Goal: Task Accomplishment & Management: Manage account settings

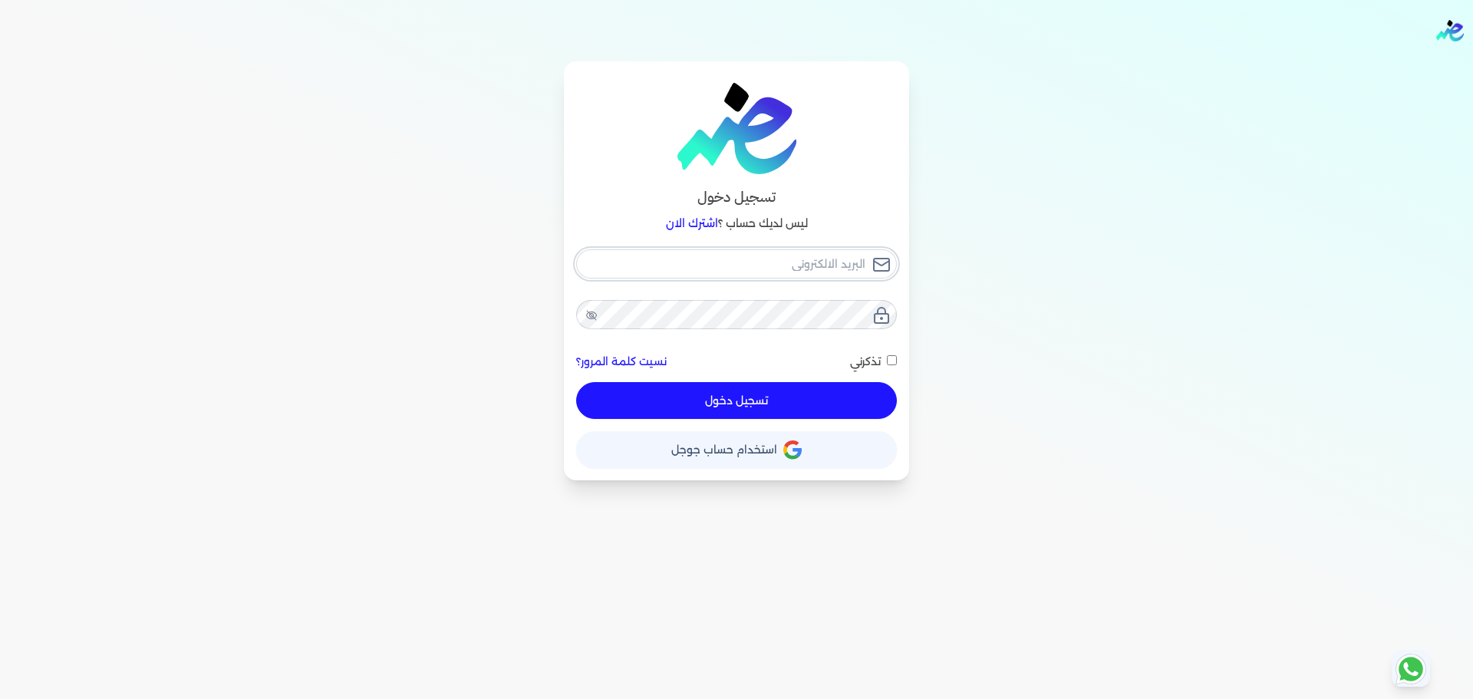
type input "[EMAIL_ADDRESS][DOMAIN_NAME]"
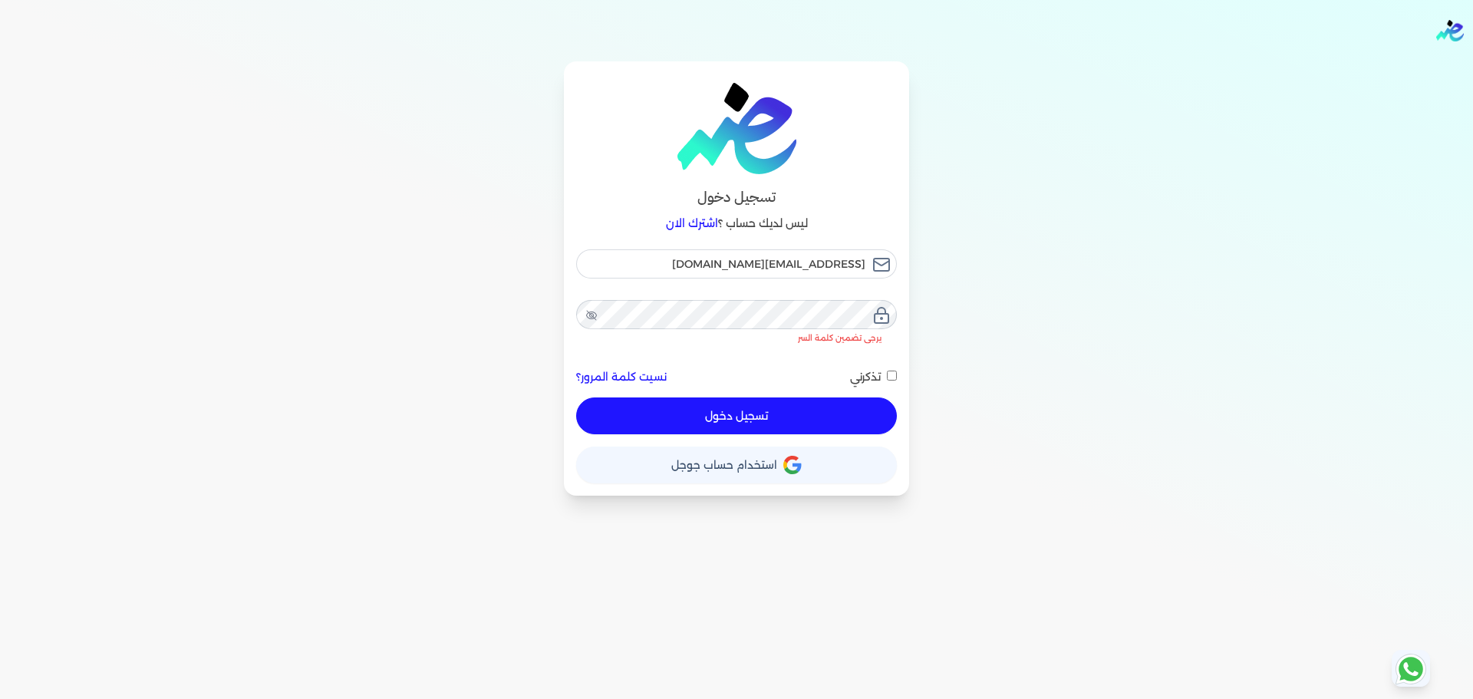
click at [824, 397] on button "تسجيل دخول" at bounding box center [736, 415] width 321 height 37
checkbox input "false"
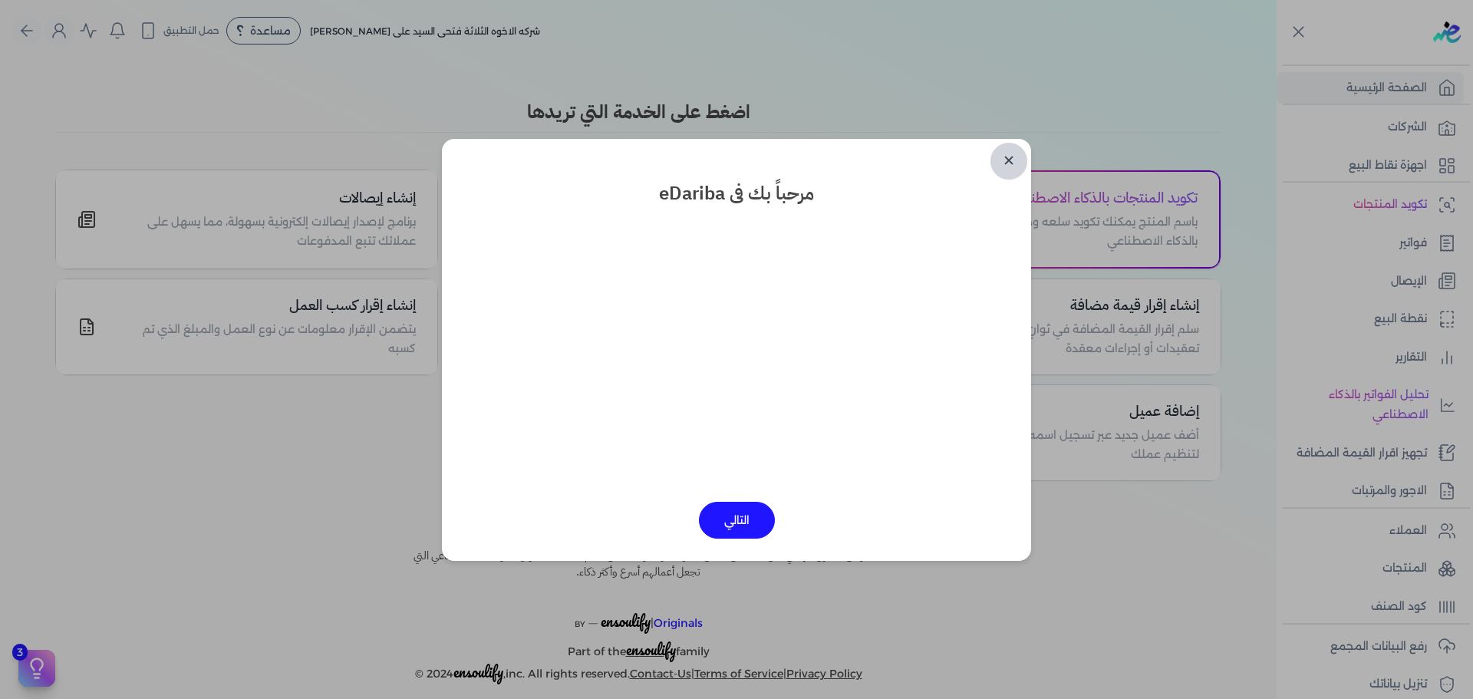
click at [1011, 154] on link "✕" at bounding box center [1008, 161] width 37 height 37
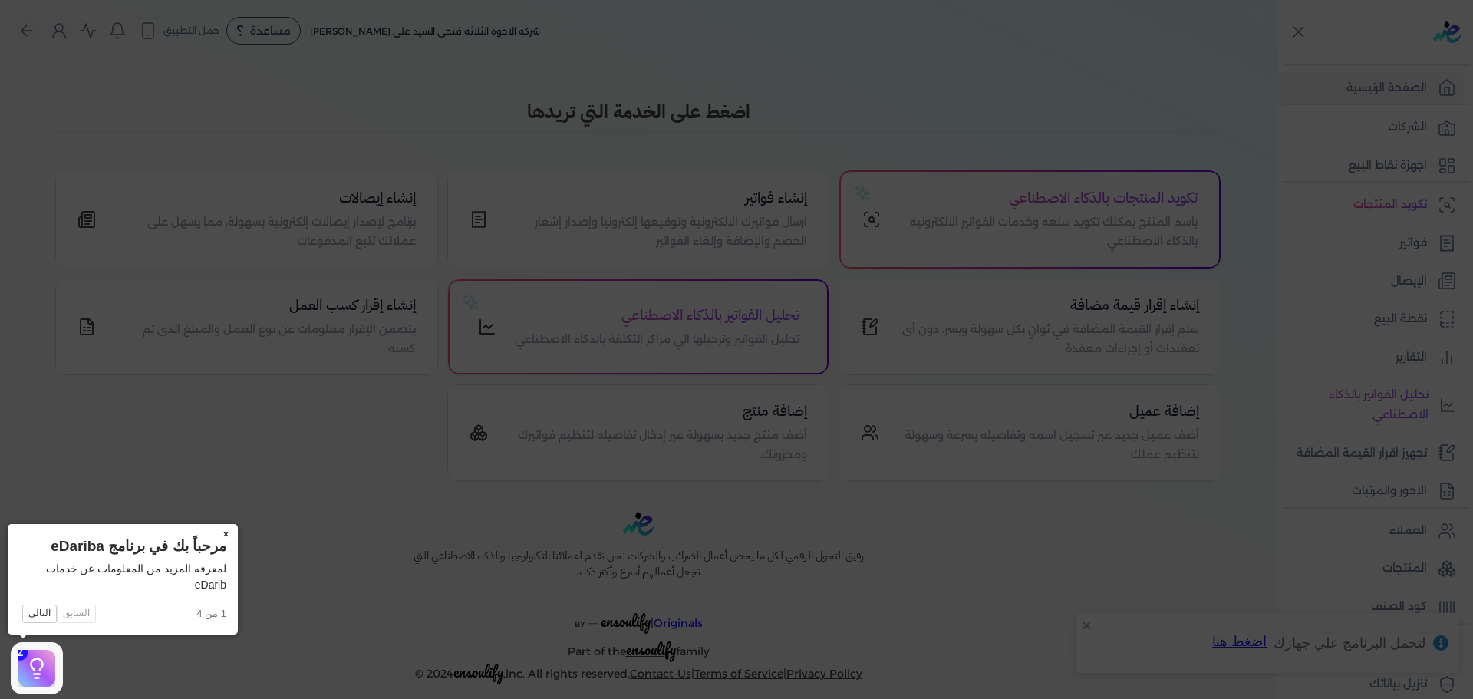
click at [232, 528] on button "×" at bounding box center [225, 534] width 25 height 21
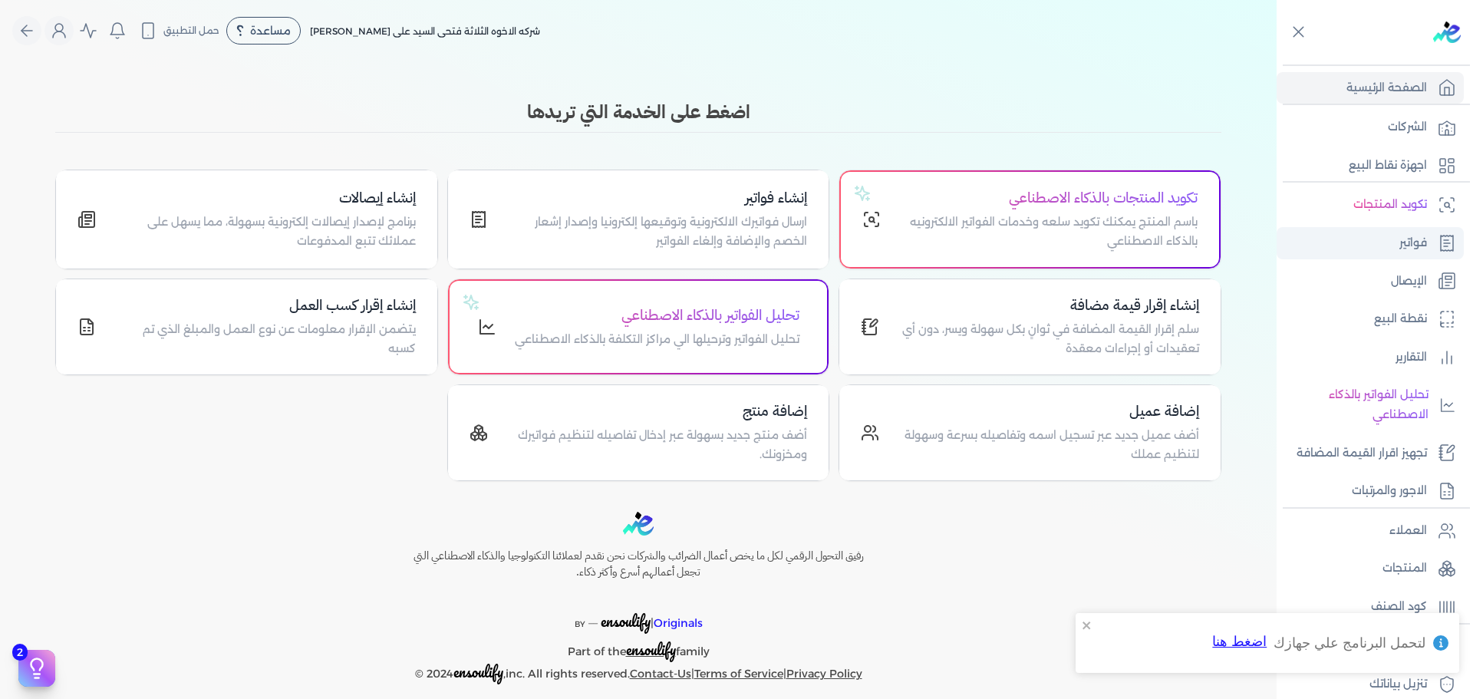
click at [1426, 250] on p "فواتير" at bounding box center [1413, 243] width 28 height 20
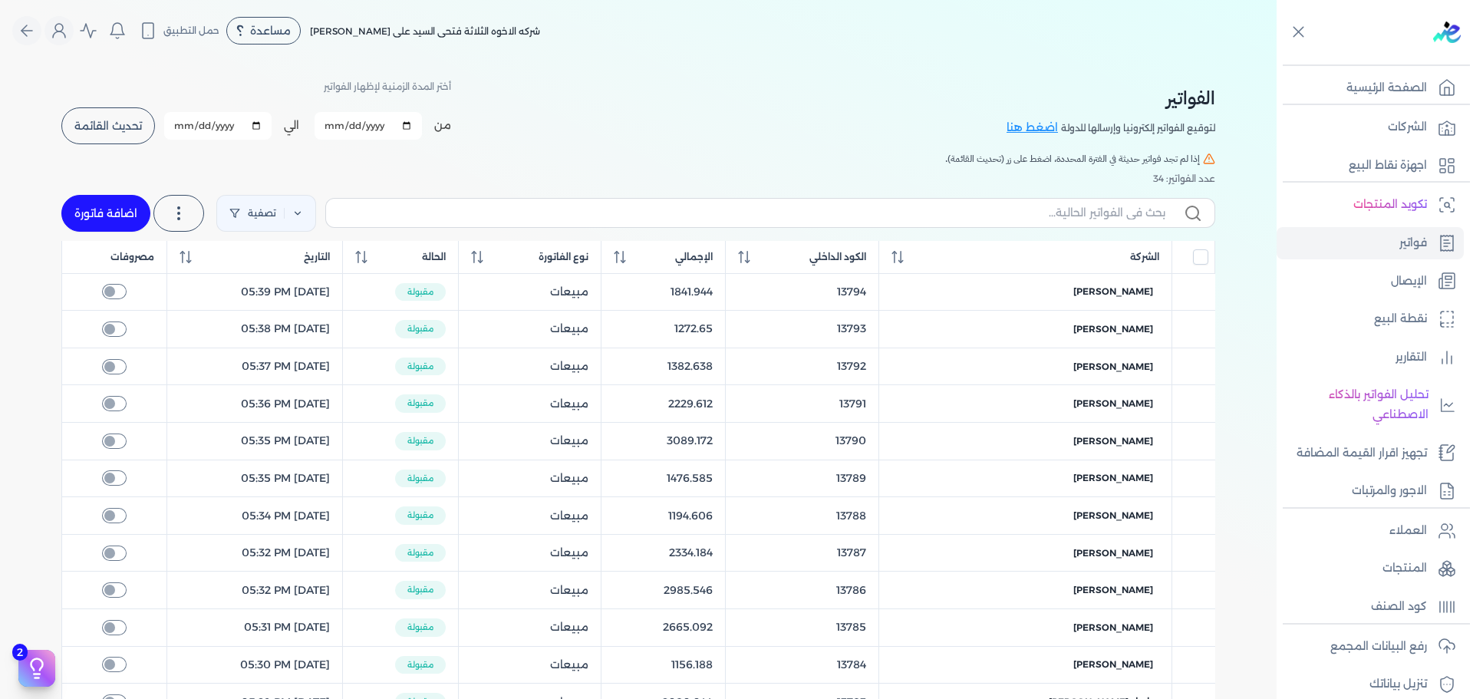
click at [121, 209] on link "اضافة فاتورة" at bounding box center [105, 213] width 89 height 37
select select "EGP"
select select "B"
select select "EGS"
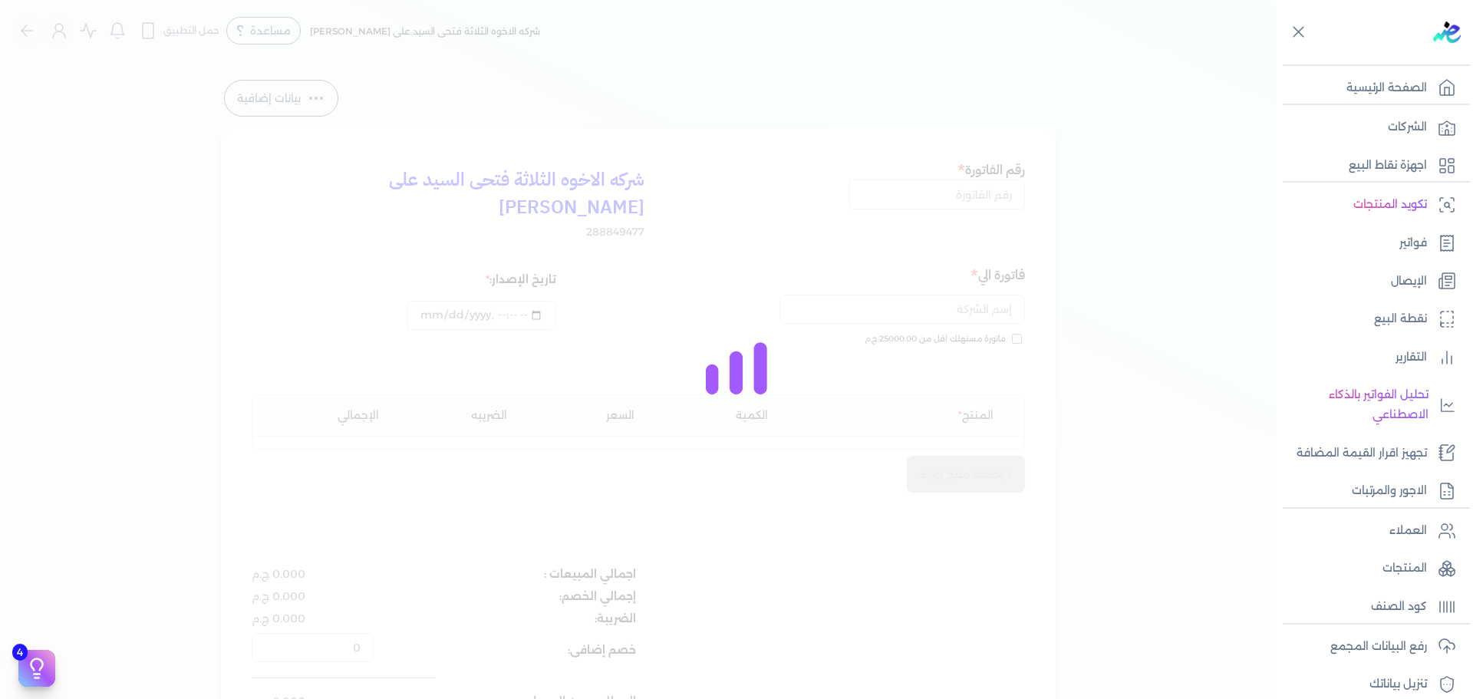
type input "[DATE]T10:52:56"
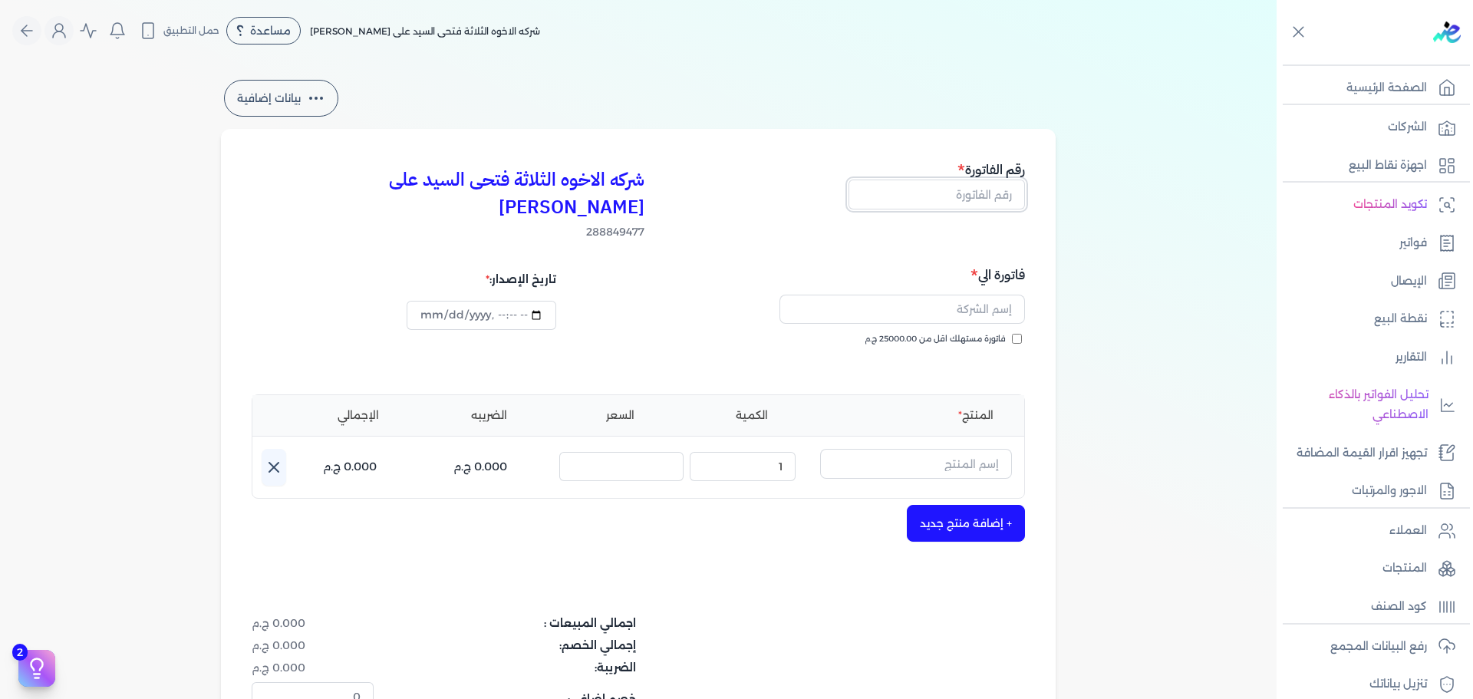
click at [964, 193] on input "text" at bounding box center [936, 193] width 176 height 29
type input "13795"
click at [1012, 333] on label "فاتورة مستهلك اقل من 25000.00 ج.م" at bounding box center [942, 339] width 157 height 12
click at [1012, 334] on input "فاتورة مستهلك اقل من 25000.00 ج.م" at bounding box center [1017, 339] width 10 height 10
checkbox input "true"
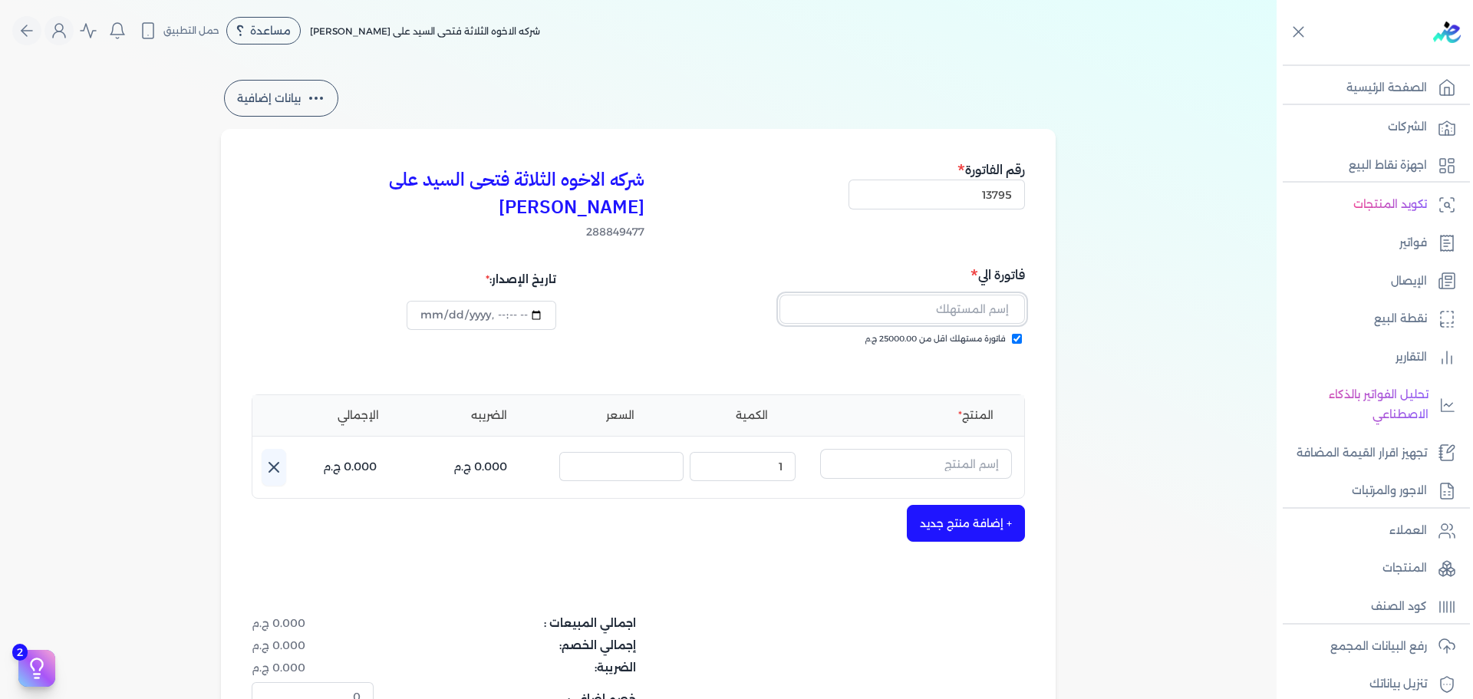
click at [900, 295] on input "text" at bounding box center [901, 309] width 245 height 29
type input "اسلام [PERSON_NAME]"
click at [960, 449] on input "text" at bounding box center [916, 463] width 192 height 29
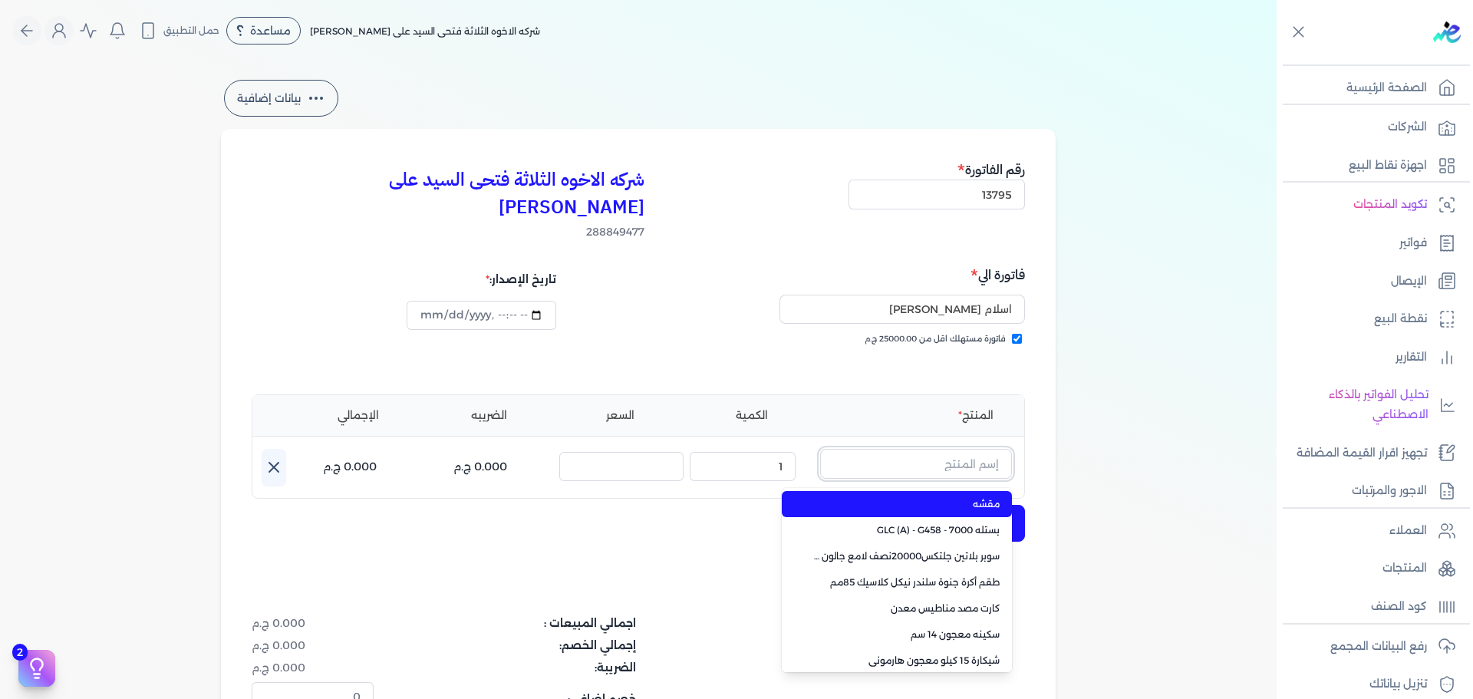
paste input "جلتكس 15000 بستلة 9 لتر"
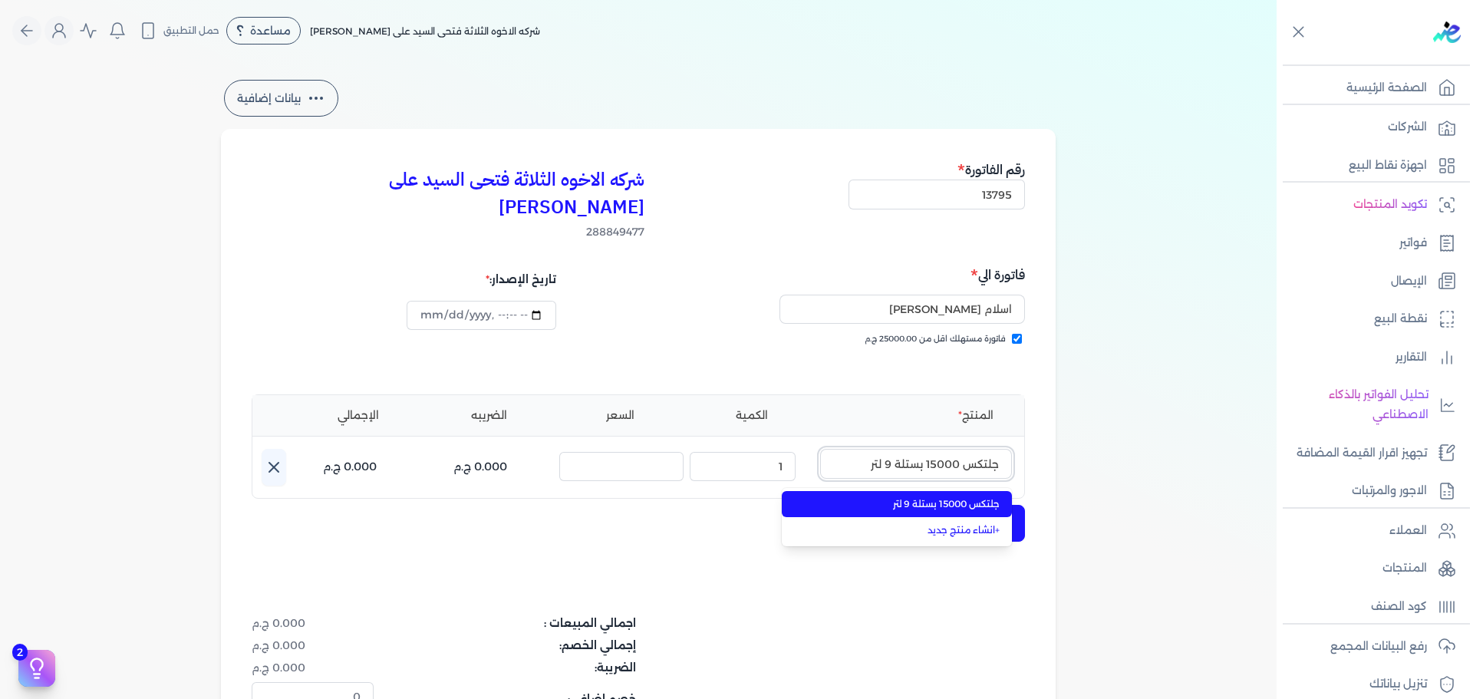
type input "جلتكس 15000 بستلة 9 لتر"
drag, startPoint x: 898, startPoint y: 476, endPoint x: 871, endPoint y: 472, distance: 27.2
click at [898, 497] on span "جلتكس 15000 بستلة 9 لتر" at bounding box center [905, 504] width 187 height 14
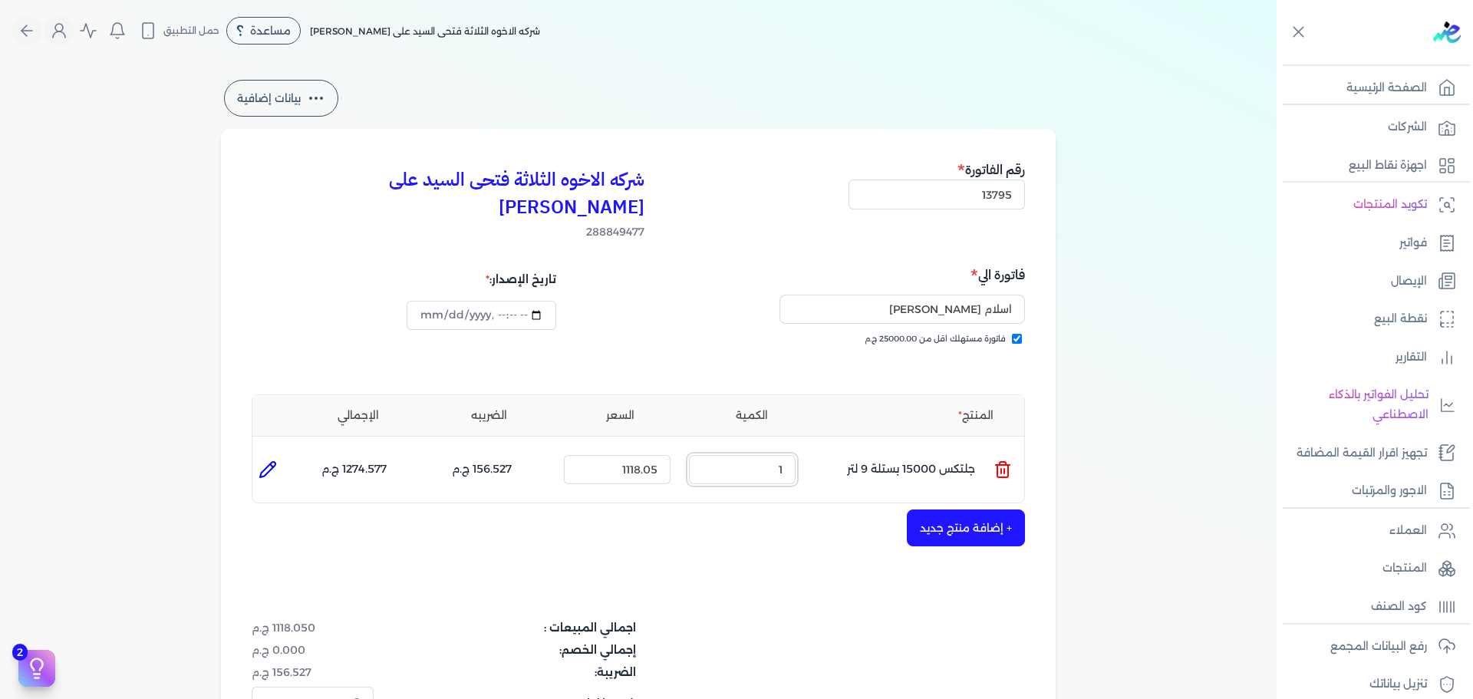
drag, startPoint x: 759, startPoint y: 443, endPoint x: 957, endPoint y: 443, distance: 198.6
click at [914, 449] on ul "المنتج : جلتكس 15000 بستلة 9 لتر الكمية : 1 السعر : 1118.05 الضريبه : 156.527 ج…" at bounding box center [638, 469] width 772 height 41
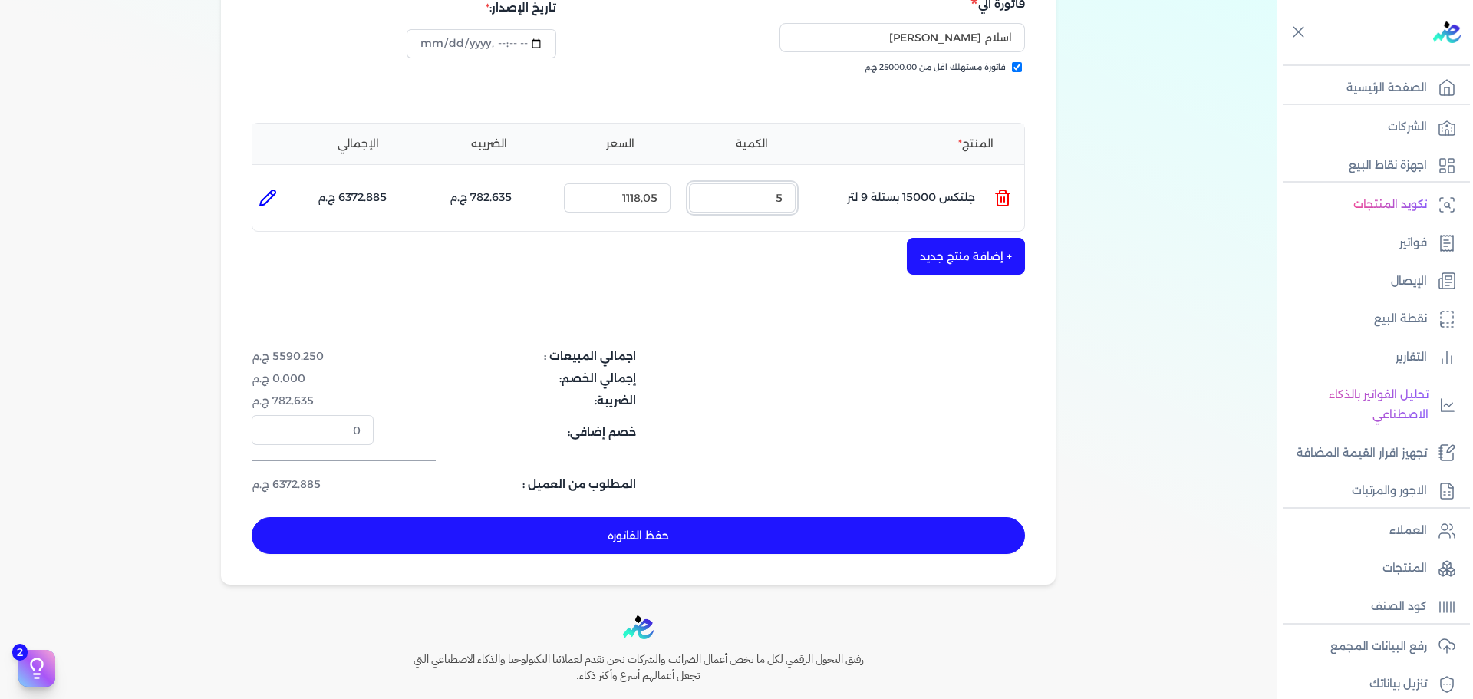
scroll to position [307, 0]
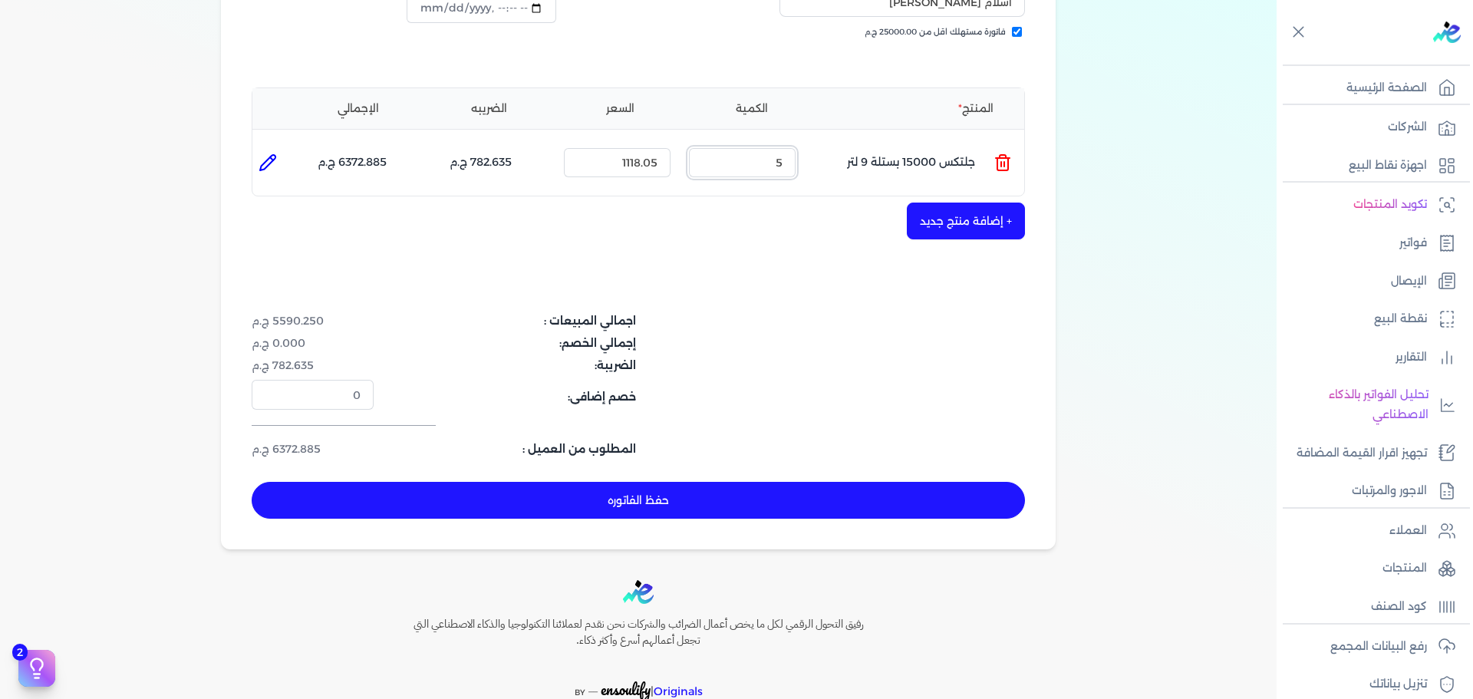
drag, startPoint x: 749, startPoint y: 135, endPoint x: 820, endPoint y: 133, distance: 71.3
click at [820, 142] on ul "المنتج : جلتكس 15000 بستلة 9 لتر الكمية : 5 السعر : 1118.05 الضريبه : 782.635 ج…" at bounding box center [638, 162] width 772 height 41
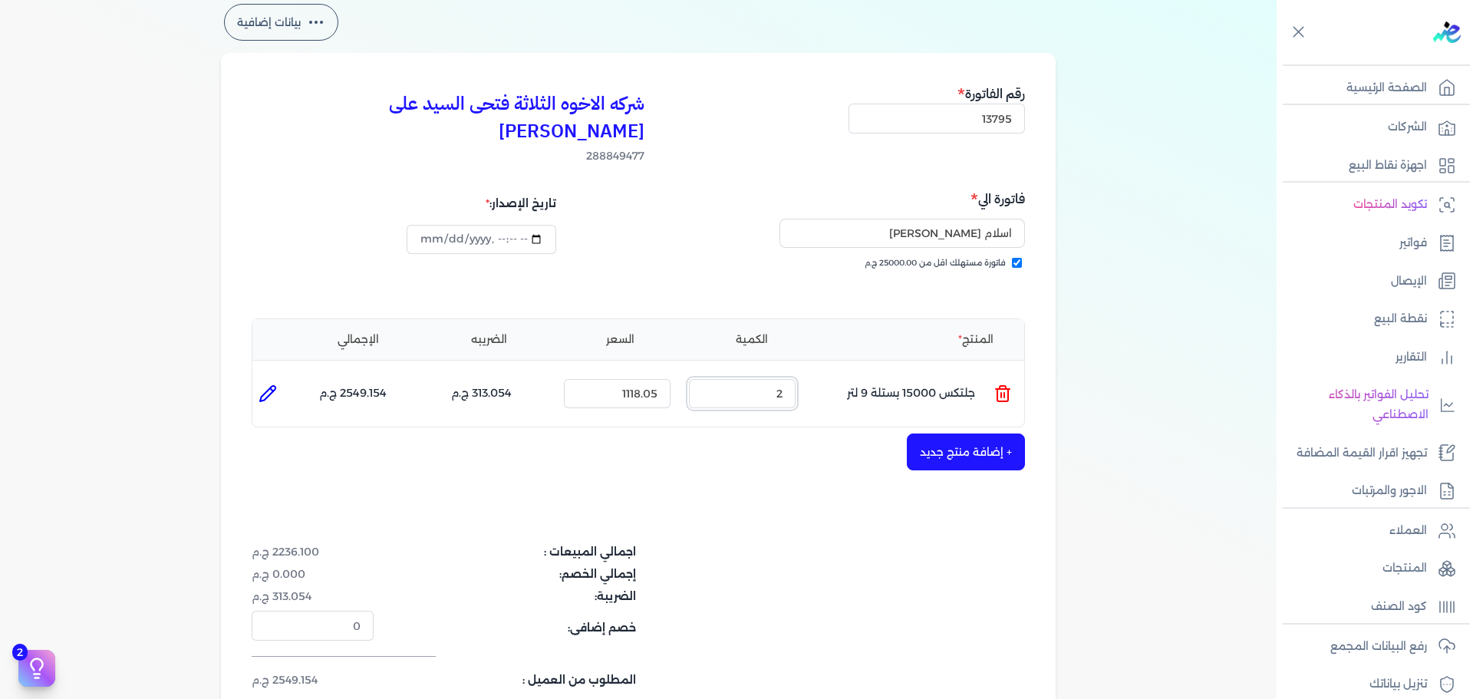
scroll to position [230, 0]
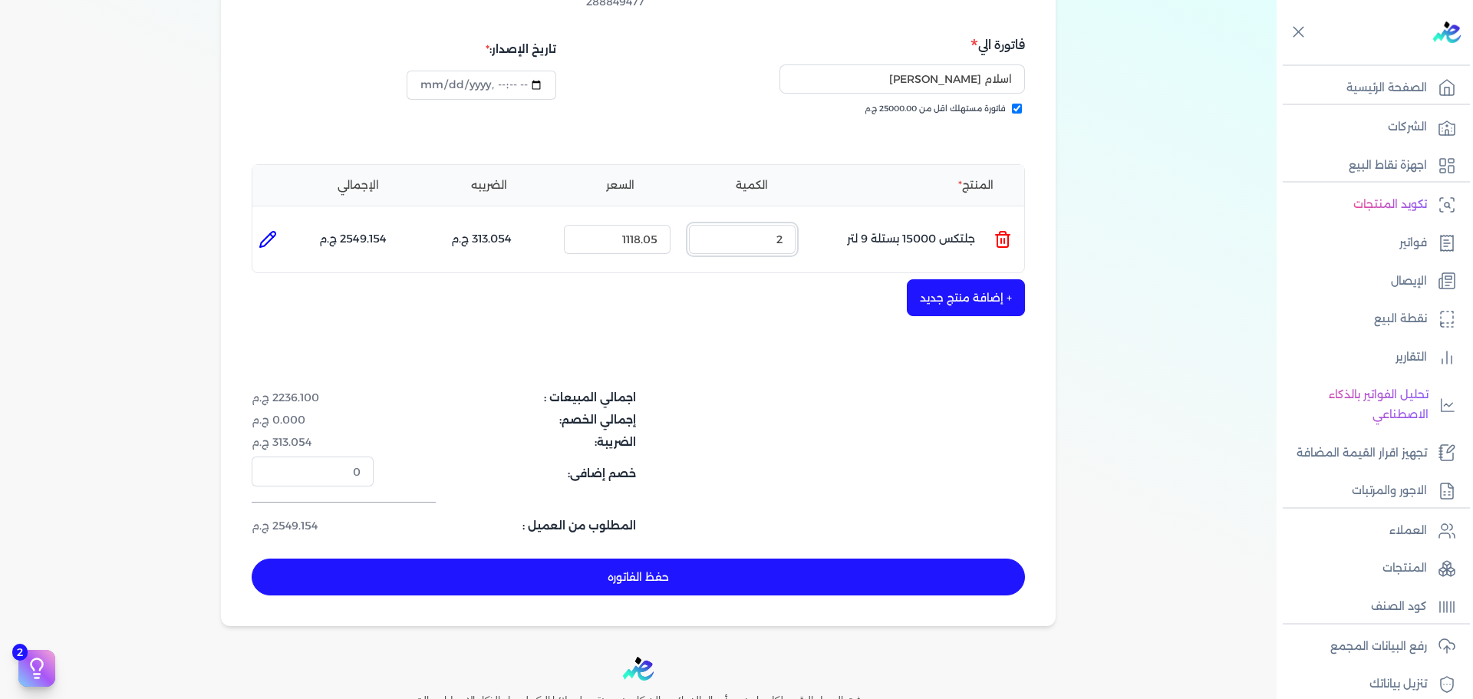
type input "2"
click at [827, 558] on button "حفظ الفاتوره" at bounding box center [638, 576] width 773 height 37
type input "[DATE]"
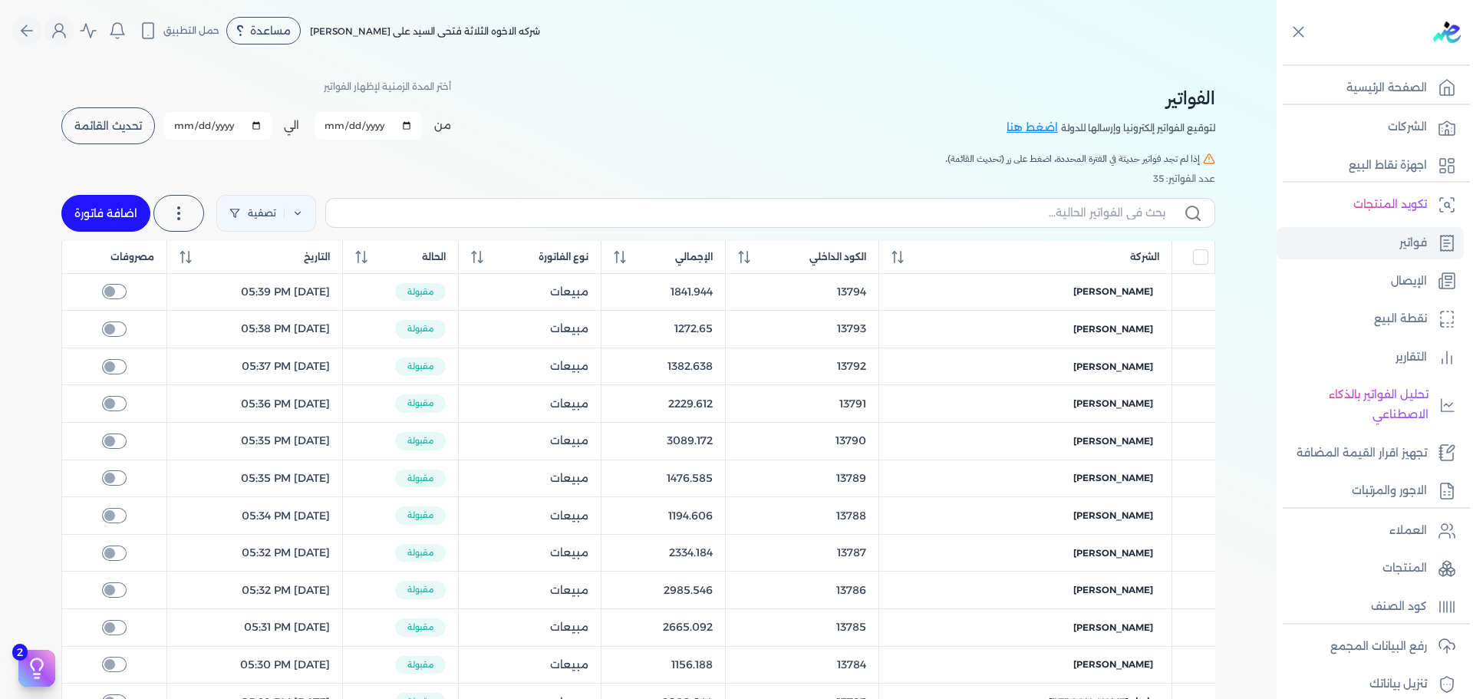
click at [111, 222] on link "اضافة فاتورة" at bounding box center [105, 213] width 89 height 37
select select "EGP"
select select "B"
select select "EGS"
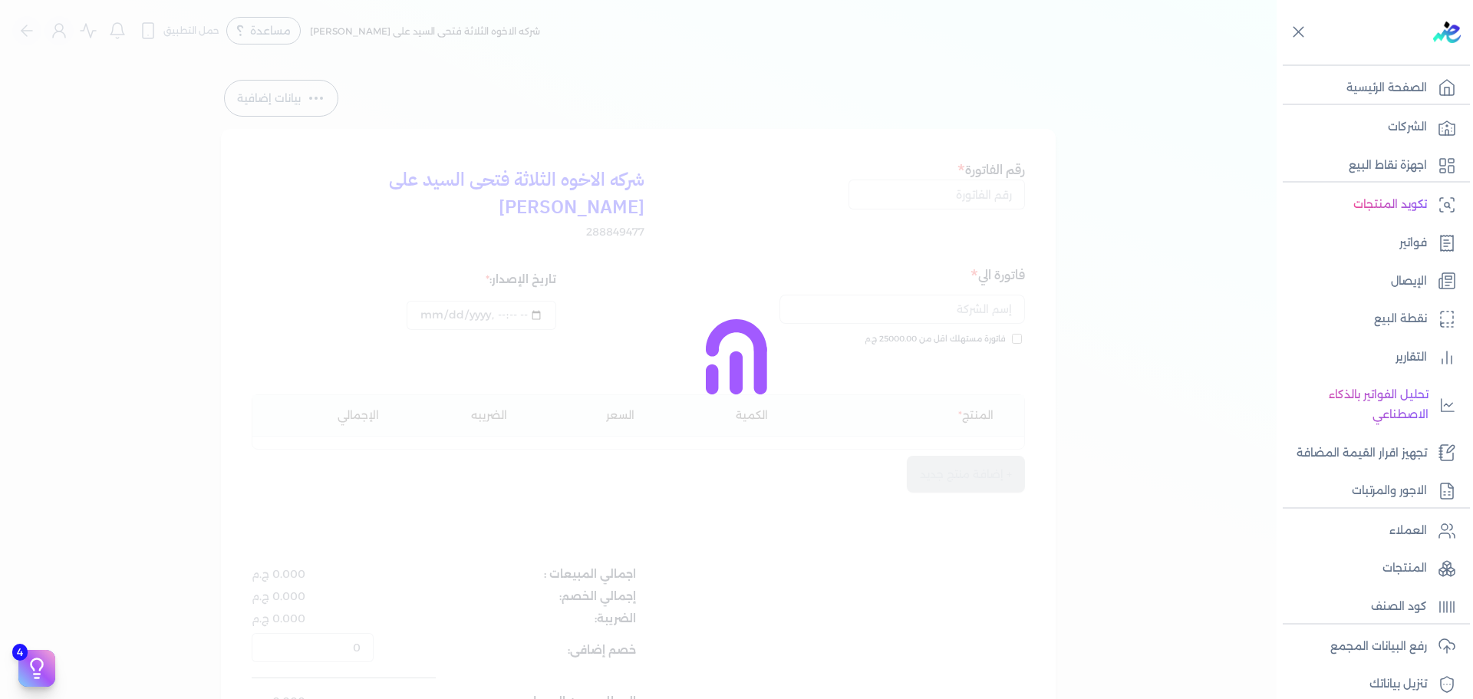
type input "[DATE]T10:56:13"
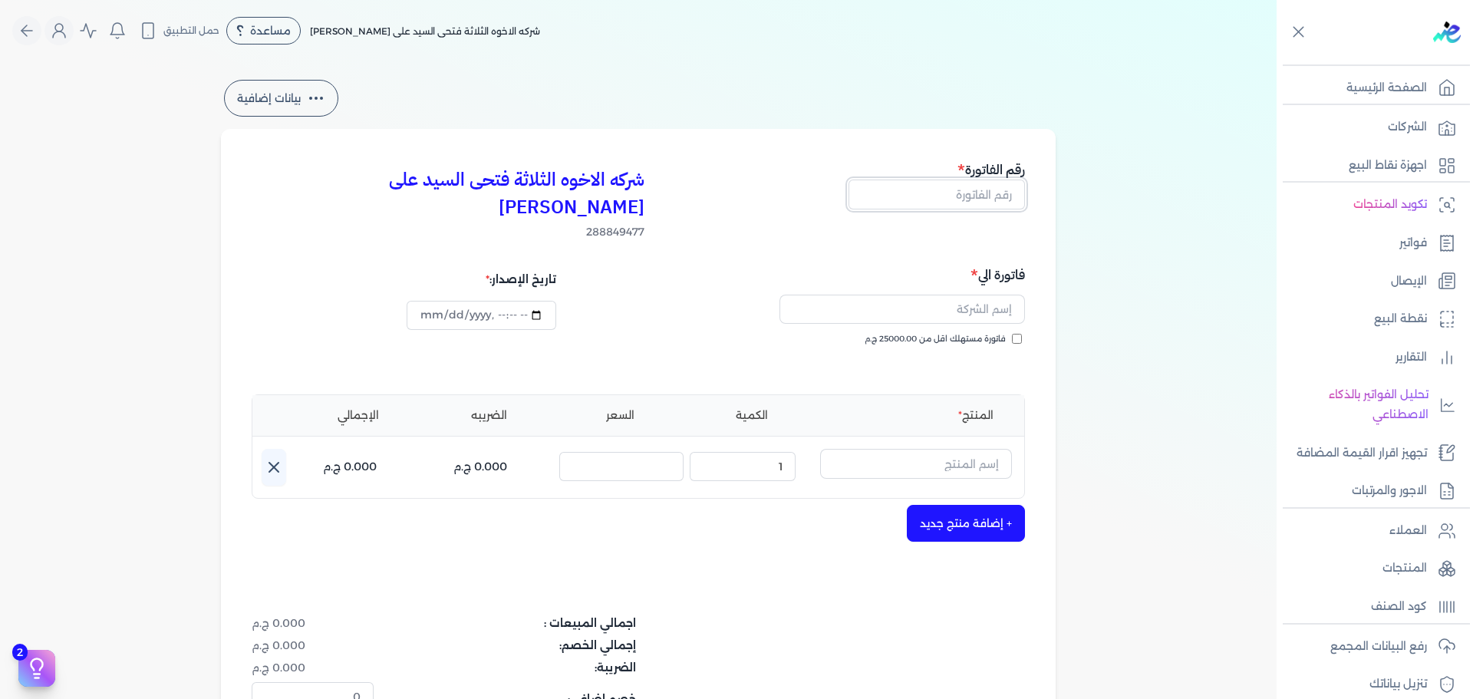
click at [976, 199] on input "text" at bounding box center [936, 193] width 176 height 29
type input "13796"
click at [1017, 334] on input "فاتورة مستهلك اقل من 25000.00 ج.م" at bounding box center [1017, 339] width 10 height 10
checkbox input "true"
click at [955, 295] on input "text" at bounding box center [901, 309] width 245 height 29
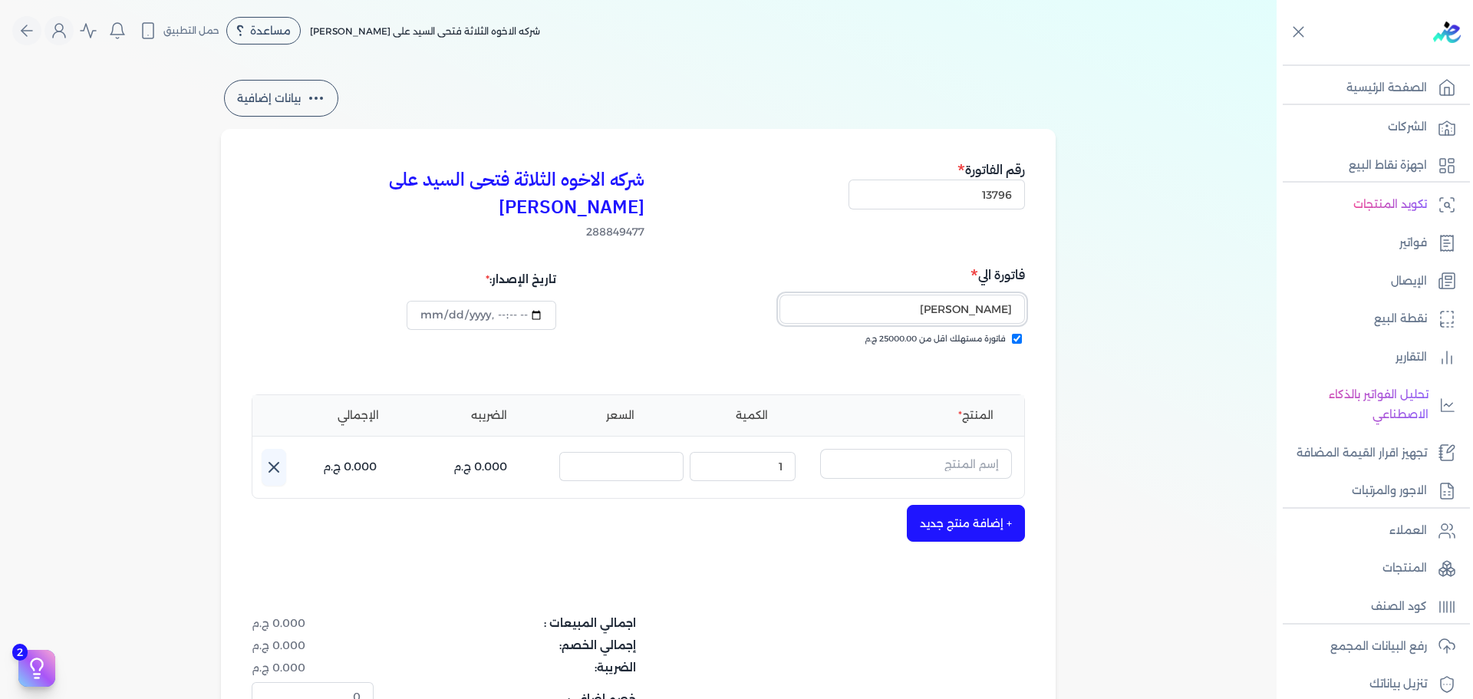
type input "[PERSON_NAME]"
click at [897, 449] on input "text" at bounding box center [916, 463] width 192 height 29
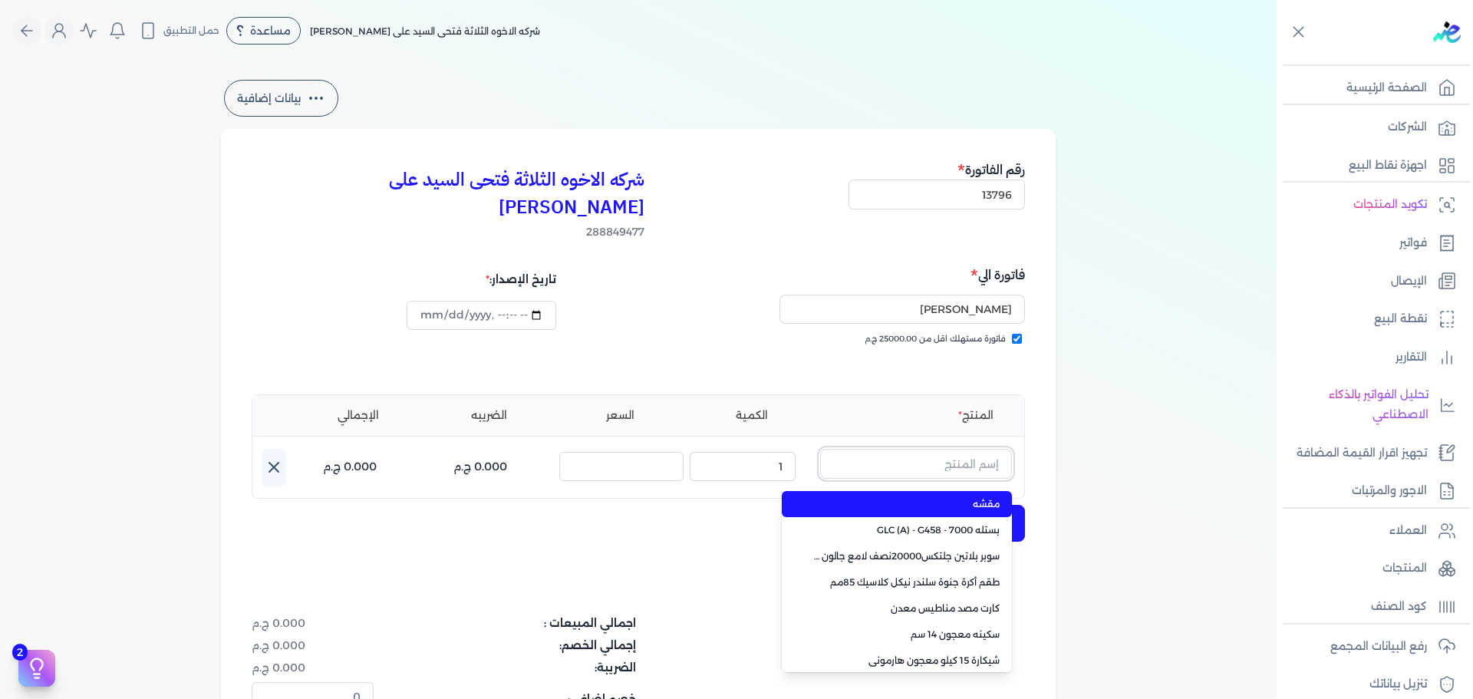
paste input "جلتكس 20000 نصف لامع بلاستيك بستلة 9 لتر"
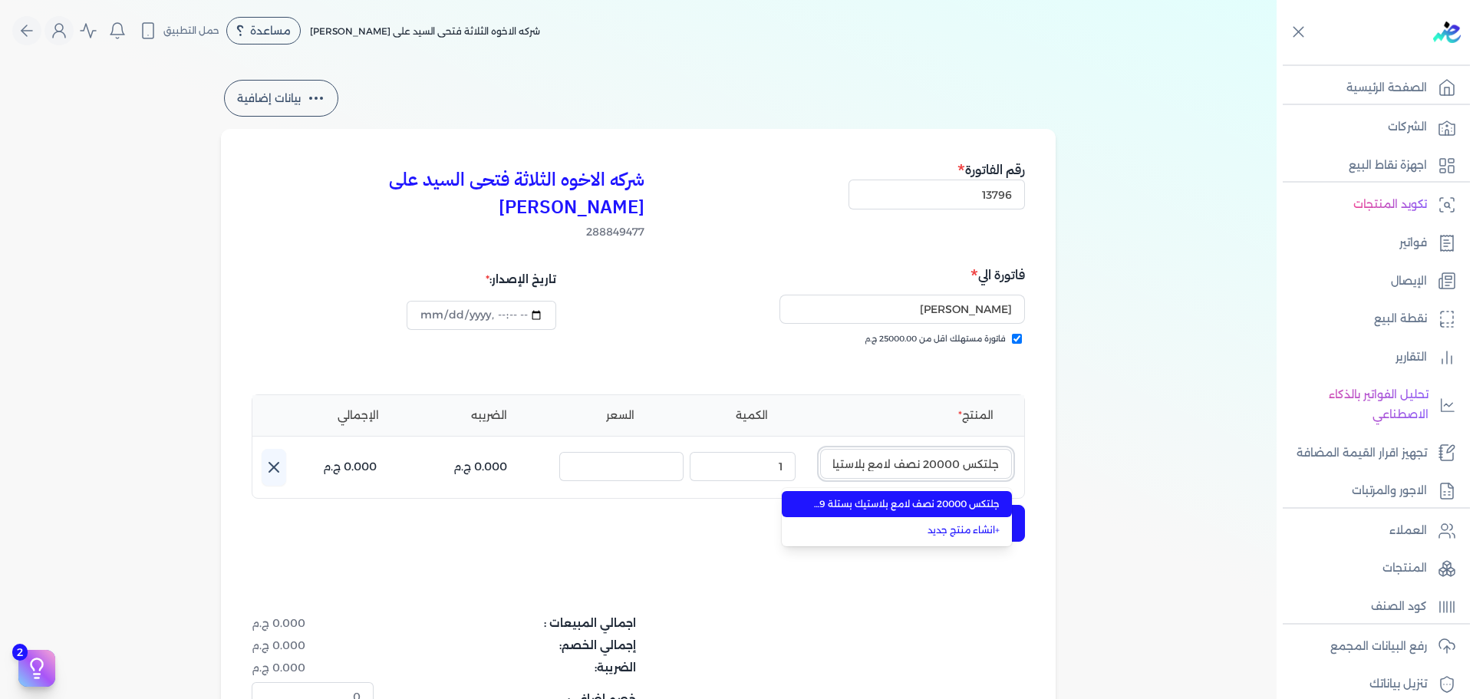
scroll to position [0, -60]
type input "جلتكس 20000 نصف لامع بلاستيك بستلة 9 لتر"
click at [907, 497] on span "جلتكس 20000 نصف لامع بلاستيك بستلة 9 لتر" at bounding box center [905, 504] width 187 height 14
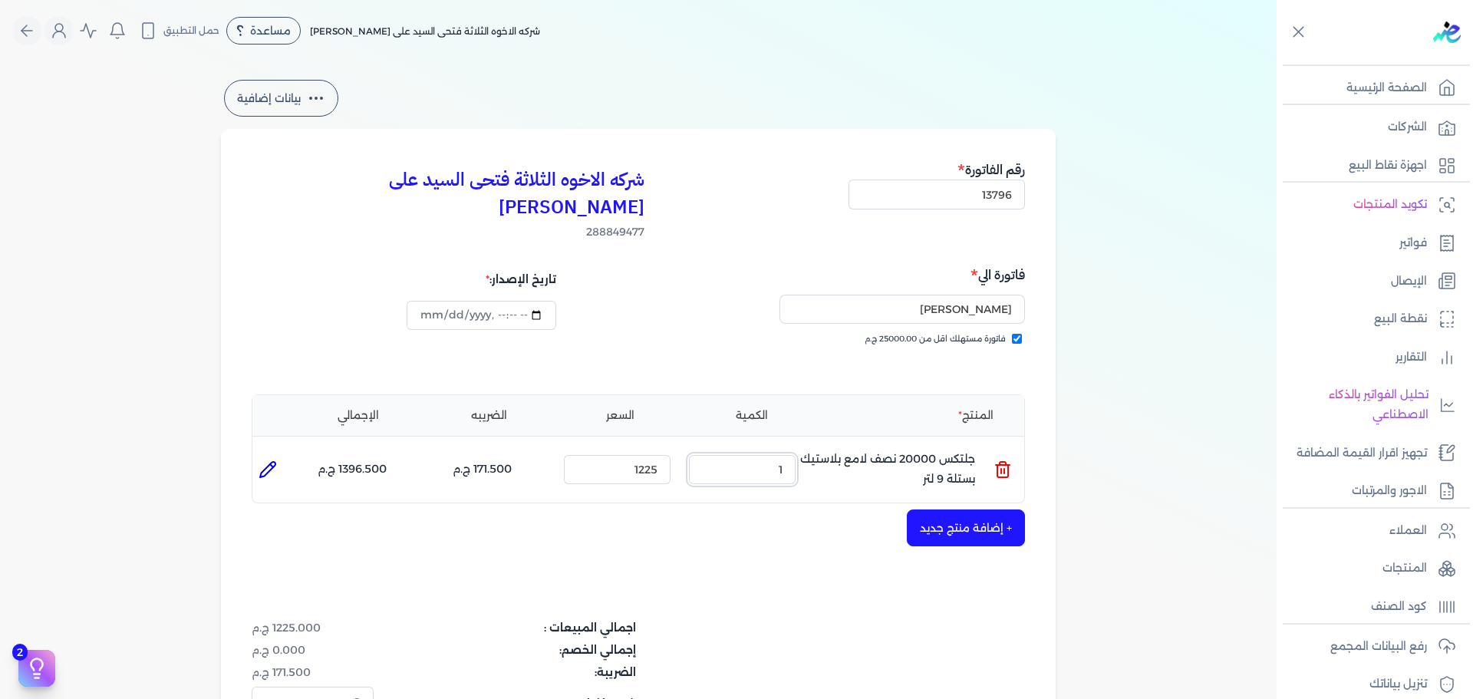
drag, startPoint x: 752, startPoint y: 449, endPoint x: 877, endPoint y: 430, distance: 125.7
click at [877, 449] on ul "المنتج : جلتكس 20000 نصف لامع بلاستيك بستلة 9 لتر الكمية : 1 السعر : 1225 الضري…" at bounding box center [638, 469] width 772 height 41
drag, startPoint x: 619, startPoint y: 443, endPoint x: 736, endPoint y: 444, distance: 116.6
click at [736, 449] on ul "المنتج : جلتكس 20000 نصف لامع بلاستيك بستلة 9 لتر الكمية : 1 السعر : 1225 الضري…" at bounding box center [638, 469] width 772 height 41
type input "1207"
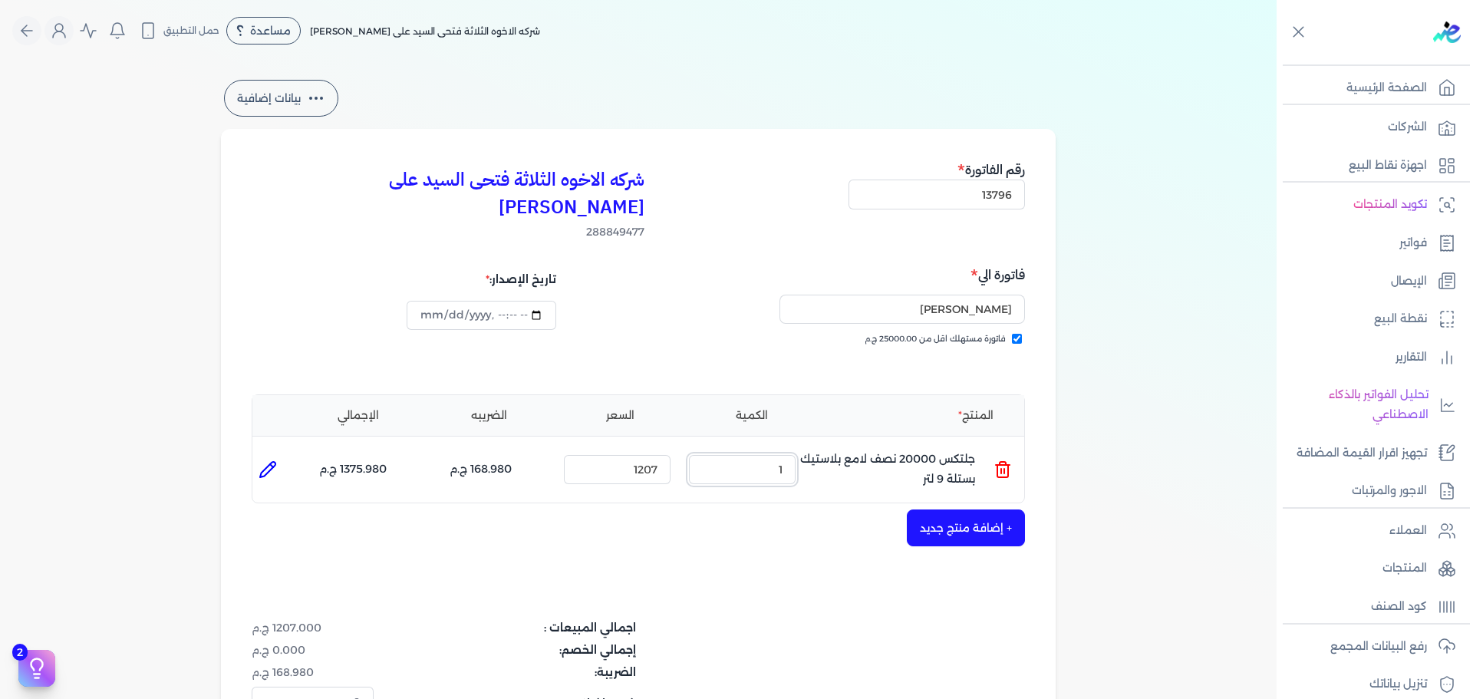
click at [759, 455] on input "1" at bounding box center [742, 469] width 107 height 29
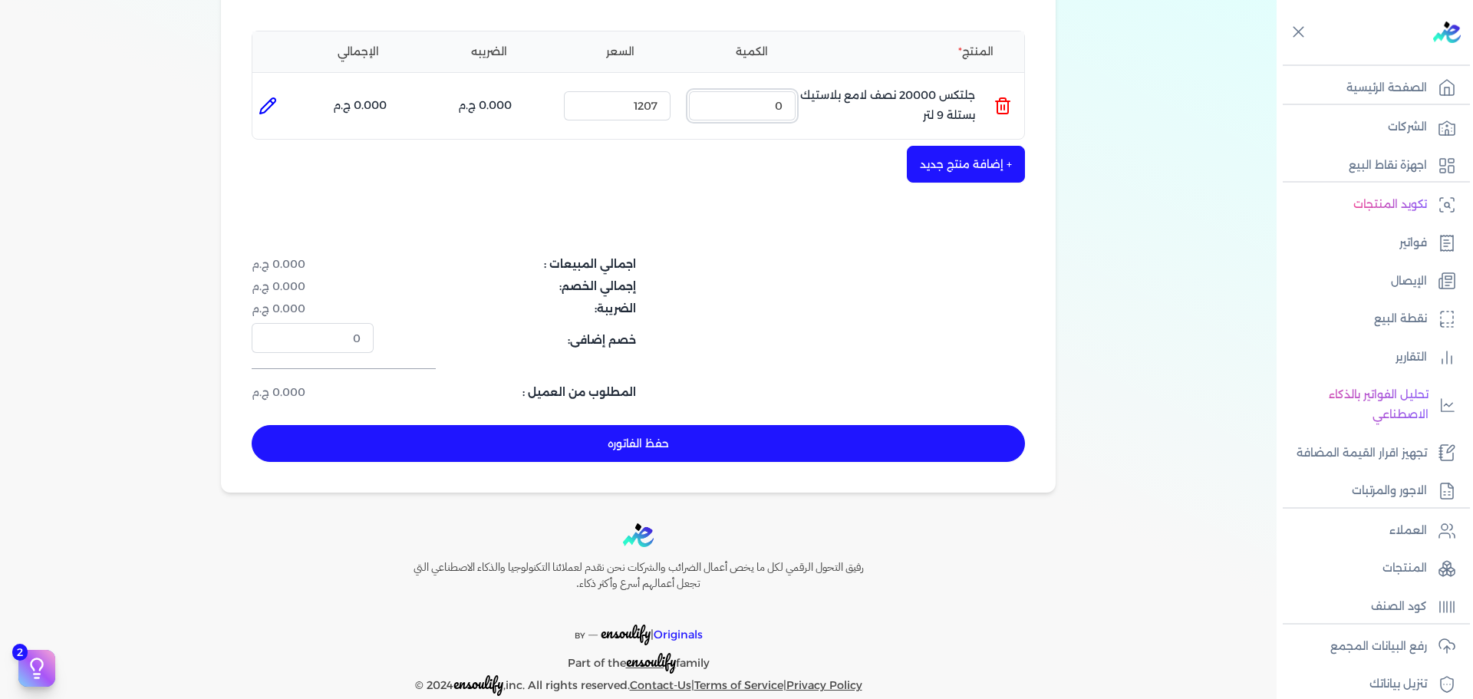
scroll to position [287, 0]
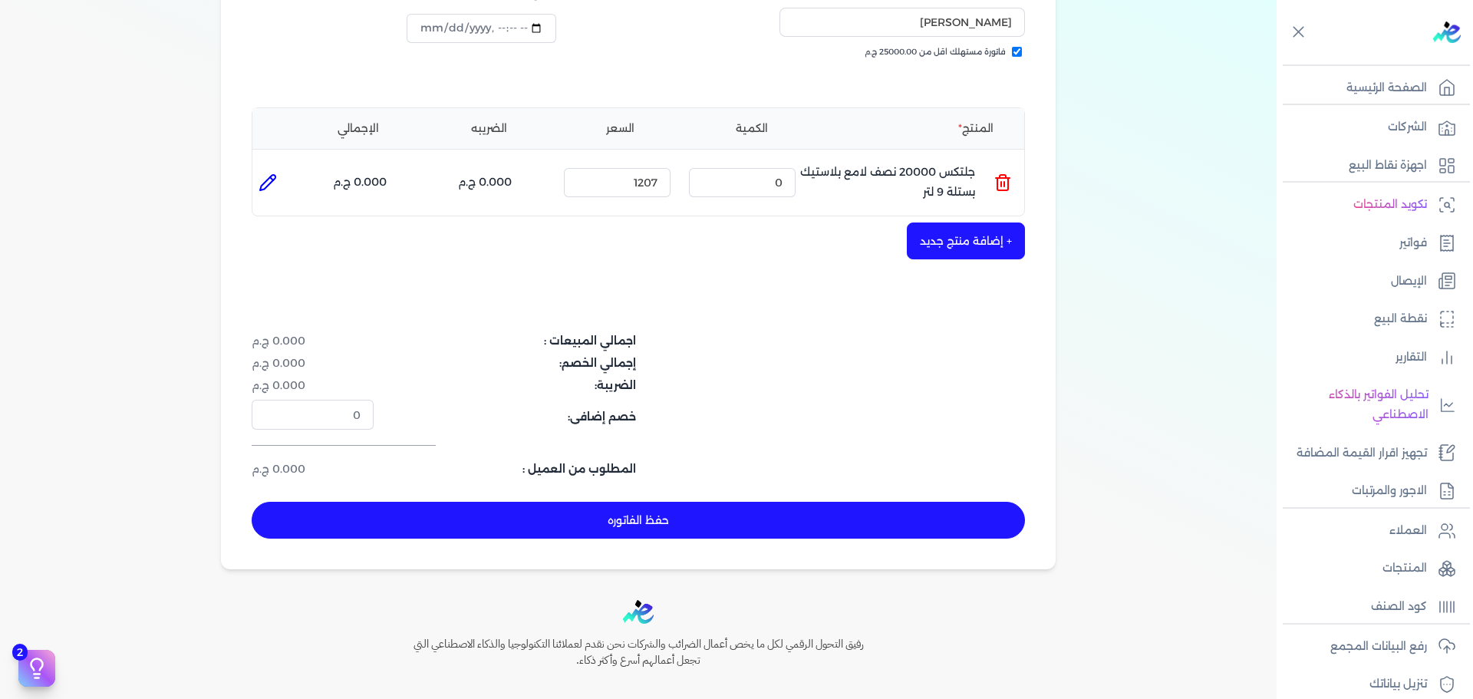
click at [756, 377] on dl "الضريبة: 0.000 ج.م" at bounding box center [509, 385] width 515 height 16
click at [774, 168] on input "0" at bounding box center [742, 182] width 107 height 29
drag, startPoint x: 774, startPoint y: 160, endPoint x: 766, endPoint y: 163, distance: 8.0
click at [772, 168] on input "0" at bounding box center [742, 182] width 107 height 29
click at [780, 168] on input "0" at bounding box center [742, 182] width 107 height 29
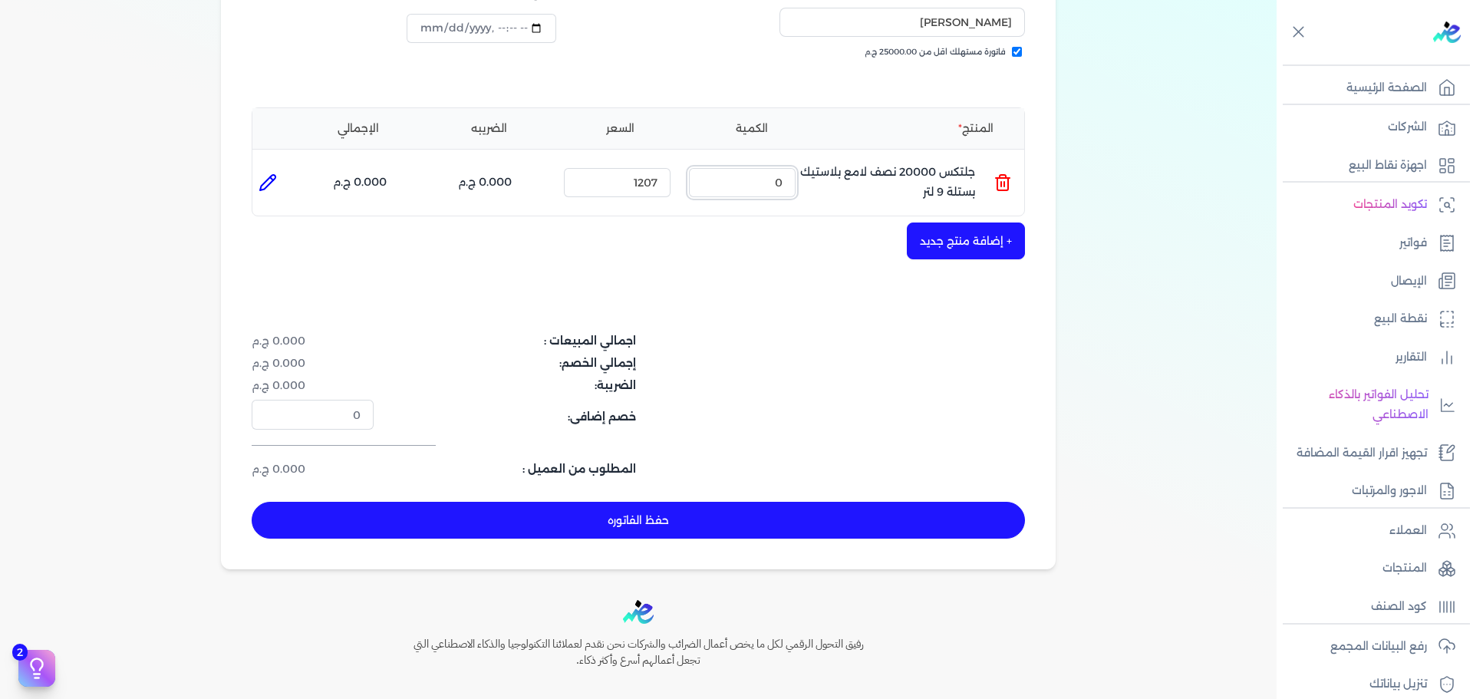
click at [780, 168] on input "0" at bounding box center [742, 182] width 107 height 29
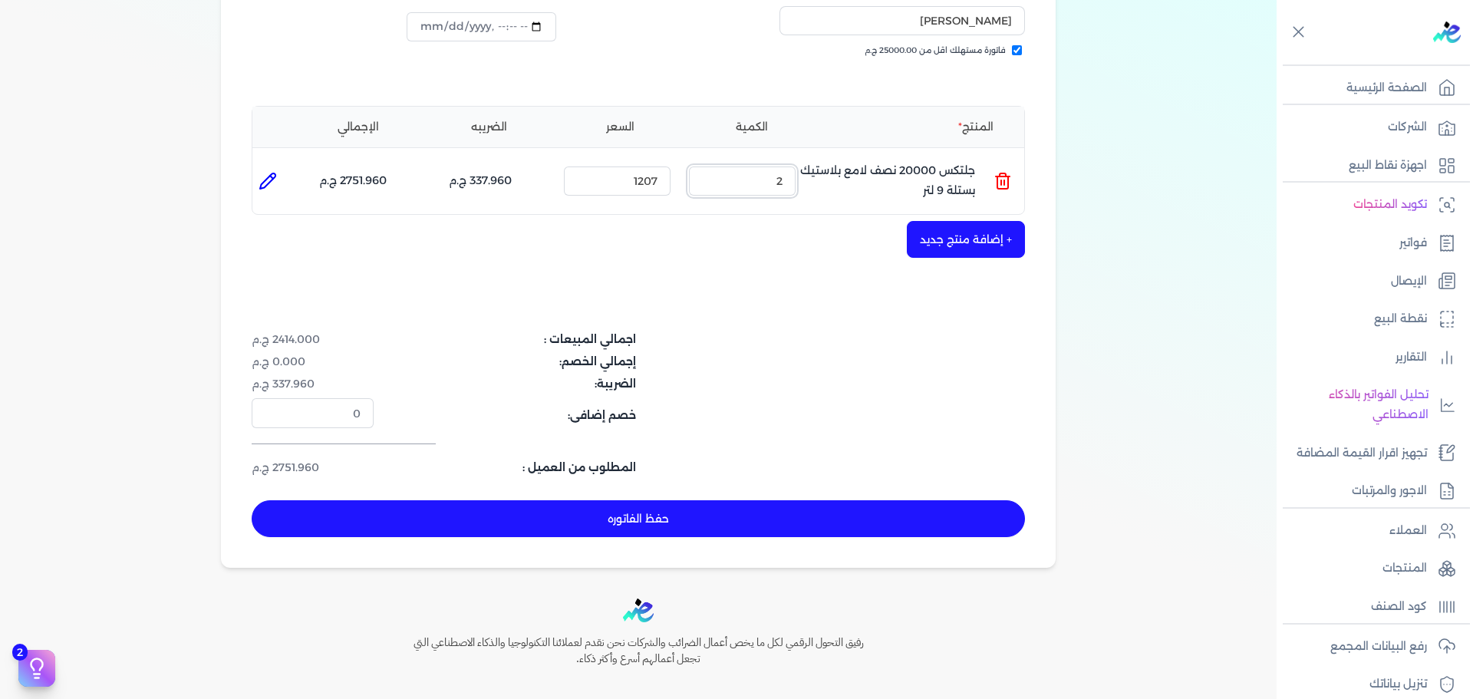
scroll to position [364, 0]
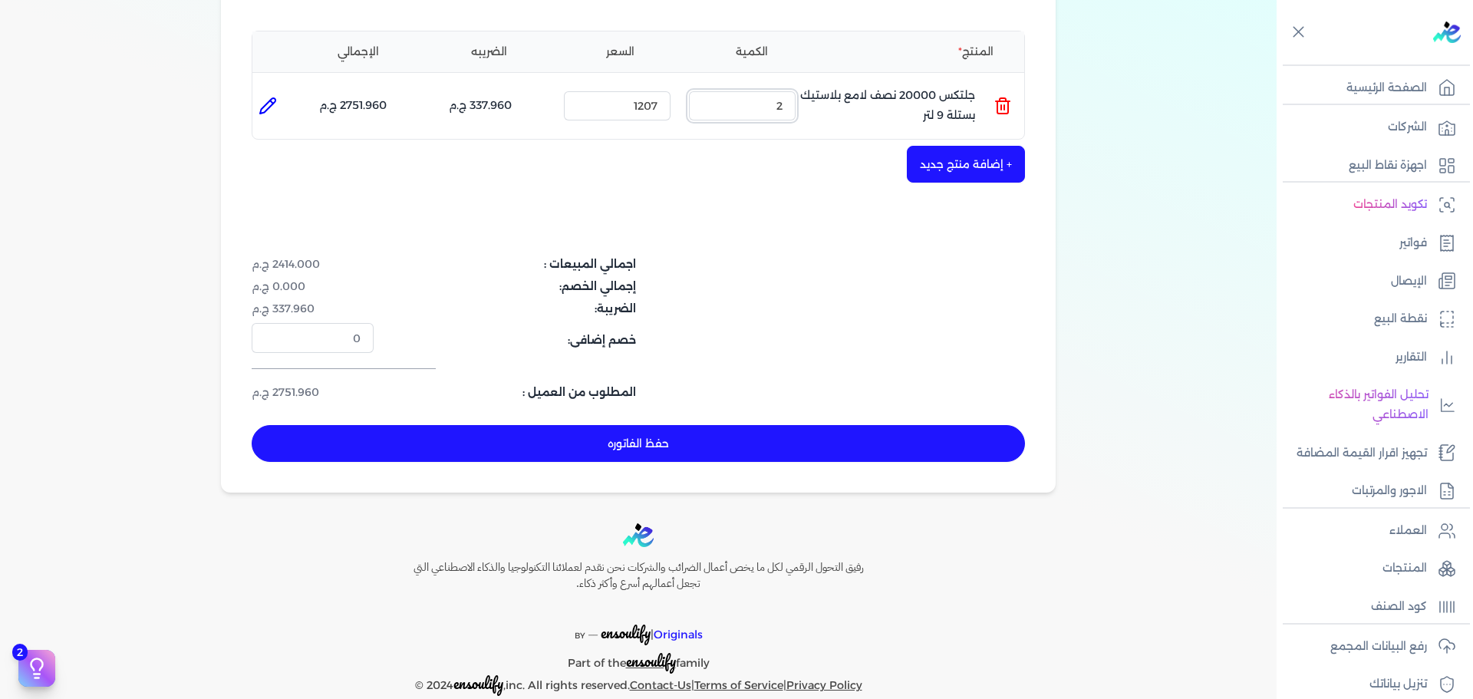
type input "2"
click at [845, 425] on button "حفظ الفاتوره" at bounding box center [638, 443] width 773 height 37
type input "[DATE]"
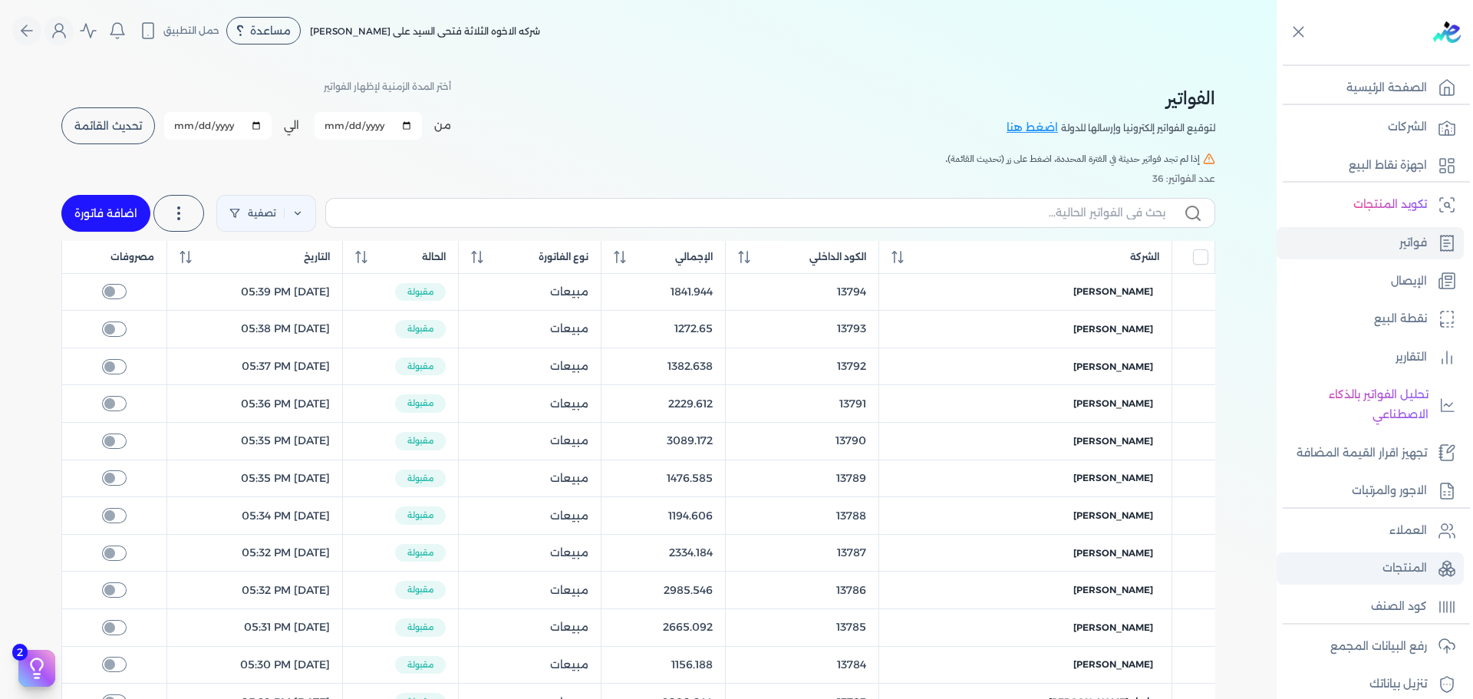
click at [1384, 571] on p "المنتجات" at bounding box center [1404, 568] width 44 height 20
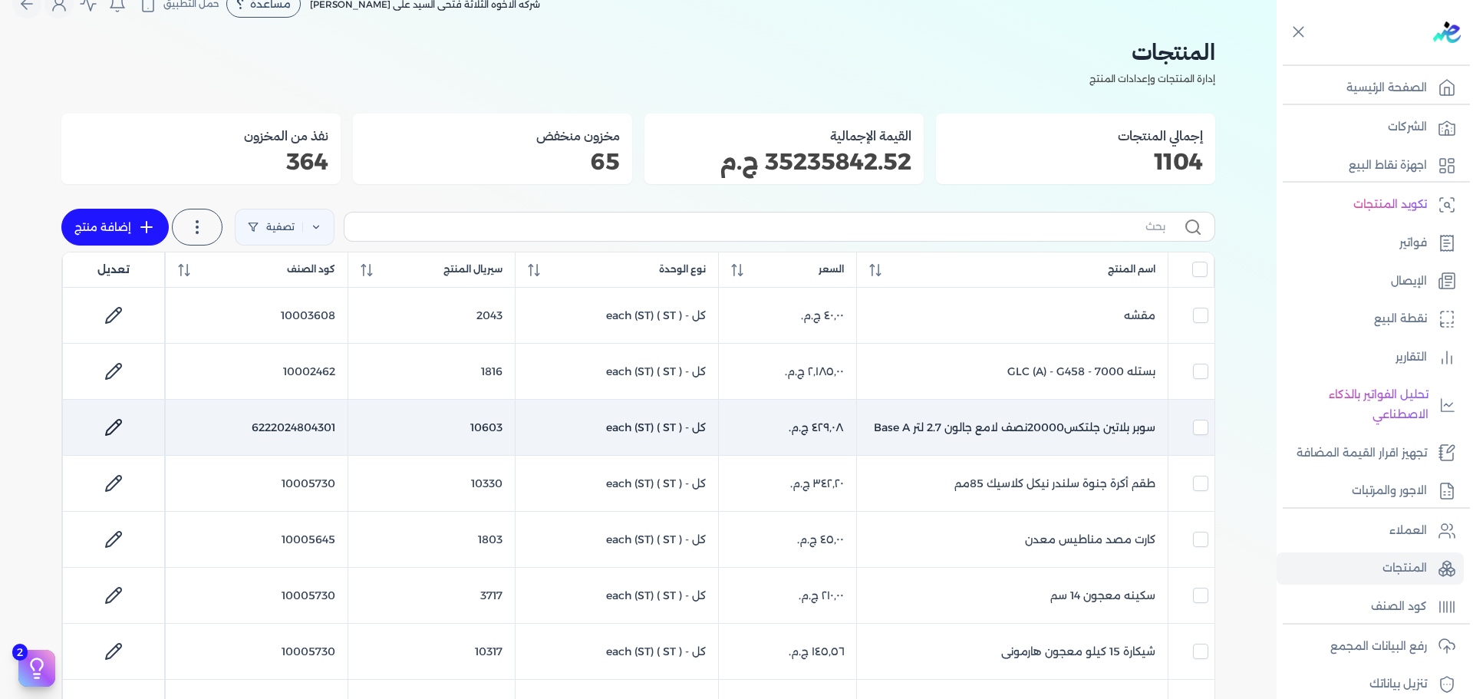
scroll to position [17, 0]
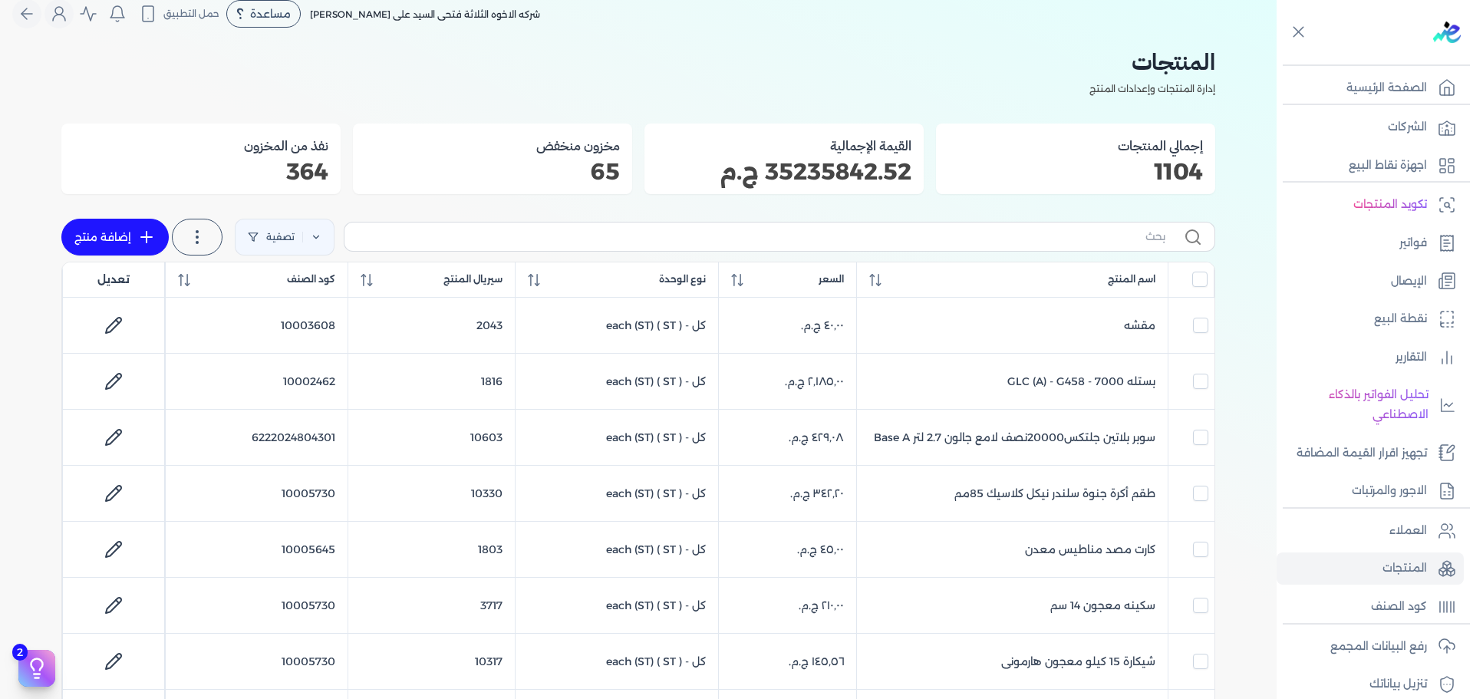
click at [74, 225] on link "إضافة منتج" at bounding box center [114, 237] width 107 height 37
select select "EGS"
click at [1368, 256] on link "فواتير" at bounding box center [1369, 243] width 187 height 32
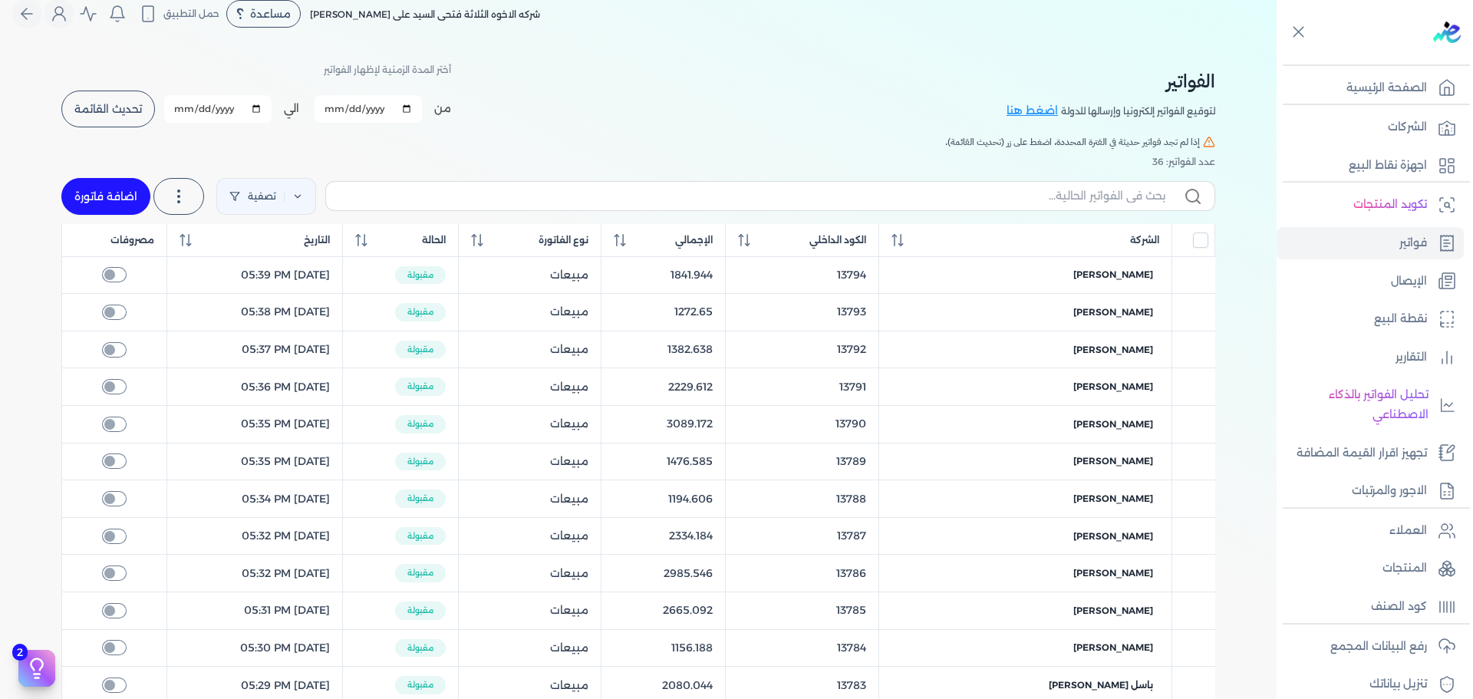
click at [134, 200] on link "اضافة فاتورة" at bounding box center [105, 196] width 89 height 37
select select "EGP"
select select "B"
select select "EGS"
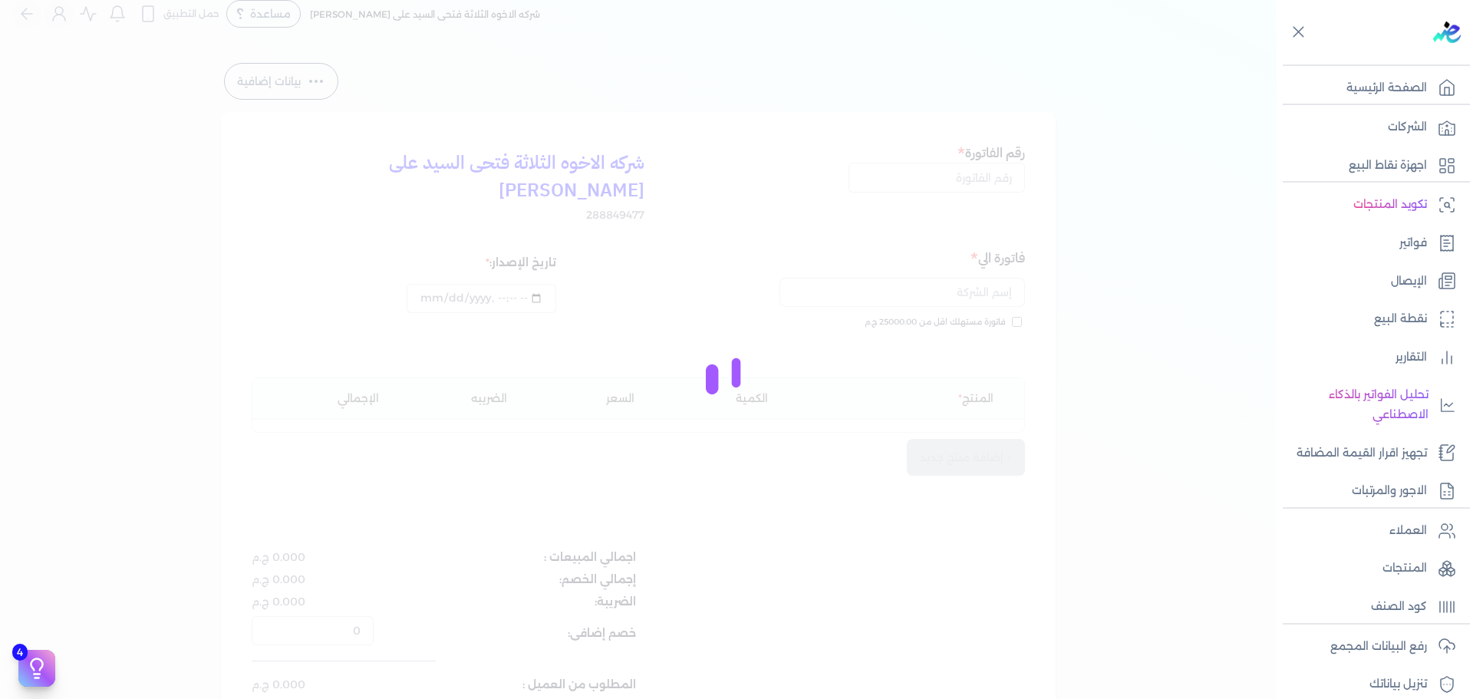
type input "[DATE]T11:15:09"
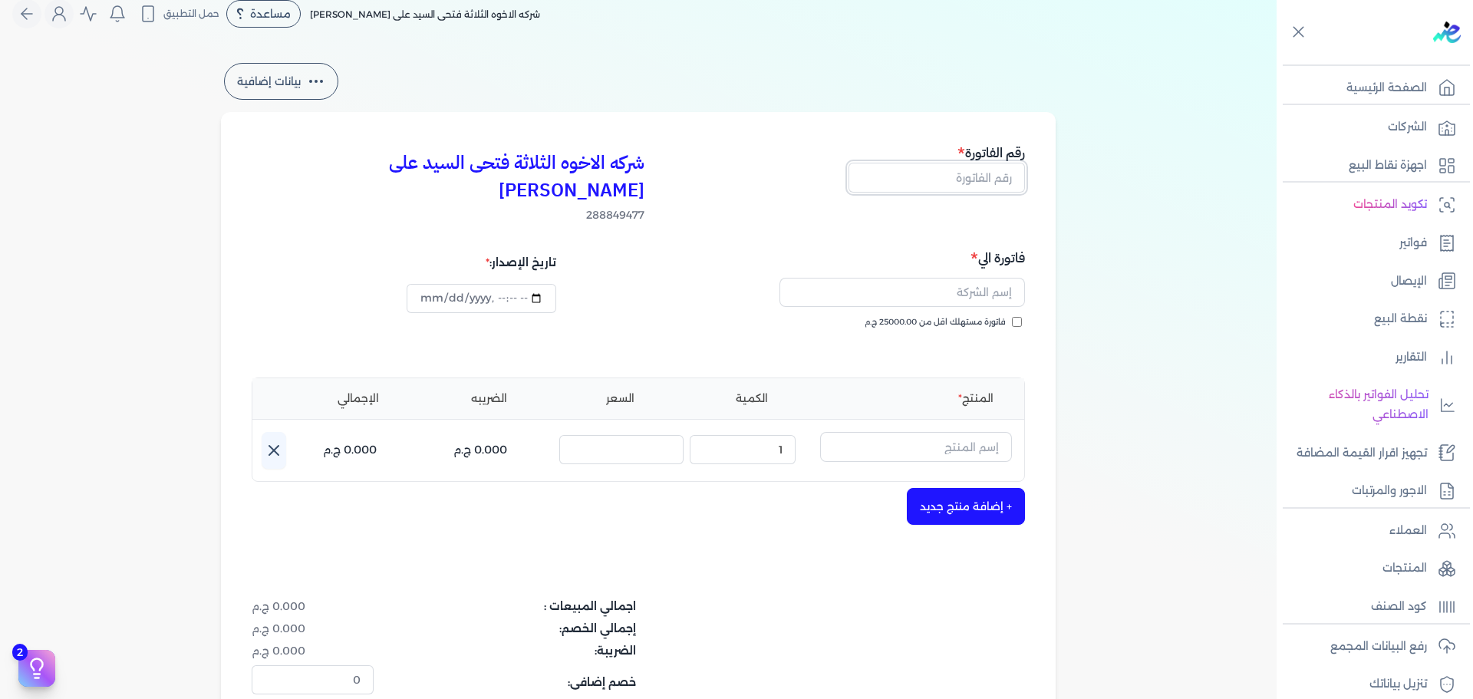
drag, startPoint x: 980, startPoint y: 179, endPoint x: 1241, endPoint y: 179, distance: 260.8
click at [980, 179] on input "text" at bounding box center [936, 177] width 176 height 29
type input "13797"
click at [960, 316] on span "فاتورة مستهلك اقل من 25000.00 ج.م" at bounding box center [934, 322] width 141 height 12
click at [1012, 317] on input "فاتورة مستهلك اقل من 25000.00 ج.م" at bounding box center [1017, 322] width 10 height 10
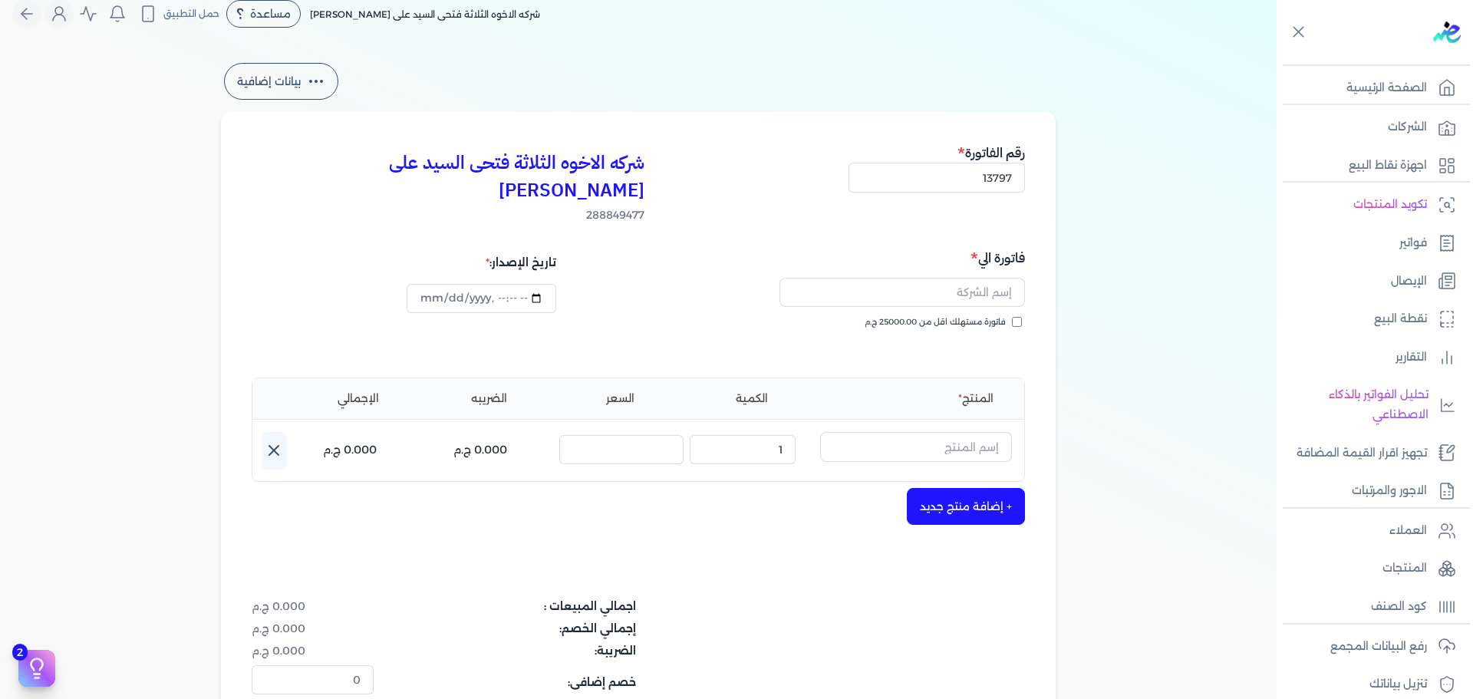
checkbox input "true"
click at [977, 278] on input "text" at bounding box center [901, 292] width 245 height 29
type input "[PERSON_NAME]"
click at [887, 432] on input "text" at bounding box center [916, 446] width 192 height 29
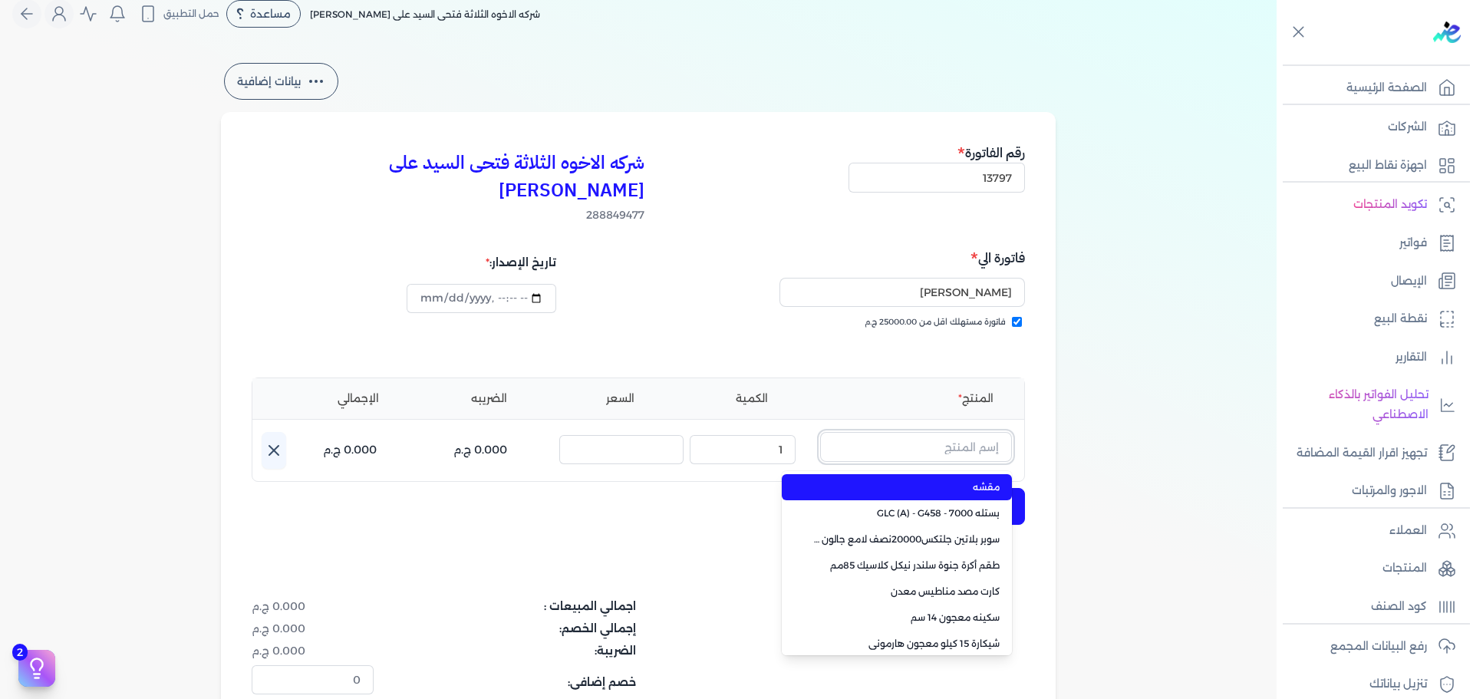
paste input "داي ستون 7070 بستلة 9 لتر"
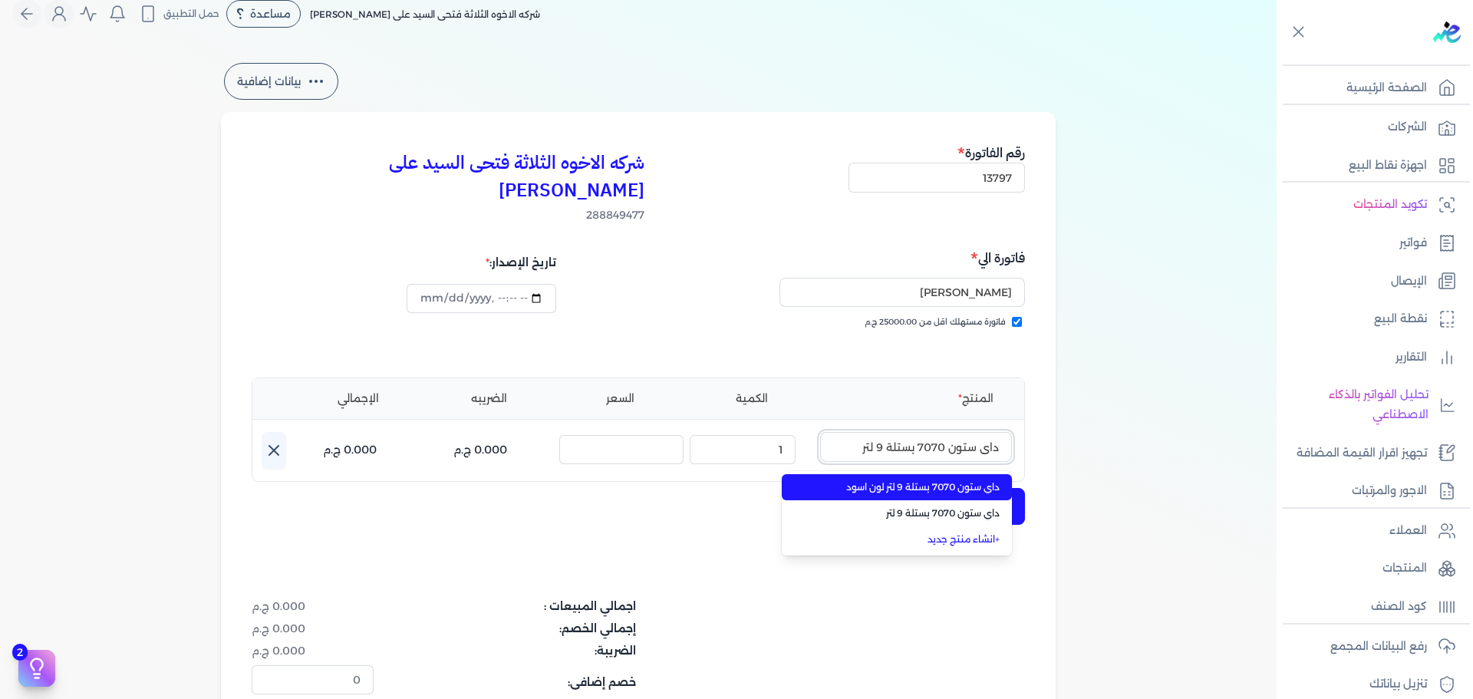
type input "داي ستون 7070 بستلة 9 لتر"
drag, startPoint x: 903, startPoint y: 465, endPoint x: 891, endPoint y: 458, distance: 13.4
click at [903, 480] on span "داي ستون 7070 بستلة 9 لتر لون اسود" at bounding box center [905, 487] width 187 height 14
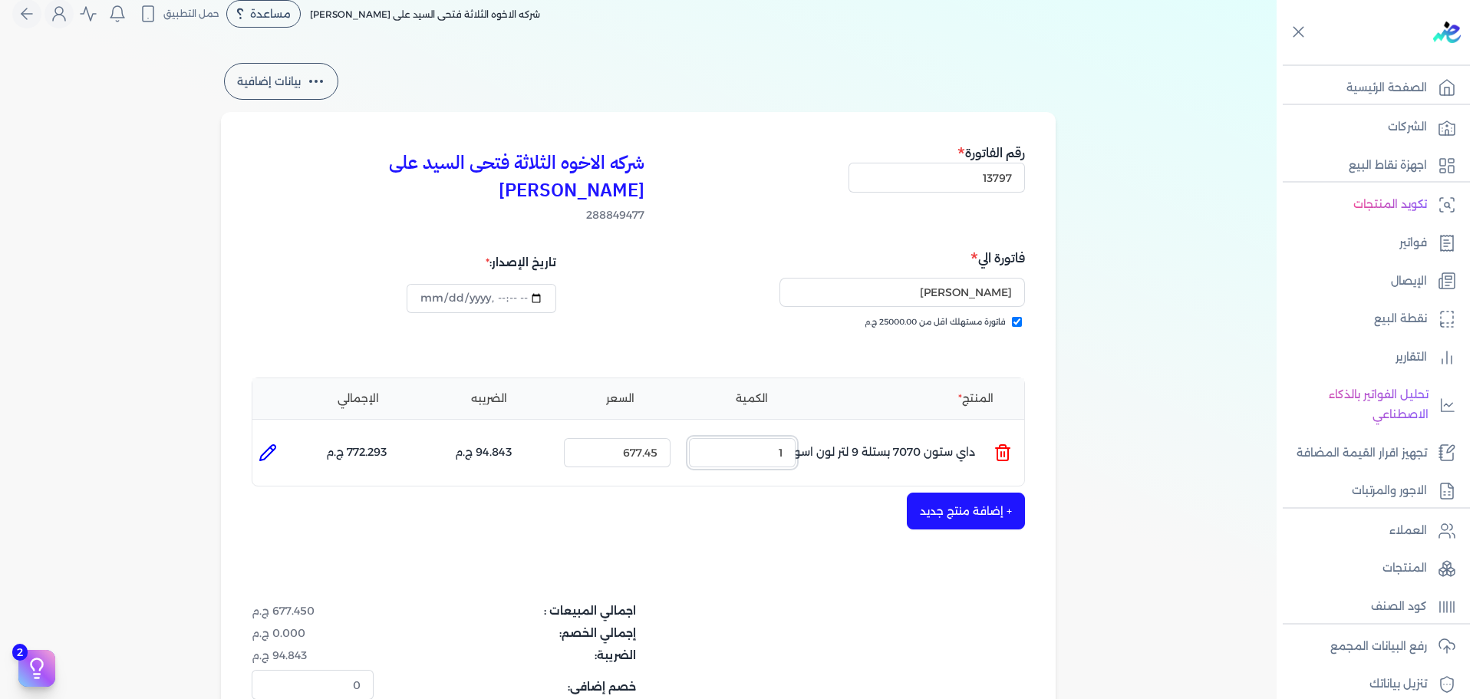
click at [897, 432] on ul "المنتج : داي ستون 7070 بستلة 9 لتر لون اسود الكمية : 1 السعر : 677.45 الضريبه :…" at bounding box center [638, 452] width 772 height 41
type input "0"
click at [1001, 448] on icon at bounding box center [1002, 454] width 11 height 12
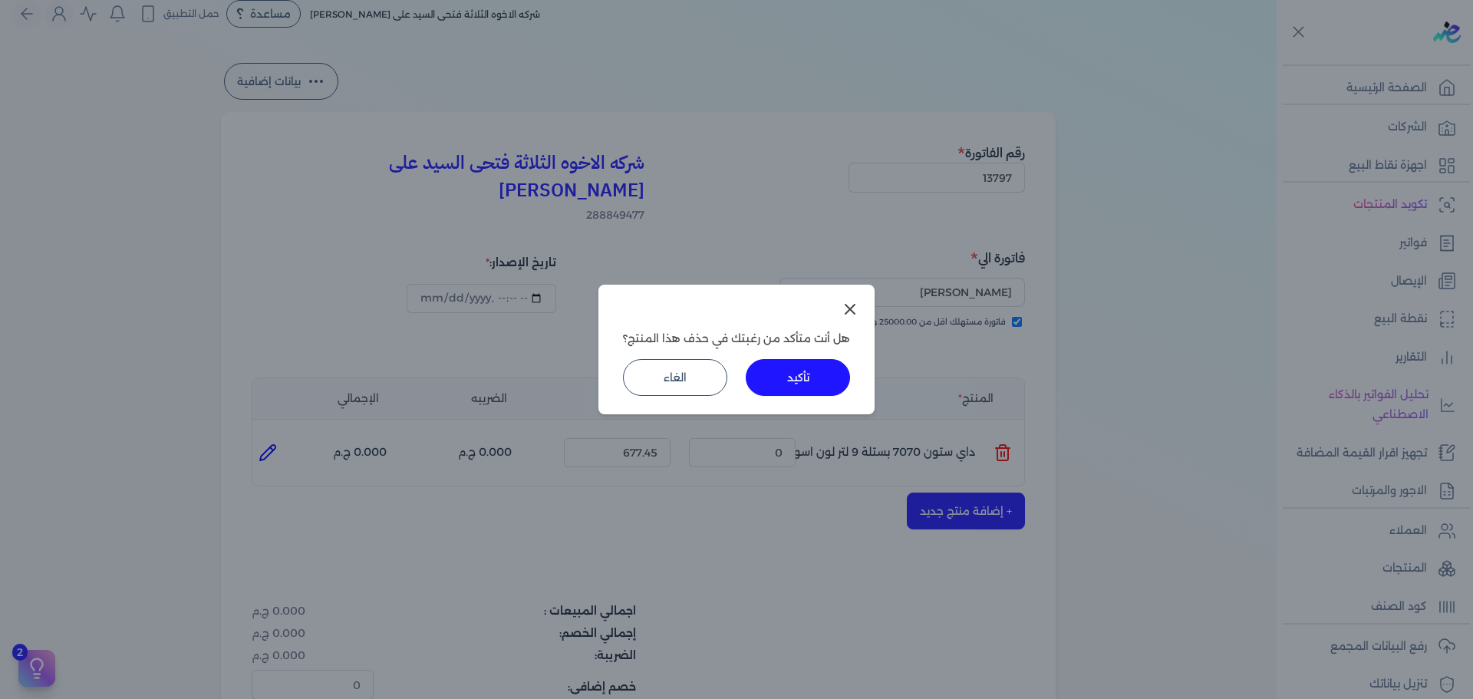
click at [795, 384] on button "تأكيد" at bounding box center [797, 377] width 104 height 37
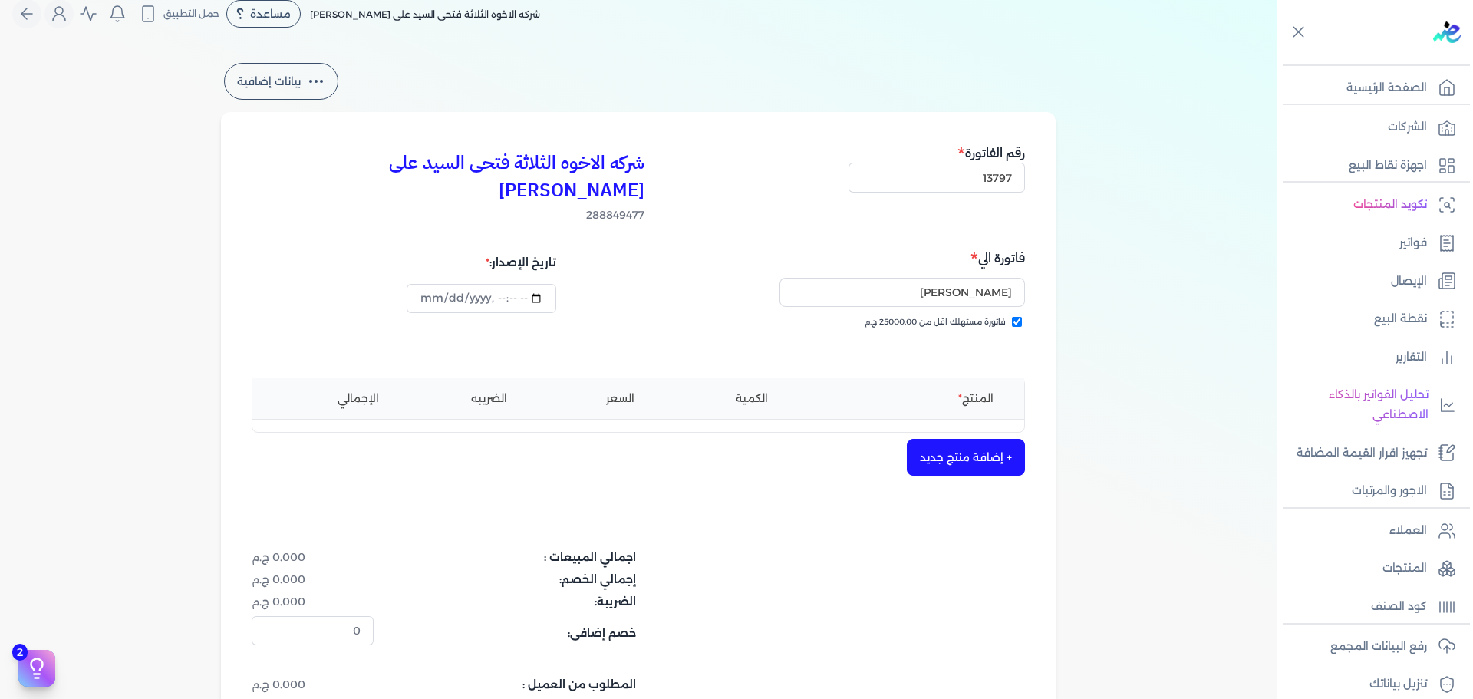
click at [945, 439] on button "+ إضافة منتج جديد" at bounding box center [966, 457] width 118 height 37
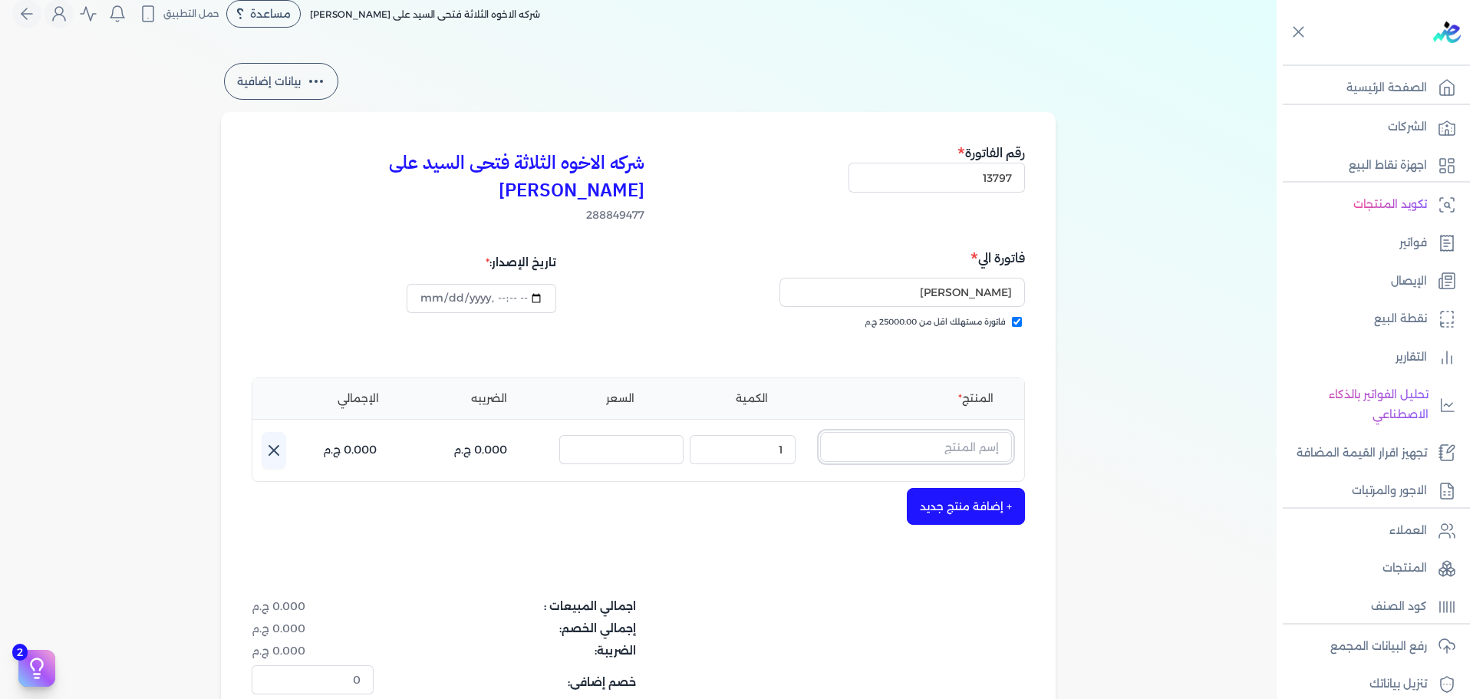
click at [941, 432] on input "text" at bounding box center [916, 446] width 192 height 29
click at [1008, 448] on icon at bounding box center [1002, 454] width 11 height 12
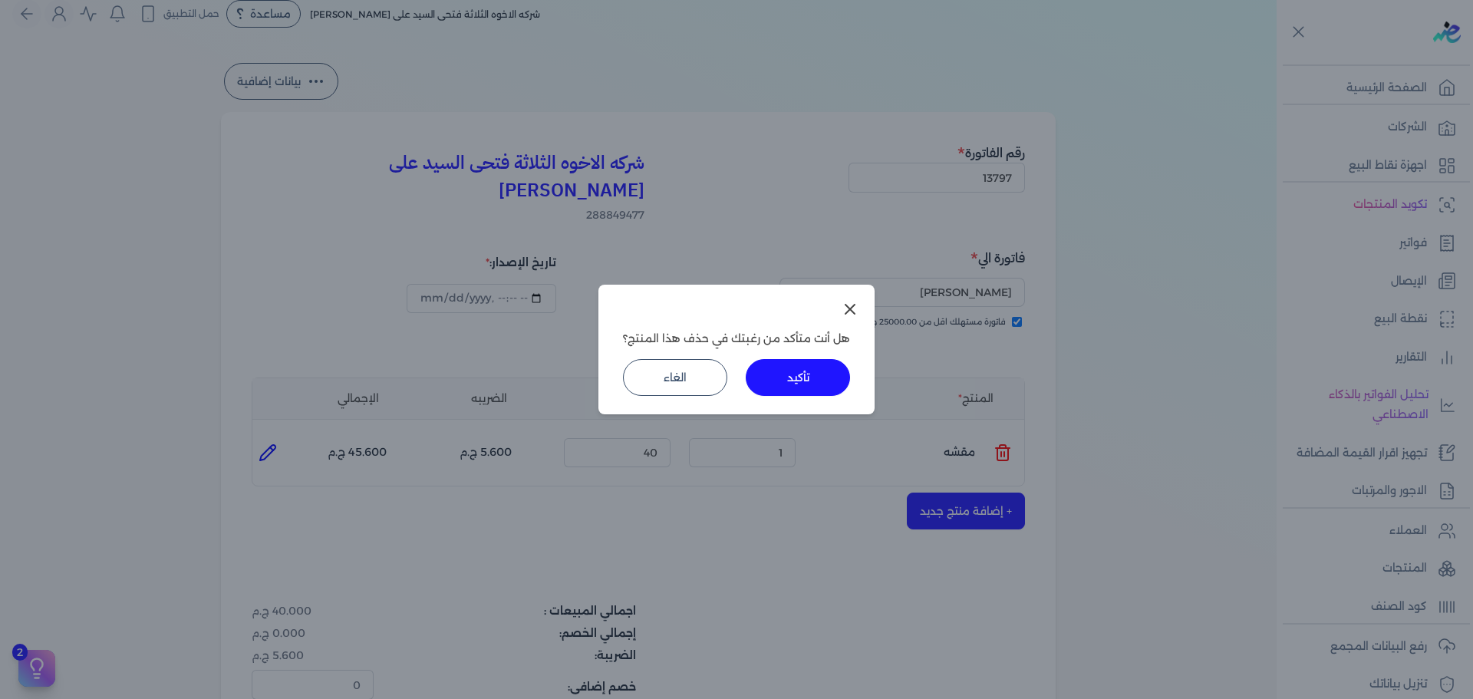
drag, startPoint x: 808, startPoint y: 370, endPoint x: 823, endPoint y: 376, distance: 16.3
click at [810, 370] on button "تأكيد" at bounding box center [797, 377] width 104 height 37
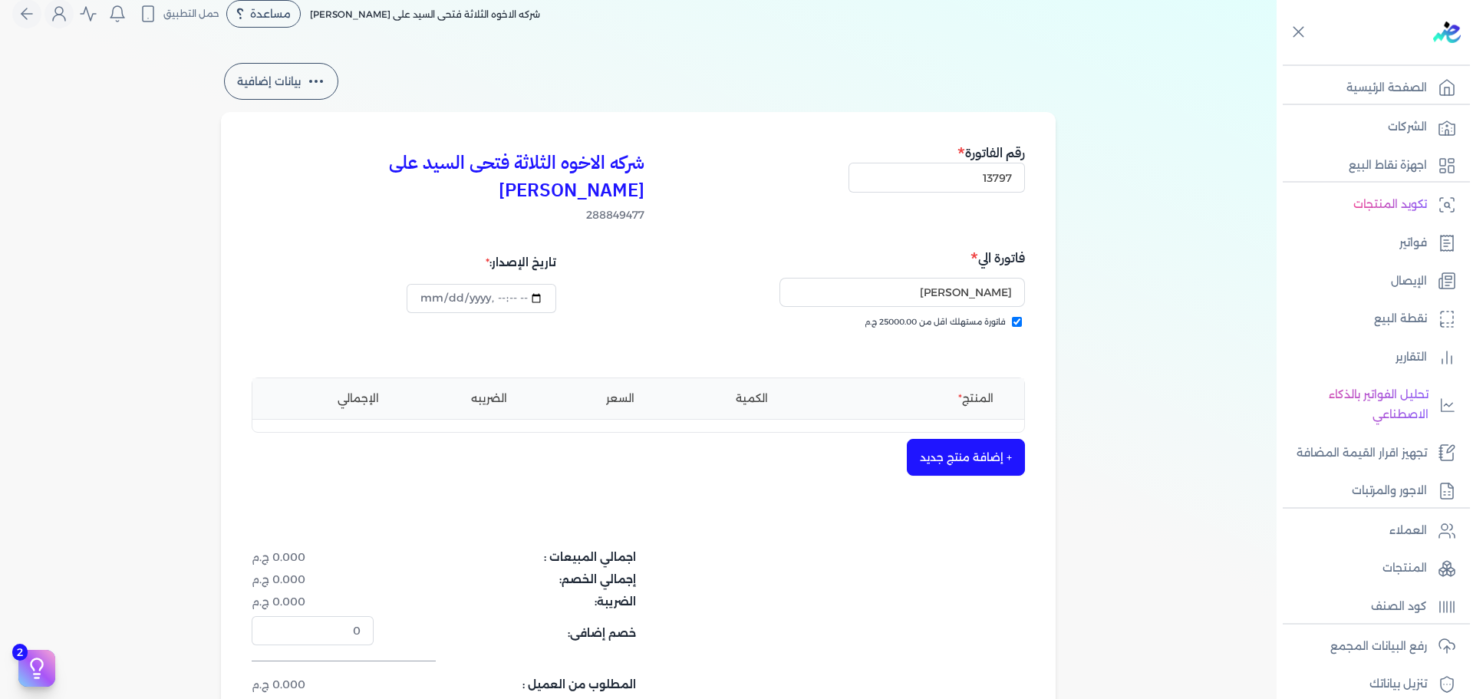
click at [945, 439] on button "+ إضافة منتج جديد" at bounding box center [966, 457] width 118 height 37
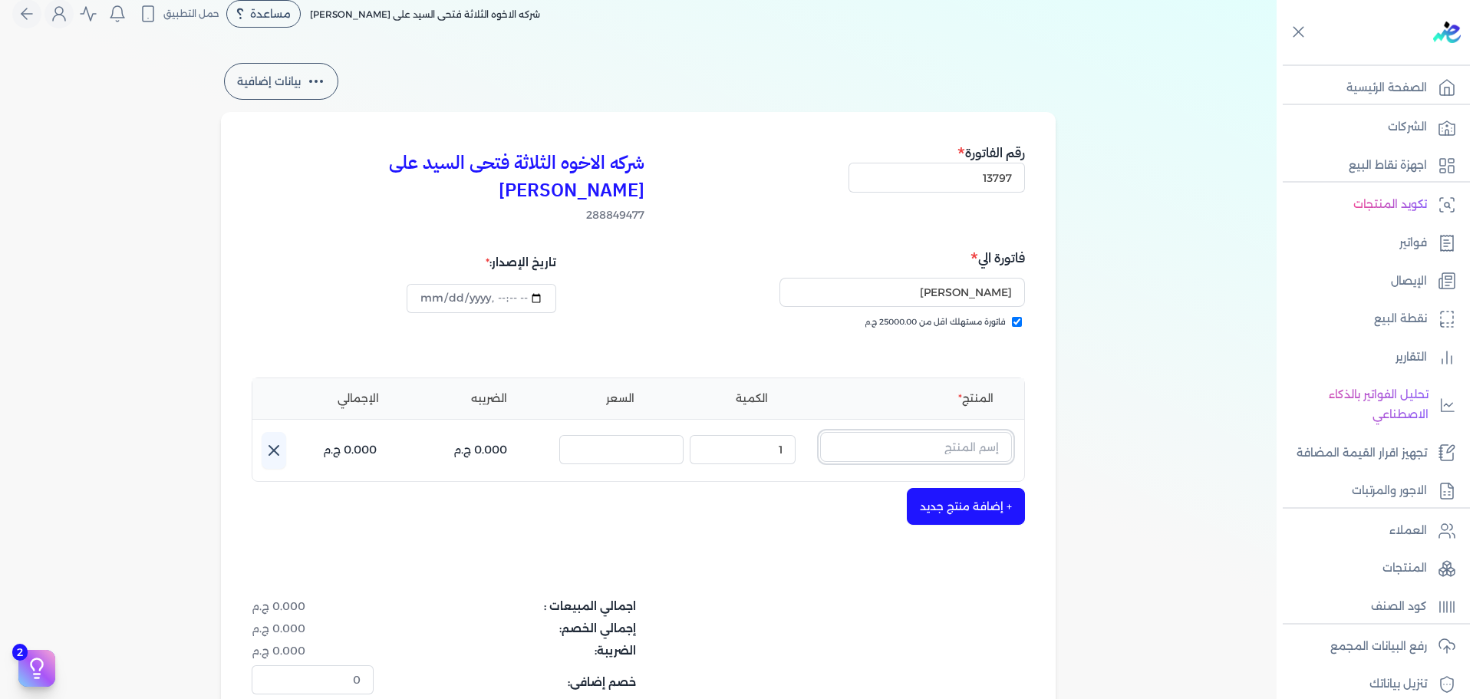
click at [940, 432] on input "text" at bounding box center [916, 446] width 192 height 29
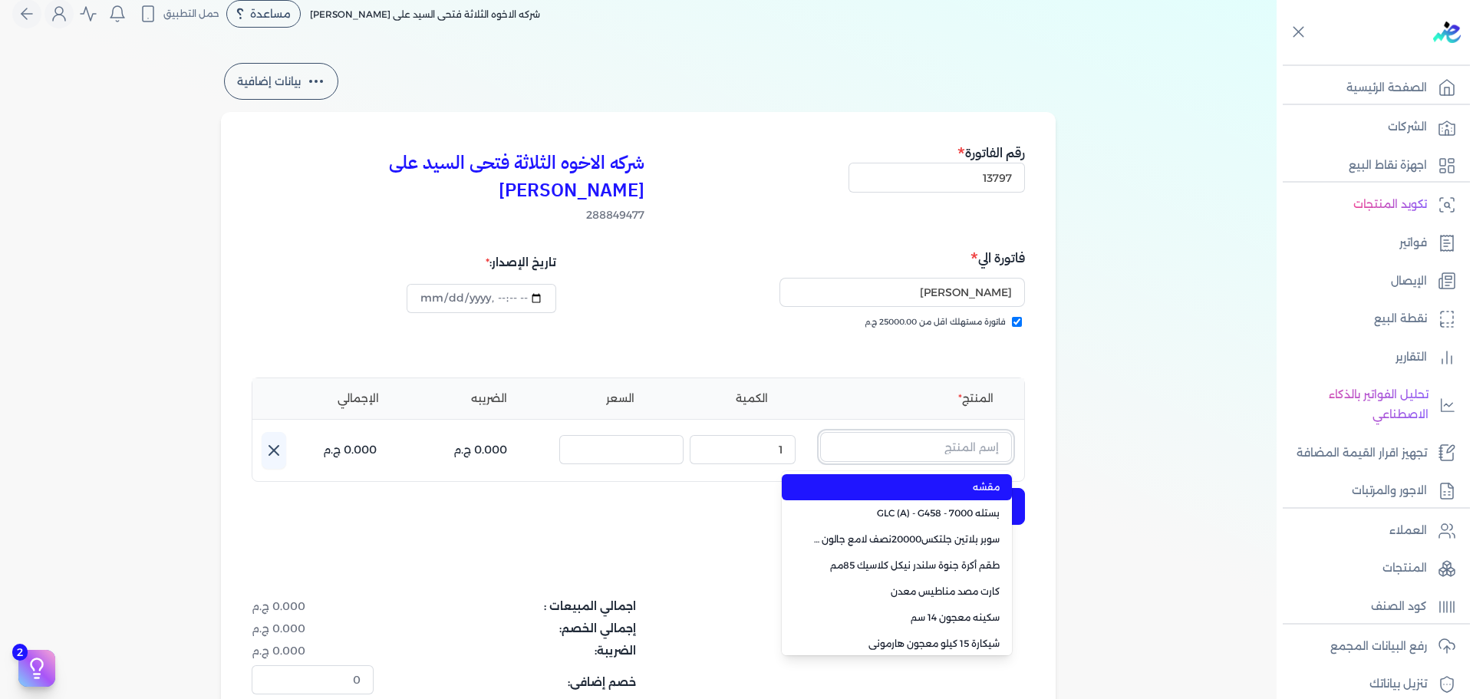
paste input "داي ستون 7070 بستلة 9 لتر"
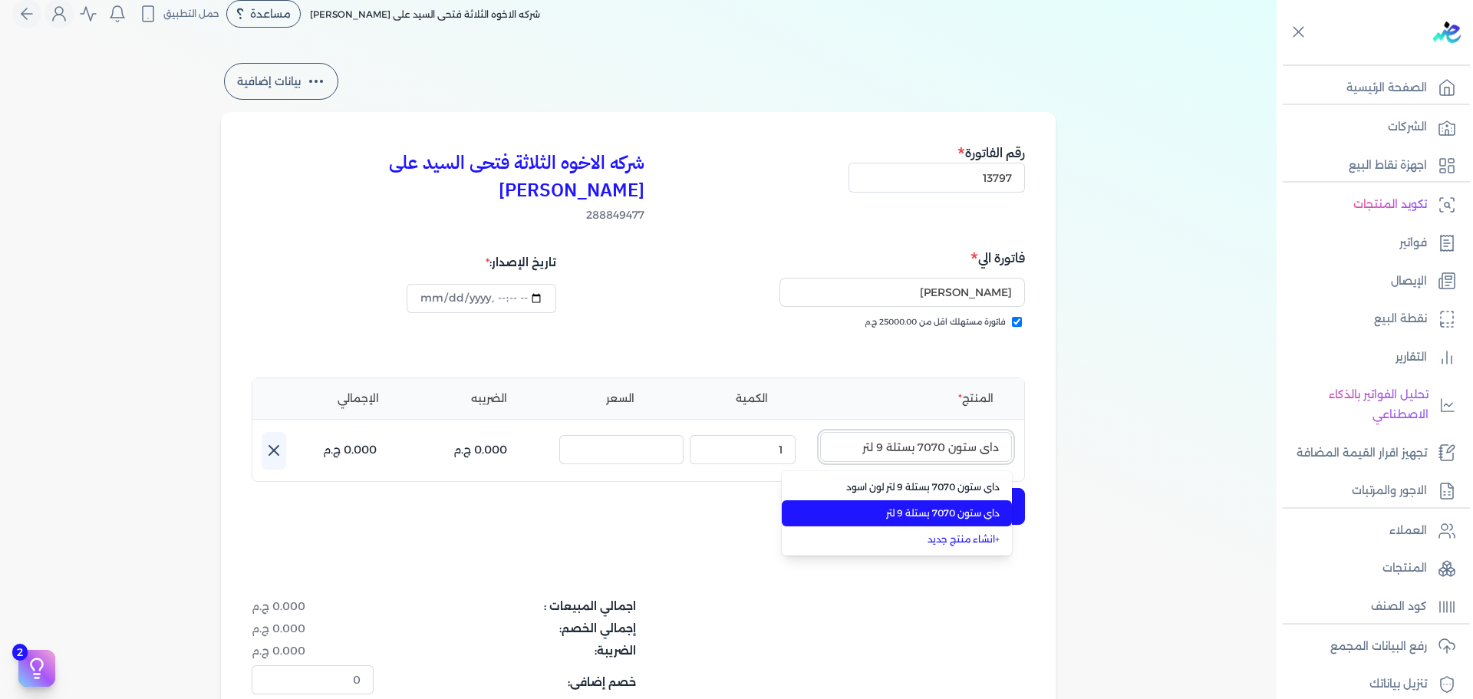
type input "داي ستون 7070 بستلة 9 لتر"
click at [943, 506] on span "داي ستون 7070 بستلة 9 لتر" at bounding box center [905, 513] width 187 height 14
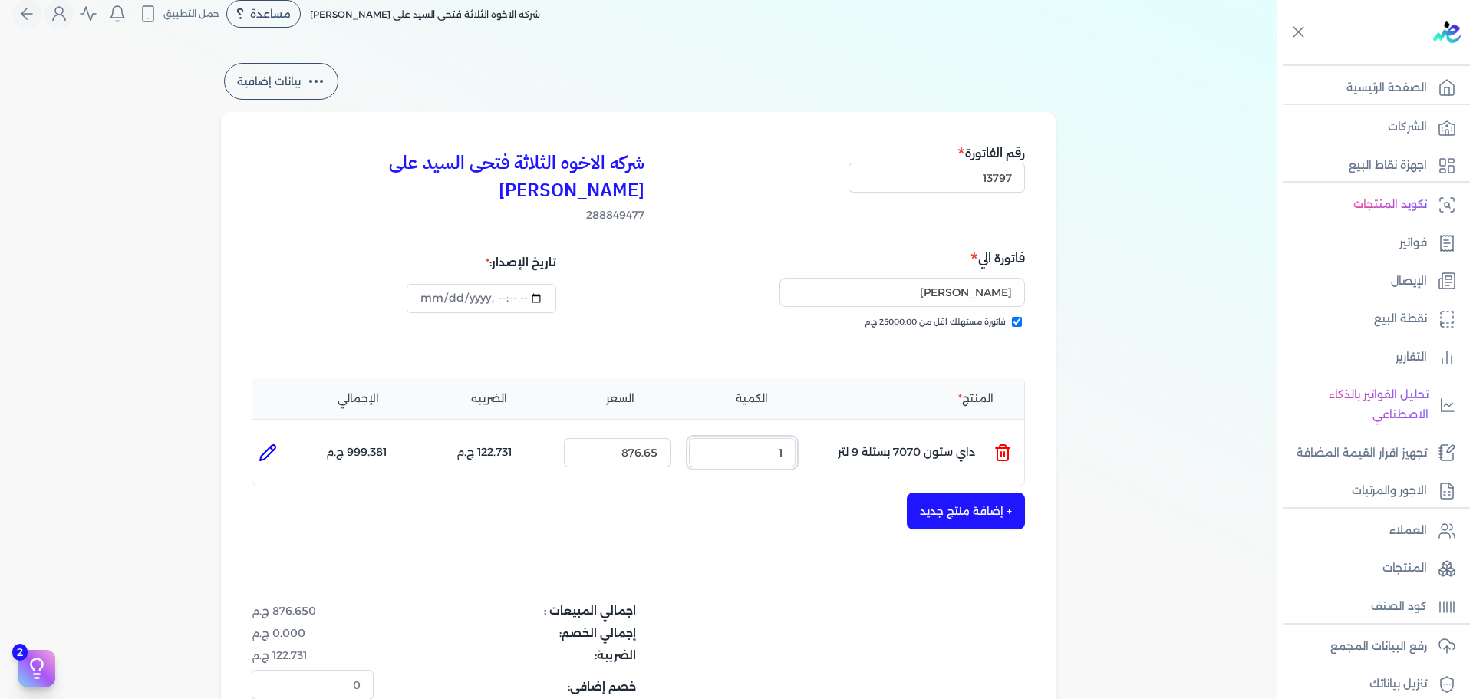
click at [929, 432] on ul "المنتج : داي ستون 7070 بستلة 9 لتر الكمية : 1 السعر : 876.65 الضريبه : 122.731 …" at bounding box center [638, 452] width 772 height 41
type input "4"
click at [989, 492] on button "+ إضافة منتج جديد" at bounding box center [966, 510] width 118 height 37
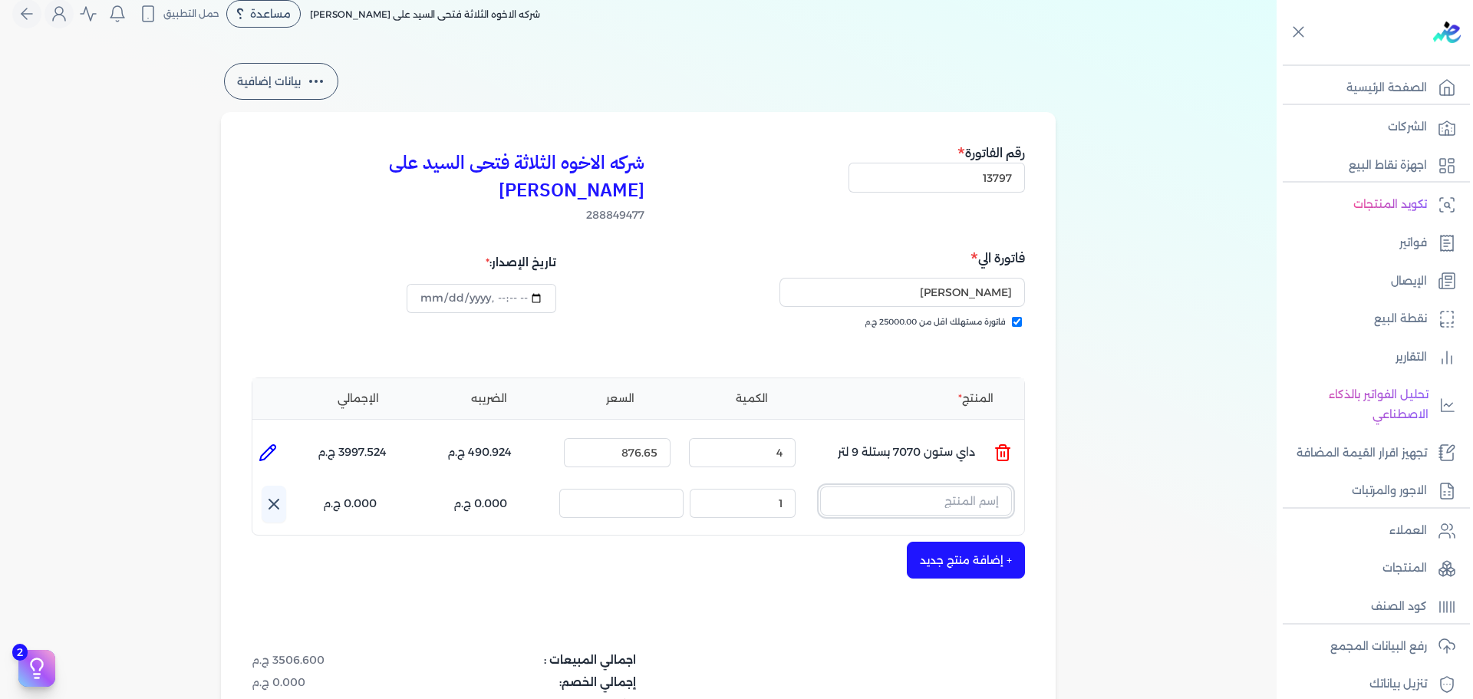
drag, startPoint x: 989, startPoint y: 486, endPoint x: 982, endPoint y: 479, distance: 10.8
click at [982, 486] on input "text" at bounding box center [916, 500] width 192 height 29
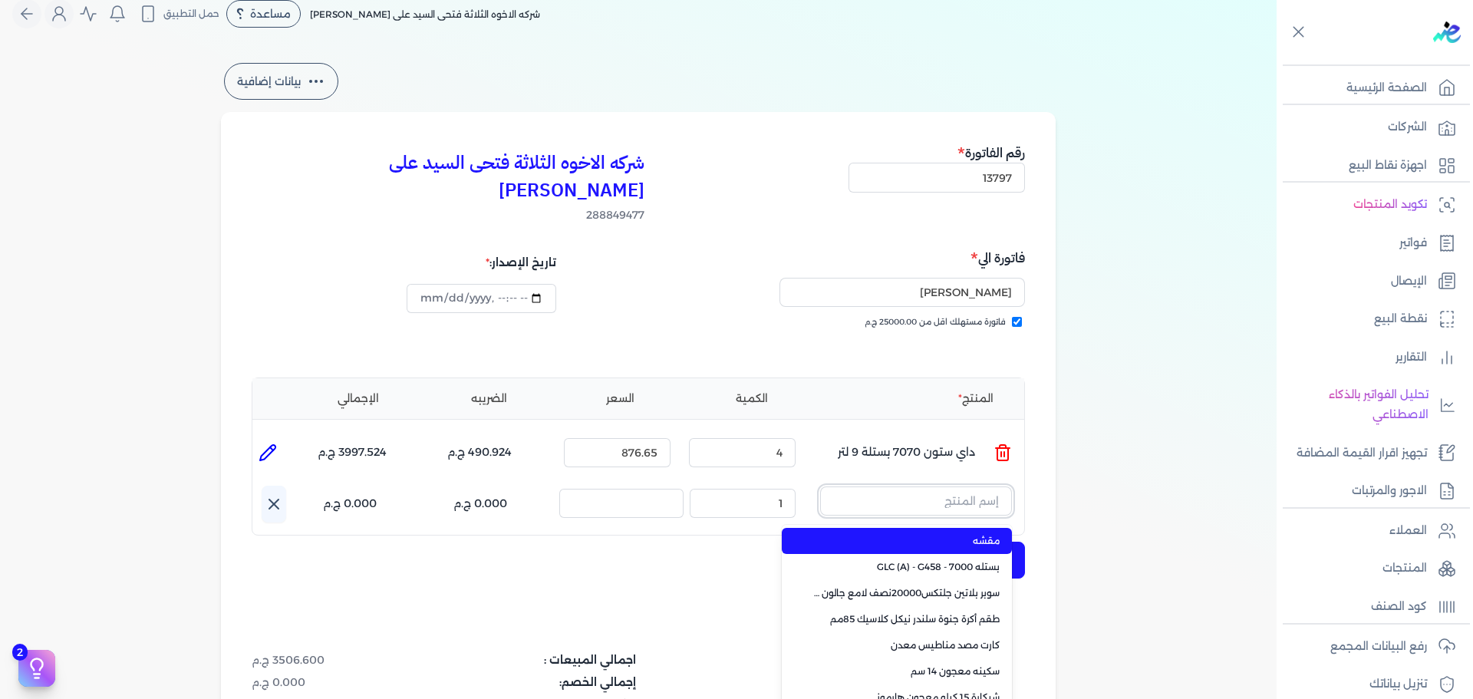
paste input "سيلر المقاوم 0017 علبة 0.650 لتر"
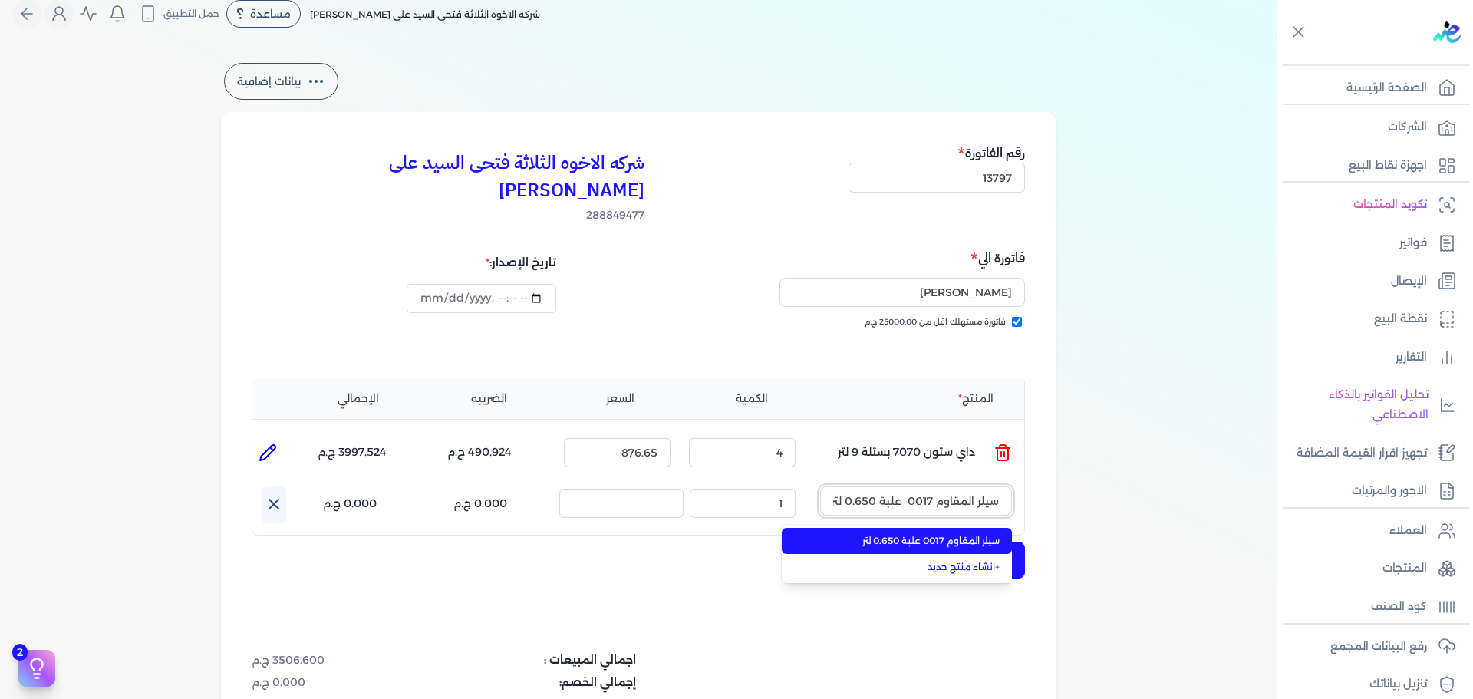
type input "سيلر المقاوم 0017 علبة 0.650 لتر"
drag, startPoint x: 960, startPoint y: 515, endPoint x: 847, endPoint y: 505, distance: 113.1
click at [960, 534] on span "سيلر المقاوم 0017 علبة 0.650 لتر" at bounding box center [905, 541] width 187 height 14
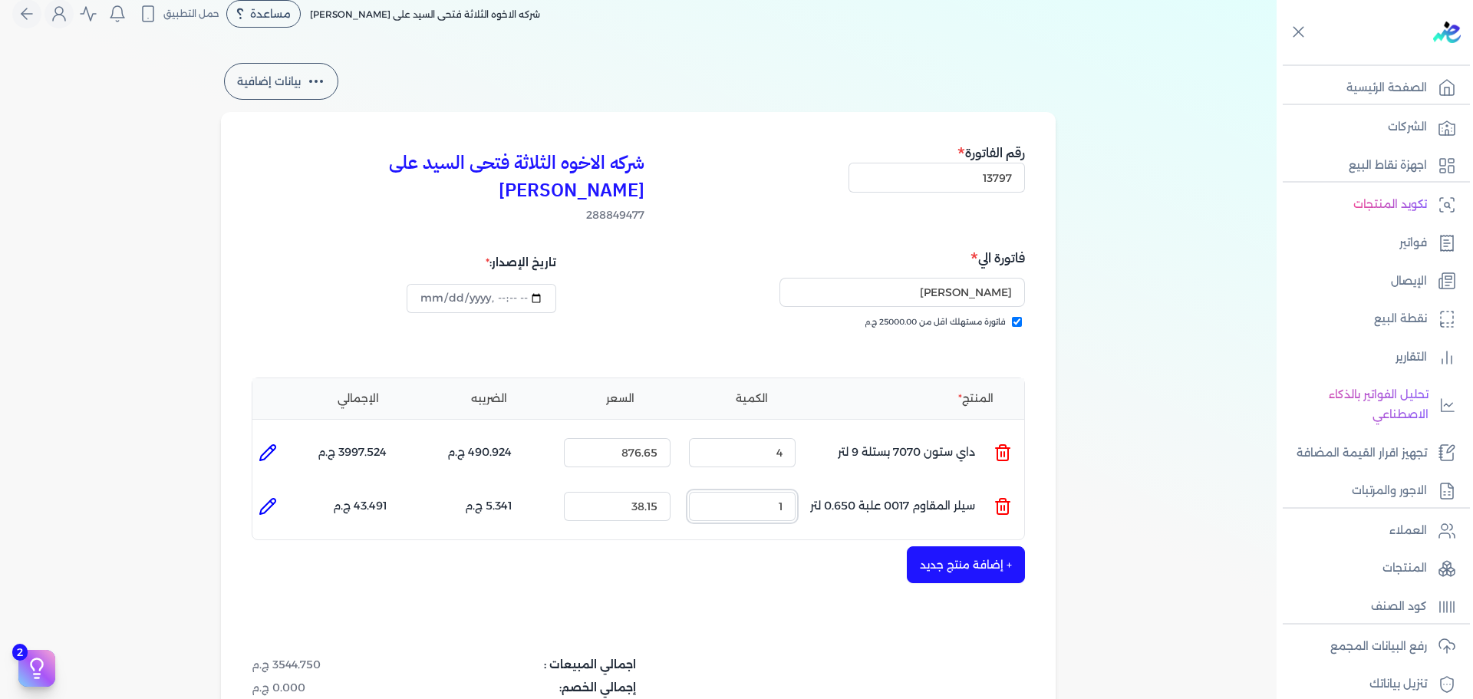
click at [1067, 444] on div "بيانات إضافية شركه الاخوه الثلاثة فتحى السيد على [PERSON_NAME] 288849477 رقم ال…" at bounding box center [638, 476] width 884 height 833
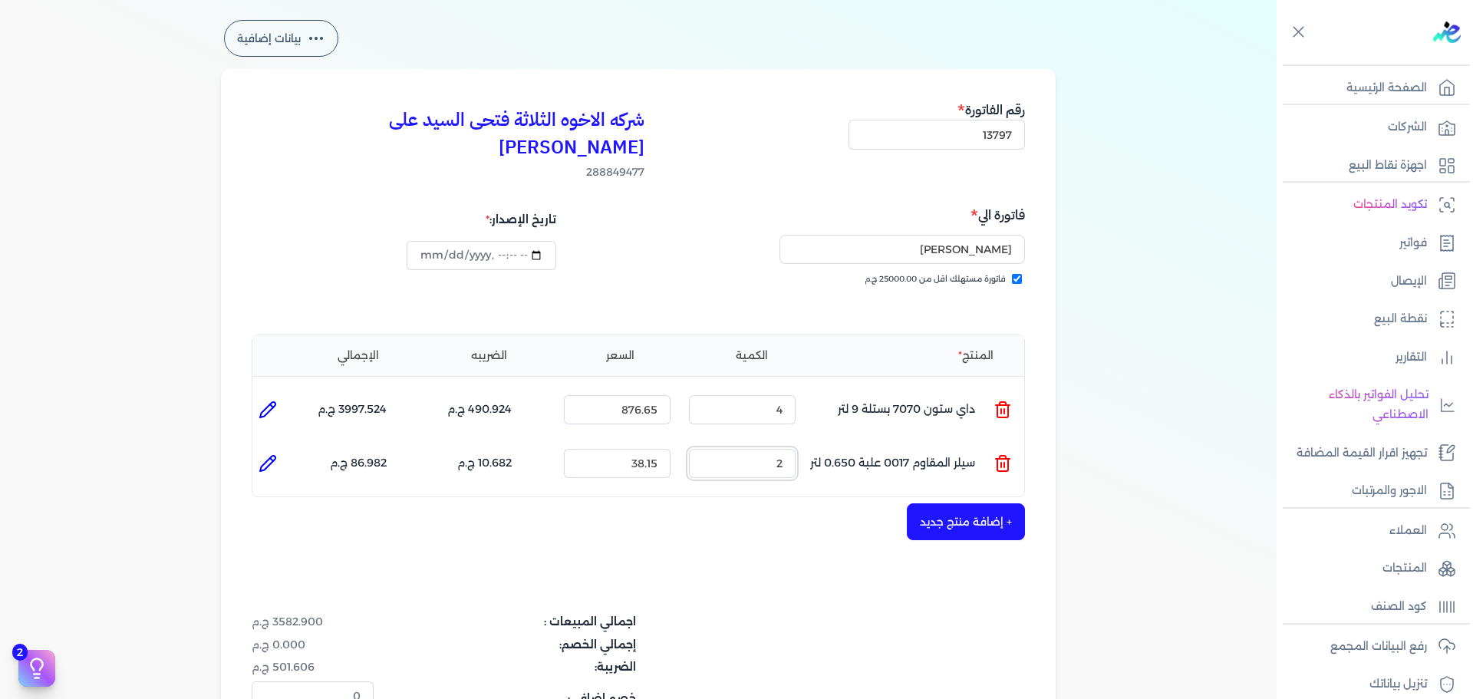
scroll to position [94, 0]
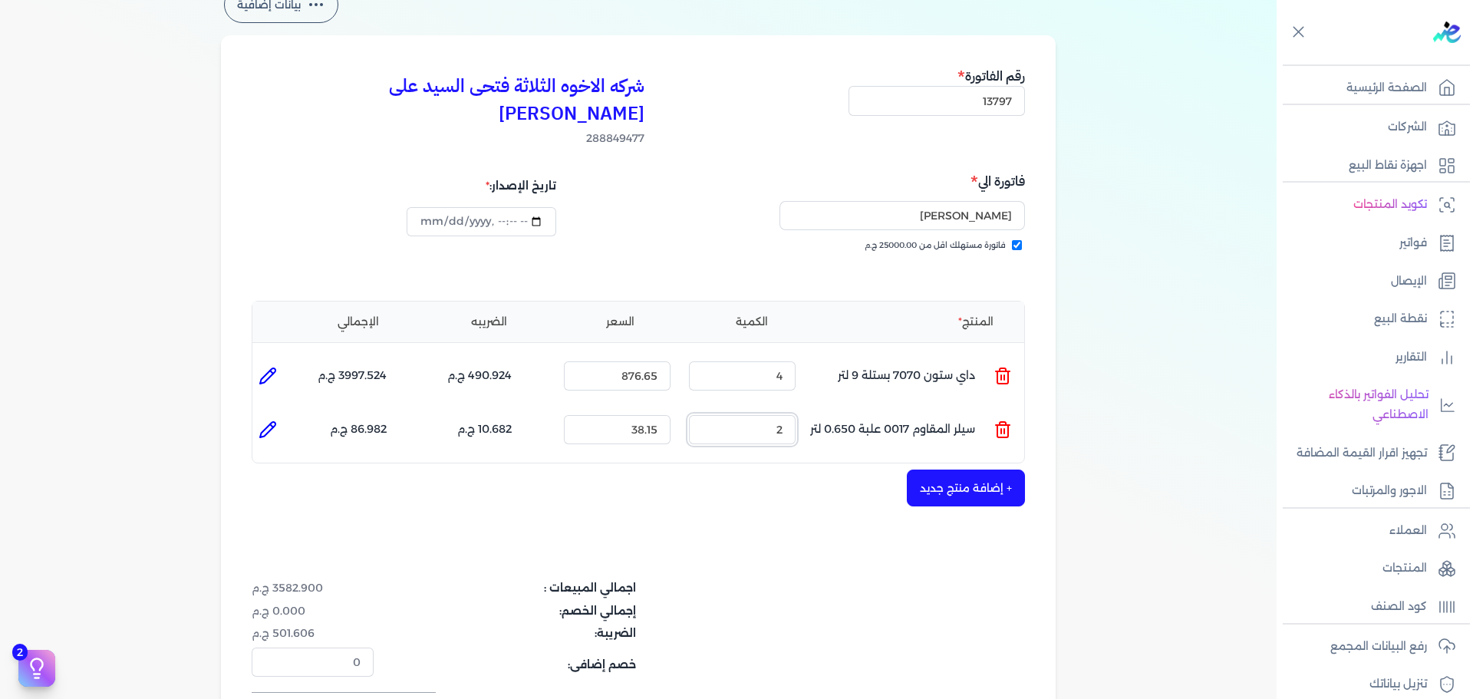
type input "2"
drag, startPoint x: 765, startPoint y: 355, endPoint x: 909, endPoint y: 327, distance: 146.8
click at [901, 355] on ul "المنتج : داي ستون 7070 بستلة 9 لتر الكمية : 4 السعر : 876.65 الضريبه : 490.924 …" at bounding box center [638, 375] width 772 height 41
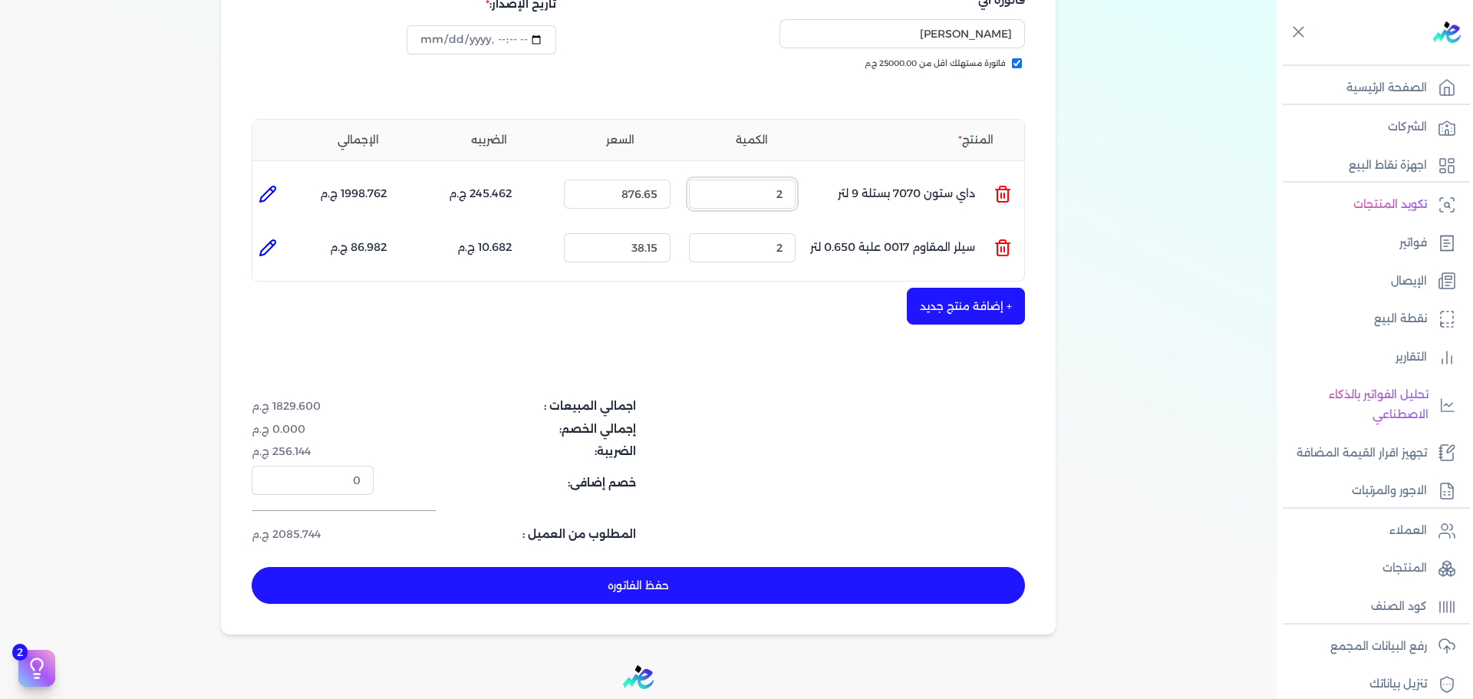
scroll to position [383, 0]
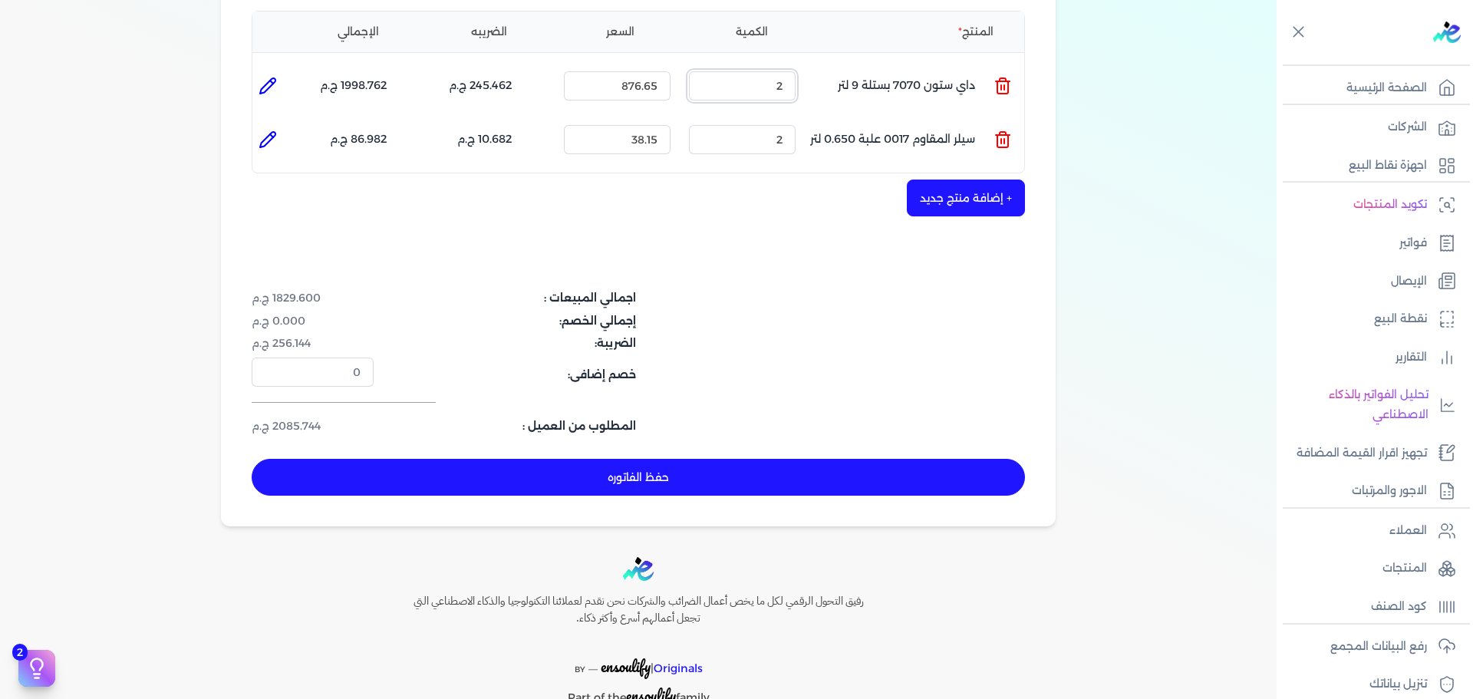
type input "2"
click at [824, 459] on button "حفظ الفاتوره" at bounding box center [638, 477] width 773 height 37
type input "[DATE]"
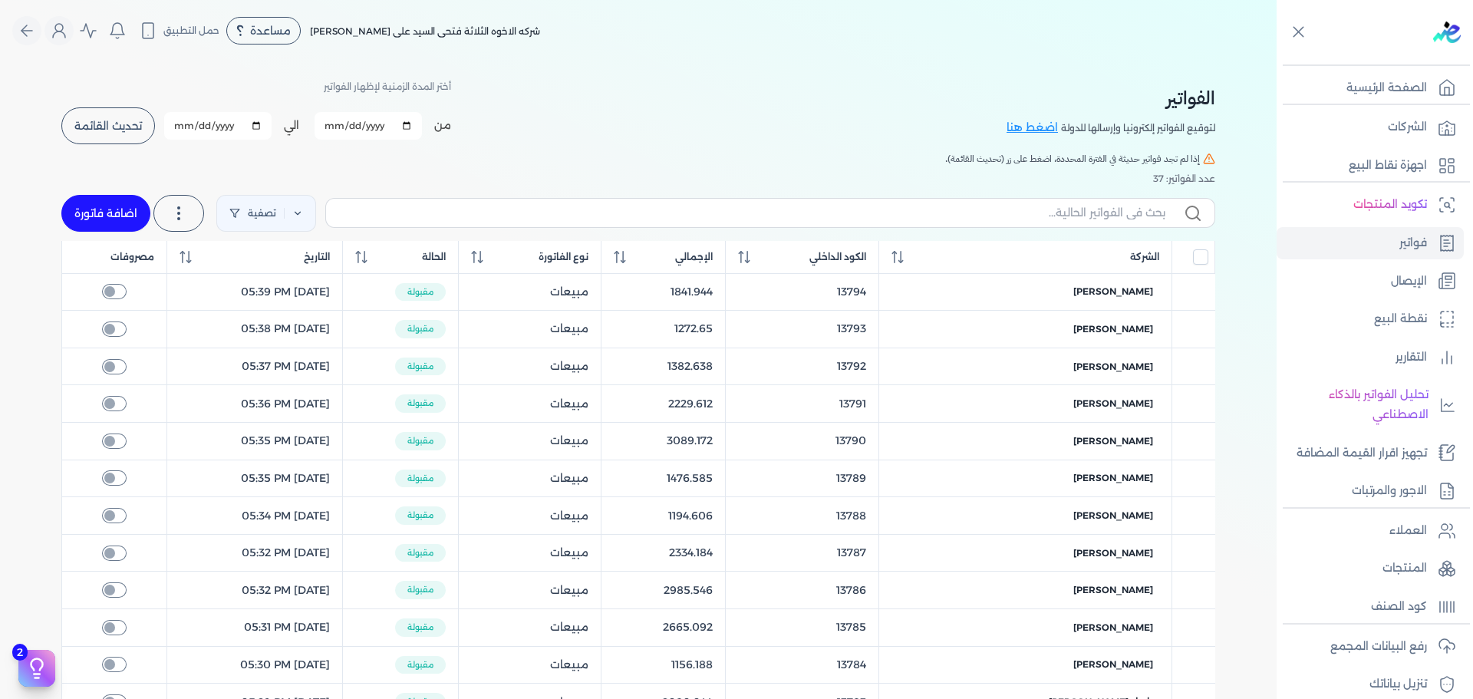
click at [104, 221] on link "اضافة فاتورة" at bounding box center [105, 213] width 89 height 37
select select "EGP"
select select "B"
select select "EGS"
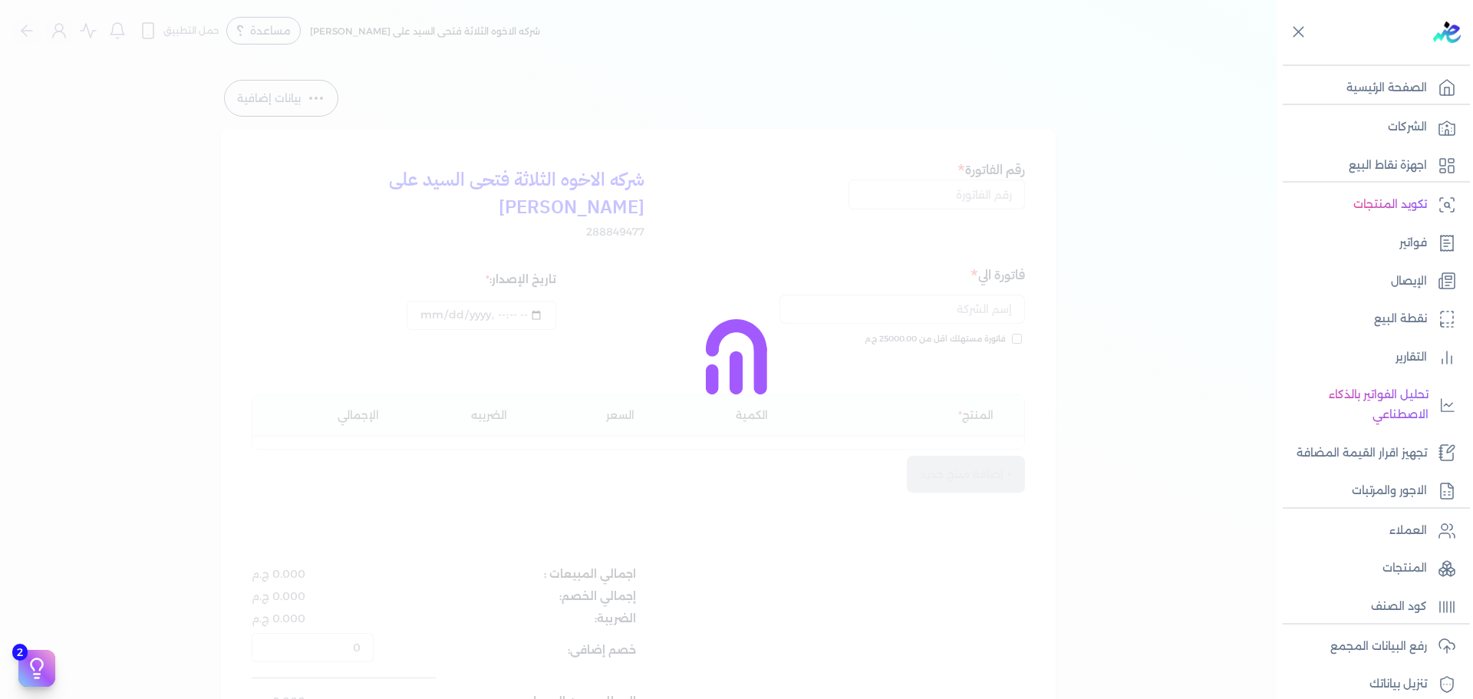
type input "[DATE]T11:17:24"
click at [986, 191] on input "text" at bounding box center [936, 193] width 176 height 29
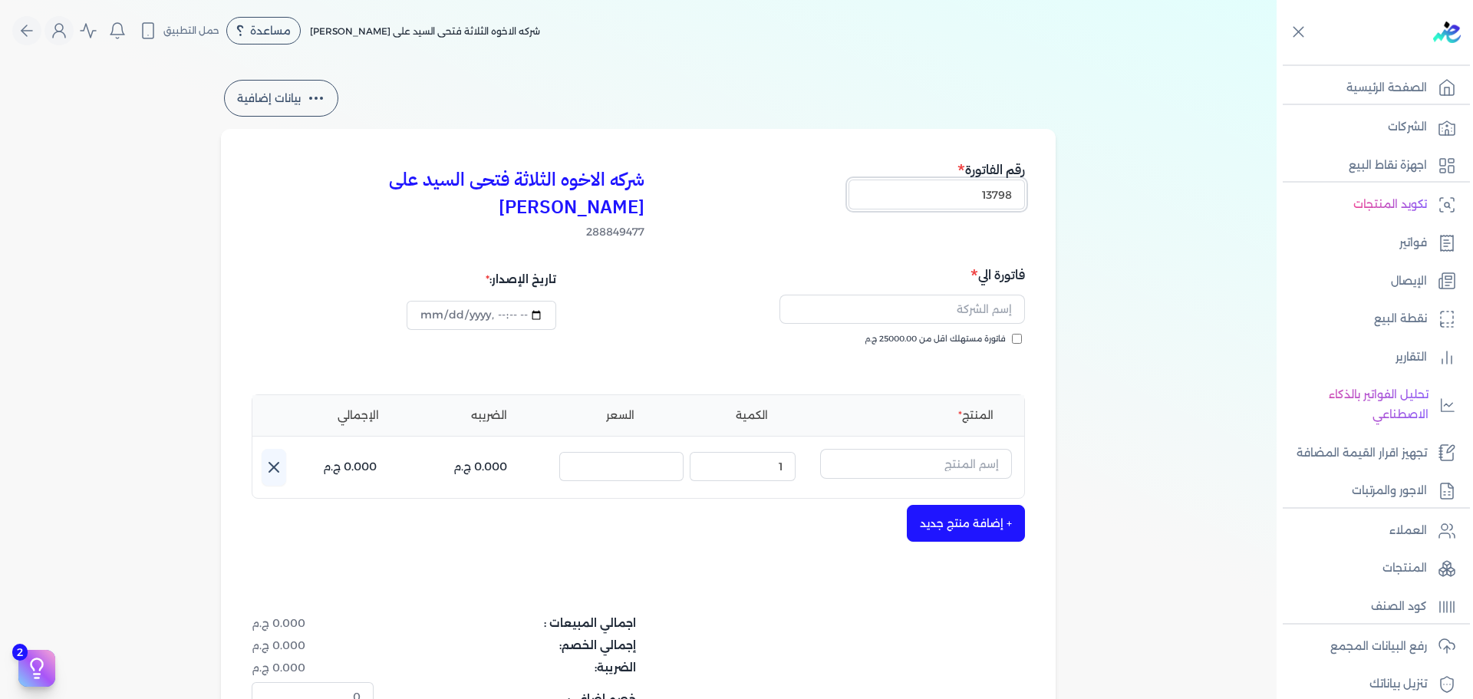
type input "13798"
click at [999, 333] on span "فاتورة مستهلك اقل من 25000.00 ج.م" at bounding box center [934, 339] width 141 height 12
click at [1012, 334] on input "فاتورة مستهلك اقل من 25000.00 ج.م" at bounding box center [1017, 339] width 10 height 10
checkbox input "true"
drag, startPoint x: 991, startPoint y: 289, endPoint x: 1003, endPoint y: 295, distance: 13.7
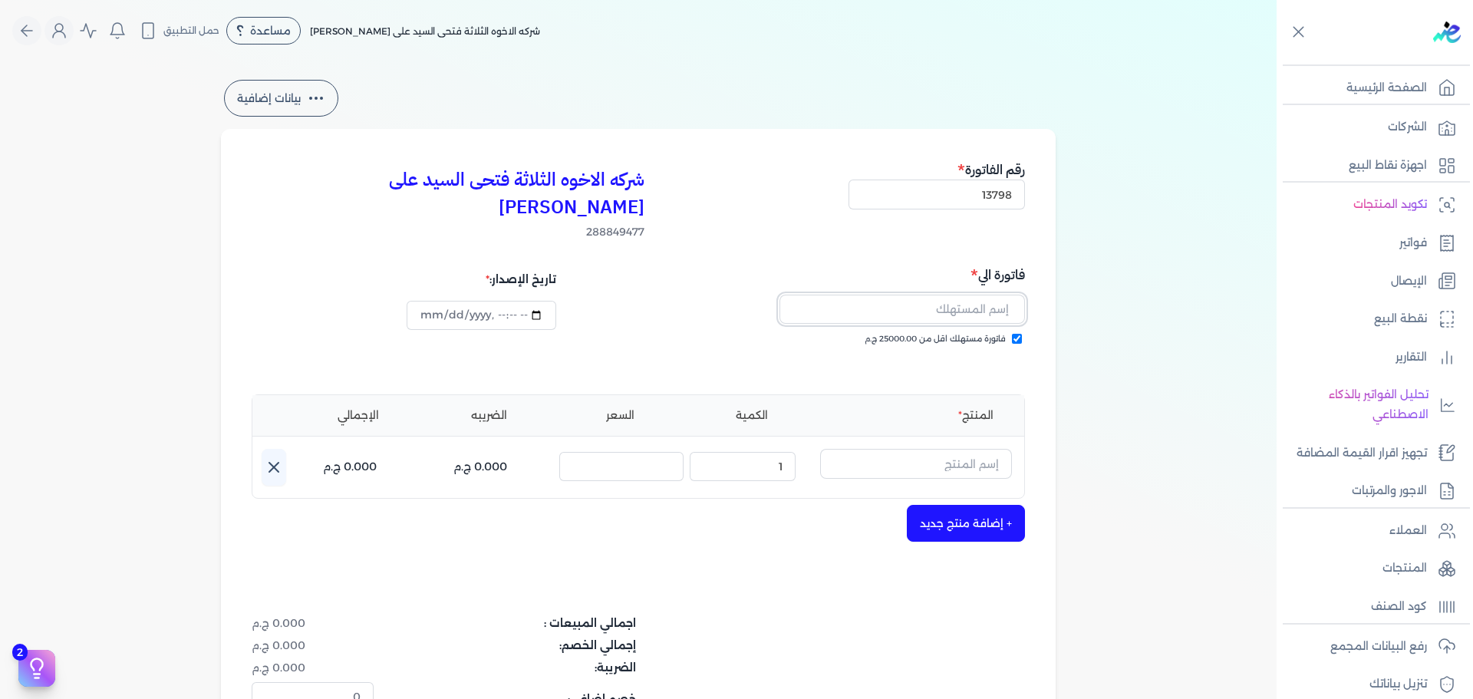
click at [991, 295] on input "text" at bounding box center [901, 309] width 245 height 29
type input "[PERSON_NAME]"
click at [925, 449] on input "text" at bounding box center [916, 463] width 192 height 29
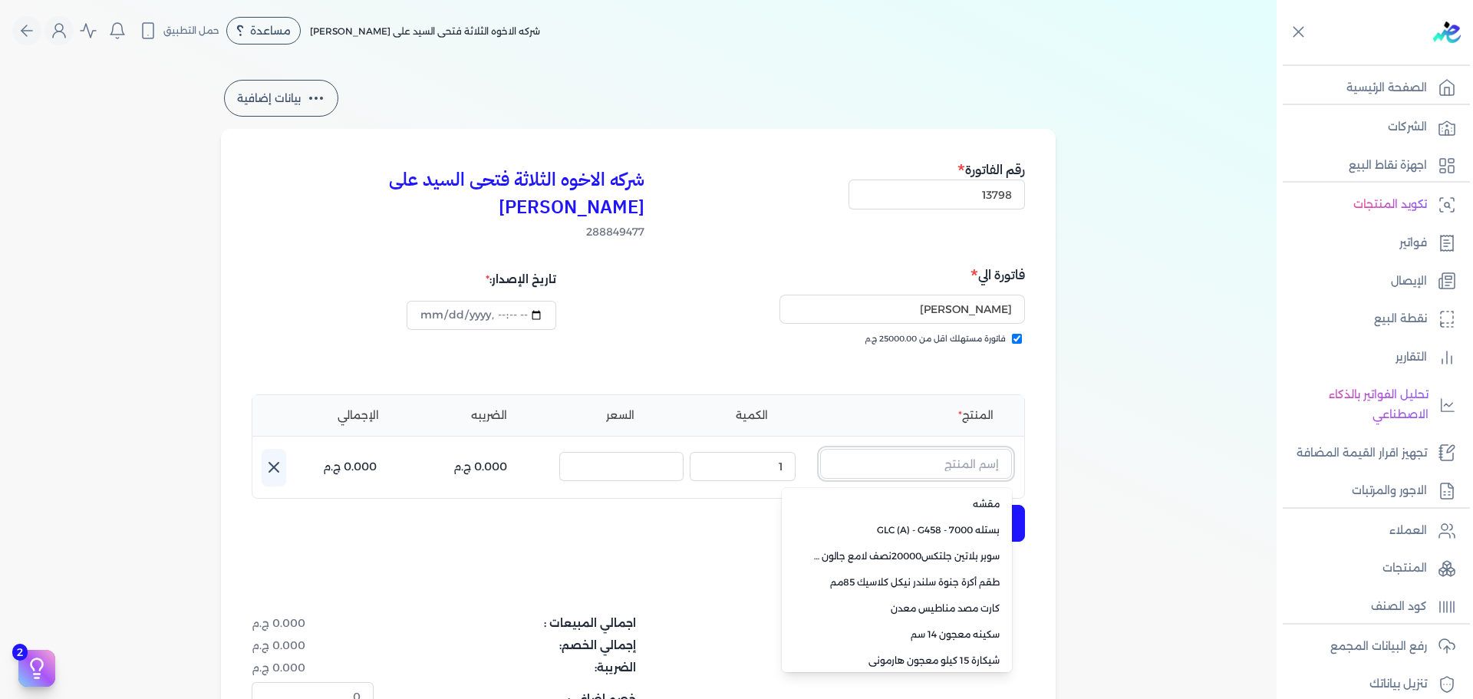
paste input "ستارت ميتاليك فضي علبة 0.190 لتر"
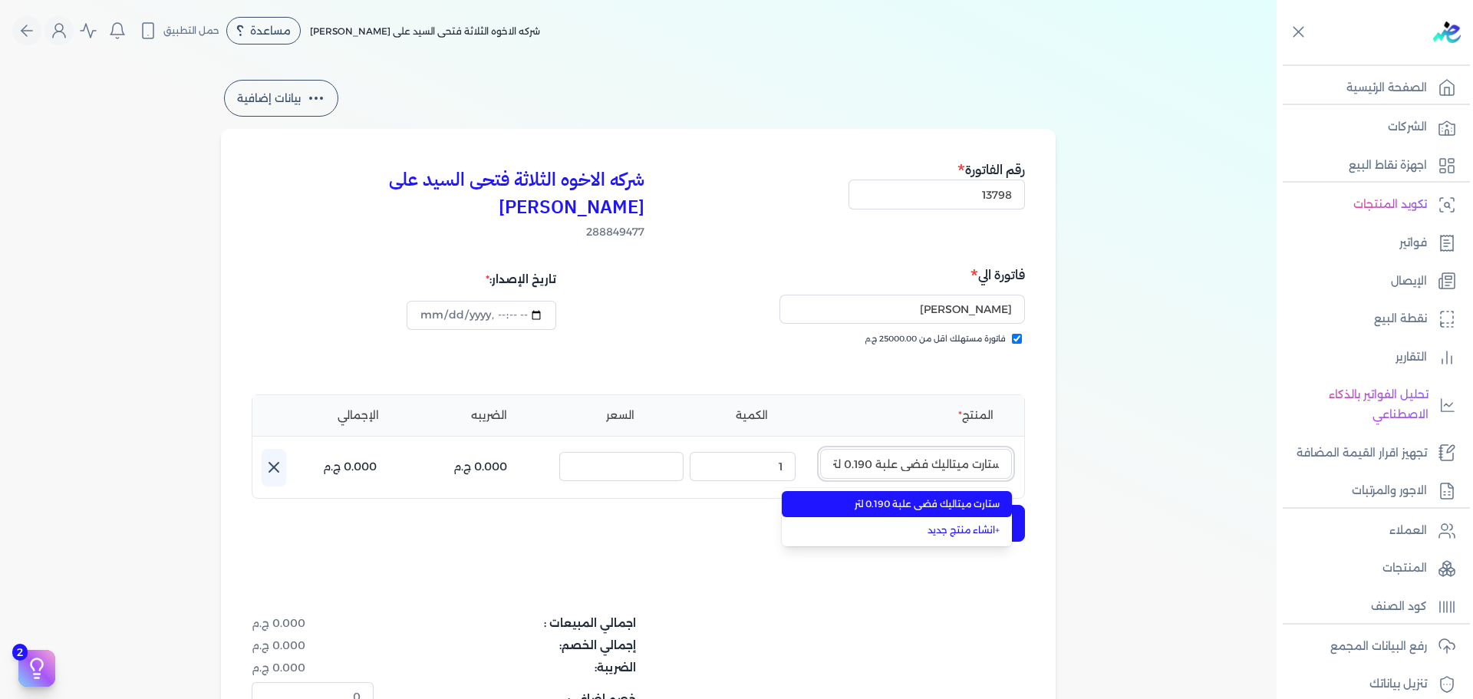
type input "ستارت ميتاليك فضي علبة 0.190 لتر"
drag, startPoint x: 891, startPoint y: 479, endPoint x: 756, endPoint y: 464, distance: 135.8
click at [887, 497] on span "ستارت ميتاليك فضي علبة 0.190 لتر" at bounding box center [905, 504] width 187 height 14
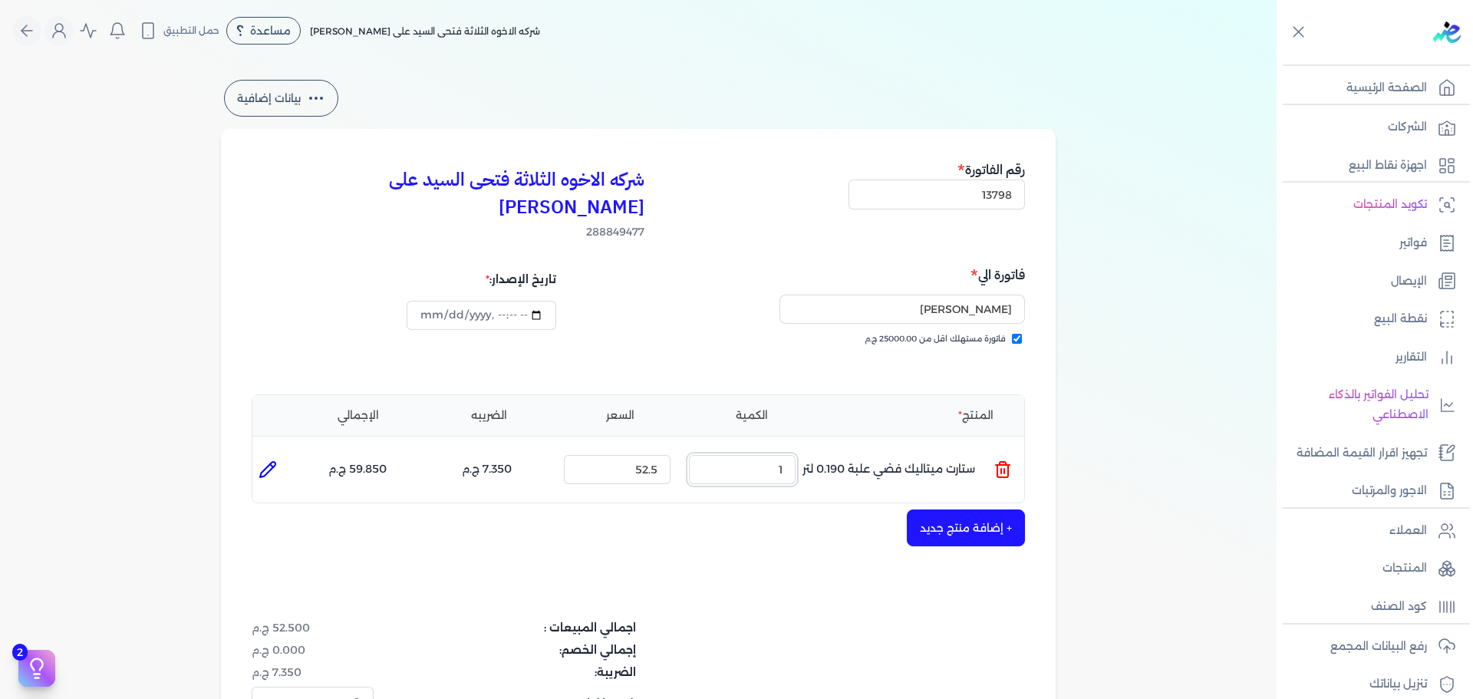
drag, startPoint x: 759, startPoint y: 449, endPoint x: 994, endPoint y: 436, distance: 235.0
click at [959, 449] on ul "المنتج : ستارت ميتاليك فضي علبة 0.190 لتر الكمية : 1 السعر : 52.5 الضريبه : 7.3…" at bounding box center [638, 469] width 772 height 41
type input "4"
click at [999, 509] on button "+ إضافة منتج جديد" at bounding box center [966, 527] width 118 height 37
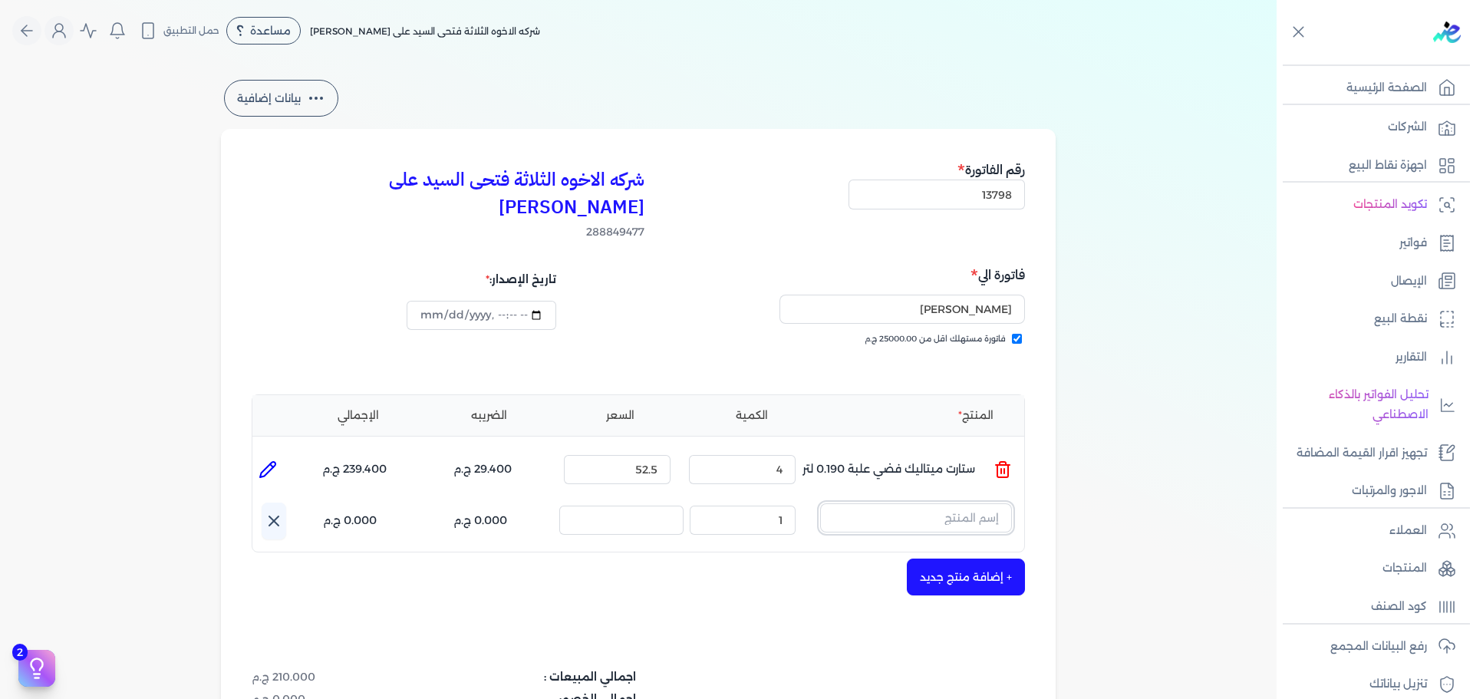
click at [851, 503] on input "text" at bounding box center [916, 517] width 192 height 29
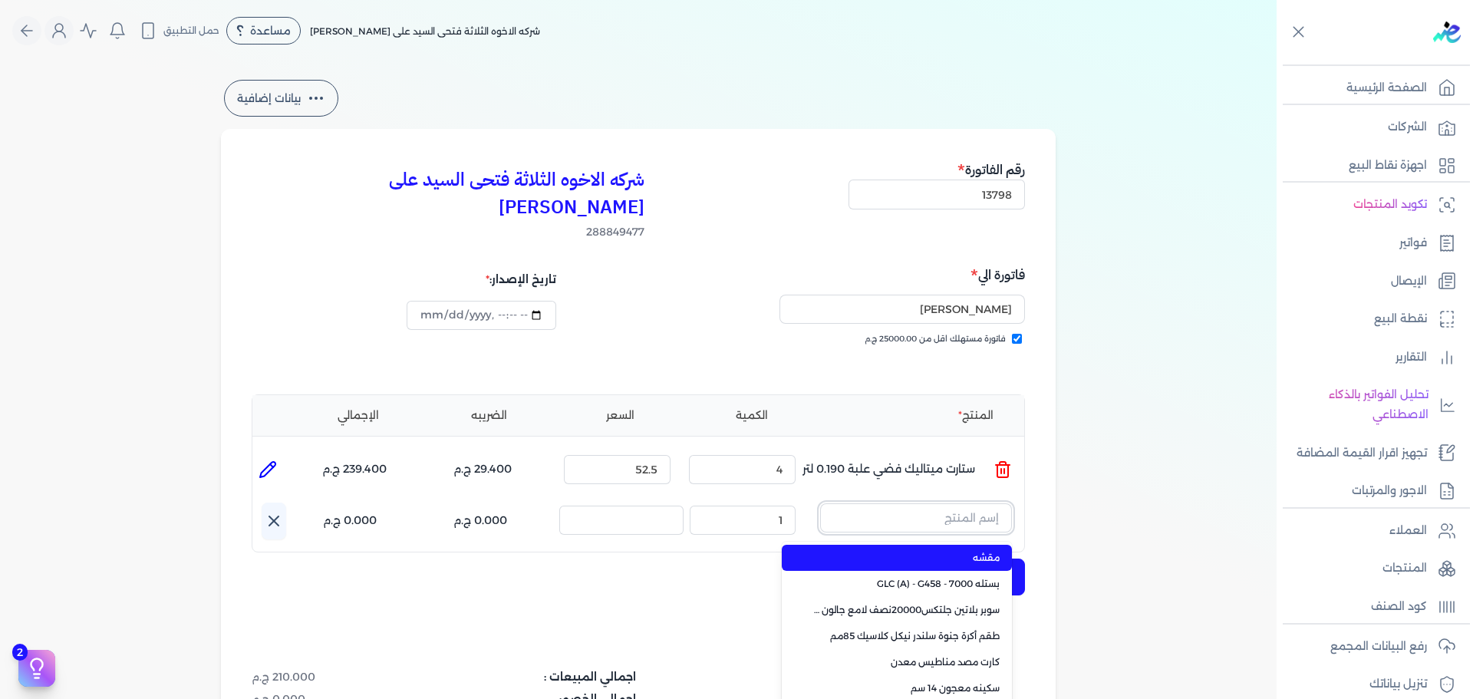
paste input "سيلر المقاوم 0017 بستلة 9 لتر"
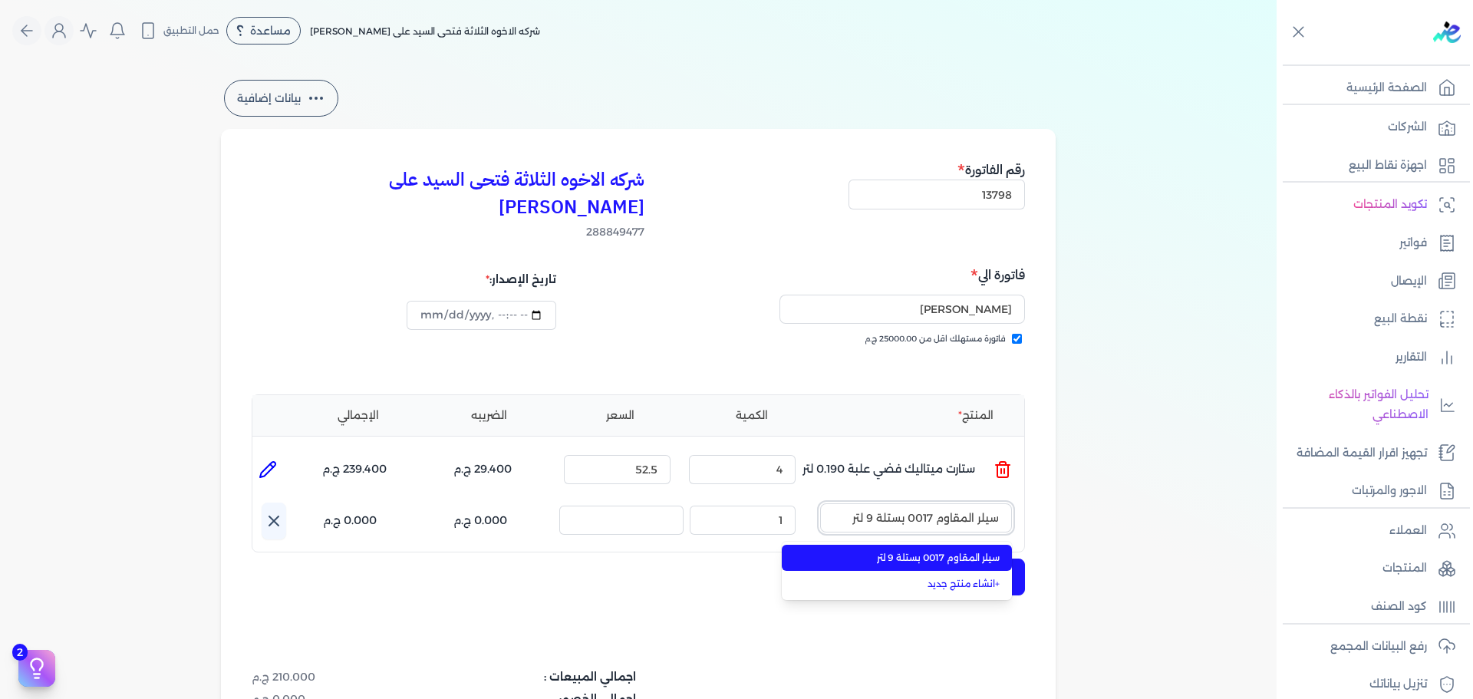
type input "سيلر المقاوم 0017 بستلة 9 لتر"
drag, startPoint x: 875, startPoint y: 528, endPoint x: 817, endPoint y: 524, distance: 58.5
click at [874, 551] on span "سيلر المقاوم 0017 بستلة 9 لتر" at bounding box center [905, 558] width 187 height 14
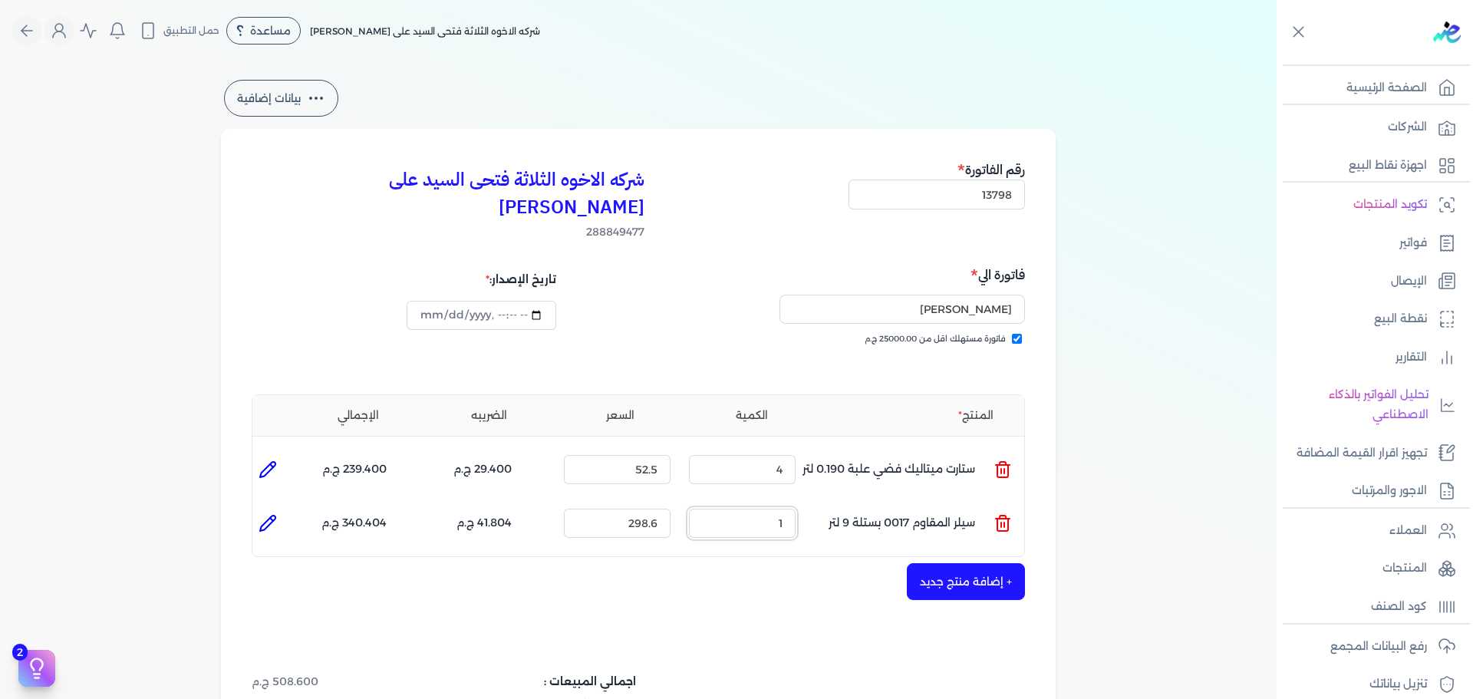
click at [850, 502] on ul "المنتج : سيلر المقاوم 0017 بستلة 9 لتر الكمية : 1 السعر : 298.6 الضريبه : 41.80…" at bounding box center [638, 522] width 772 height 41
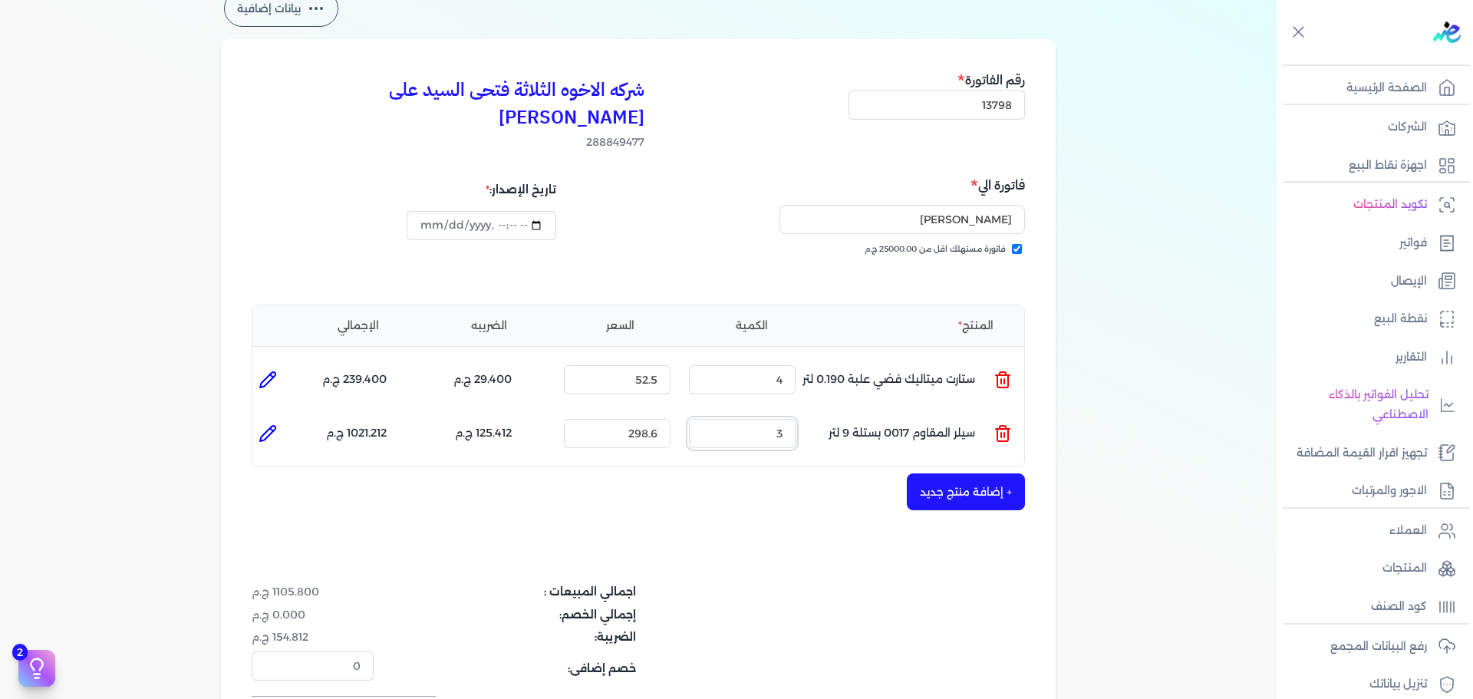
scroll to position [230, 0]
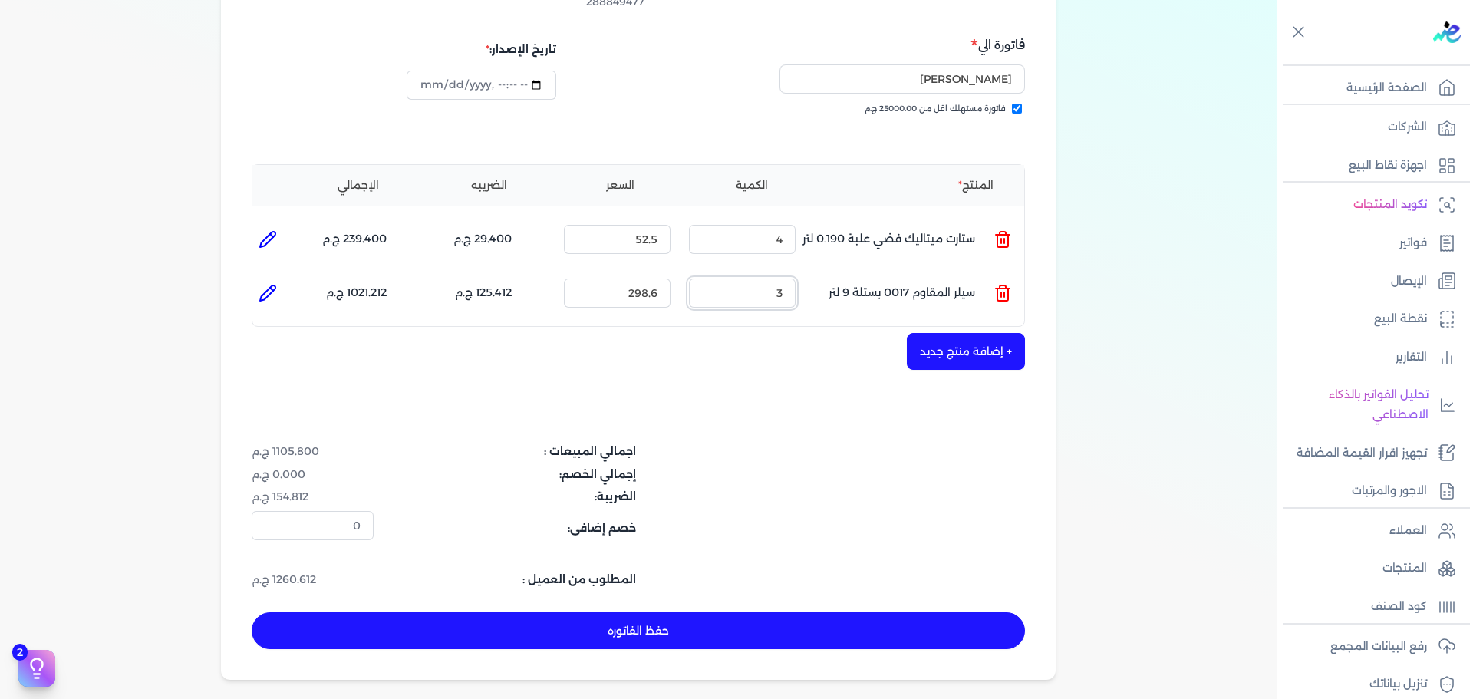
type input "3"
click at [701, 612] on button "حفظ الفاتوره" at bounding box center [638, 630] width 773 height 37
type input "[DATE]"
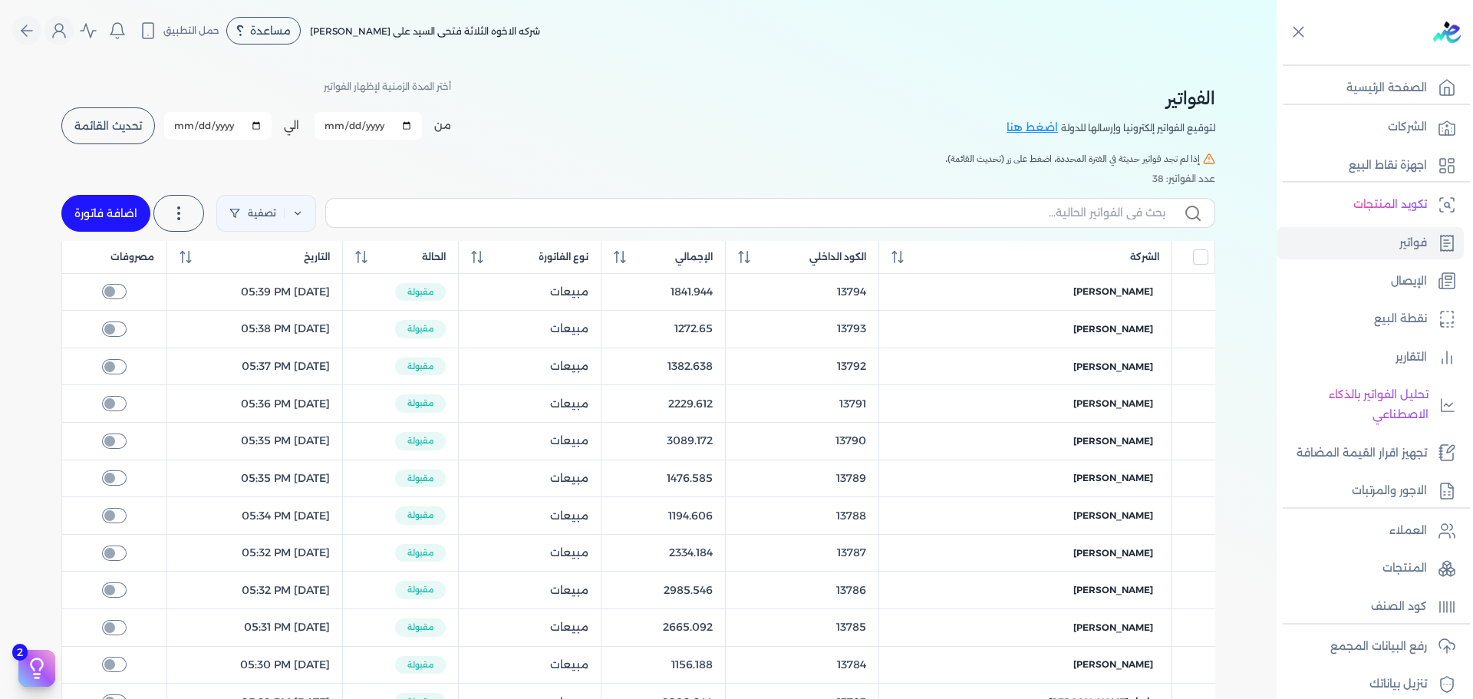
click at [118, 211] on link "اضافة فاتورة" at bounding box center [105, 213] width 89 height 37
select select "EGP"
select select "B"
select select "EGS"
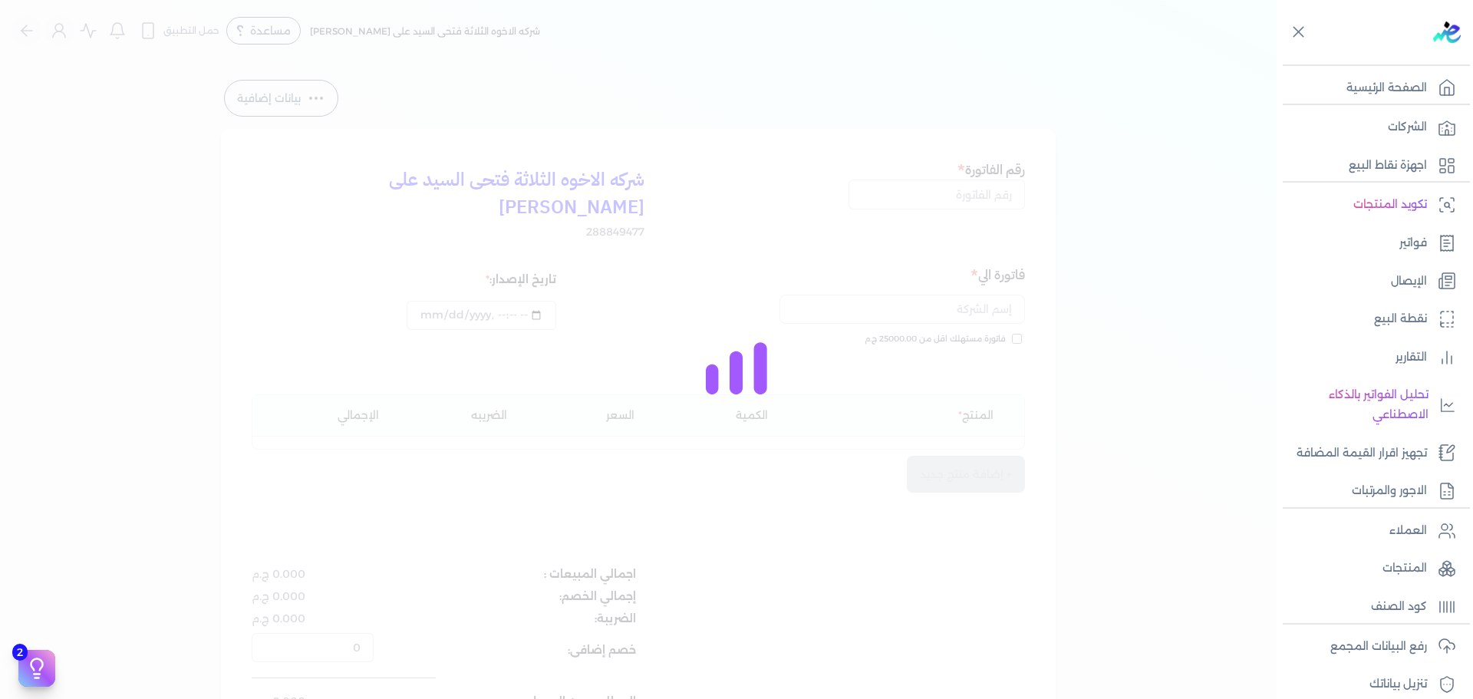
type input "[DATE]T11:18:51"
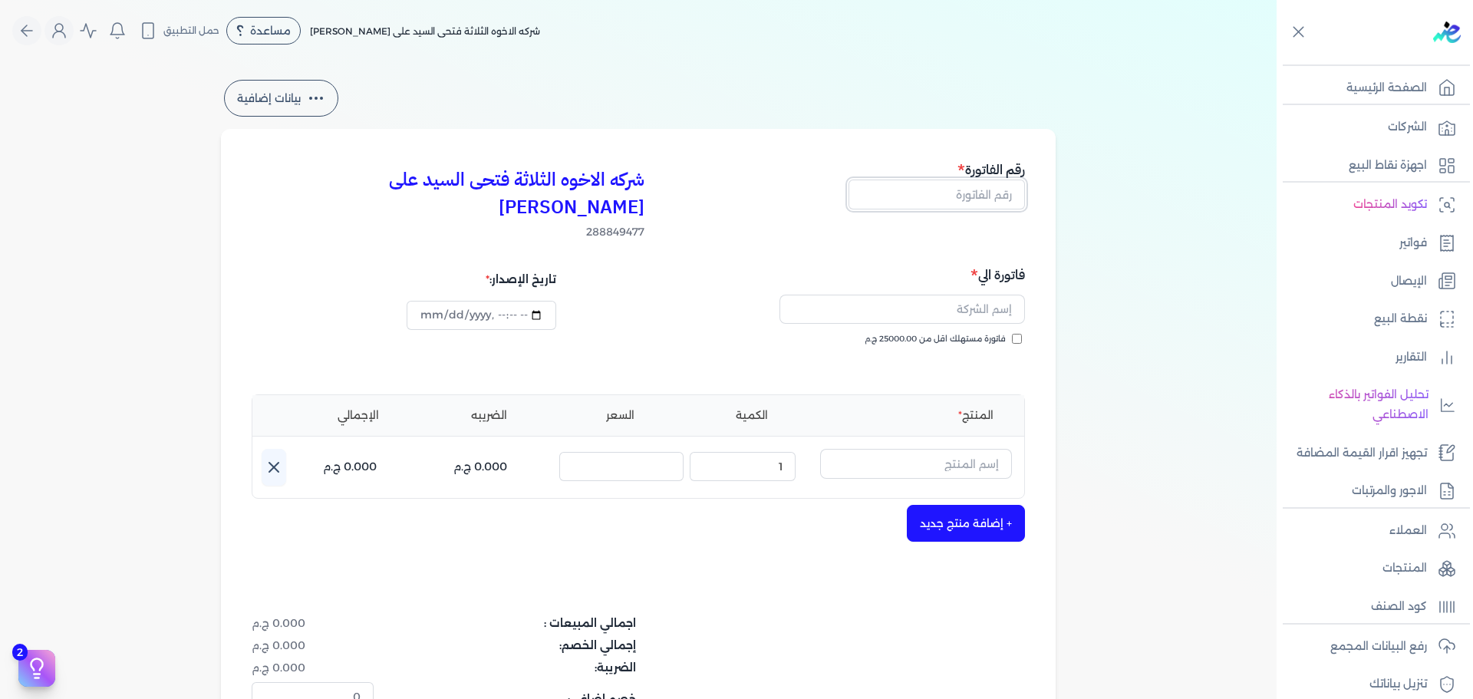
click at [986, 196] on input "text" at bounding box center [936, 193] width 176 height 29
type input "13799"
click at [1018, 334] on input "فاتورة مستهلك اقل من 25000.00 ج.م" at bounding box center [1017, 339] width 10 height 10
checkbox input "true"
click at [978, 295] on input "text" at bounding box center [901, 309] width 245 height 29
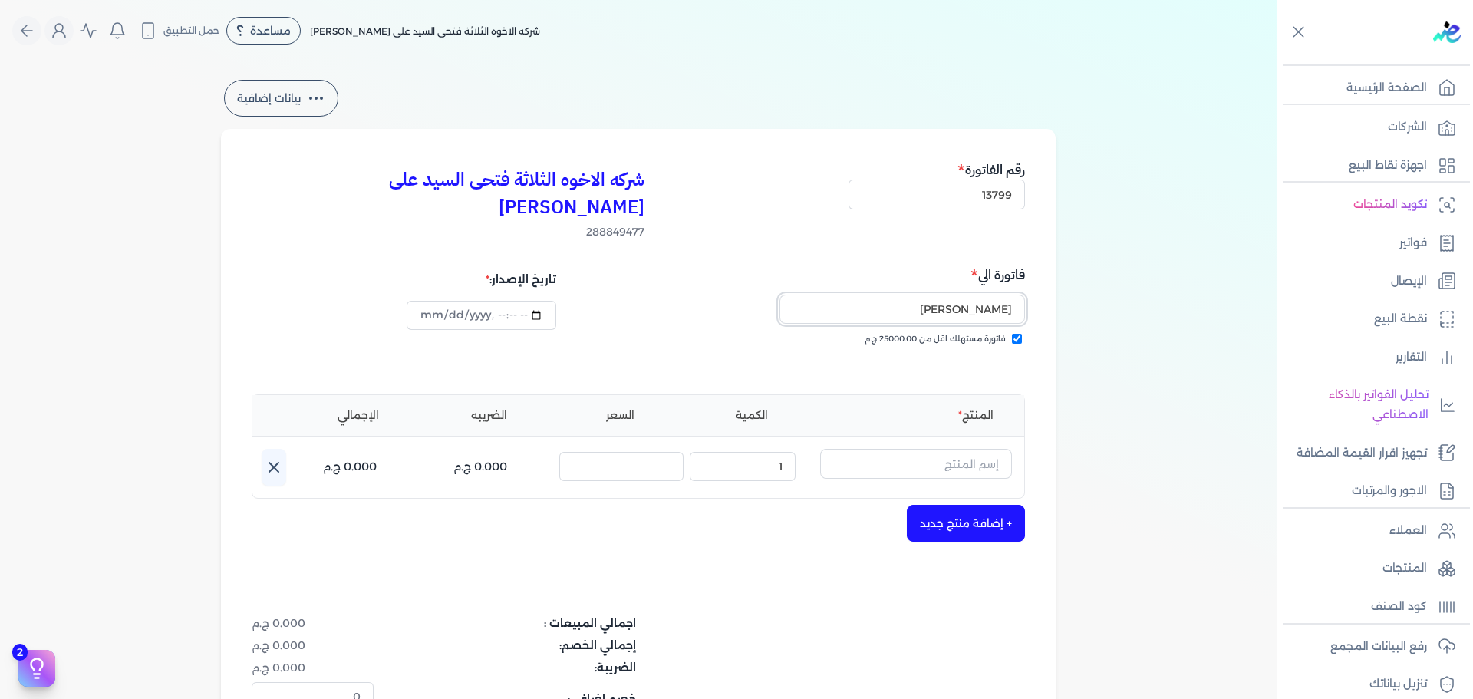
type input "[PERSON_NAME]"
click at [824, 468] on div "المنتج الكمية السعر الضريبه الإجمالي اسم المنتج : الكمية : 1 السعر : الضريبه : …" at bounding box center [638, 446] width 773 height 104
click at [895, 449] on input "text" at bounding box center [916, 463] width 192 height 29
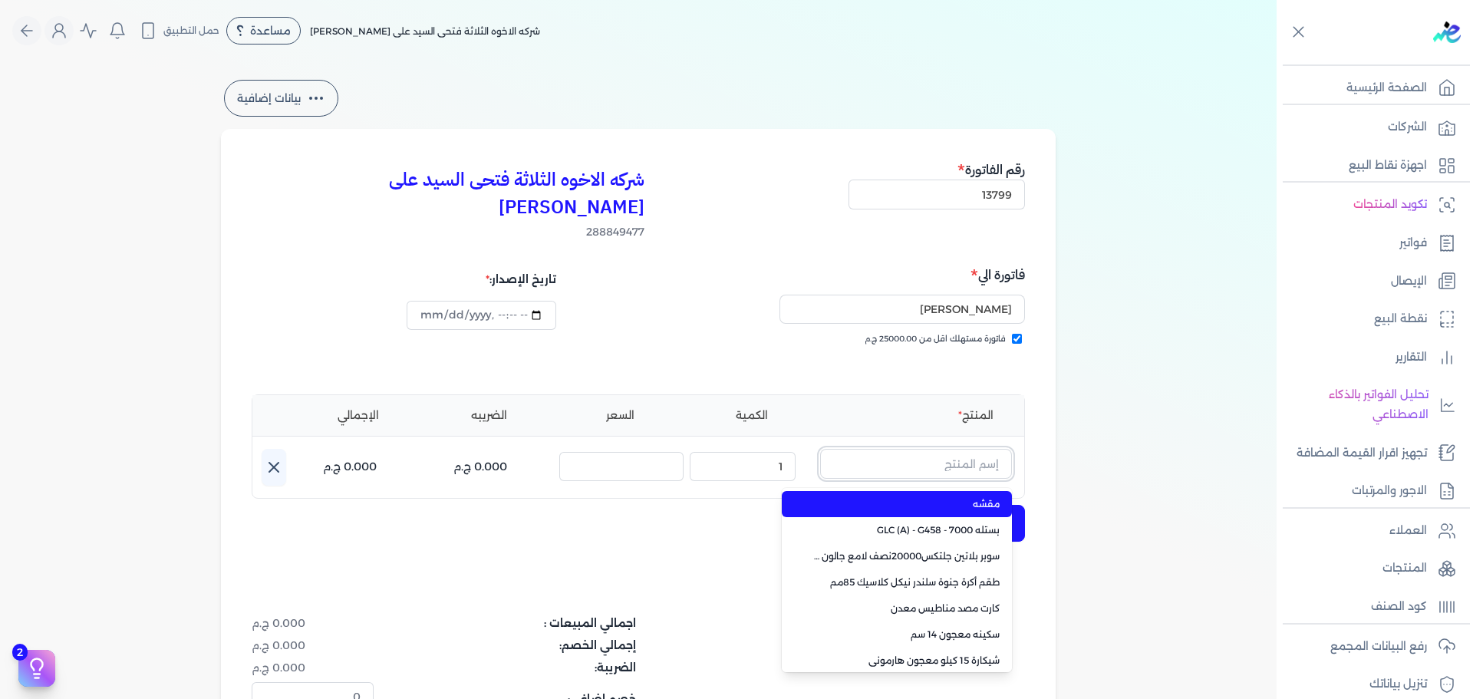
paste input "سوبر داي تون 3030 بستلة 14 كجم"
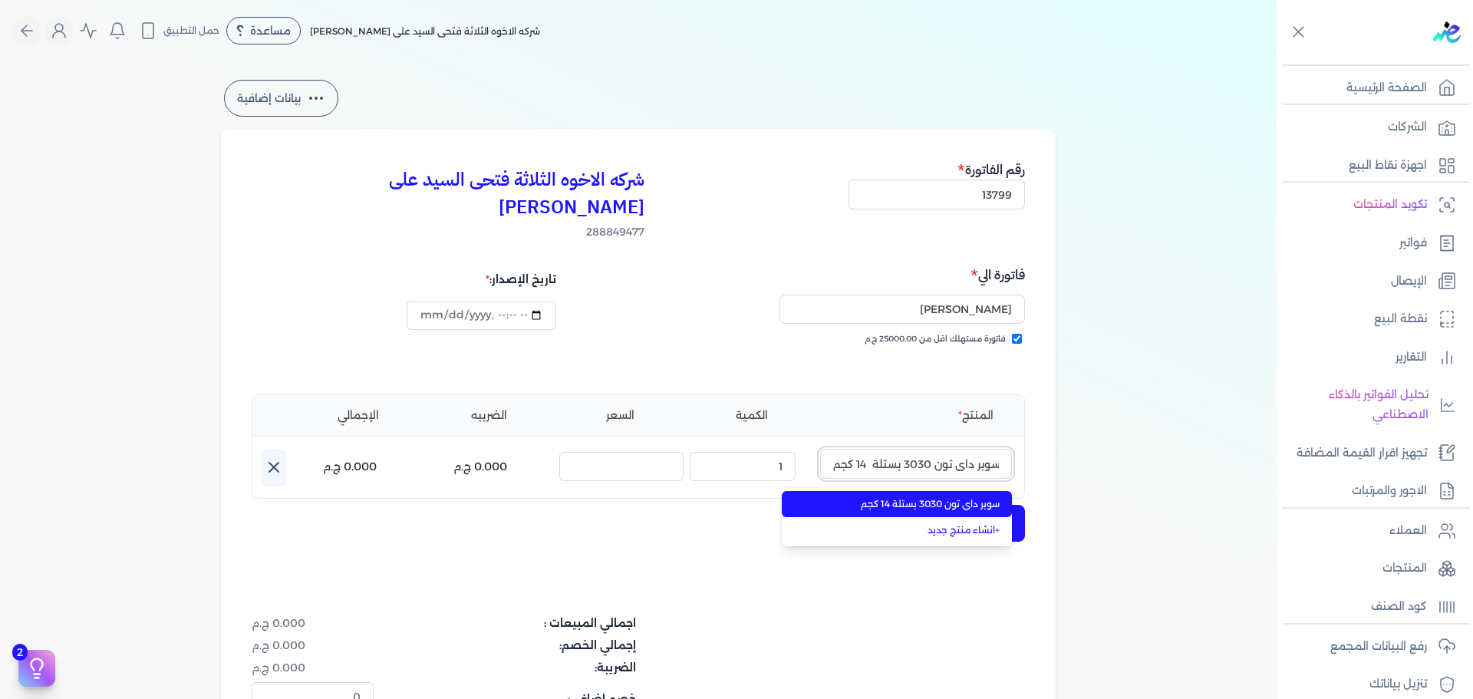
type input "سوبر داي تون 3030 بستلة 14 كجم"
click at [907, 497] on span "سوبر داي تون 3030 بستلة 14 كجم" at bounding box center [905, 504] width 187 height 14
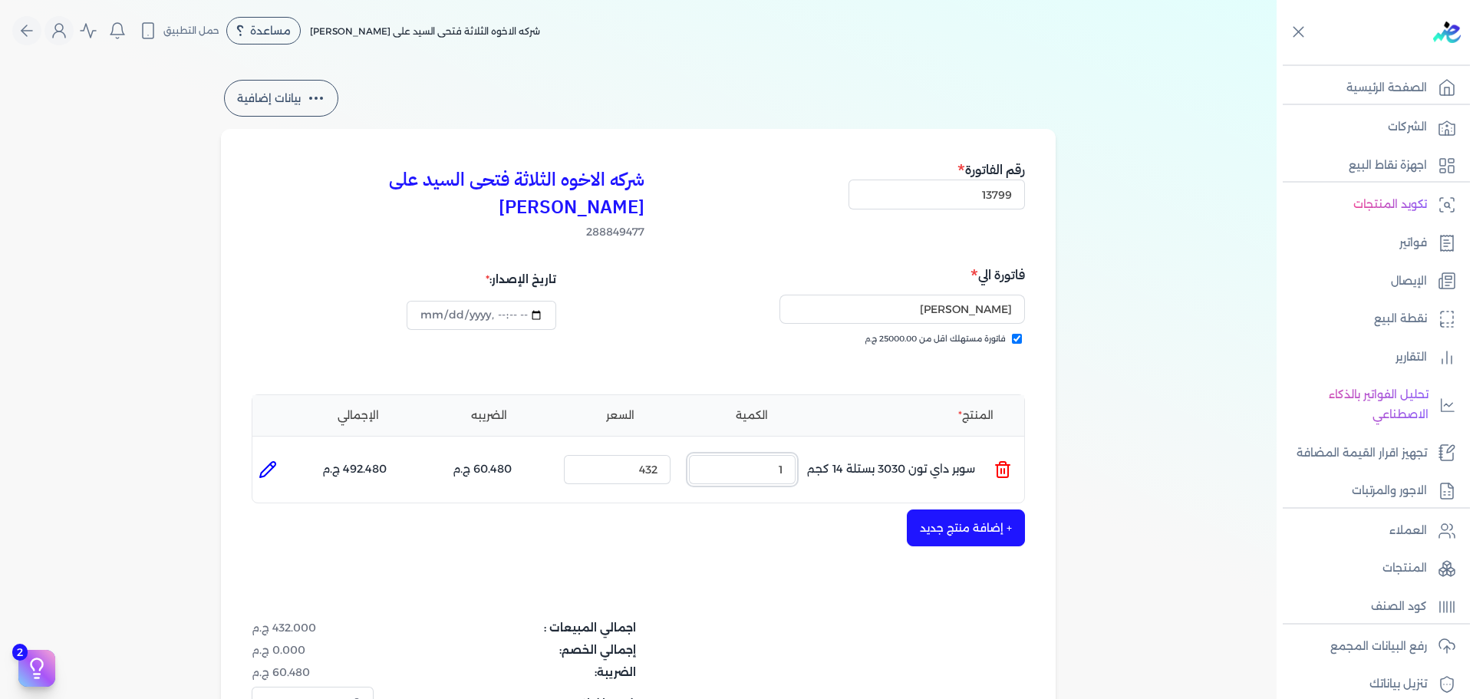
drag, startPoint x: 768, startPoint y: 439, endPoint x: 874, endPoint y: 449, distance: 106.3
click at [874, 449] on ul "المنتج : سوبر داي تون 3030 بستلة 14 كجم الكمية : 1 السعر : 432 الضريبه : 60.480…" at bounding box center [638, 469] width 772 height 41
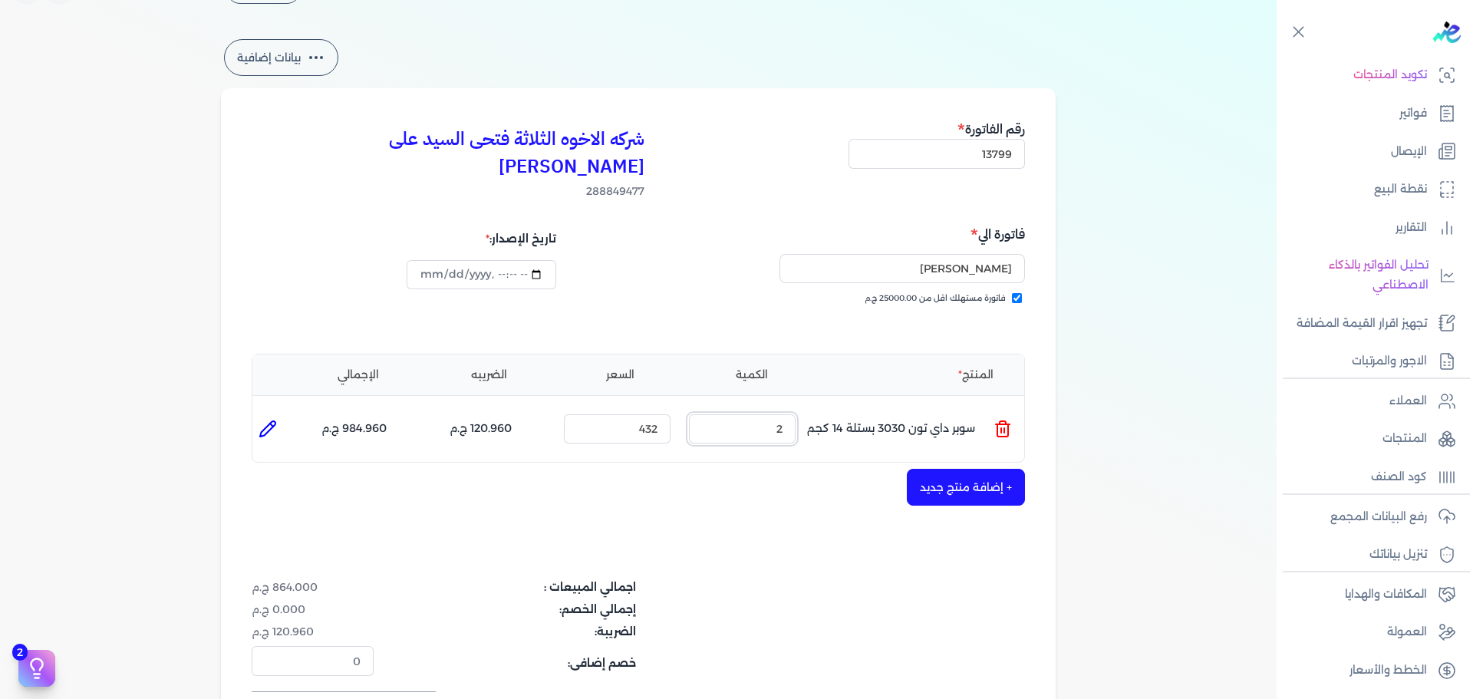
scroll to position [77, 0]
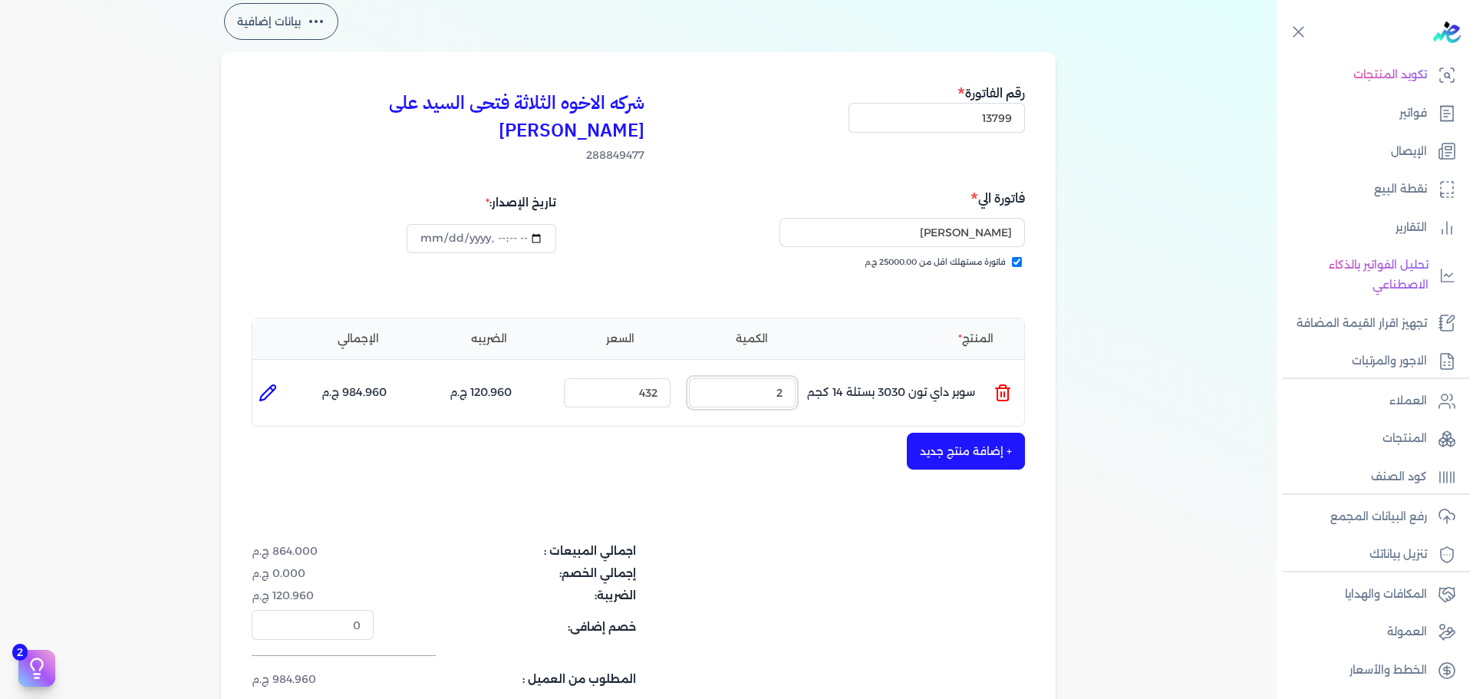
type input "2"
click at [966, 433] on button "+ إضافة منتج جديد" at bounding box center [966, 451] width 118 height 37
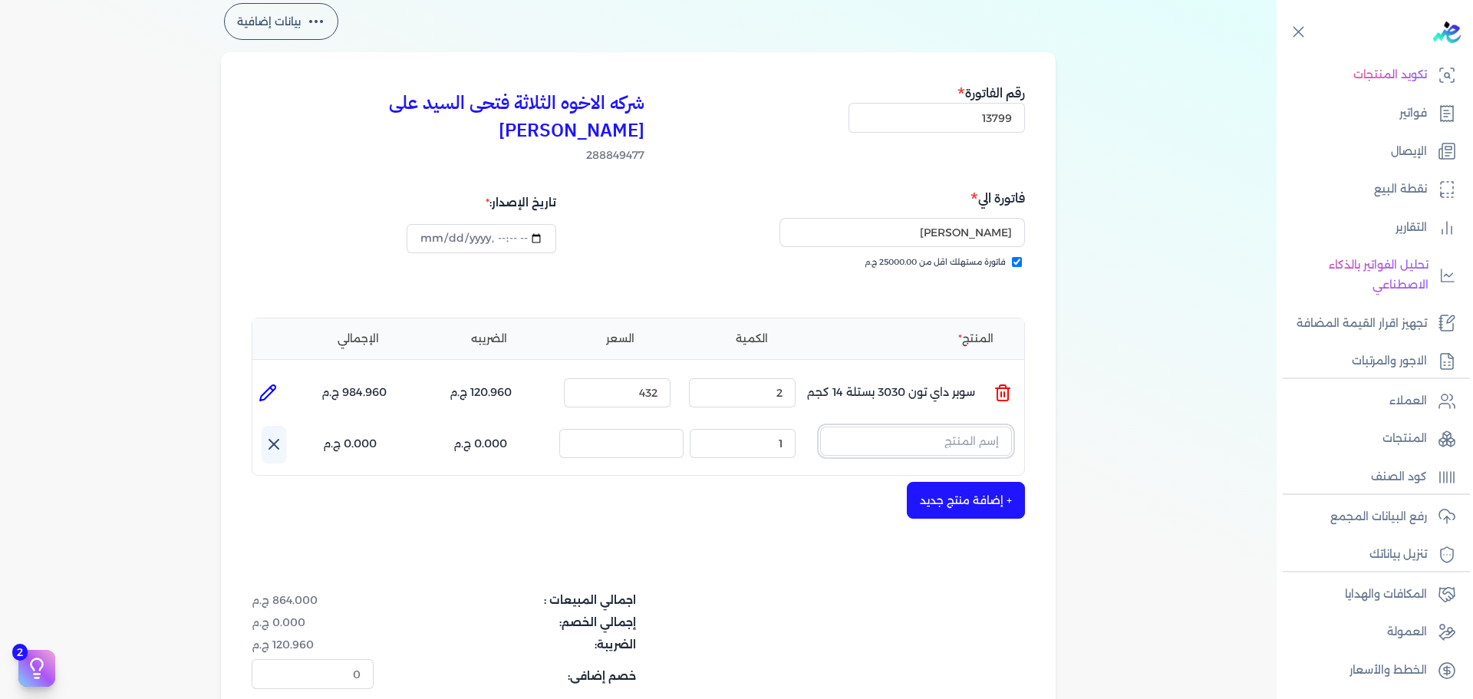
click at [952, 426] on input "text" at bounding box center [916, 440] width 192 height 29
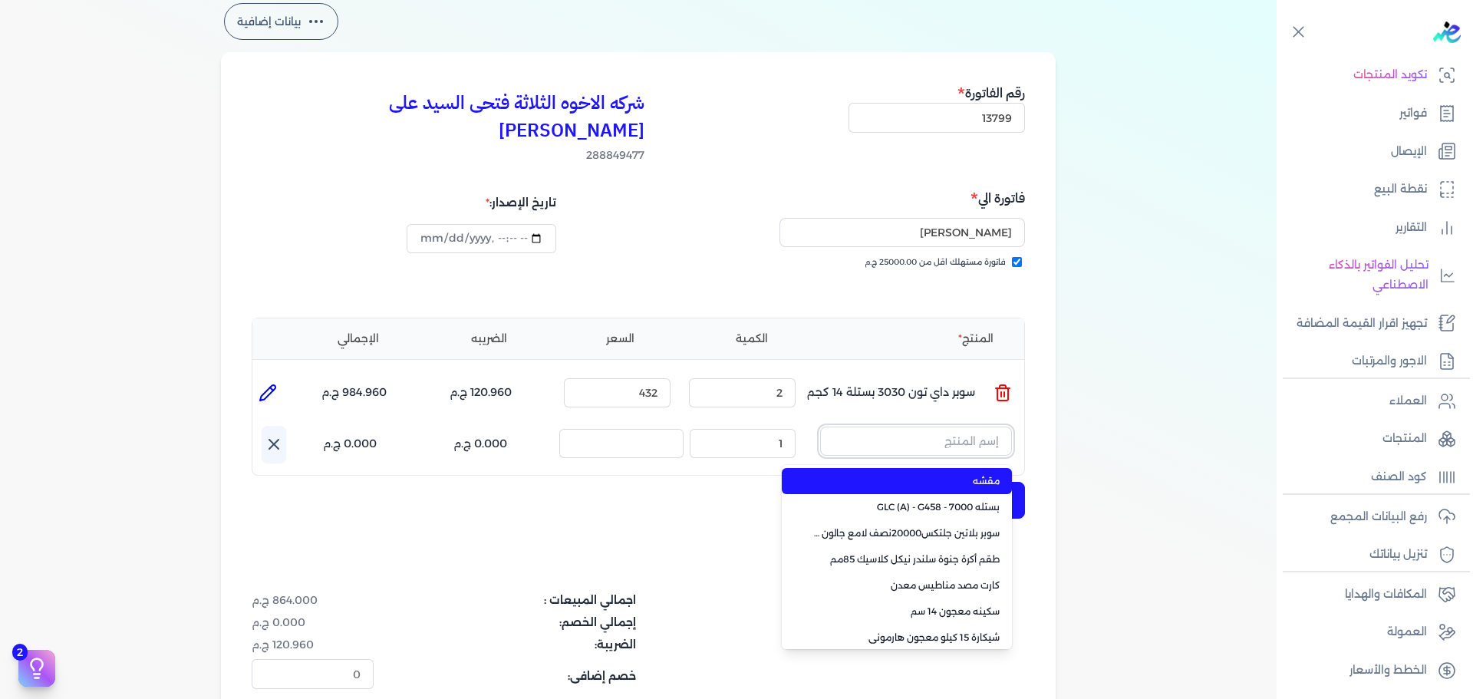
paste input "سوبرلاك الوان 955 جالون 2 لتر"
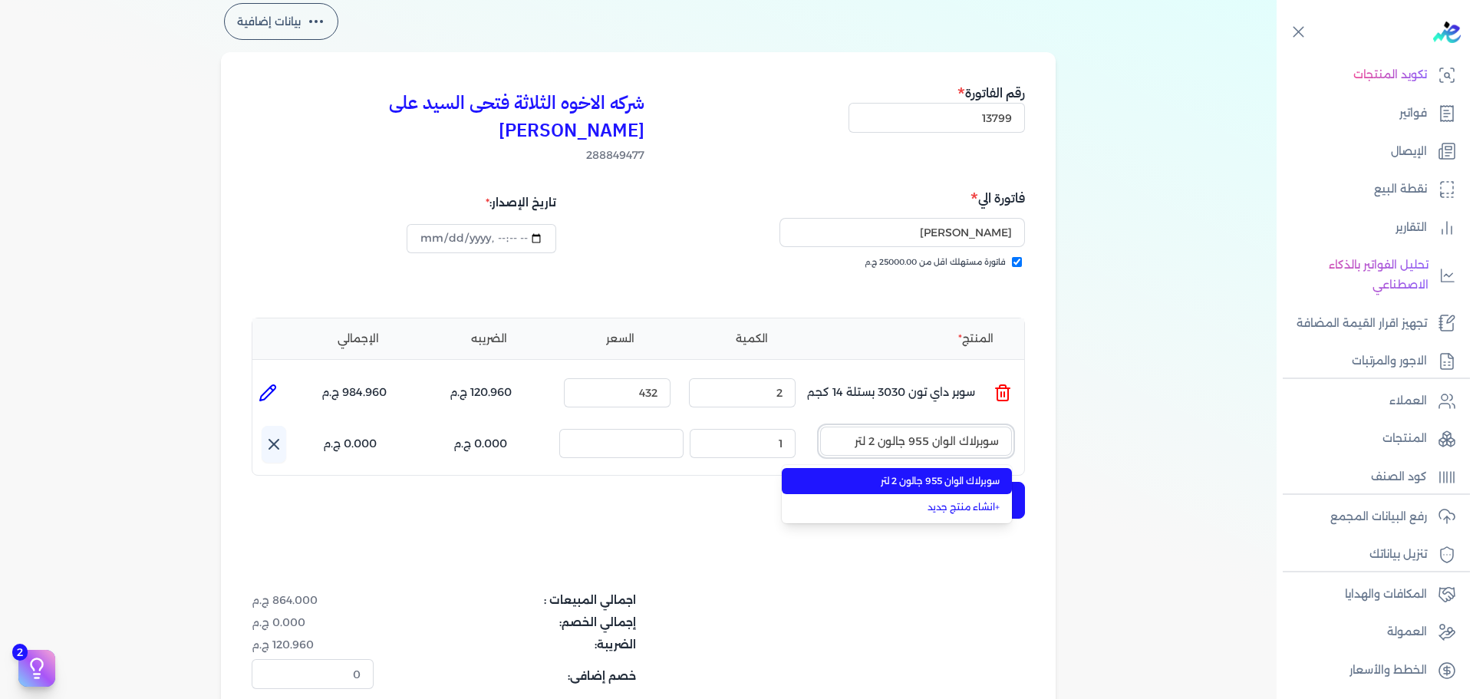
type input "سوبرلاك الوان 955 جالون 2 لتر"
click at [944, 474] on span "سوبرلاك الوان 955 جالون 2 لتر" at bounding box center [905, 481] width 187 height 14
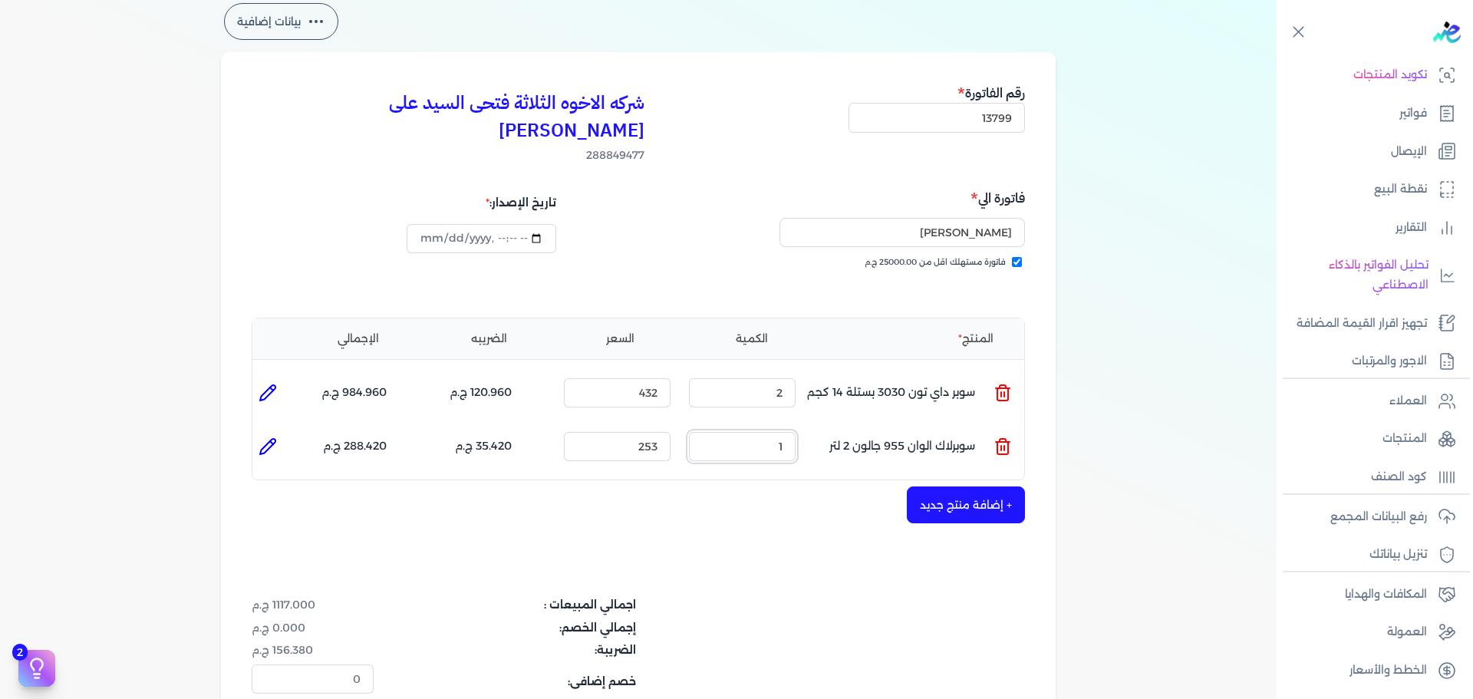
drag, startPoint x: 777, startPoint y: 426, endPoint x: 869, endPoint y: 398, distance: 96.1
click at [836, 426] on ul "المنتج : سوبرلاك الوان 955 جالون 2 لتر الكمية : 1 السعر : 253 الضريبه : 35.420 …" at bounding box center [638, 446] width 772 height 41
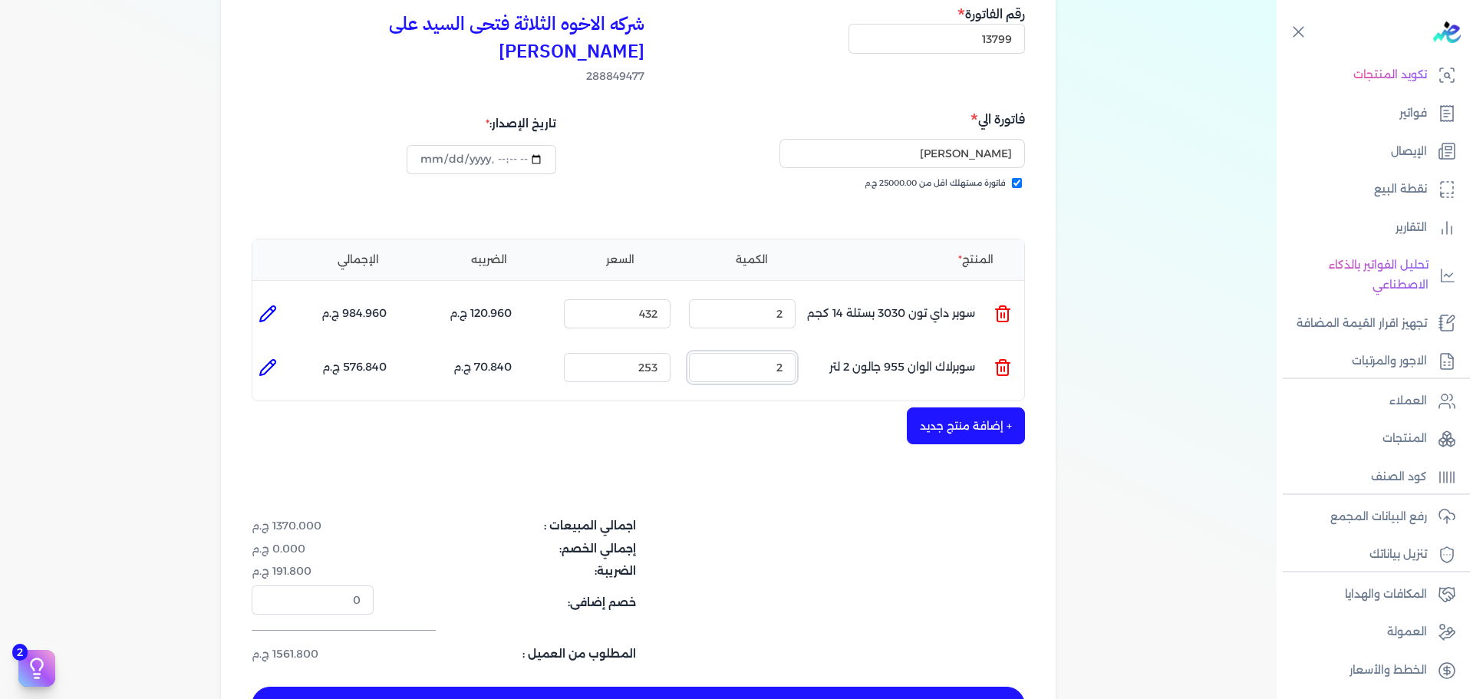
scroll to position [230, 0]
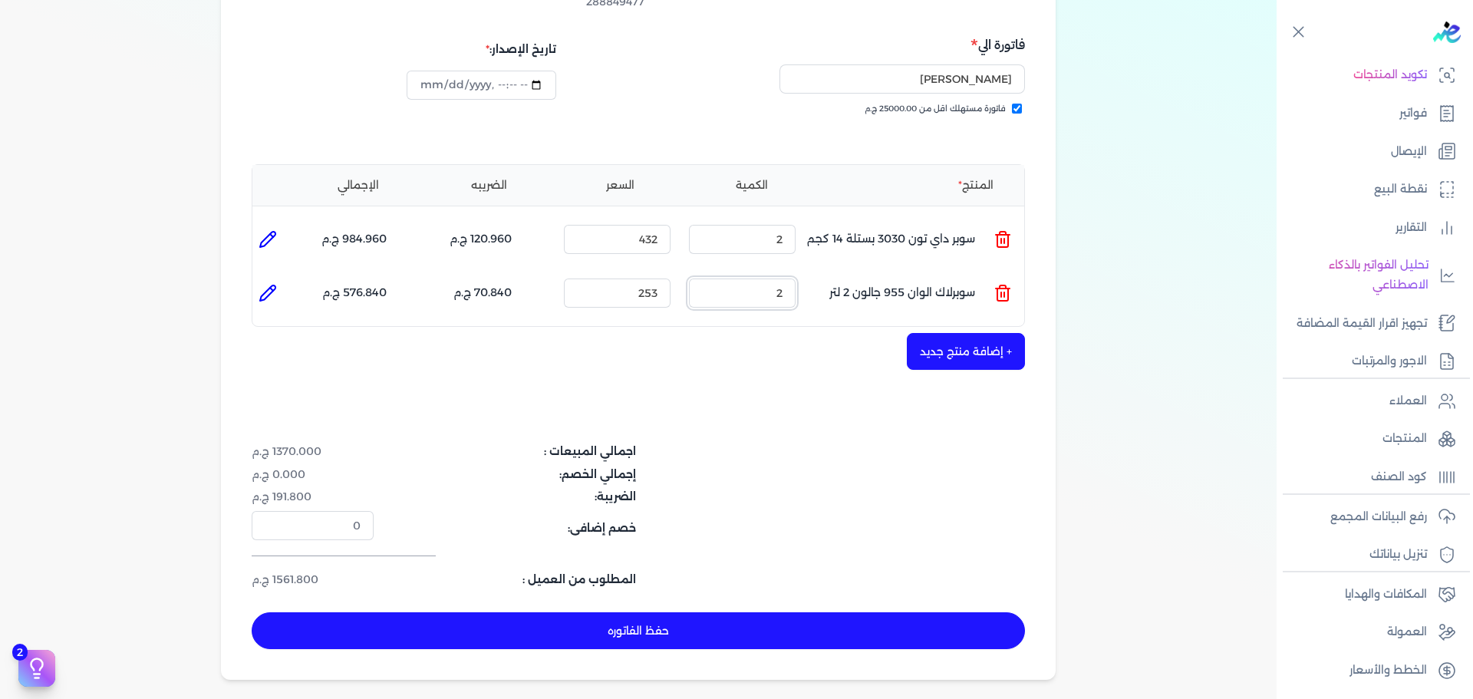
type input "2"
click at [864, 612] on button "حفظ الفاتوره" at bounding box center [638, 630] width 773 height 37
type input "[DATE]"
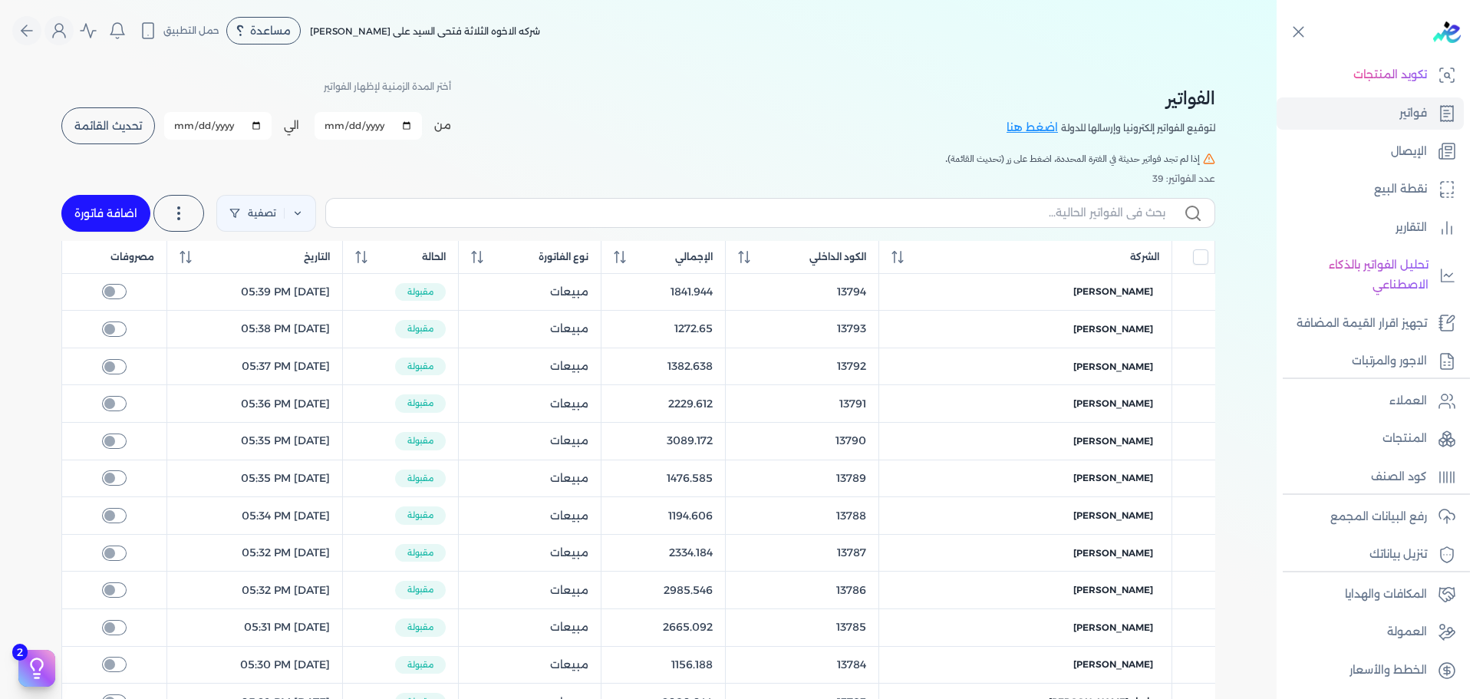
click at [84, 208] on link "اضافة فاتورة" at bounding box center [105, 213] width 89 height 37
select select "EGP"
select select "B"
select select "EGS"
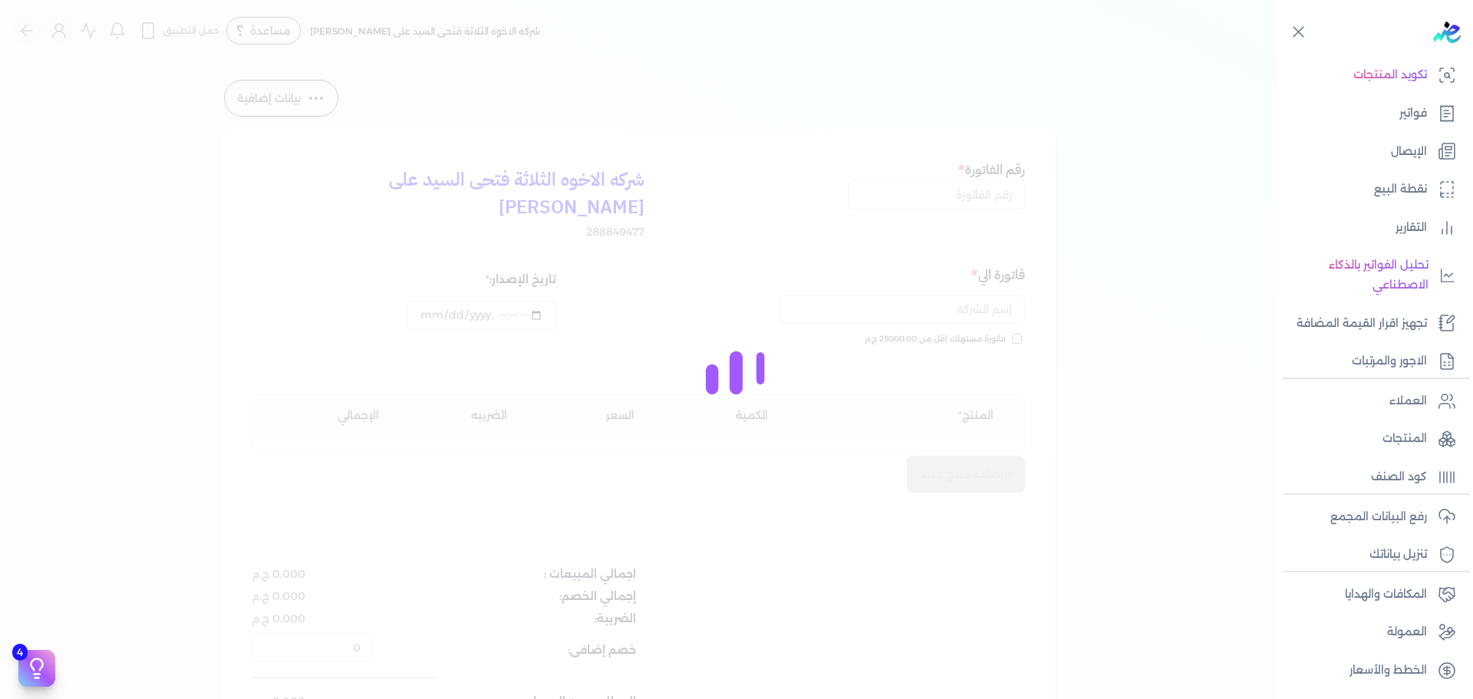
type input "[DATE]T11:20:06"
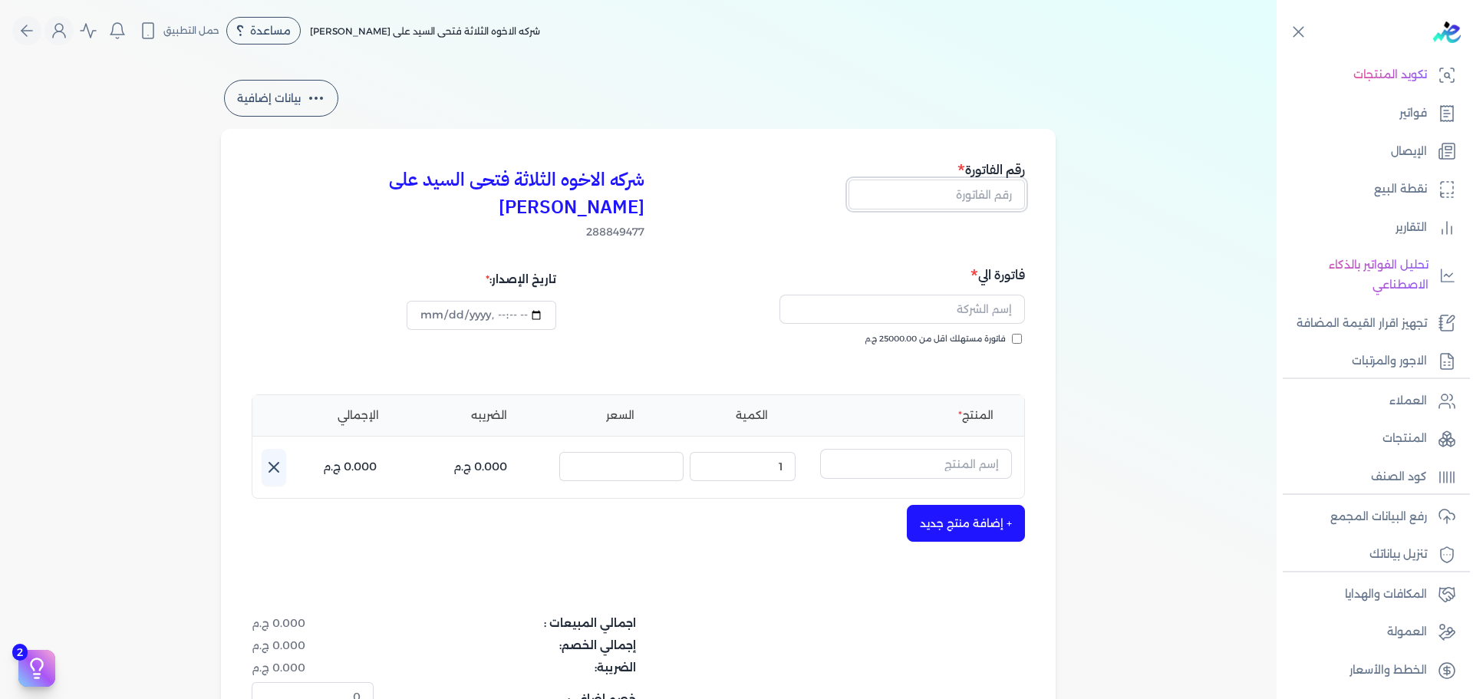
click at [970, 197] on input "text" at bounding box center [936, 193] width 176 height 29
type input "13800"
click at [994, 333] on span "فاتورة مستهلك اقل من 25000.00 ج.م" at bounding box center [934, 339] width 141 height 12
click at [1012, 334] on input "فاتورة مستهلك اقل من 25000.00 ج.م" at bounding box center [1017, 339] width 10 height 10
checkbox input "true"
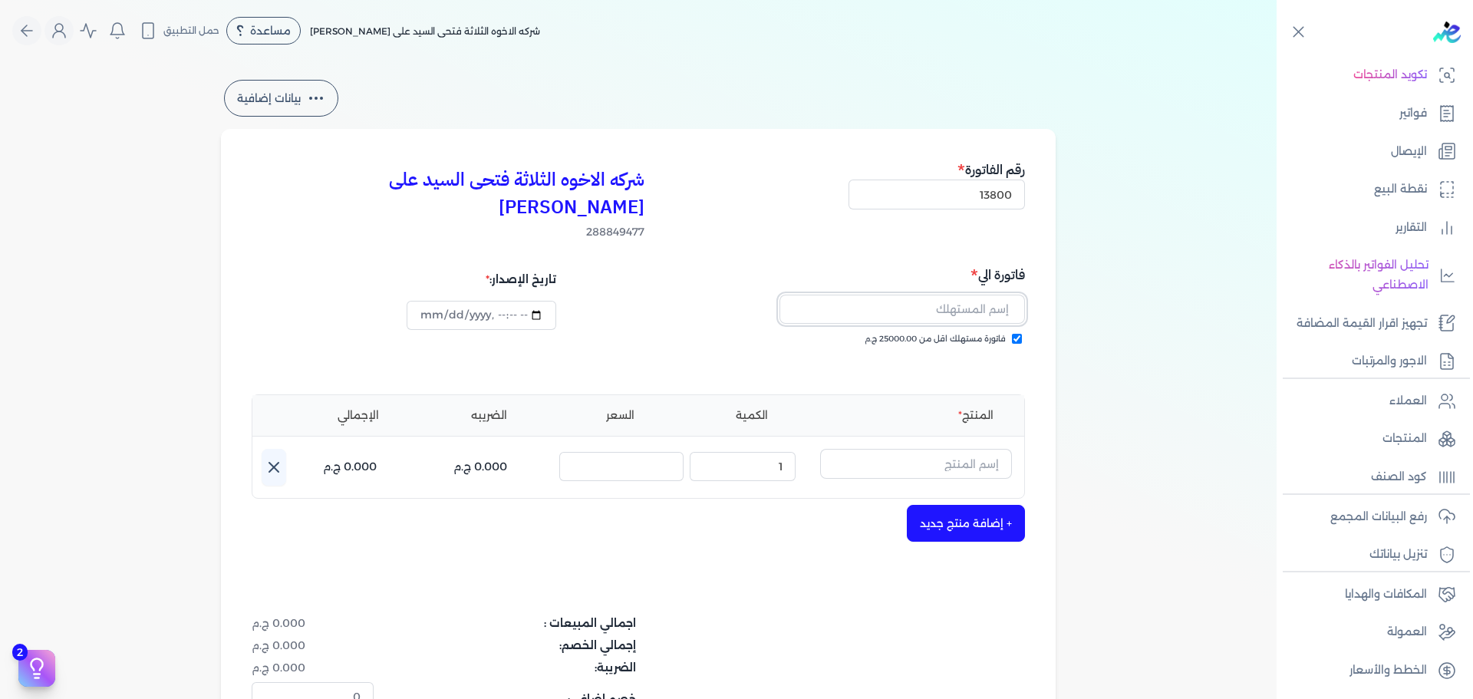
click at [989, 295] on input "text" at bounding box center [901, 309] width 245 height 29
type input "س"
type input "[DEMOGRAPHIC_DATA] [PERSON_NAME]"
click at [947, 449] on input "text" at bounding box center [916, 463] width 192 height 29
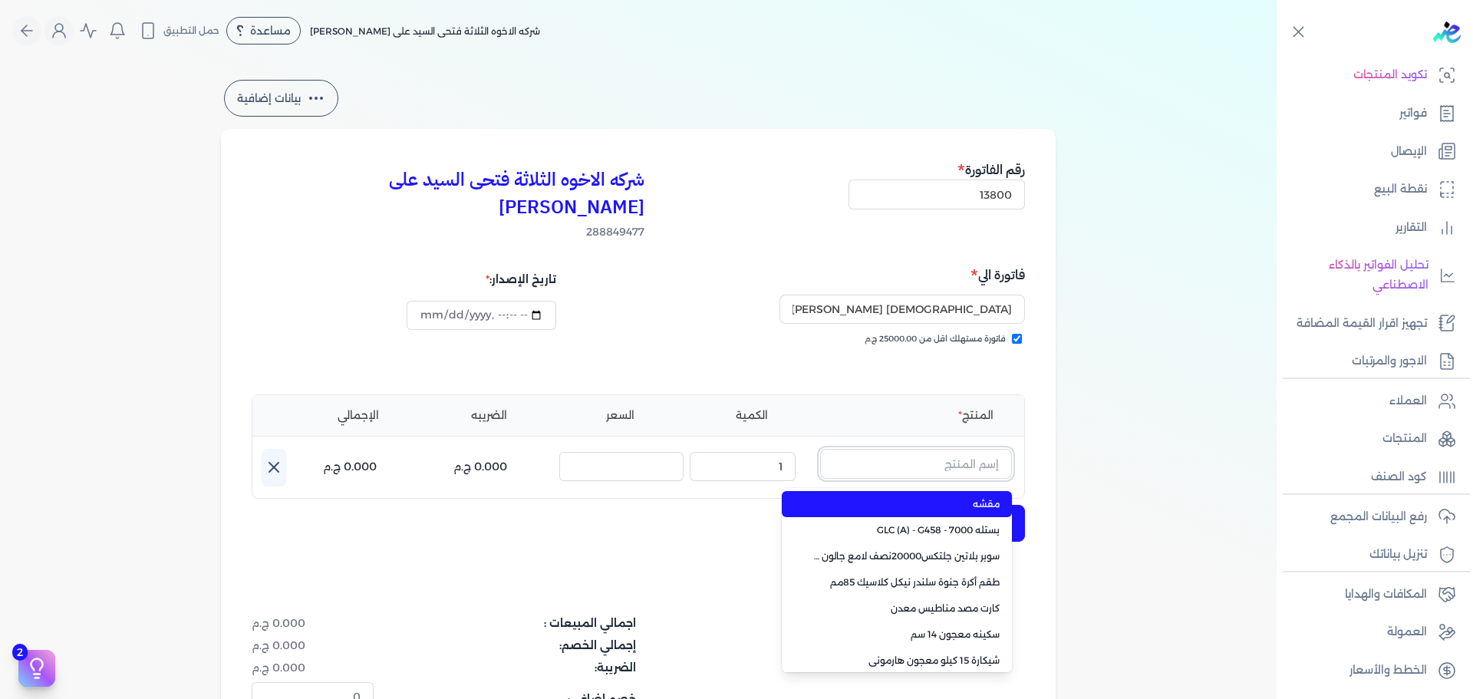
paste input "معجون داي تون 100 علبة 1 كجم"
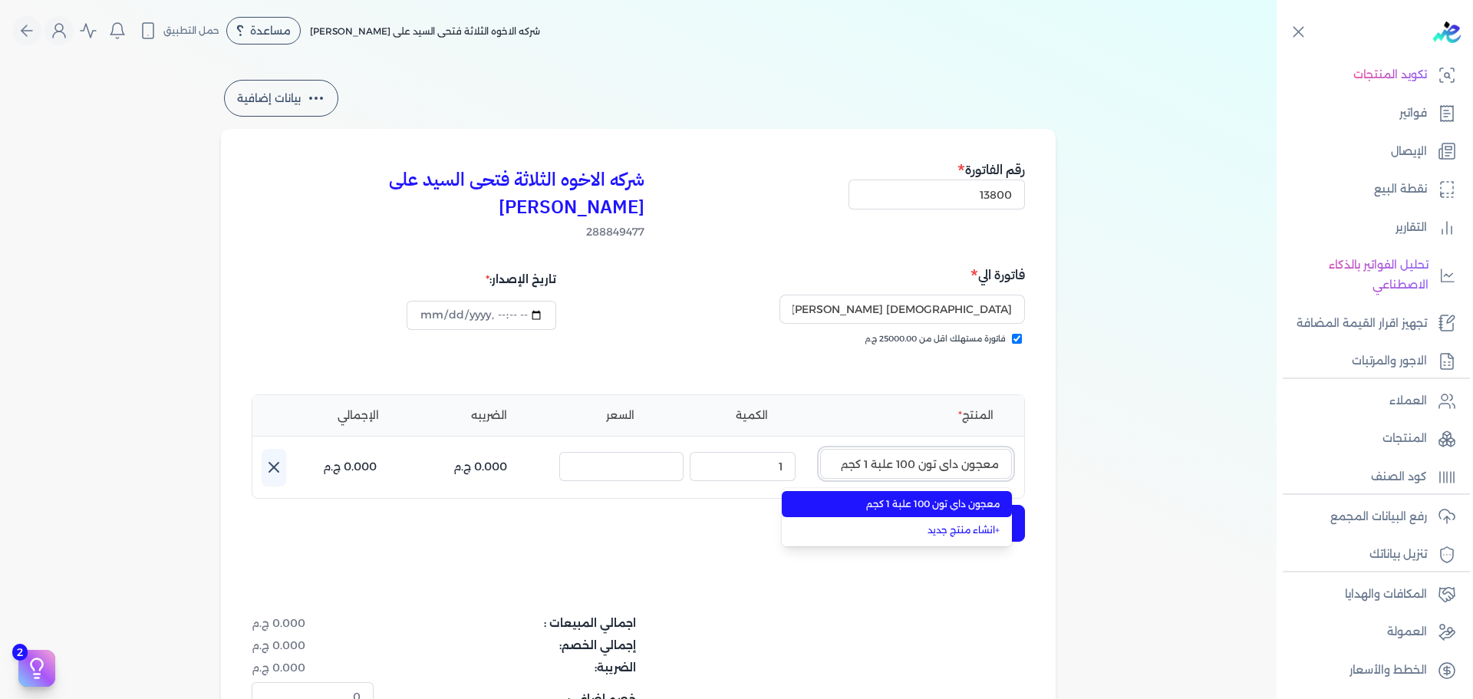
type input "معجون داي تون 100 علبة 1 كجم"
click at [951, 497] on span "معجون داي تون 100 علبة 1 كجم" at bounding box center [905, 504] width 187 height 14
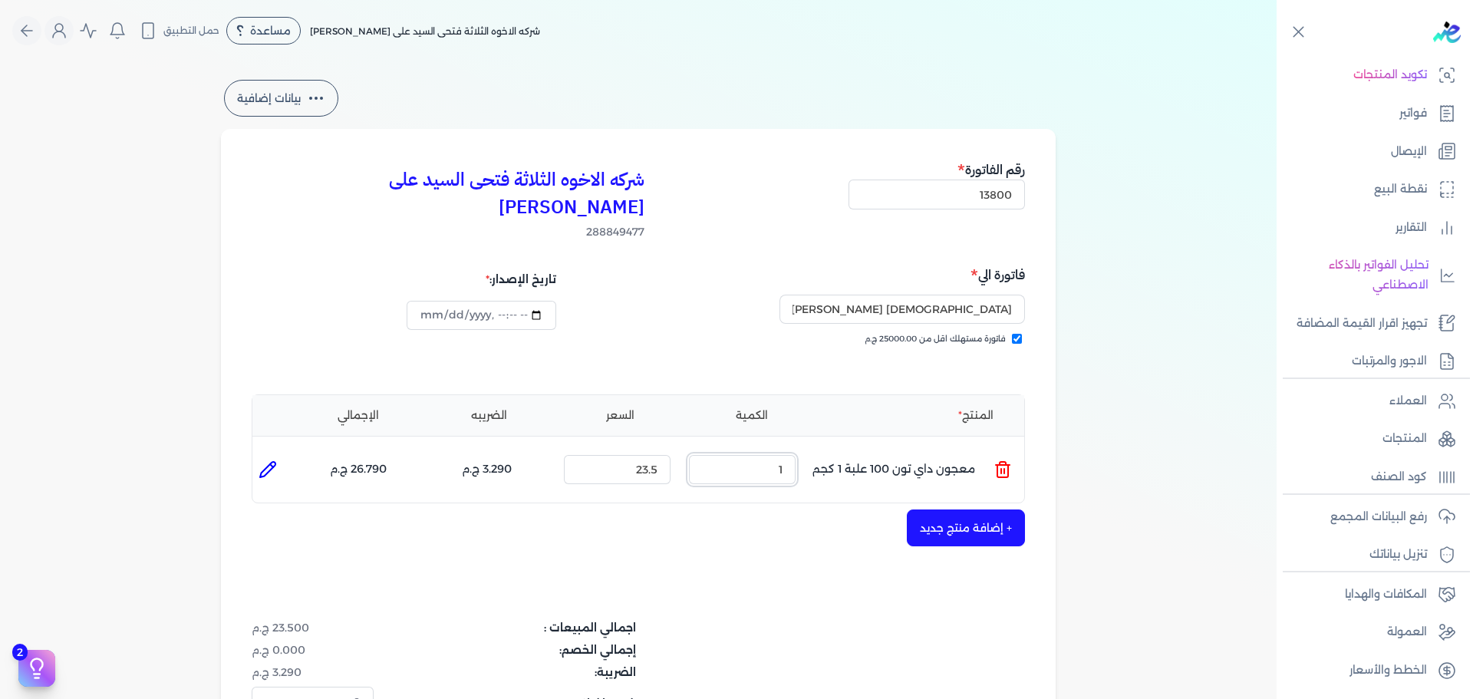
drag, startPoint x: 779, startPoint y: 441, endPoint x: 830, endPoint y: 440, distance: 50.6
click at [828, 449] on ul "المنتج : معجون داي تون 100 علبة 1 كجم الكمية : 1 السعر : 23.5 الضريبه : 3.290 ج…" at bounding box center [638, 469] width 772 height 41
type input "4"
click at [930, 509] on button "+ إضافة منتج جديد" at bounding box center [966, 527] width 118 height 37
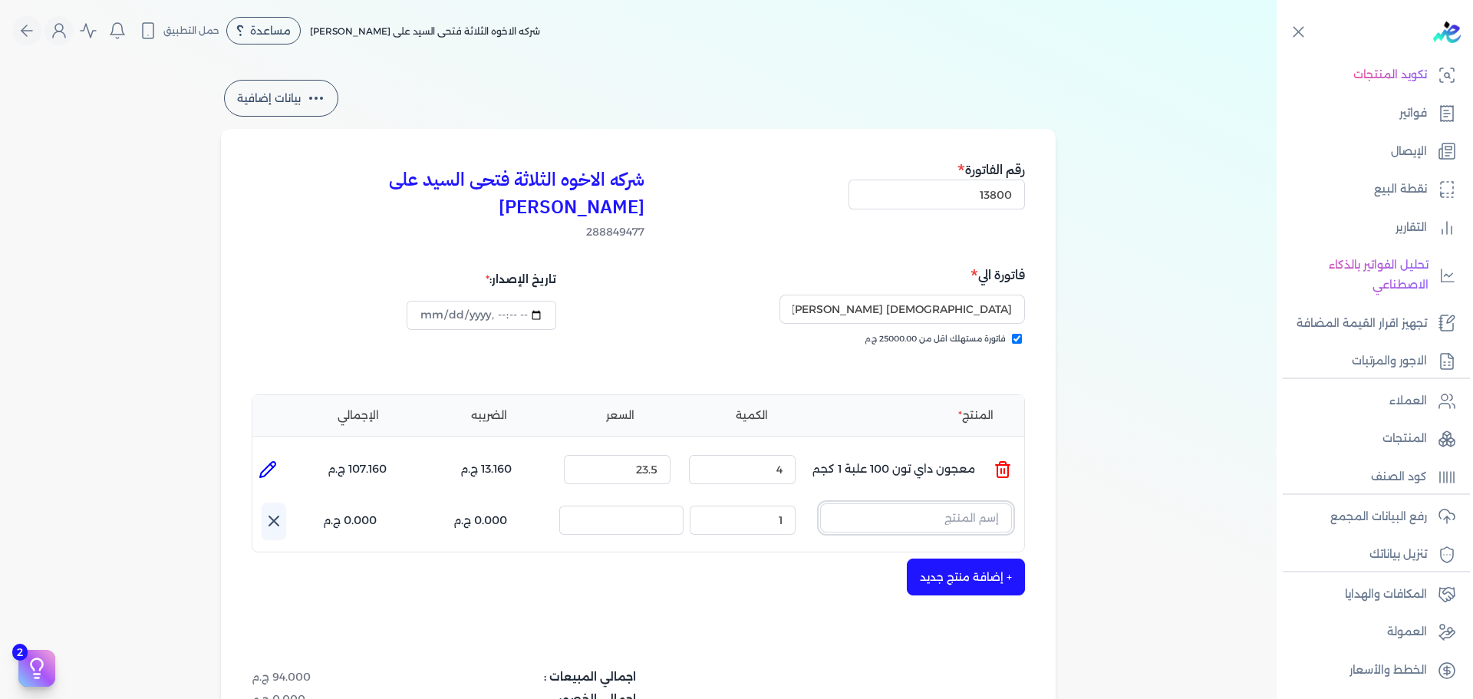
click at [920, 503] on input "text" at bounding box center [916, 517] width 192 height 29
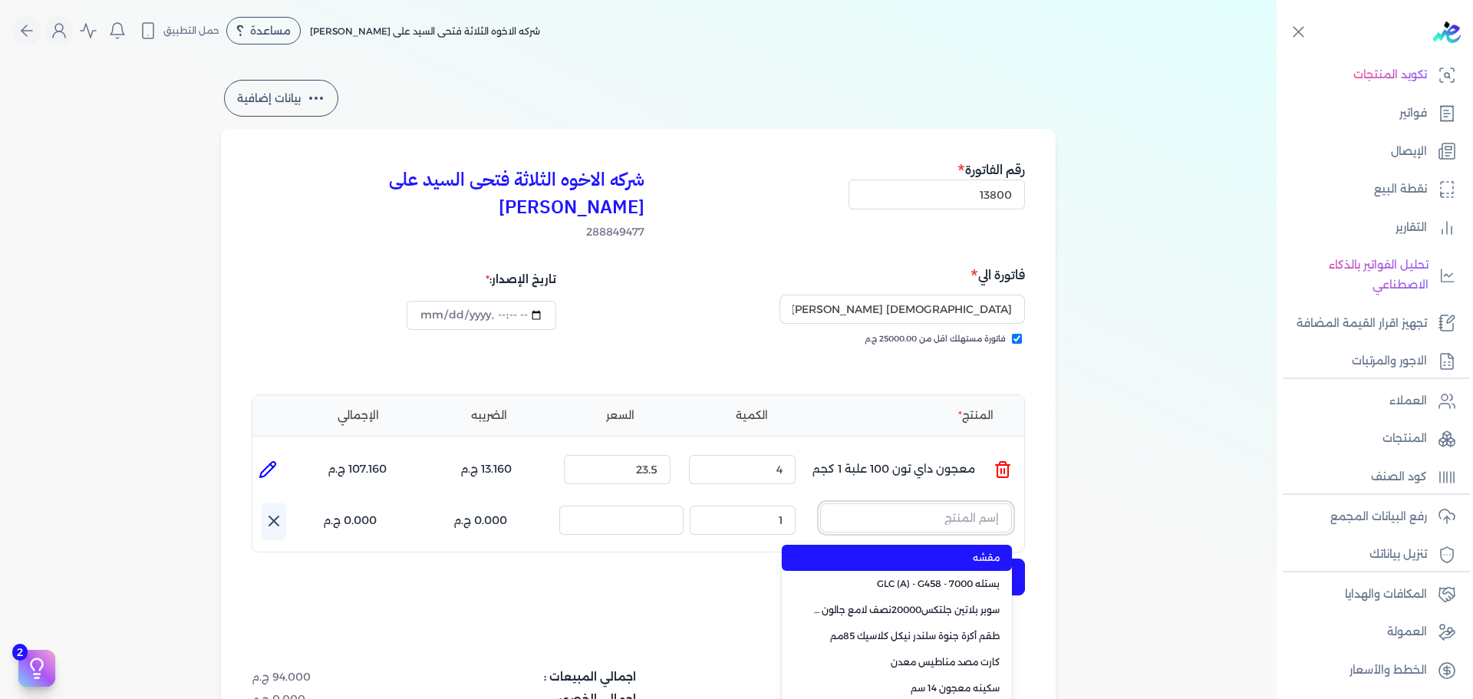
paste input "ستارت ميتاليك ذهبي علبة 0.375 لتر"
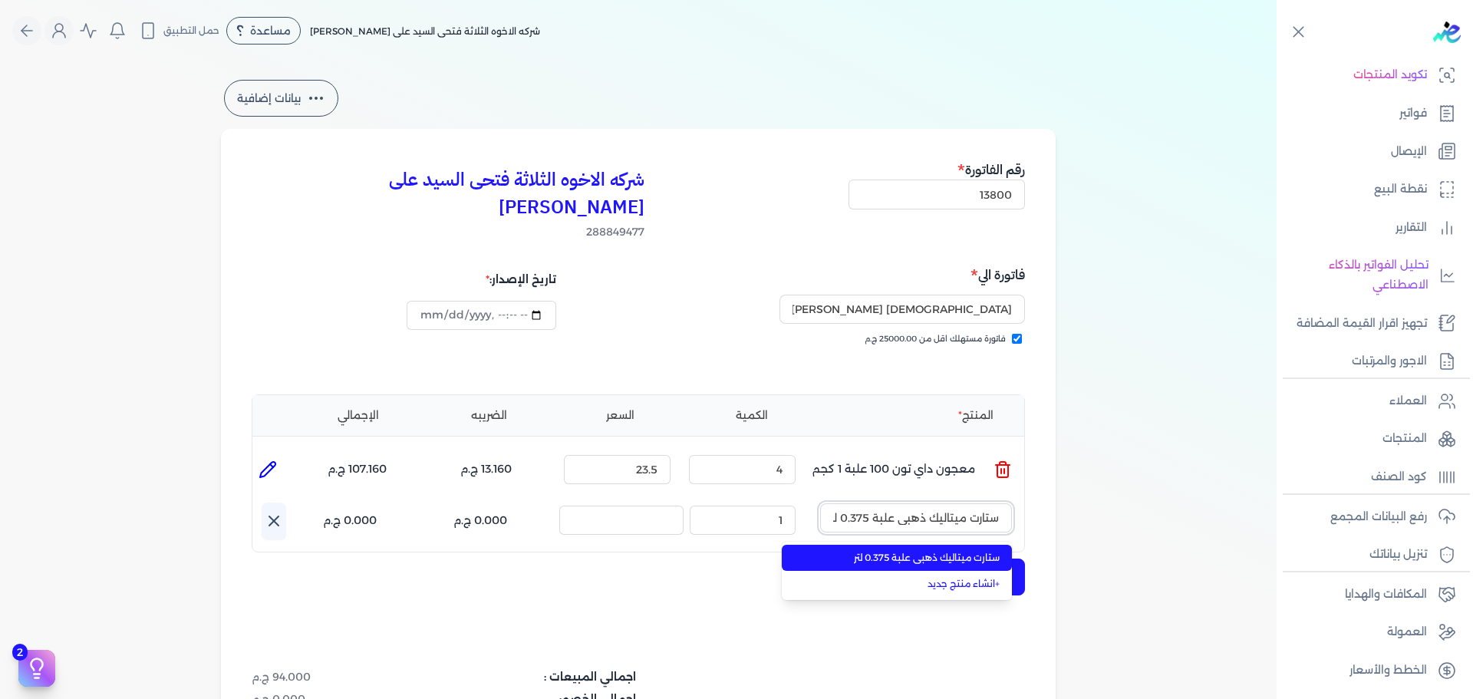
scroll to position [0, -4]
type input "ستارت ميتاليك ذهبي علبة 0.375 لتر"
click at [929, 551] on span "ستارت ميتاليك ذهبي علبة 0.375 لتر" at bounding box center [905, 558] width 187 height 14
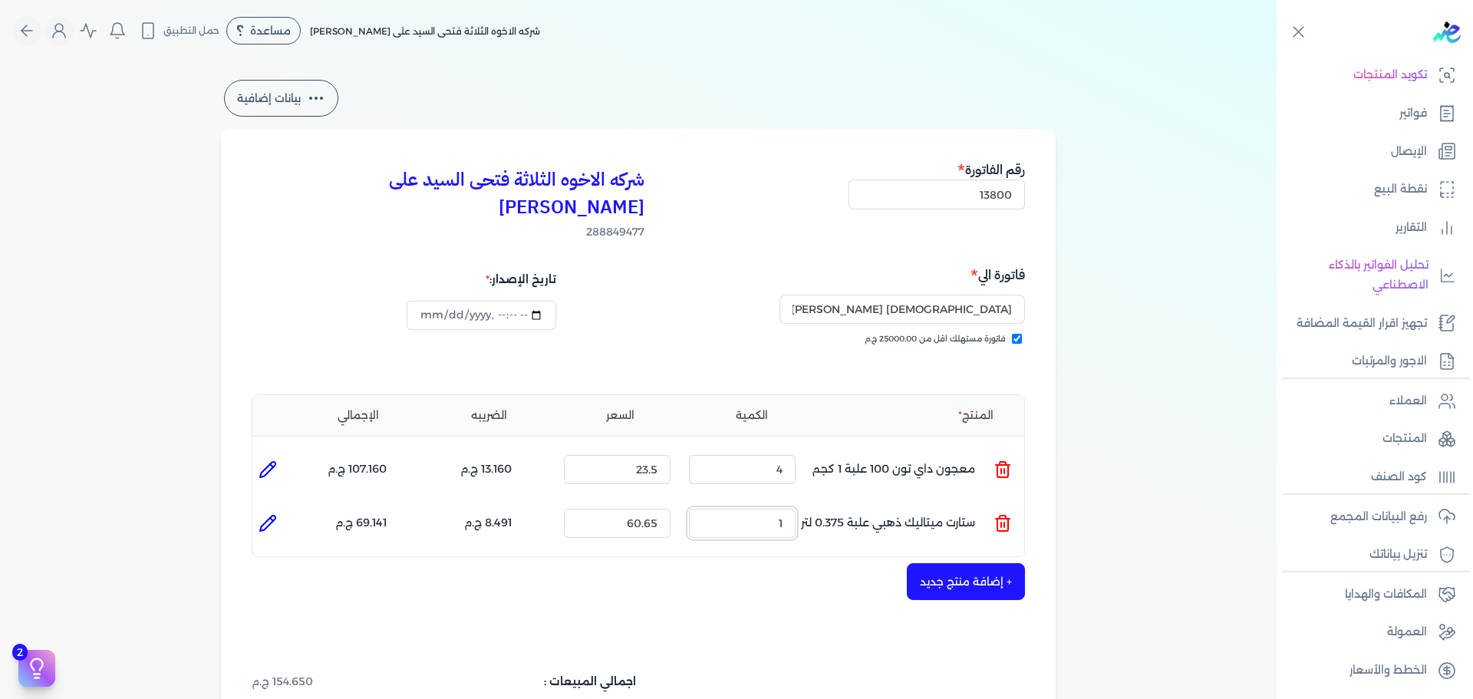
drag, startPoint x: 756, startPoint y: 494, endPoint x: 855, endPoint y: 478, distance: 100.2
click at [824, 502] on ul "المنتج : ستارت ميتاليك ذهبي علبة 0.375 لتر الكمية : 1 السعر : 60.65 الضريبه : 8…" at bounding box center [638, 522] width 772 height 41
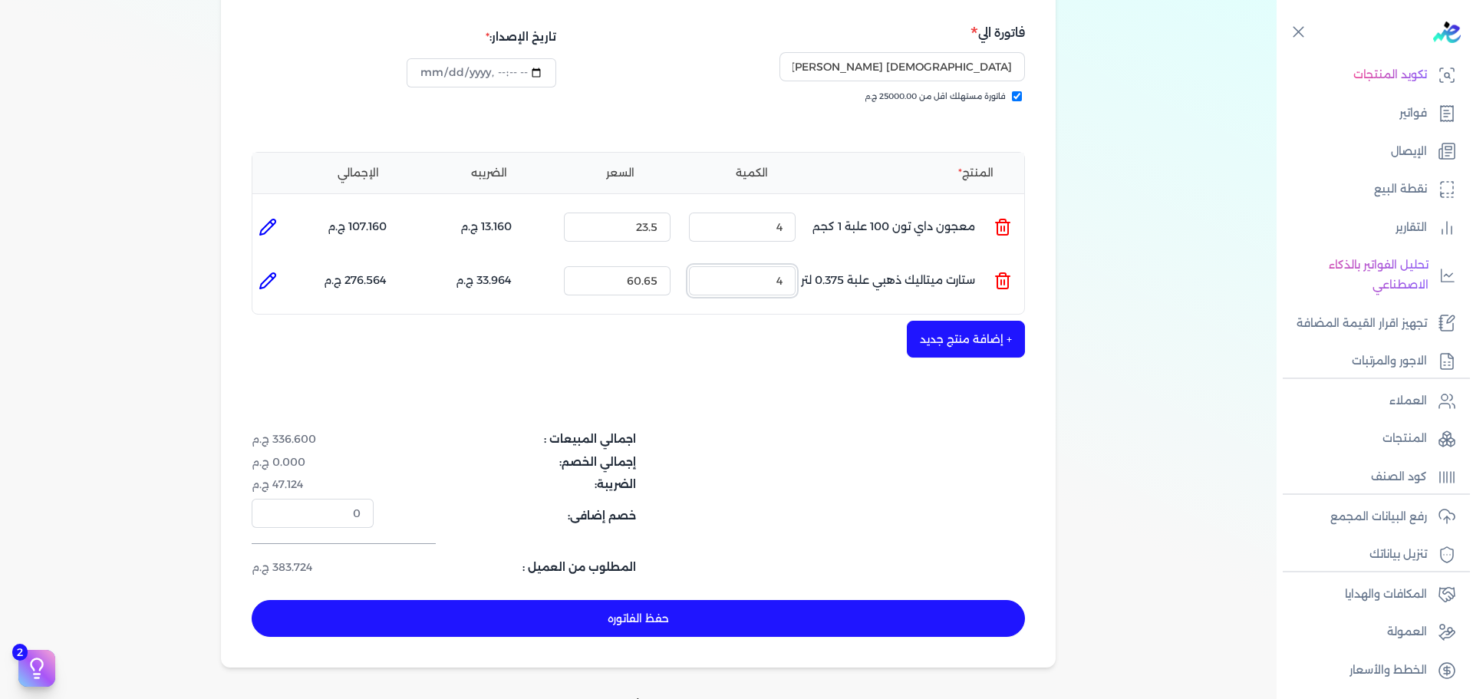
scroll to position [417, 0]
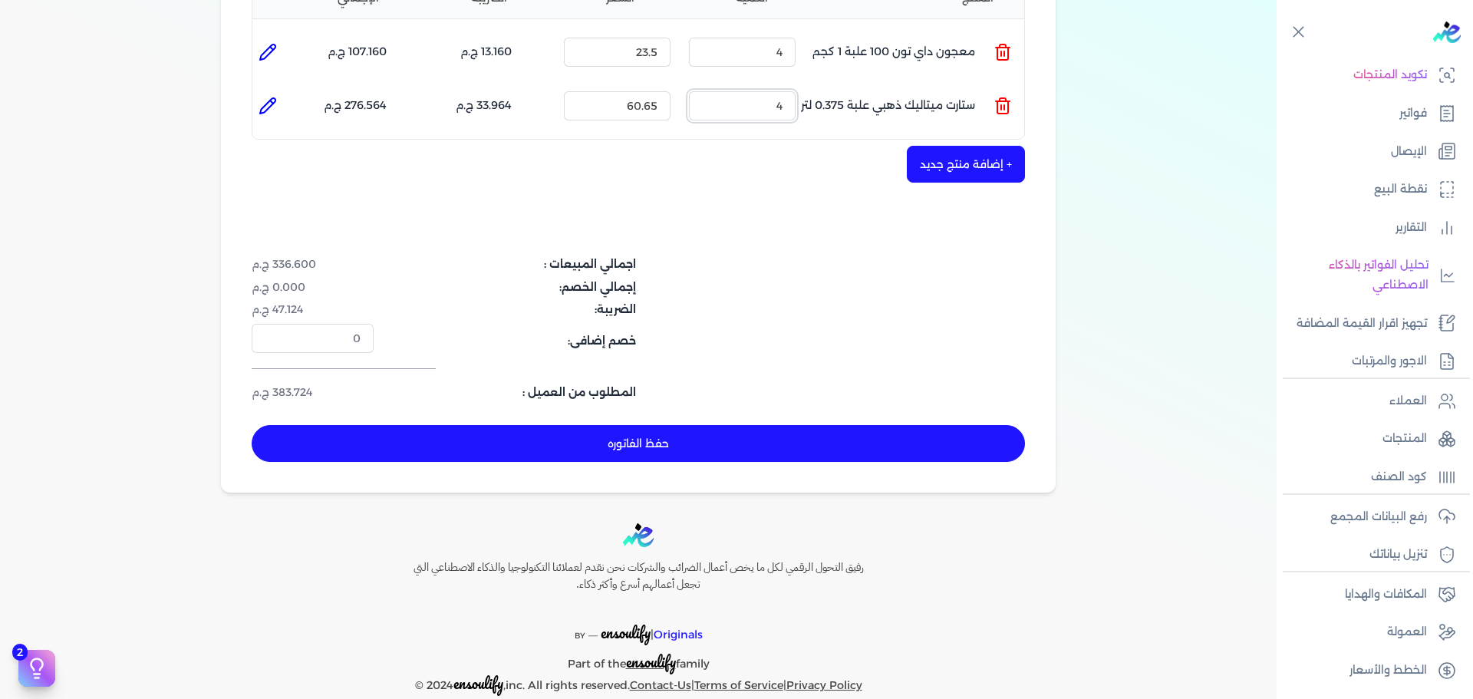
type input "4"
click at [980, 146] on button "+ إضافة منتج جديد" at bounding box center [966, 164] width 118 height 37
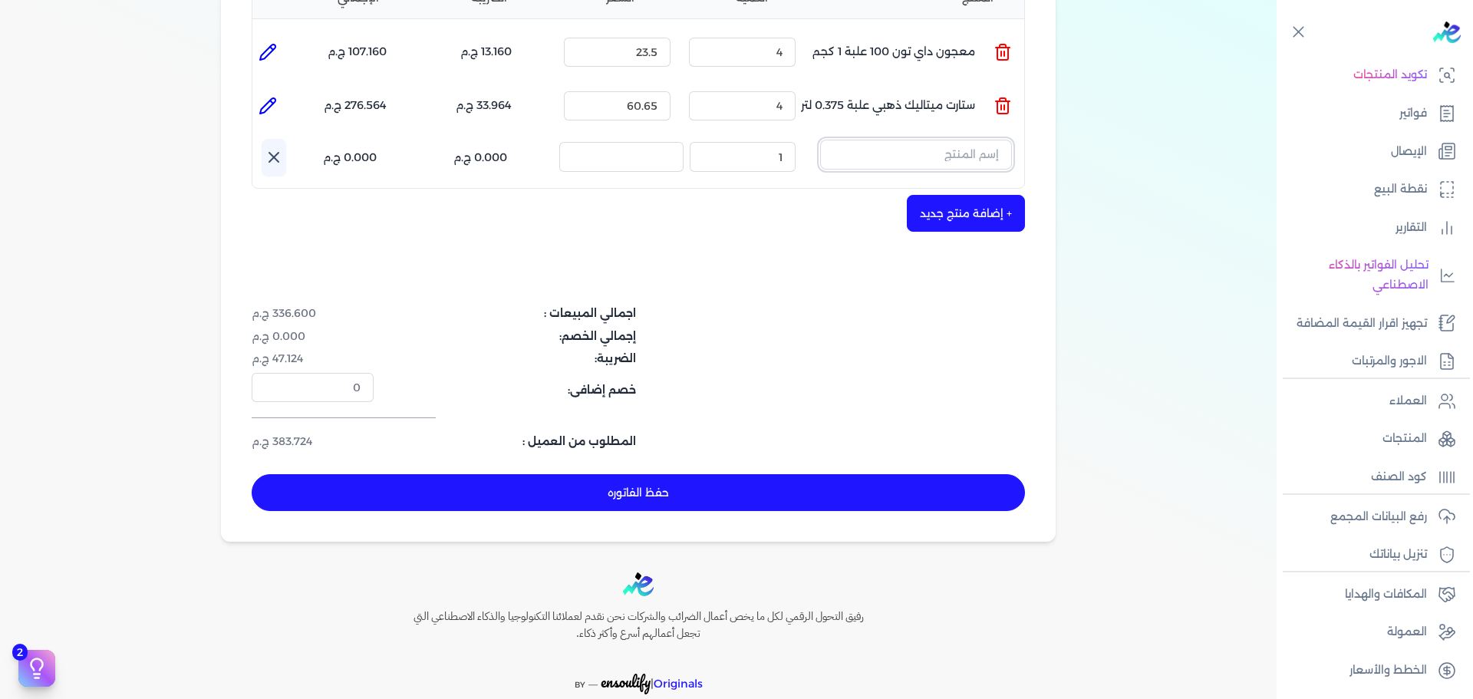
click at [977, 140] on input "text" at bounding box center [916, 154] width 192 height 29
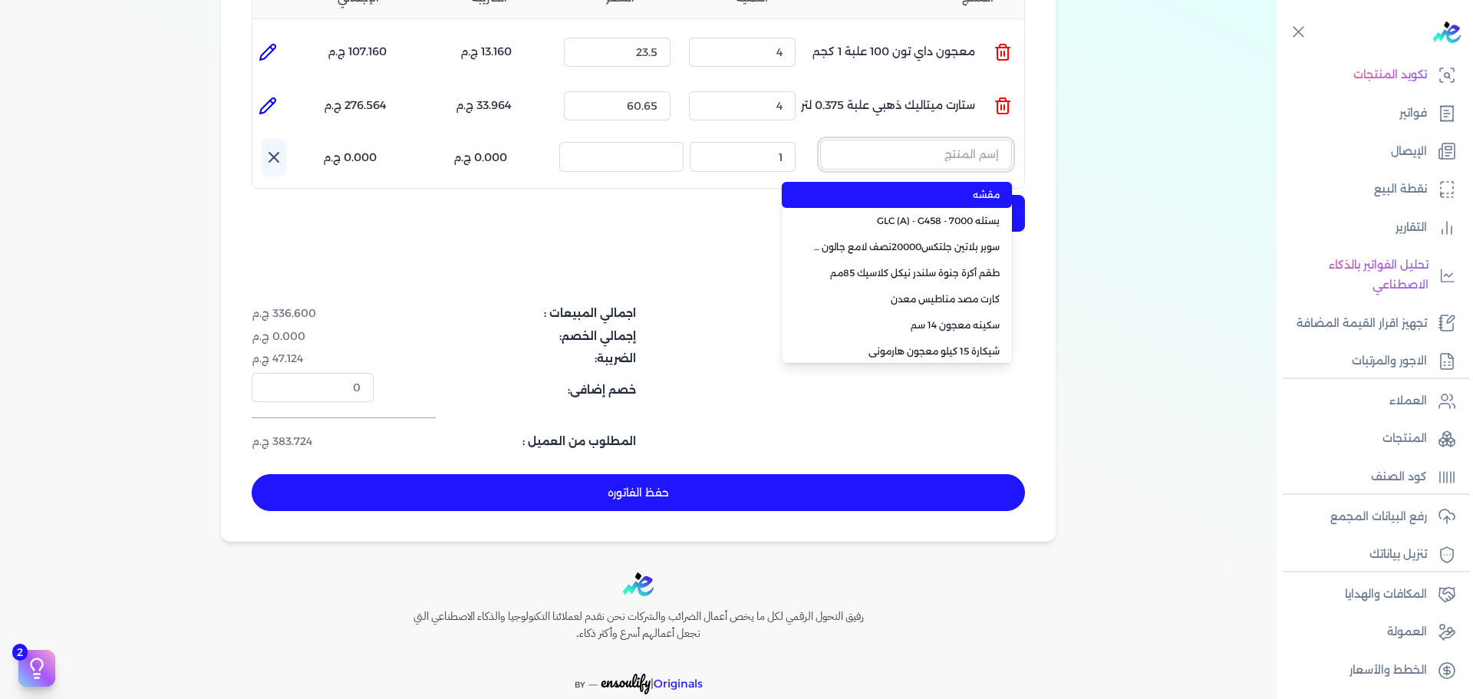
paste input "معجون داي تون 100 بستلة 15 كجم"
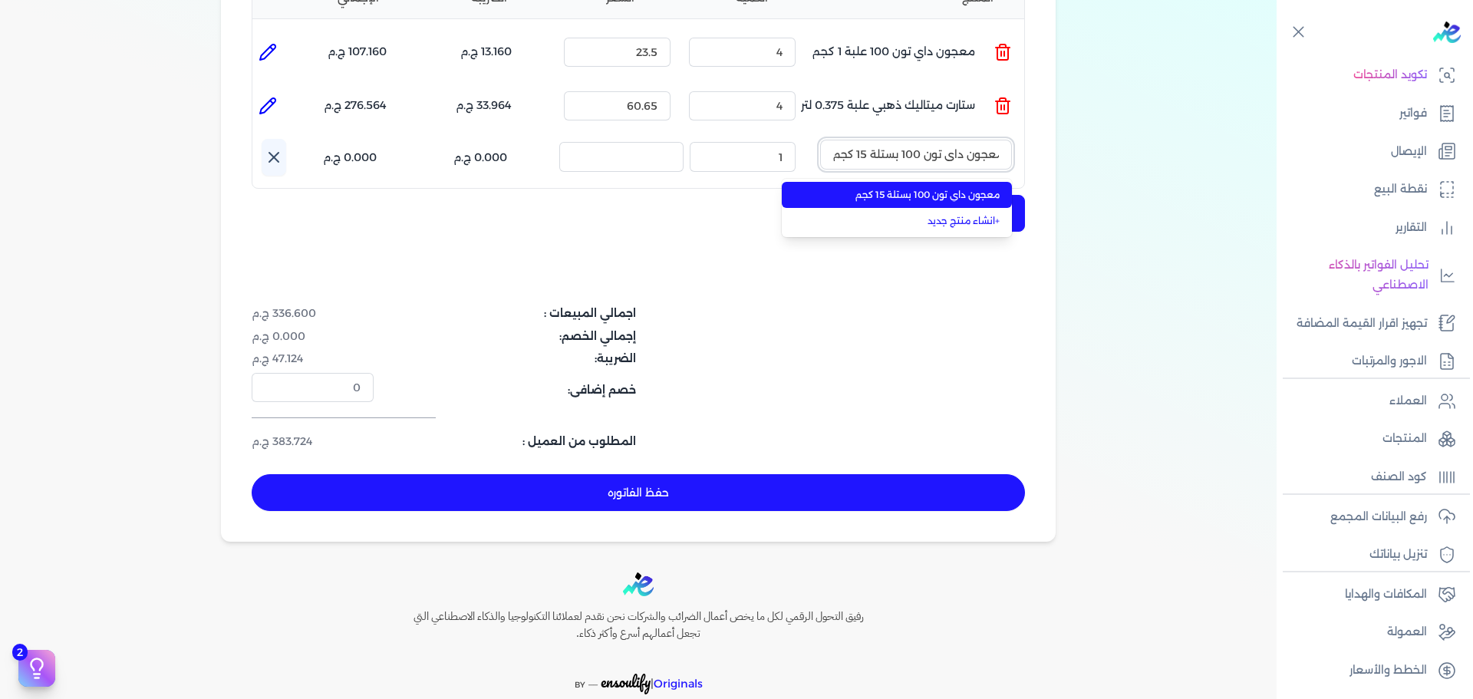
type input "معجون داي تون 100 بستلة 15 كجم"
click at [982, 188] on span "معجون داي تون 100 بستلة 15 كجم" at bounding box center [905, 195] width 187 height 14
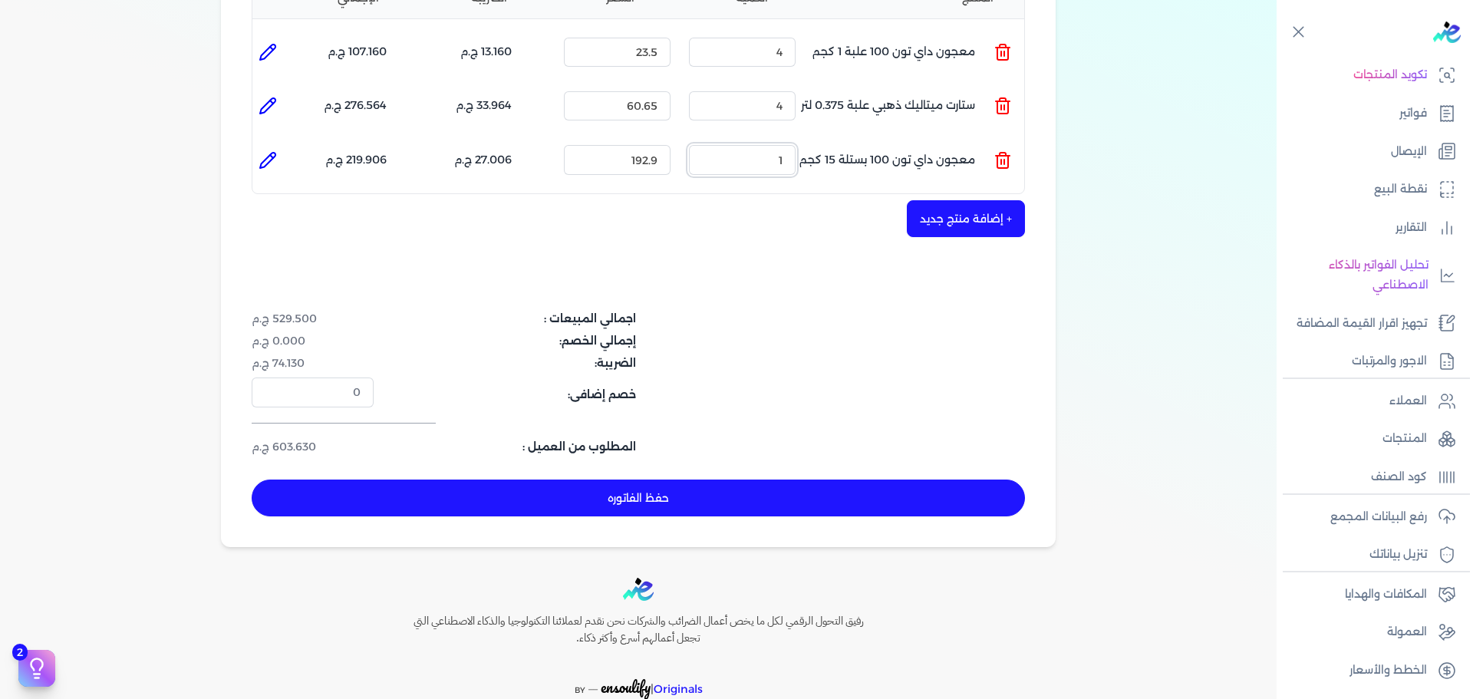
drag, startPoint x: 798, startPoint y: 129, endPoint x: 825, endPoint y: 129, distance: 27.6
click at [825, 139] on ul "المنتج : معجون داي تون 100 بستلة 15 كجم الكمية : 1 السعر : 192.9 الضريبه : 27.0…" at bounding box center [638, 159] width 772 height 41
type input "3"
click at [650, 479] on button "حفظ الفاتوره" at bounding box center [638, 497] width 773 height 37
type input "[DATE]"
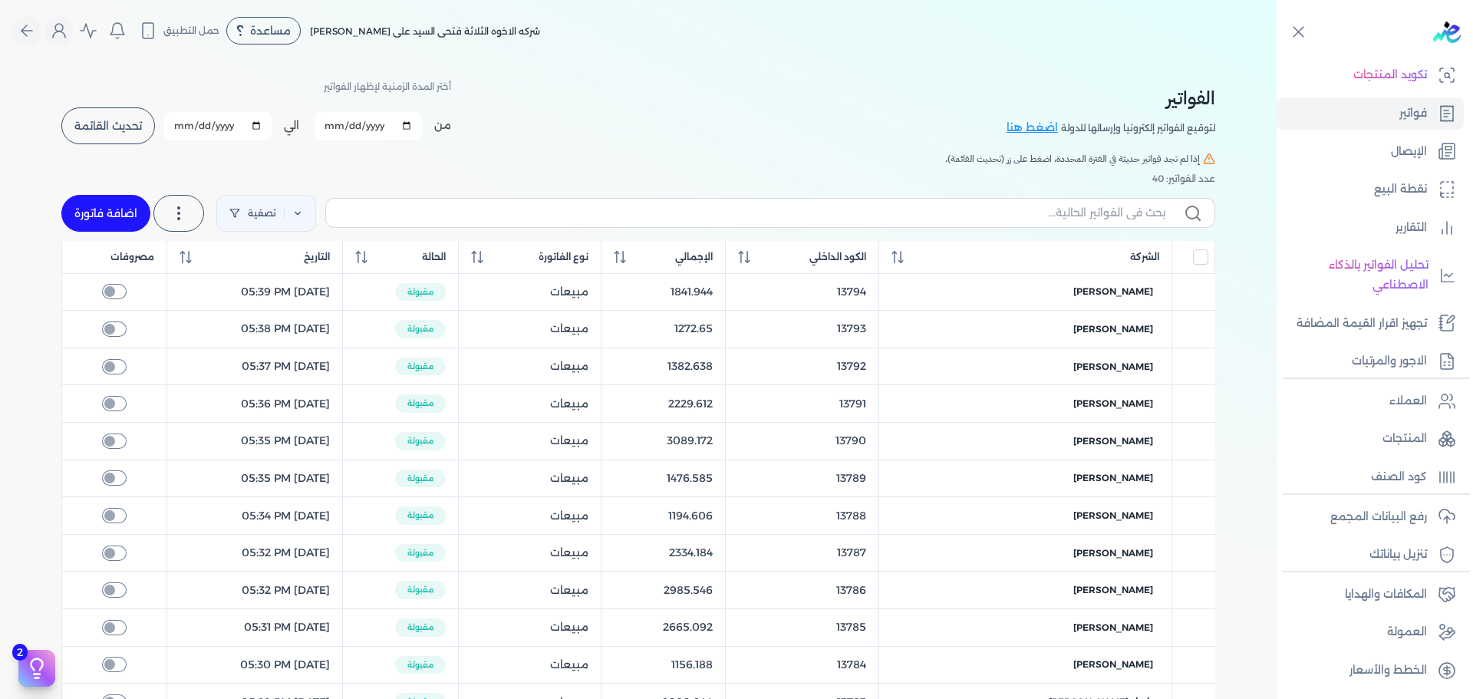
click at [109, 202] on link "اضافة فاتورة" at bounding box center [105, 213] width 89 height 37
select select "EGP"
select select "B"
select select "EGS"
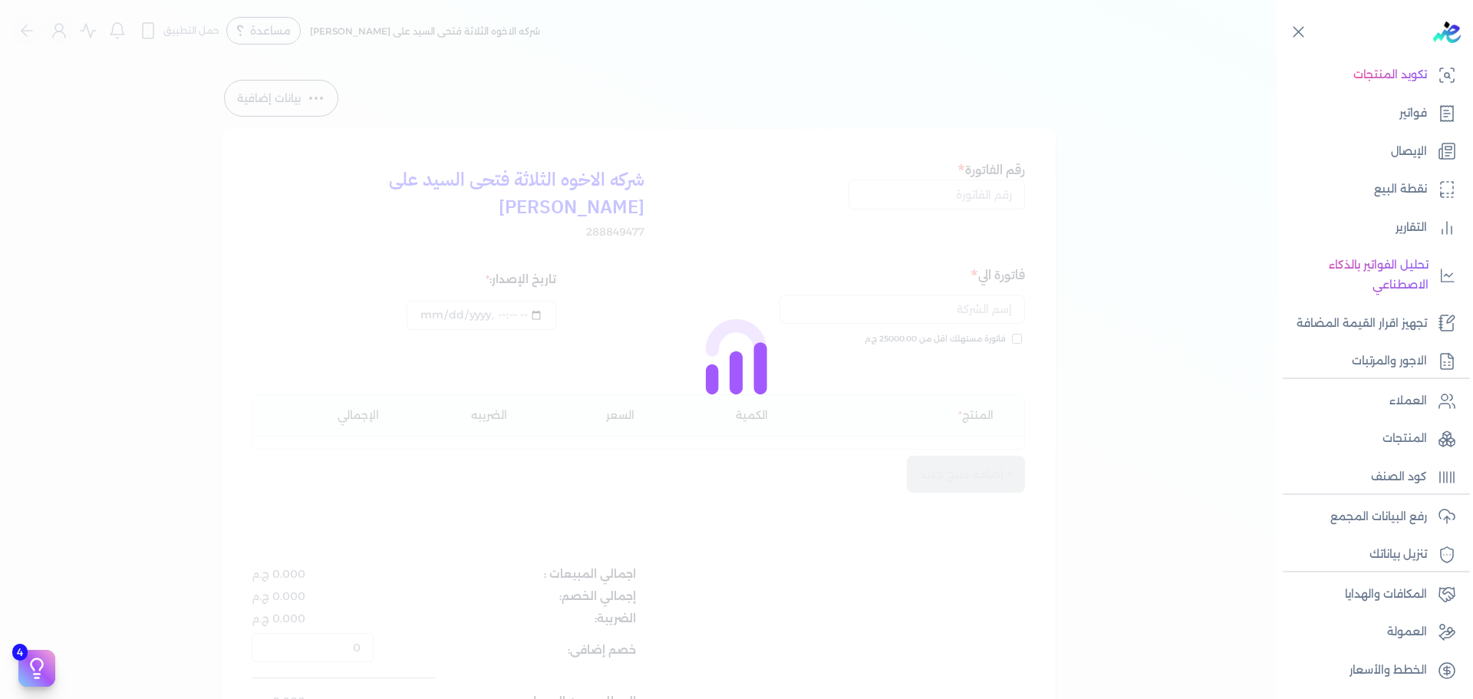
type input "[DATE]T11:21:22"
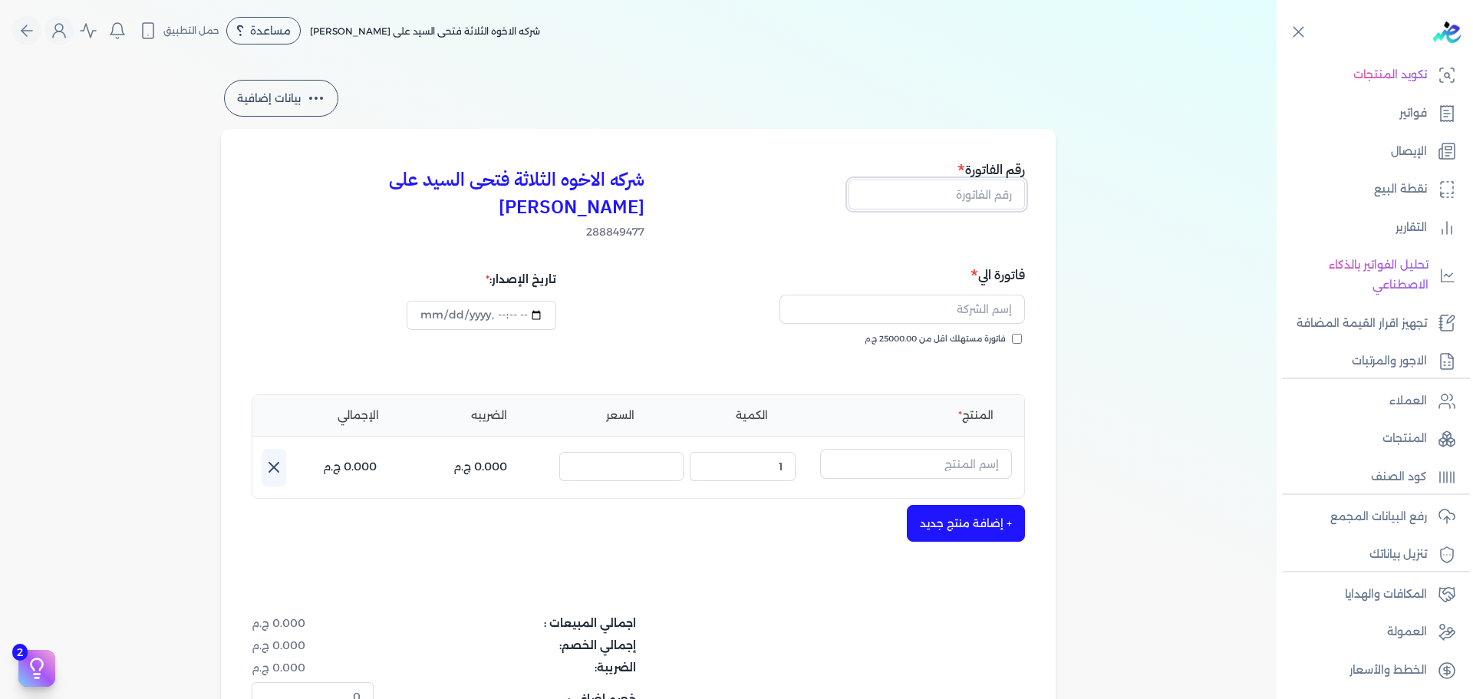
click at [987, 200] on input "text" at bounding box center [936, 193] width 176 height 29
type input "13801"
click at [1019, 333] on label "فاتورة مستهلك اقل من 25000.00 ج.م" at bounding box center [942, 339] width 157 height 12
click at [1019, 334] on input "فاتورة مستهلك اقل من 25000.00 ج.م" at bounding box center [1017, 339] width 10 height 10
checkbox input "true"
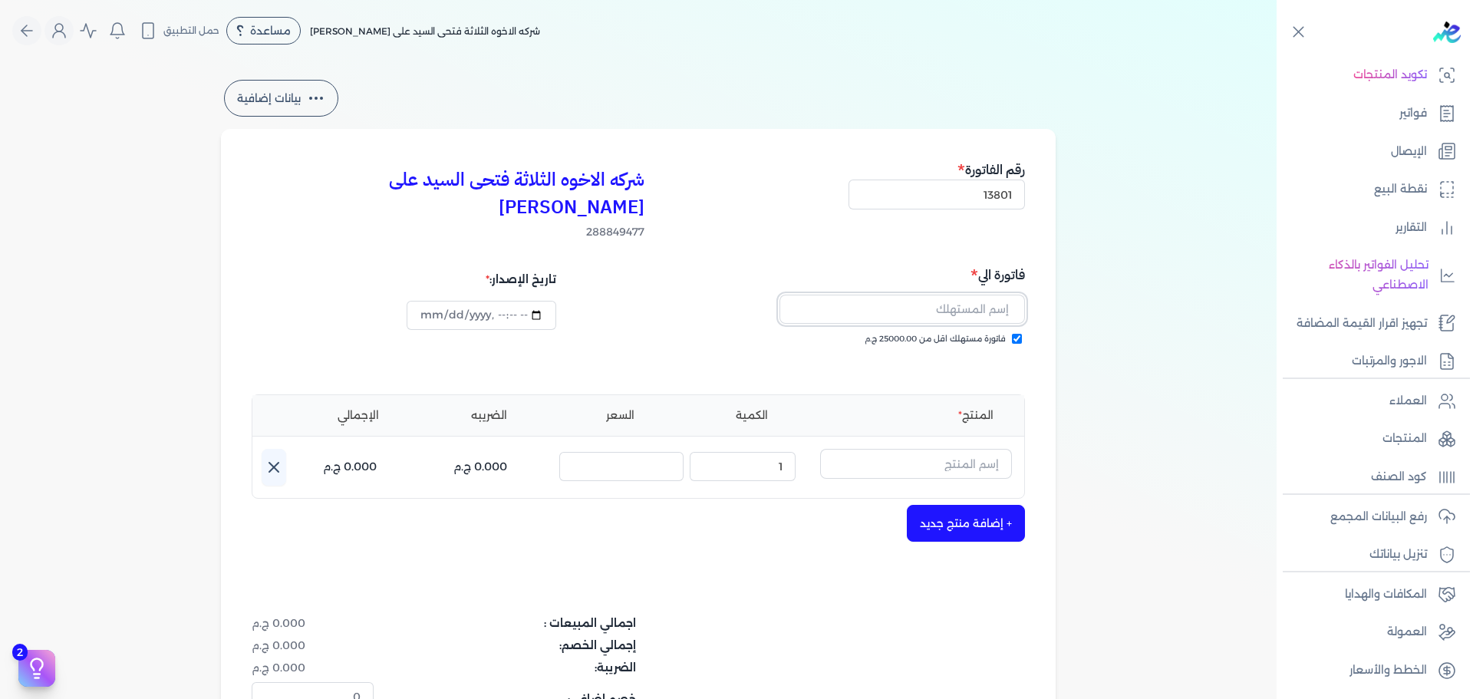
click at [1003, 295] on input "text" at bounding box center [901, 309] width 245 height 29
type input "[PERSON_NAME]"
click at [933, 449] on input "text" at bounding box center [916, 463] width 192 height 29
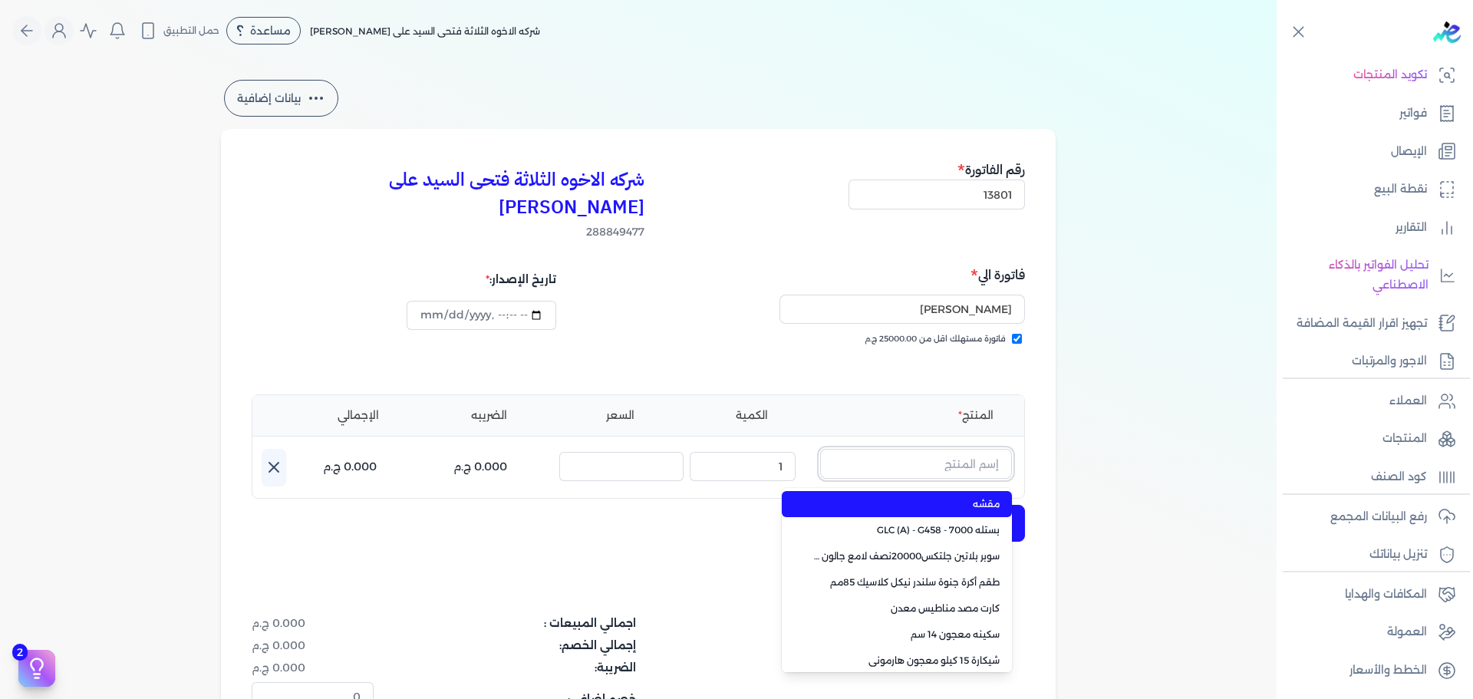
paste input "لؤلؤ جالون 3.750 لتر كومبو"
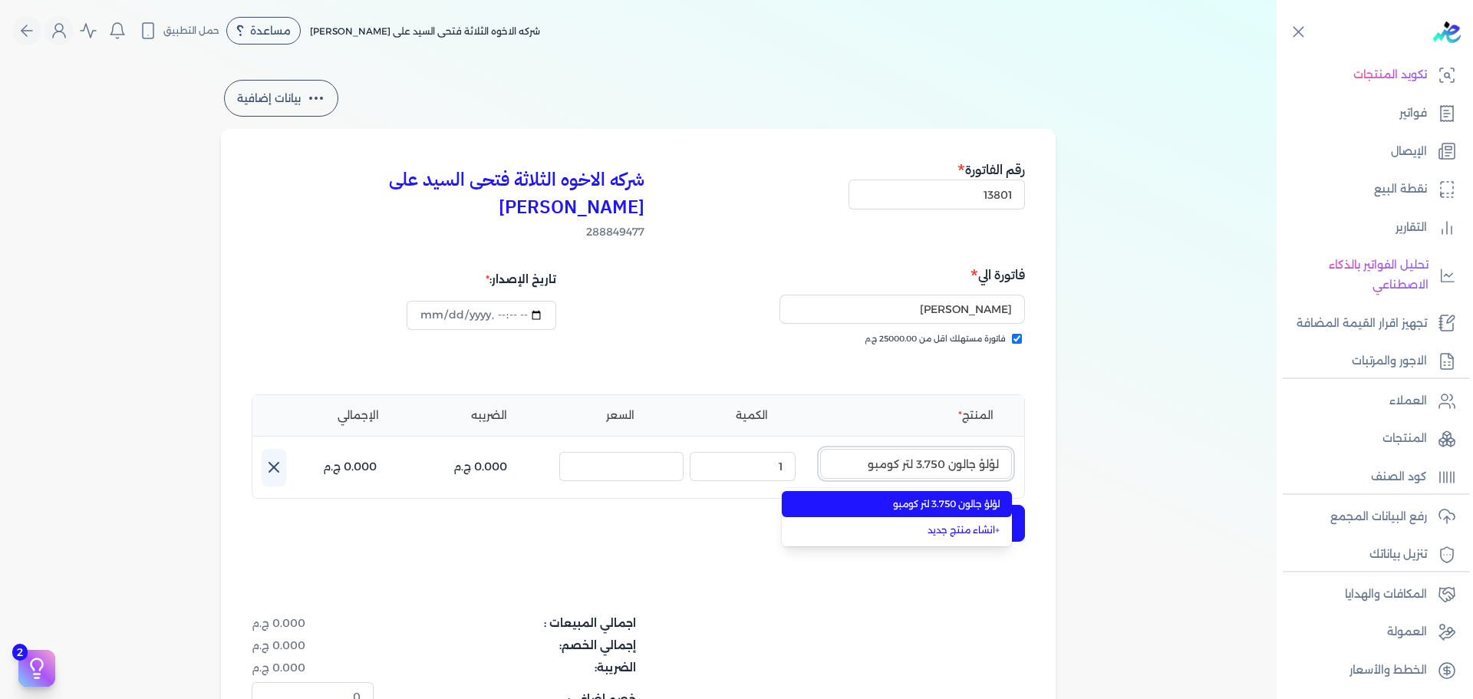
type input "لؤلؤ جالون 3.750 لتر كومبو"
drag, startPoint x: 971, startPoint y: 476, endPoint x: 892, endPoint y: 462, distance: 80.1
click at [970, 497] on span "لؤلؤ جالون 3.750 لتر كومبو" at bounding box center [905, 504] width 187 height 14
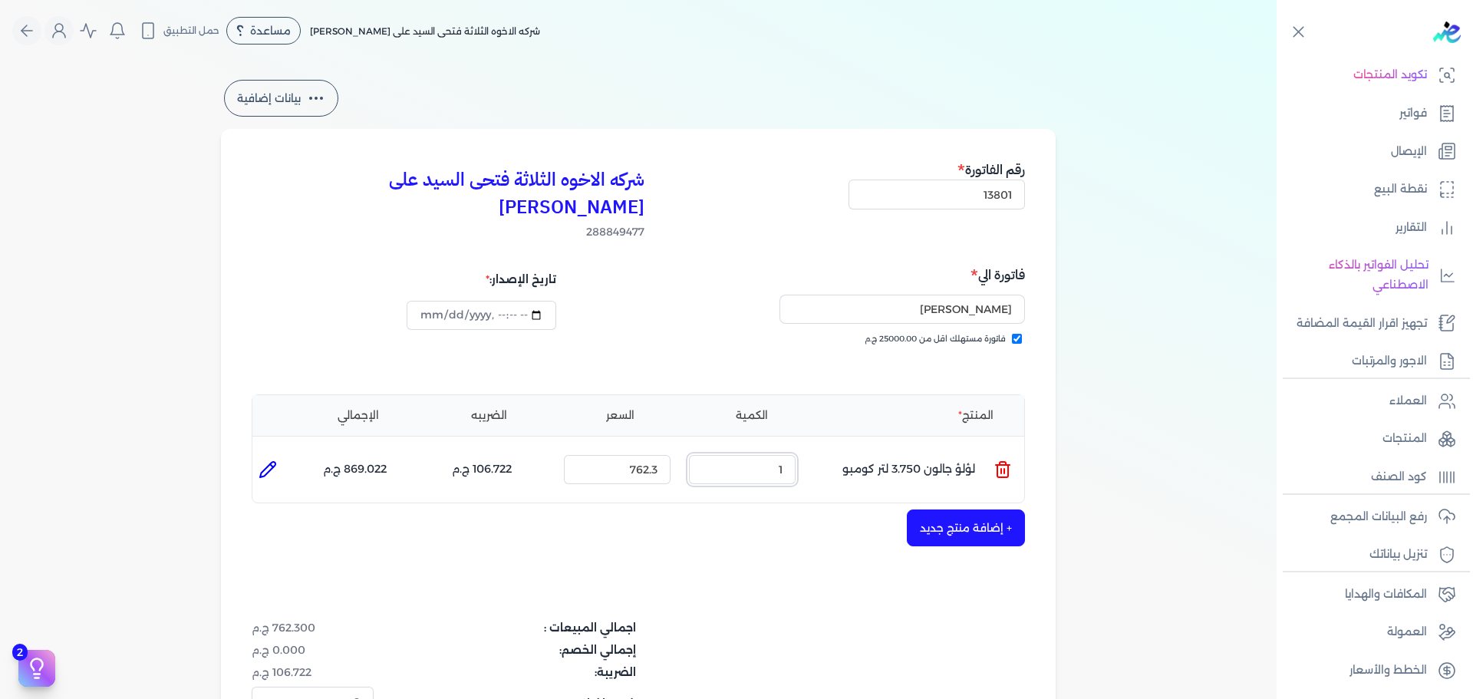
drag, startPoint x: 765, startPoint y: 433, endPoint x: 875, endPoint y: 420, distance: 111.1
click at [843, 449] on ul "المنتج : لؤلؤ جالون 3.750 لتر كومبو الكمية : 1 السعر : 762.3 الضريبه : 106.722 …" at bounding box center [638, 469] width 772 height 41
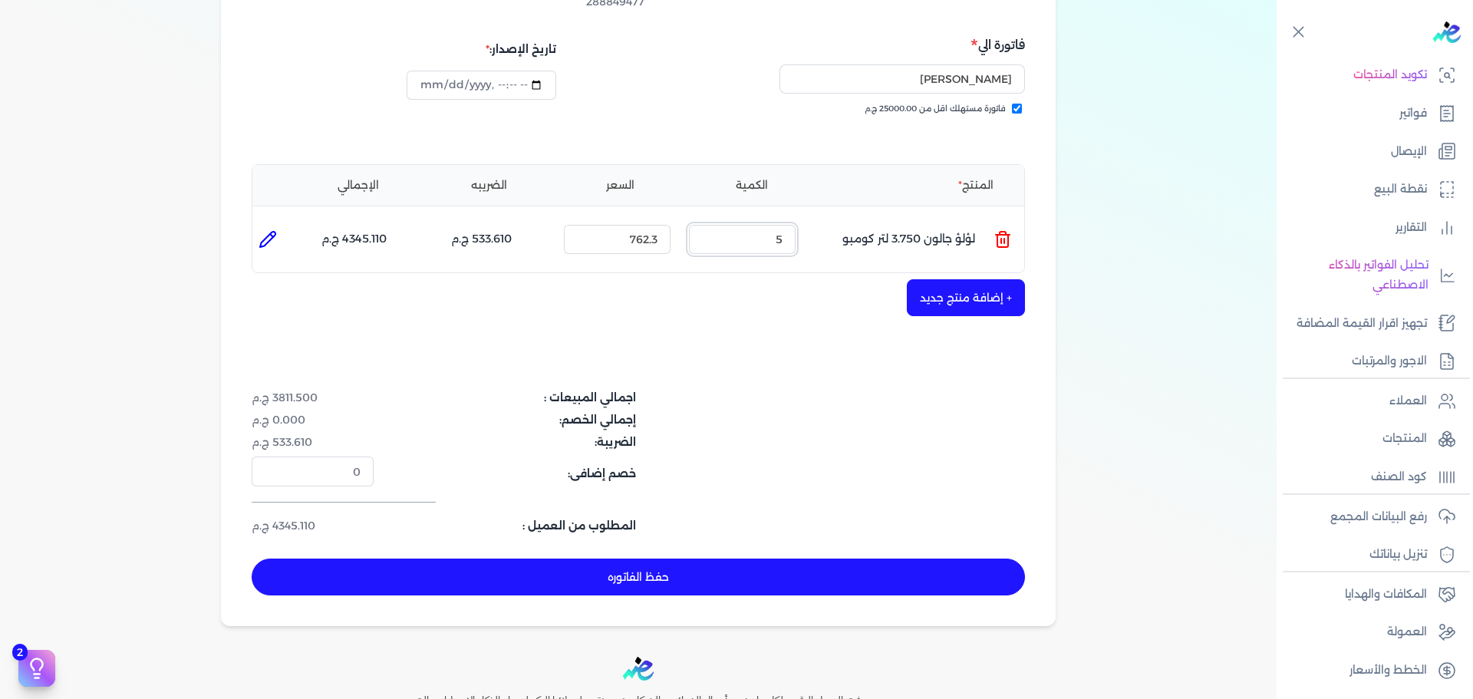
drag, startPoint x: 768, startPoint y: 213, endPoint x: 831, endPoint y: 212, distance: 62.1
click at [830, 219] on ul "المنتج : لؤلؤ جالون 3.750 لتر كومبو الكمية : 5 السعر : 762.3 الضريبه : 533.610 …" at bounding box center [638, 239] width 772 height 41
type input "3"
click at [771, 558] on button "حفظ الفاتوره" at bounding box center [638, 576] width 773 height 37
type input "[DATE]"
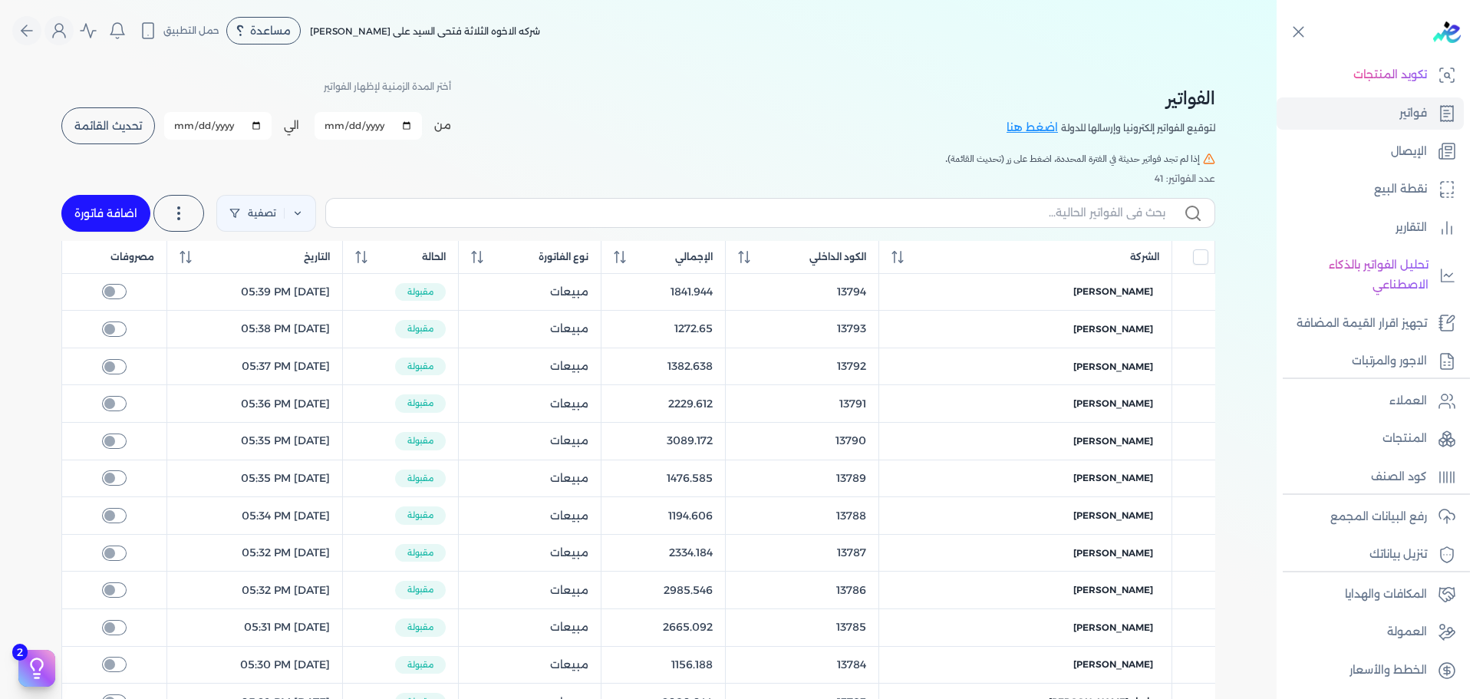
click at [129, 213] on link "اضافة فاتورة" at bounding box center [105, 213] width 89 height 37
select select "EGP"
select select "B"
select select "EGS"
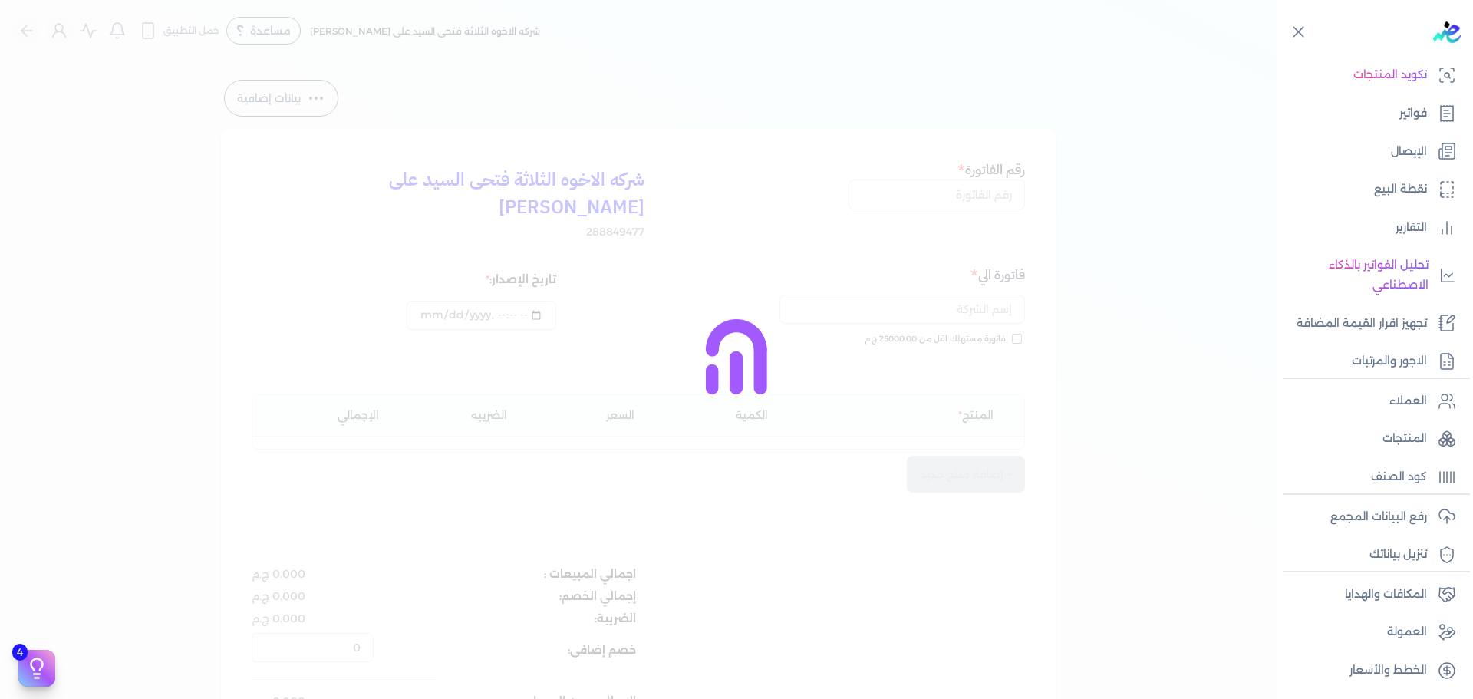
type input "[DATE]T11:23:03"
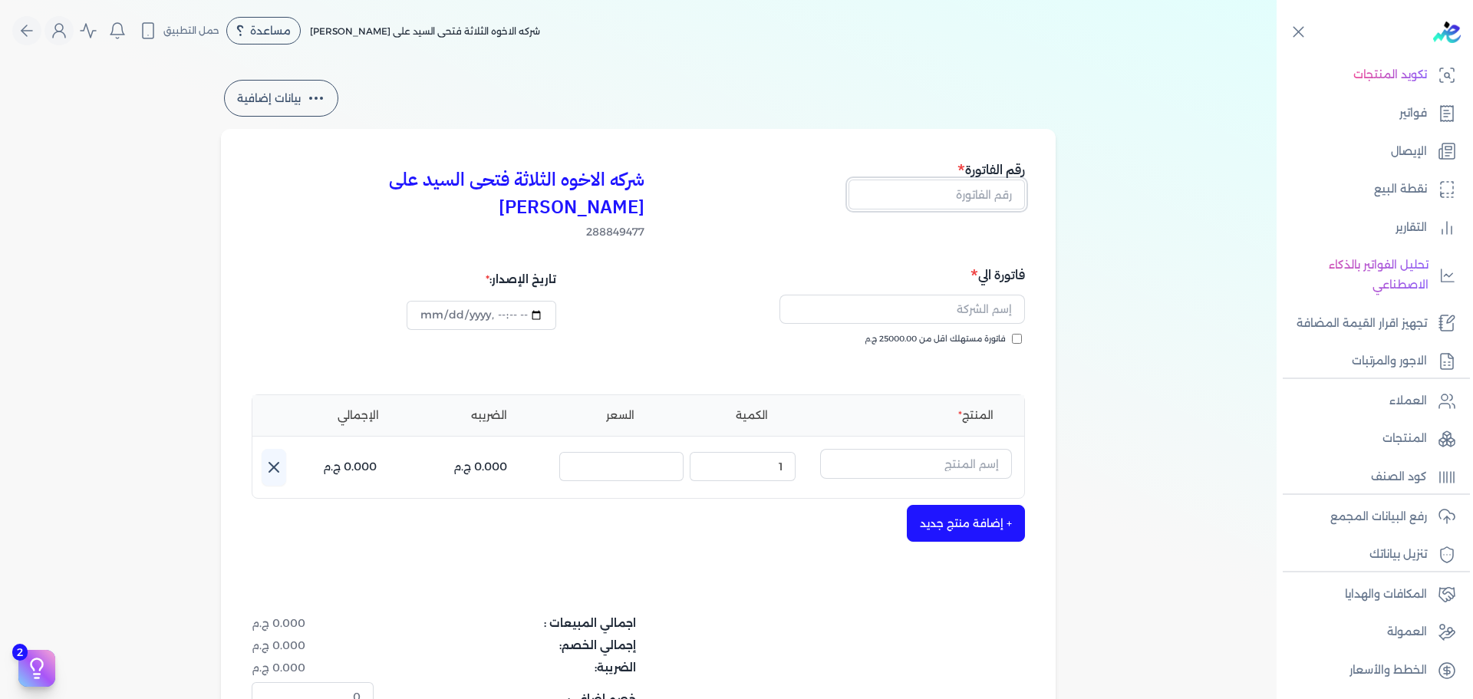
click at [991, 200] on input "text" at bounding box center [936, 193] width 176 height 29
type input "13802"
click at [1012, 333] on label "فاتورة مستهلك اقل من 25000.00 ج.م" at bounding box center [942, 339] width 157 height 12
click at [1012, 334] on input "فاتورة مستهلك اقل من 25000.00 ج.م" at bounding box center [1017, 339] width 10 height 10
checkbox input "true"
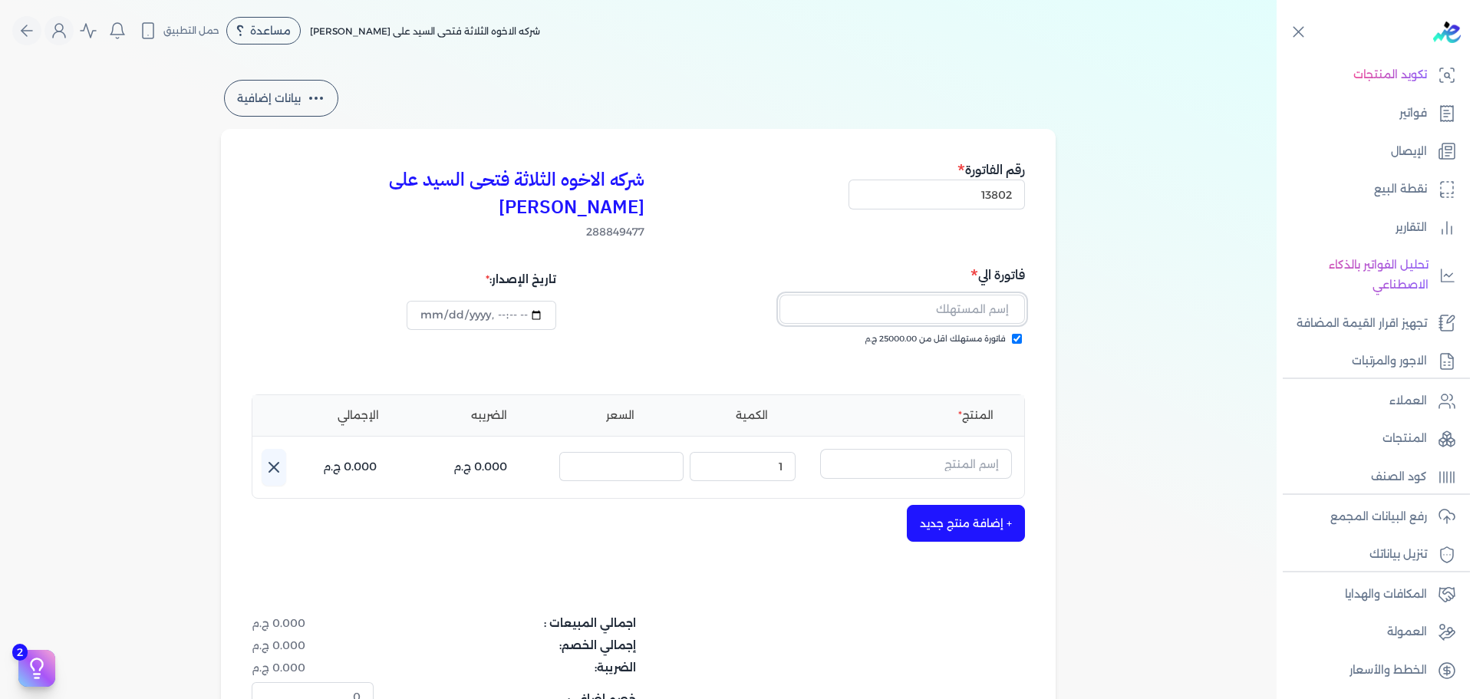
click at [999, 295] on input "text" at bounding box center [901, 309] width 245 height 29
type input "[PERSON_NAME]"
click at [770, 505] on div "+ إضافة منتج جديد" at bounding box center [638, 523] width 773 height 37
click at [880, 449] on input "text" at bounding box center [916, 463] width 192 height 29
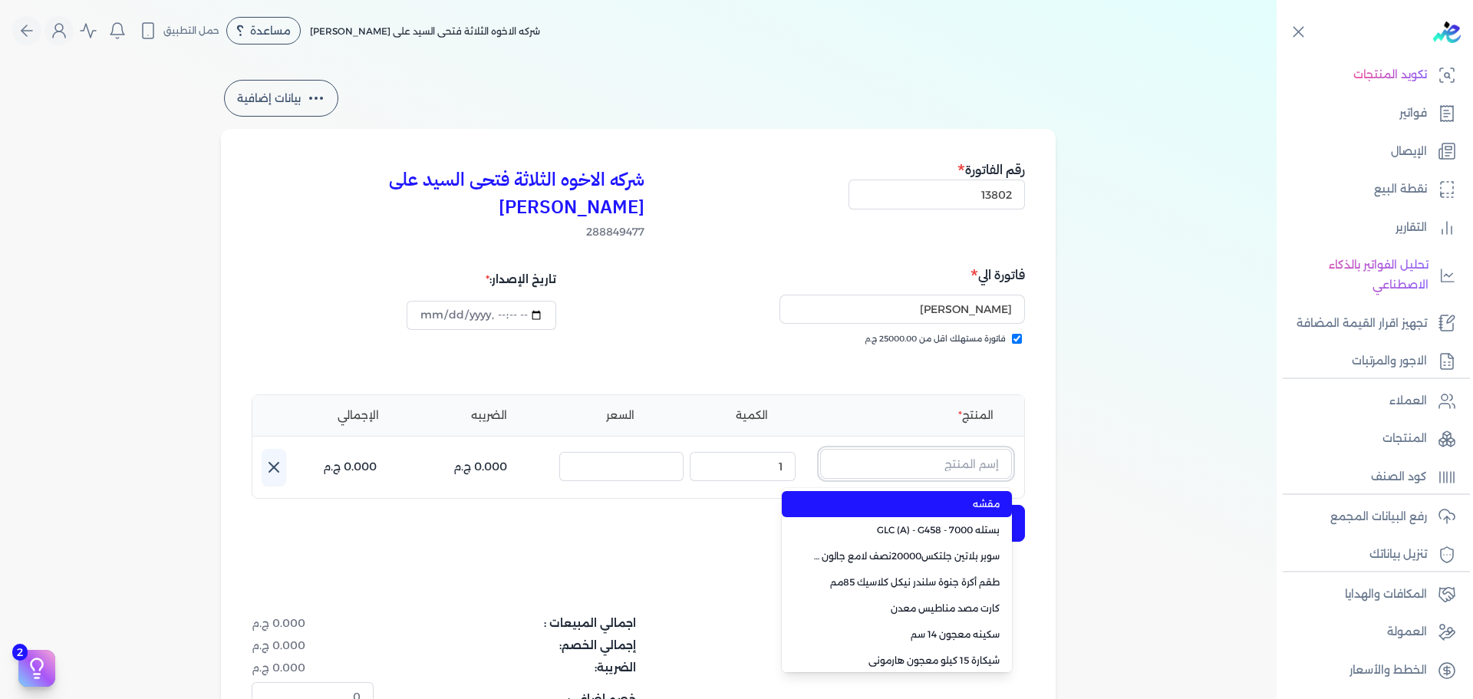
paste input "جلتكس 15000 جالون 2.500 لتر"
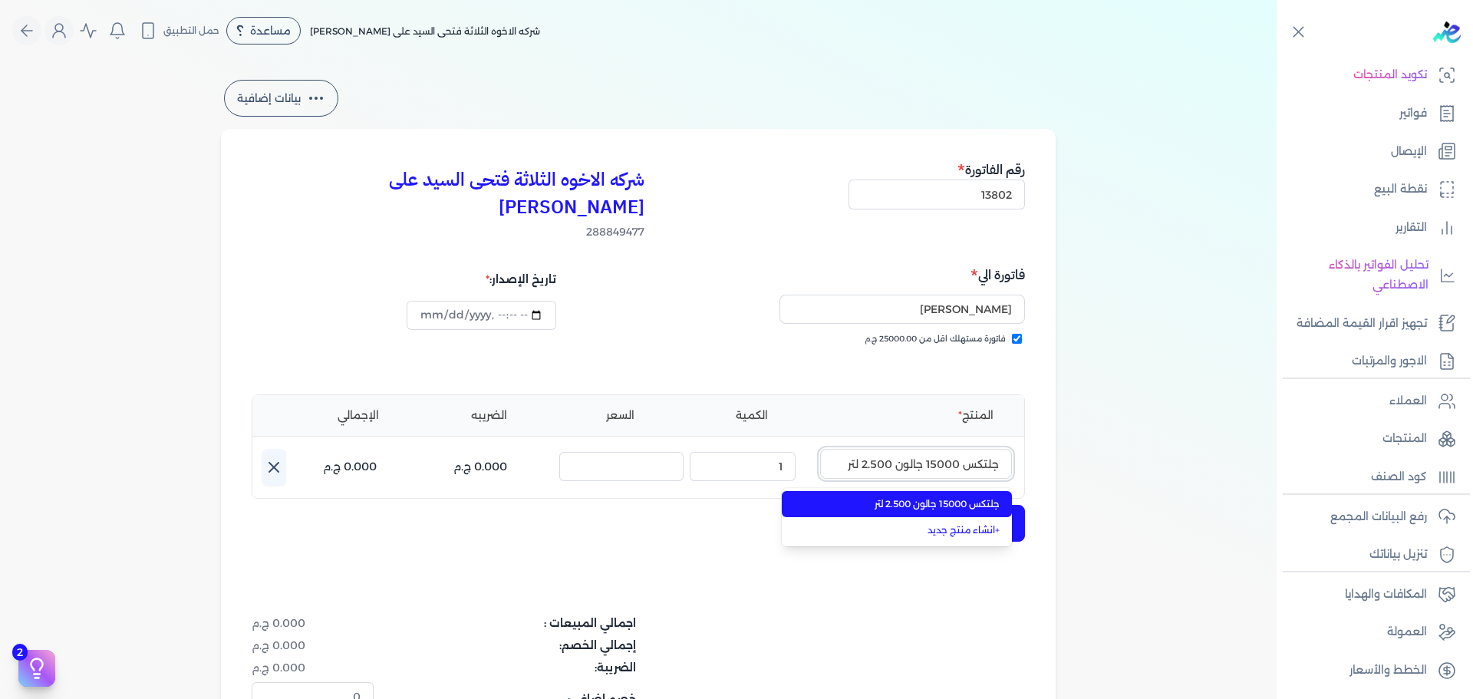
type input "جلتكس 15000 جالون 2.500 لتر"
drag, startPoint x: 911, startPoint y: 479, endPoint x: 876, endPoint y: 479, distance: 35.3
click at [910, 497] on span "جلتكس 15000 جالون 2.500 لتر" at bounding box center [905, 504] width 187 height 14
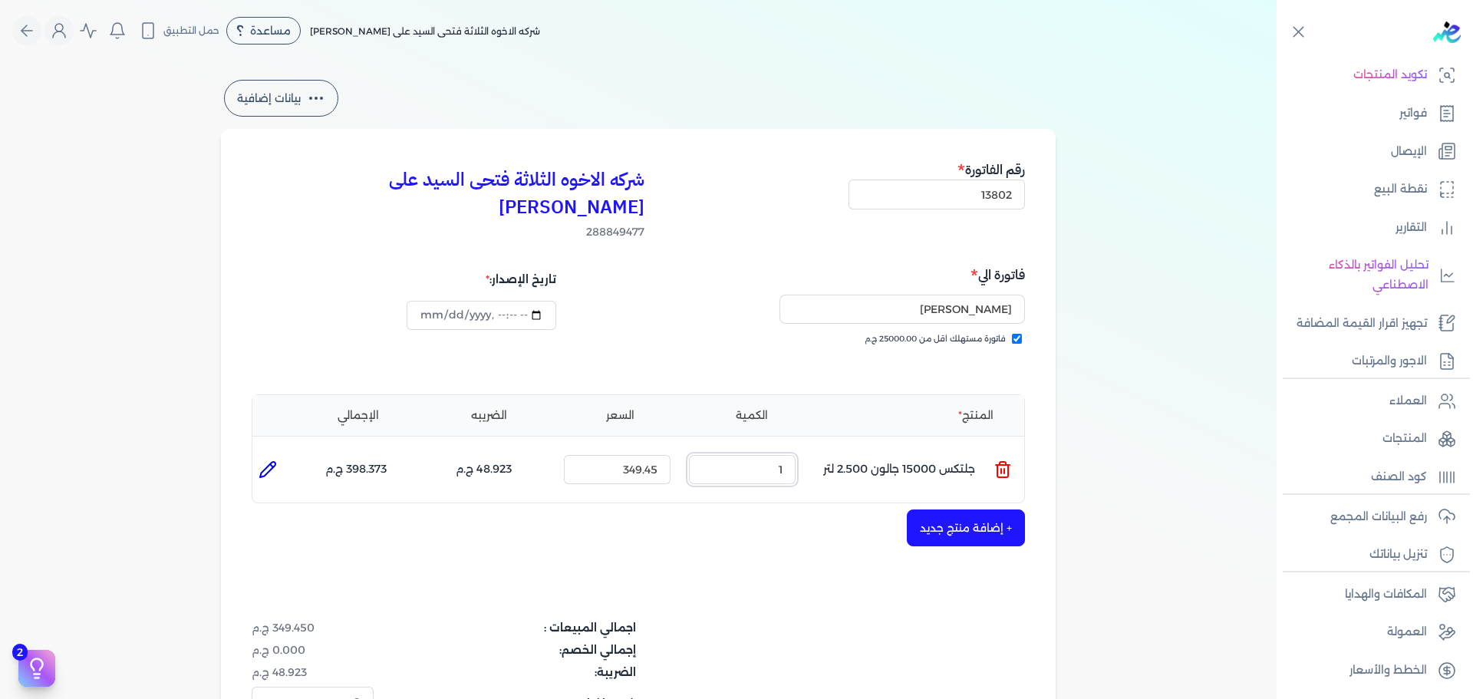
click at [949, 449] on ul "المنتج : جلتكس 15000 جالون 2.500 لتر الكمية : 1 السعر : 349.45 الضريبه : 48.923…" at bounding box center [638, 469] width 772 height 41
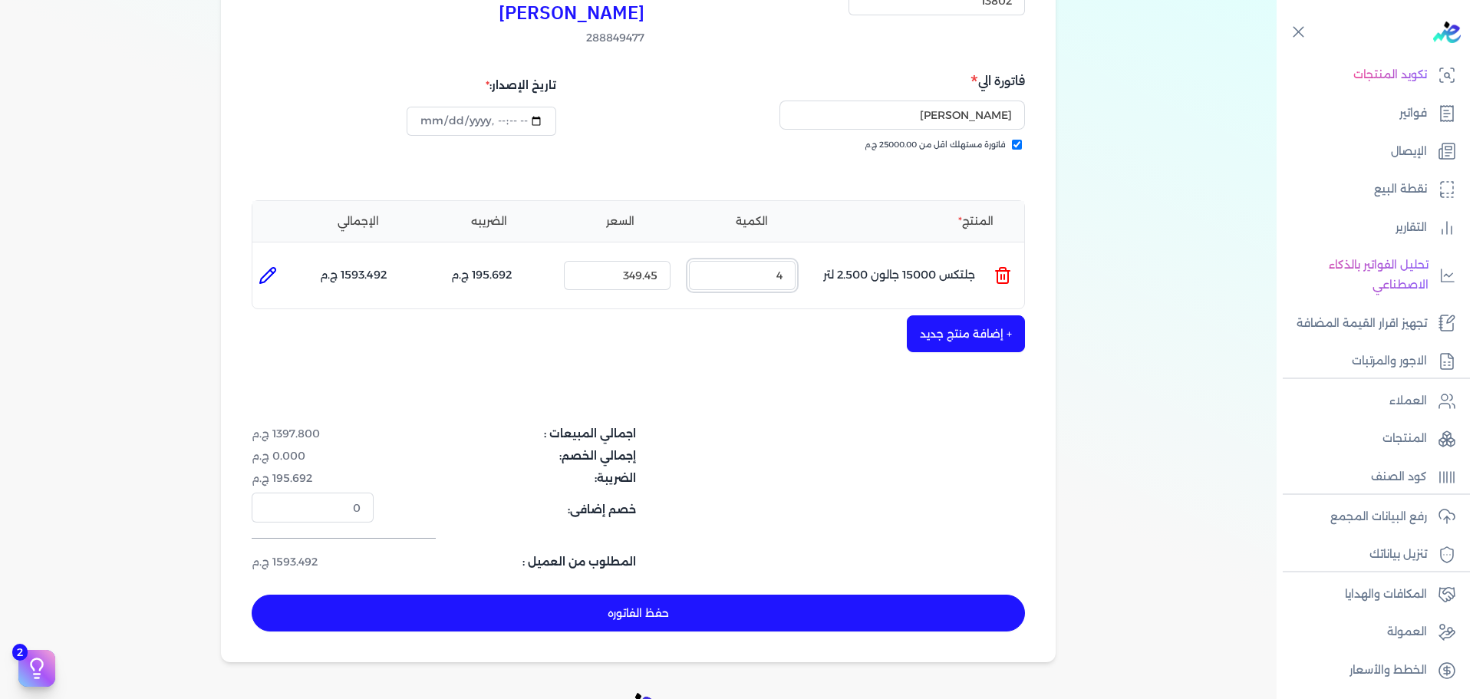
scroll to position [364, 0]
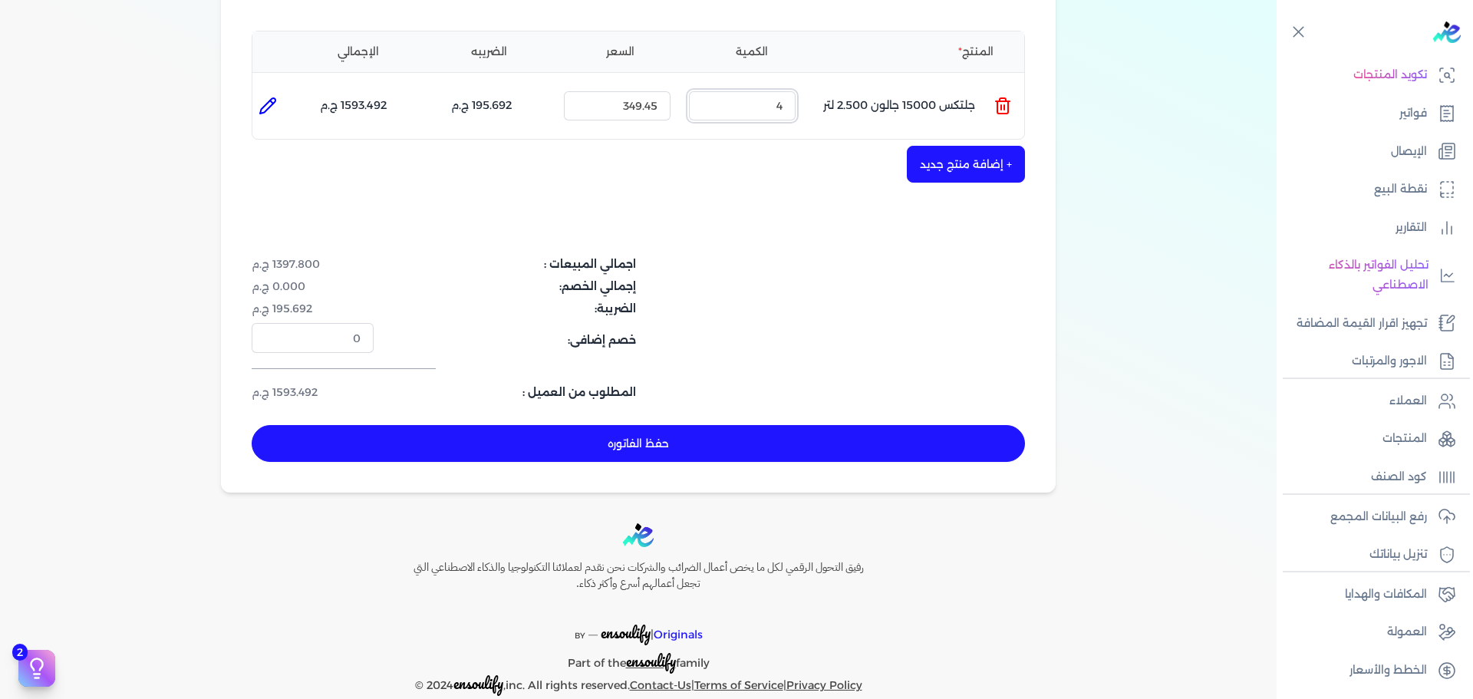
type input "4"
click at [860, 425] on button "حفظ الفاتوره" at bounding box center [638, 443] width 773 height 37
type input "[DATE]"
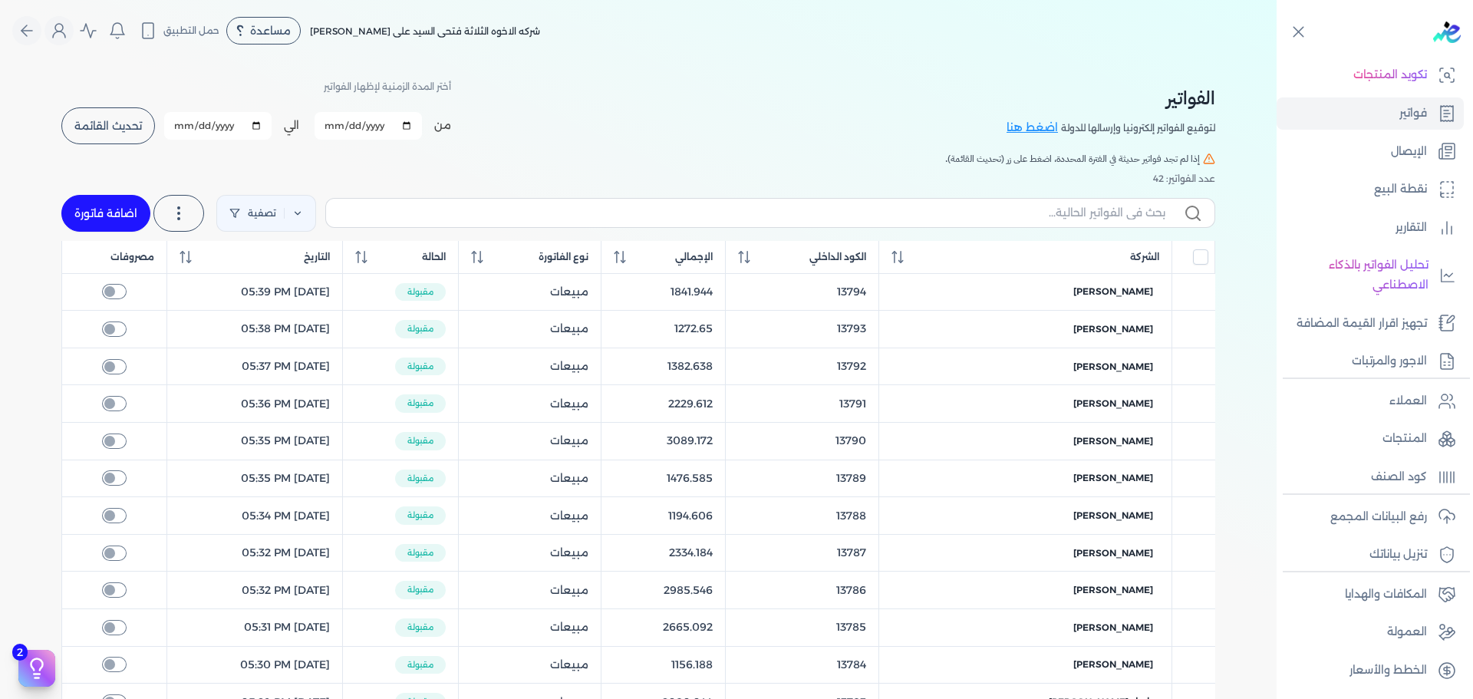
click at [129, 219] on link "اضافة فاتورة" at bounding box center [105, 213] width 89 height 37
select select "EGP"
select select "B"
select select "EGS"
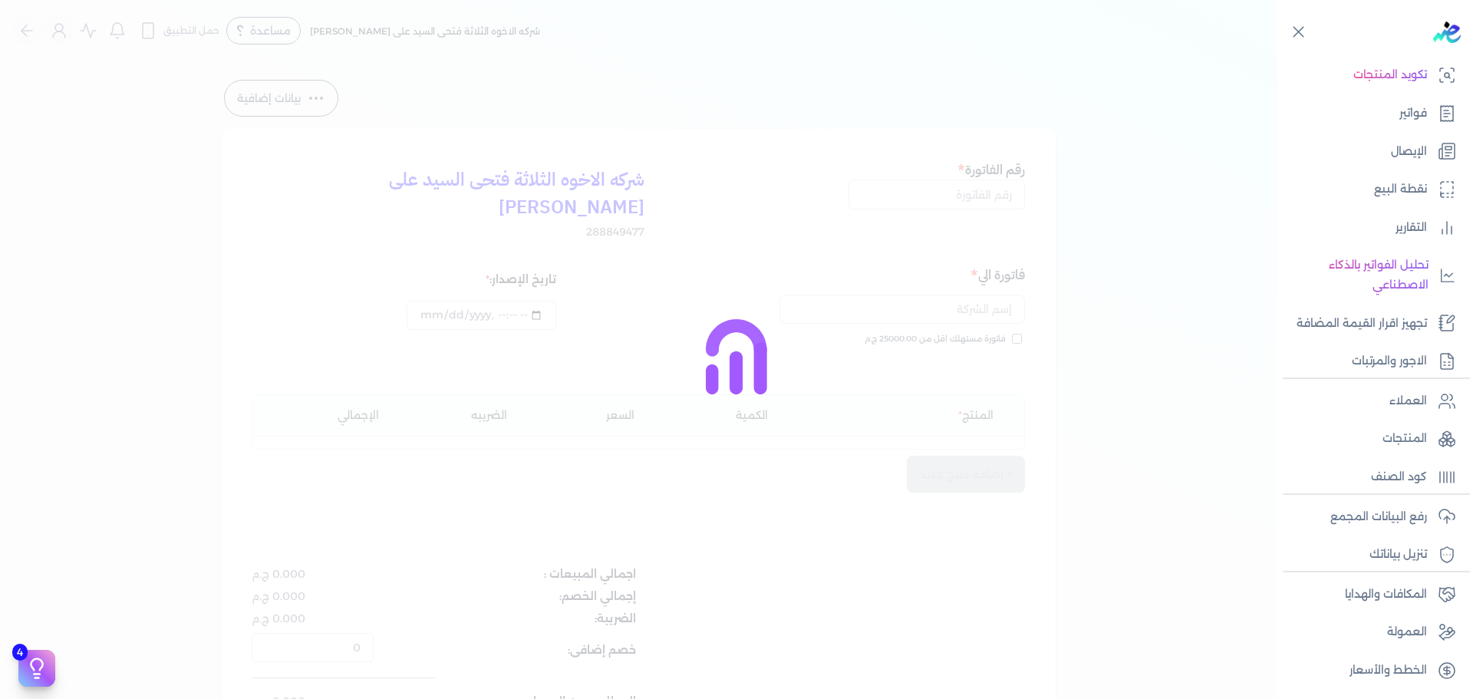
type input "[DATE]T11:23:51"
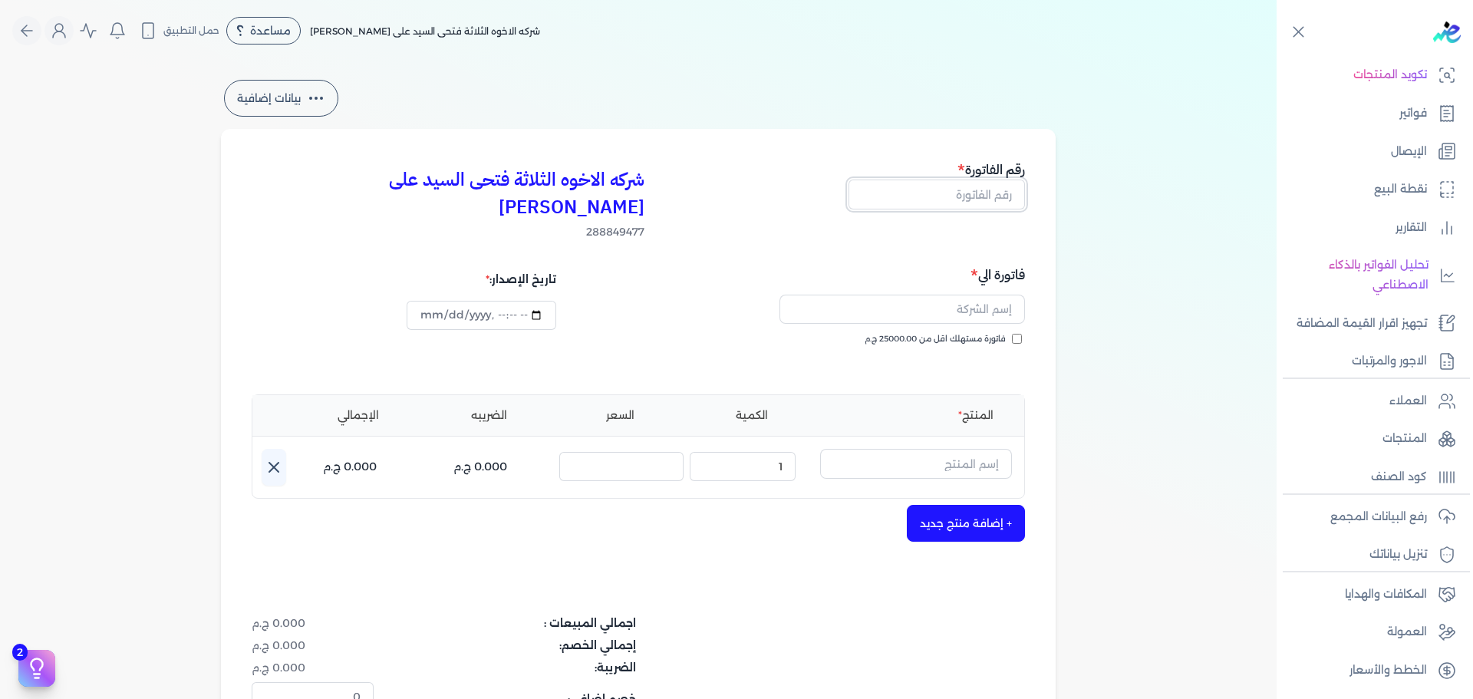
click at [999, 196] on input "text" at bounding box center [936, 193] width 176 height 29
type input "13803"
click at [934, 333] on span "فاتورة مستهلك اقل من 25000.00 ج.م" at bounding box center [934, 339] width 141 height 12
click at [1012, 334] on input "فاتورة مستهلك اقل من 25000.00 ج.م" at bounding box center [1017, 339] width 10 height 10
checkbox input "true"
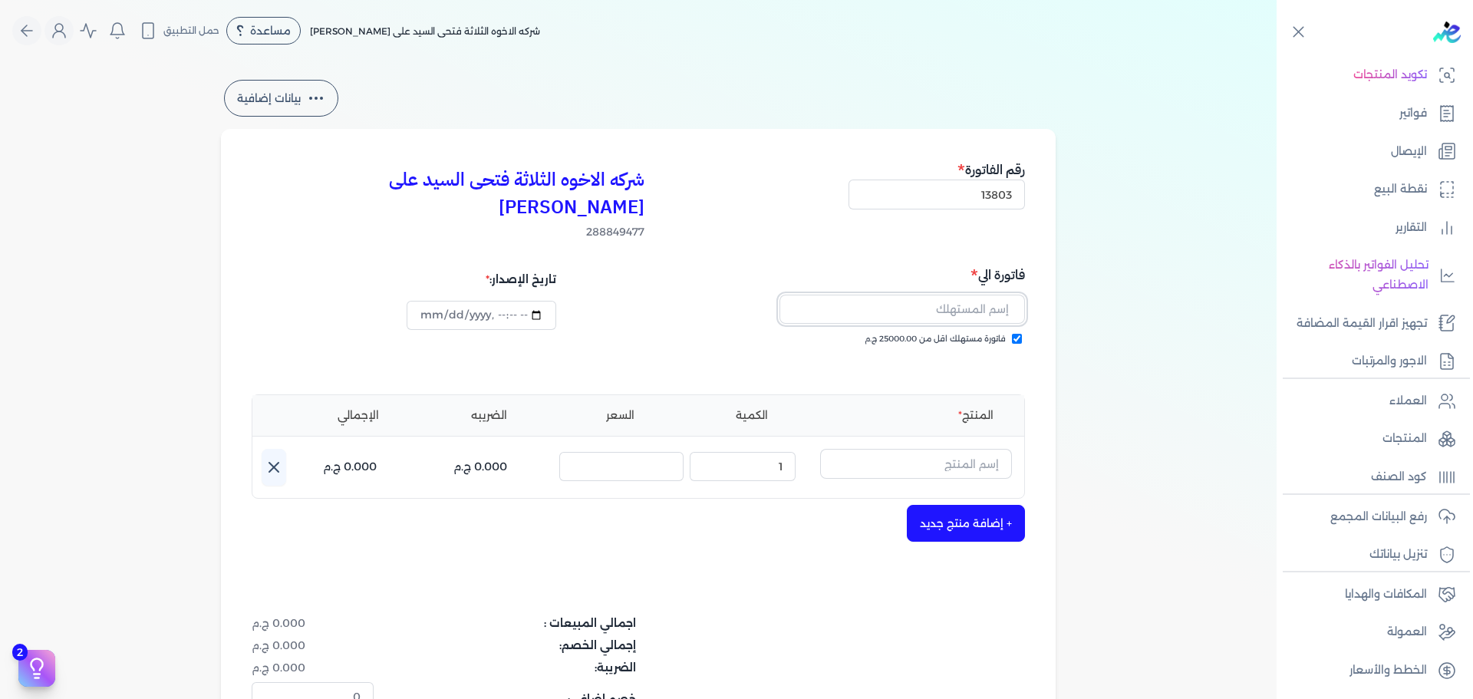
click at [960, 295] on input "text" at bounding box center [901, 309] width 245 height 29
type input "[PERSON_NAME]"
click at [933, 449] on input "text" at bounding box center [916, 463] width 192 height 29
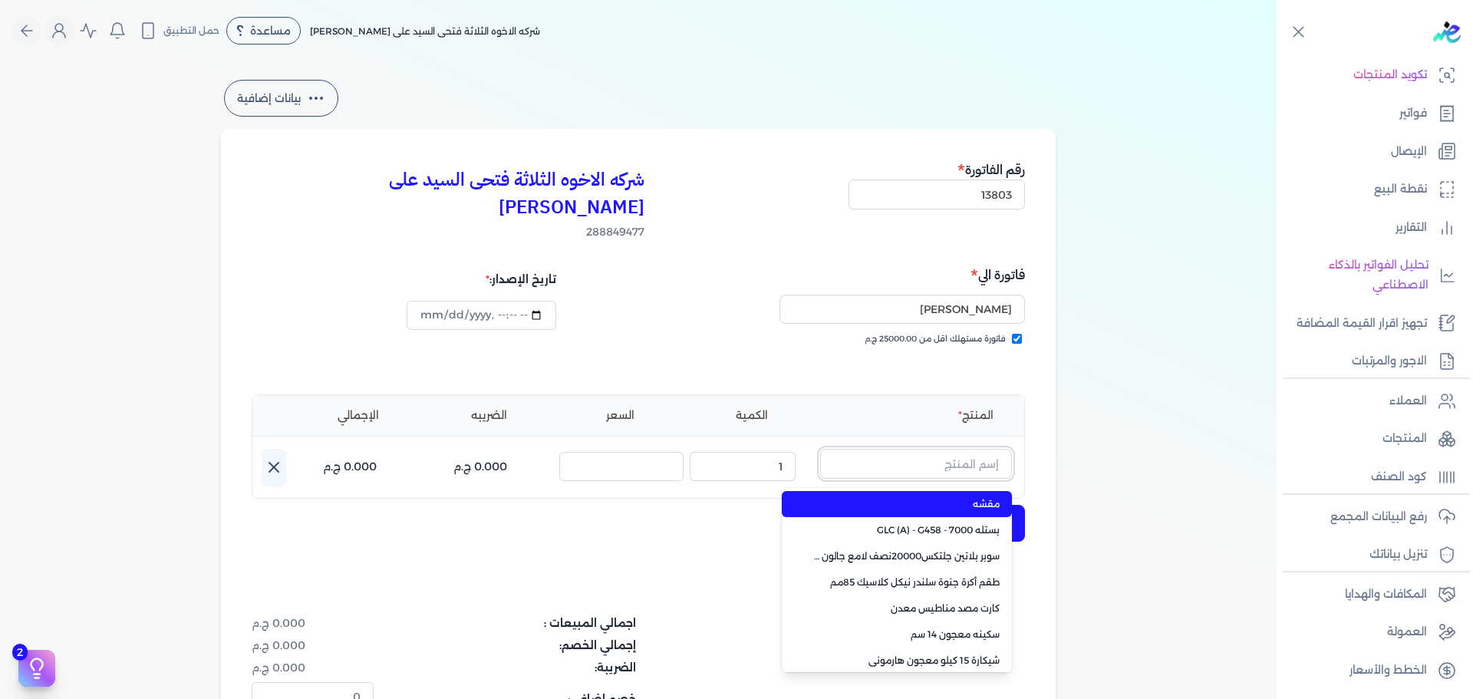
paste input "سوبر بلاتين هايجين سيلك8000 جالون 2.7 لتر Base A"
type input "سوبر بلاتين هايجين سيلك8000 جالون 2.7 لتر Base A"
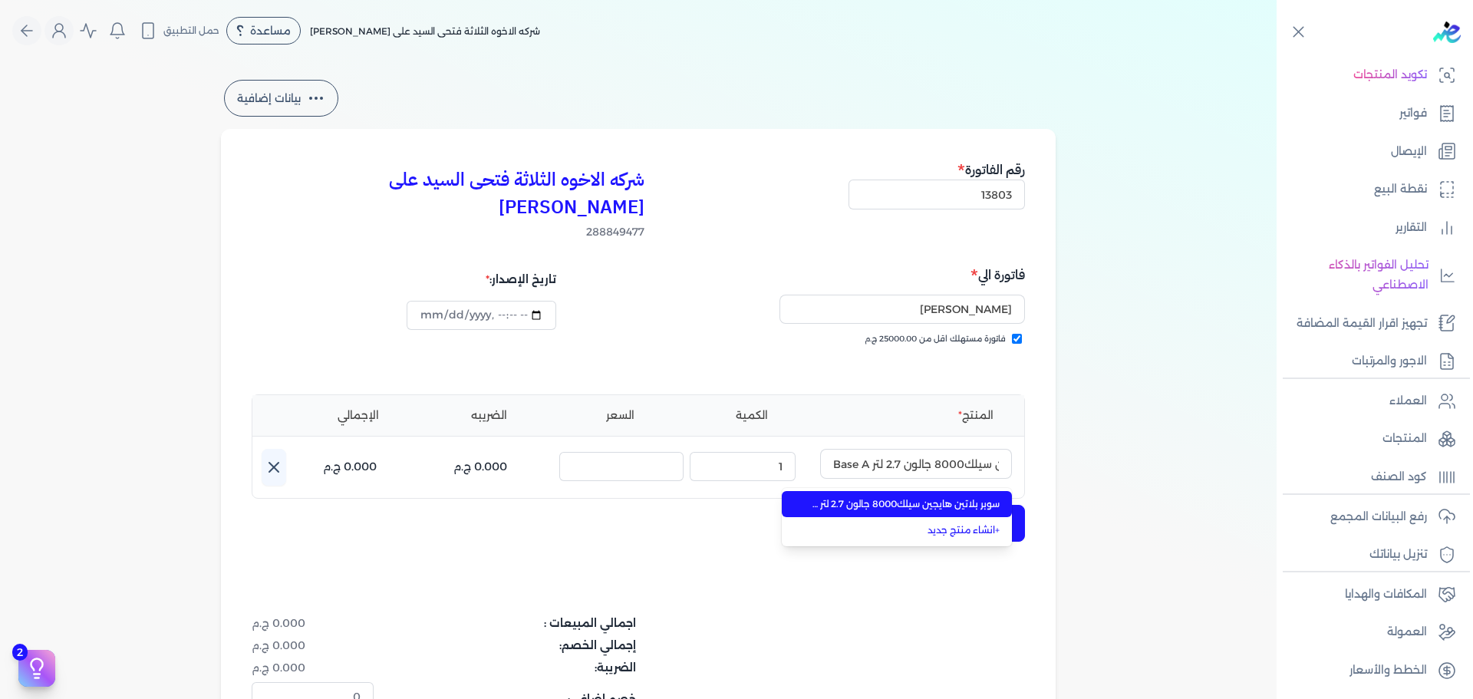
click at [940, 497] on span "سوبر بلاتين هايجين سيلك8000 جالون 2.7 لتر Base A" at bounding box center [905, 504] width 187 height 14
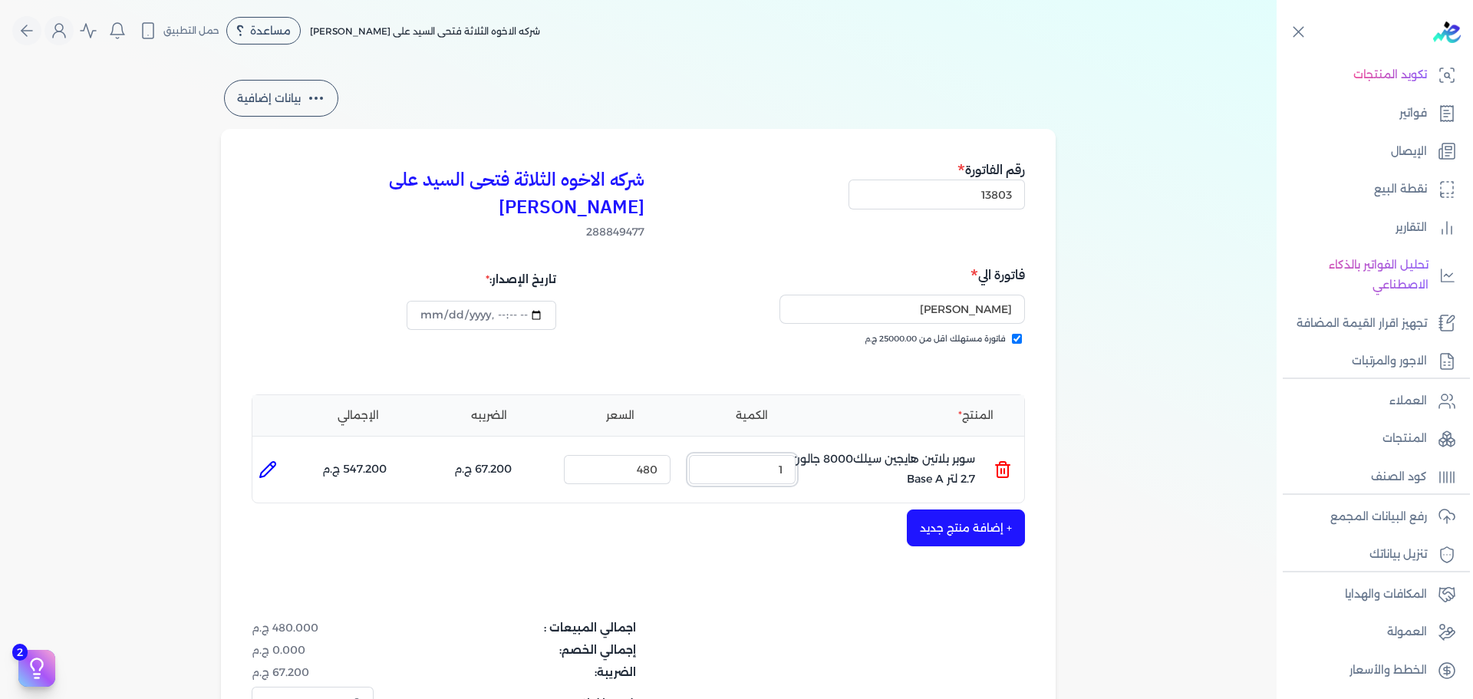
drag, startPoint x: 739, startPoint y: 438, endPoint x: 856, endPoint y: 444, distance: 116.7
click at [824, 449] on ul "المنتج : سوبر بلاتين هايجين سيلك8000 جالون 2.7 لتر Base A الكمية : 1 السعر : 48…" at bounding box center [638, 469] width 772 height 41
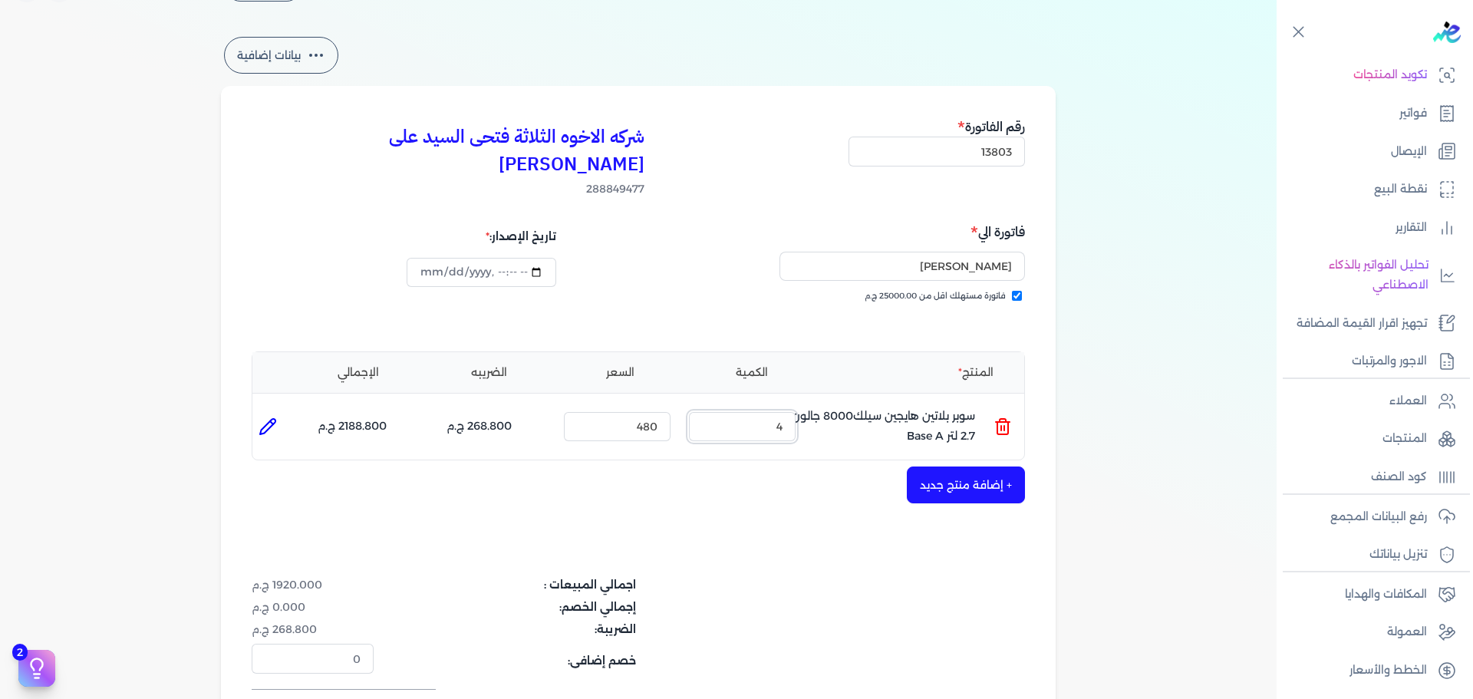
scroll to position [77, 0]
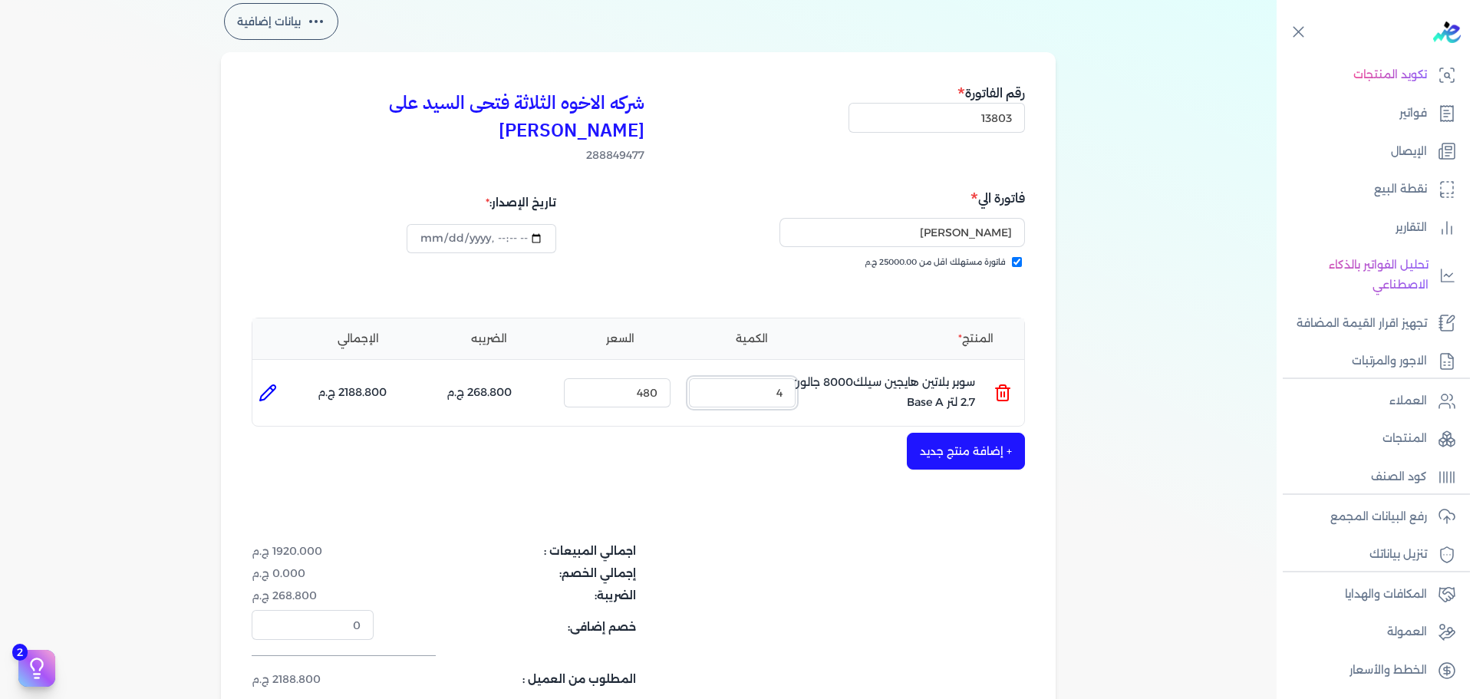
type input "4"
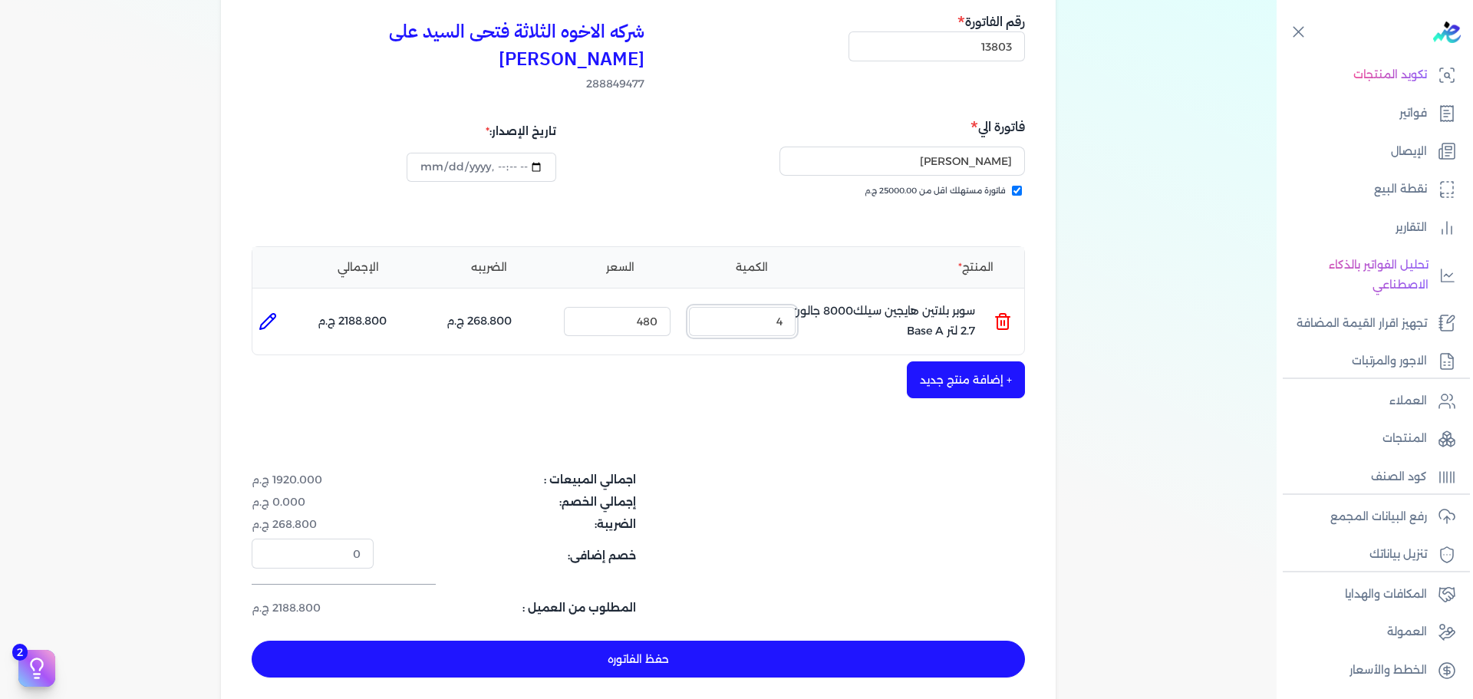
scroll to position [230, 0]
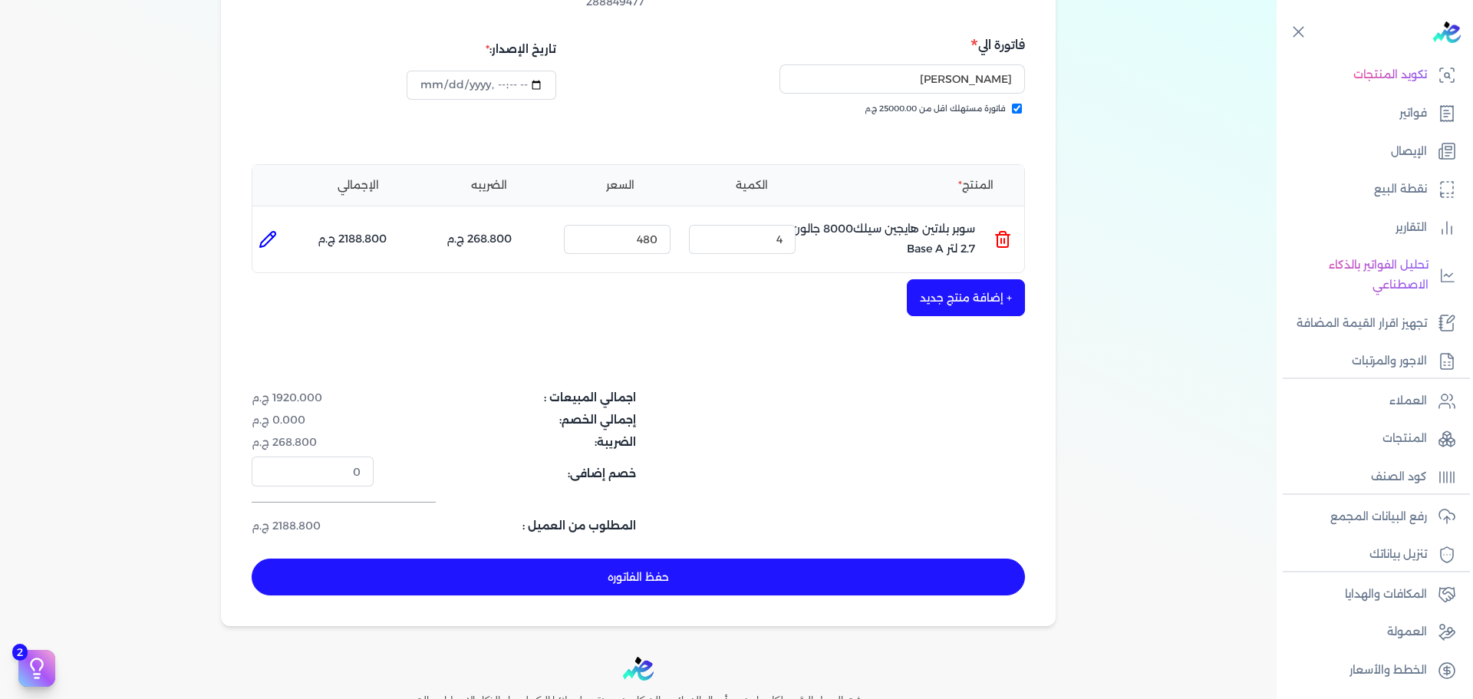
click at [826, 558] on button "حفظ الفاتوره" at bounding box center [638, 576] width 773 height 37
type input "[DATE]"
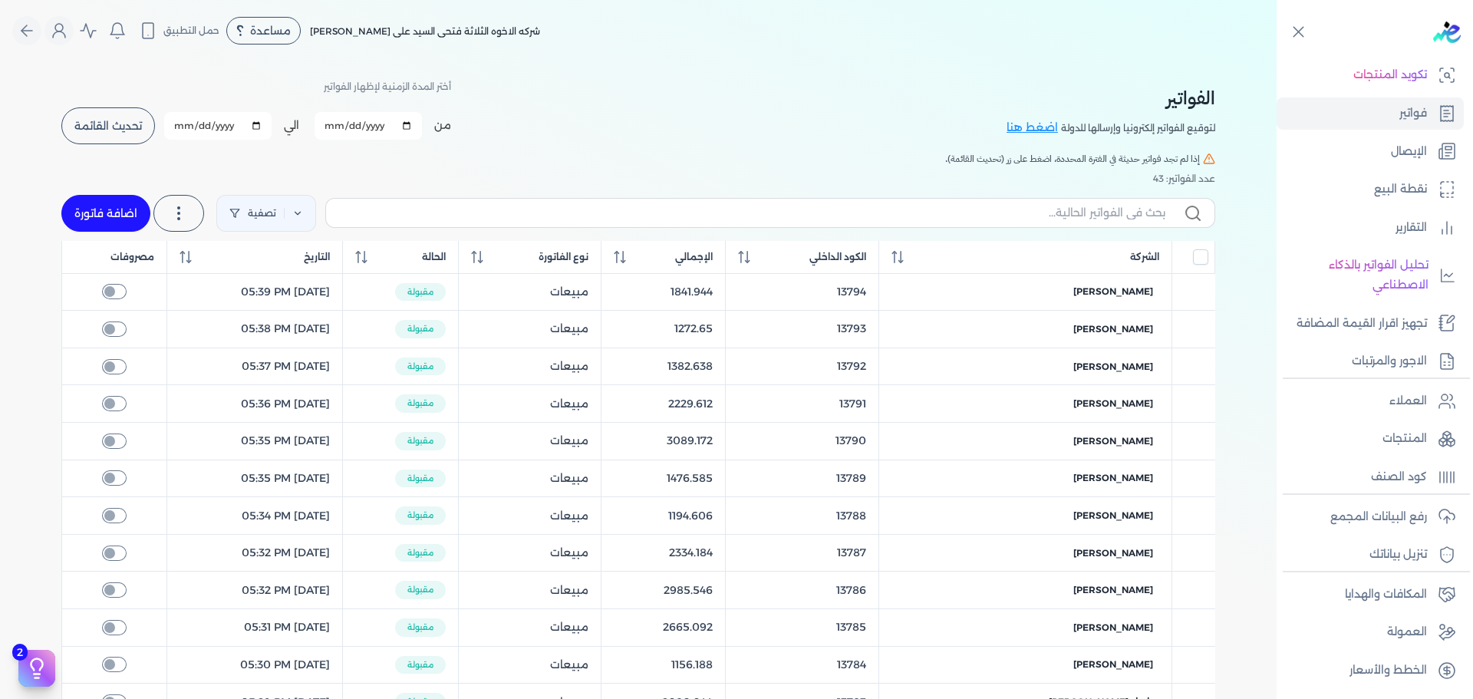
click at [84, 199] on link "اضافة فاتورة" at bounding box center [105, 213] width 89 height 37
select select "EGP"
select select "B"
select select "EGS"
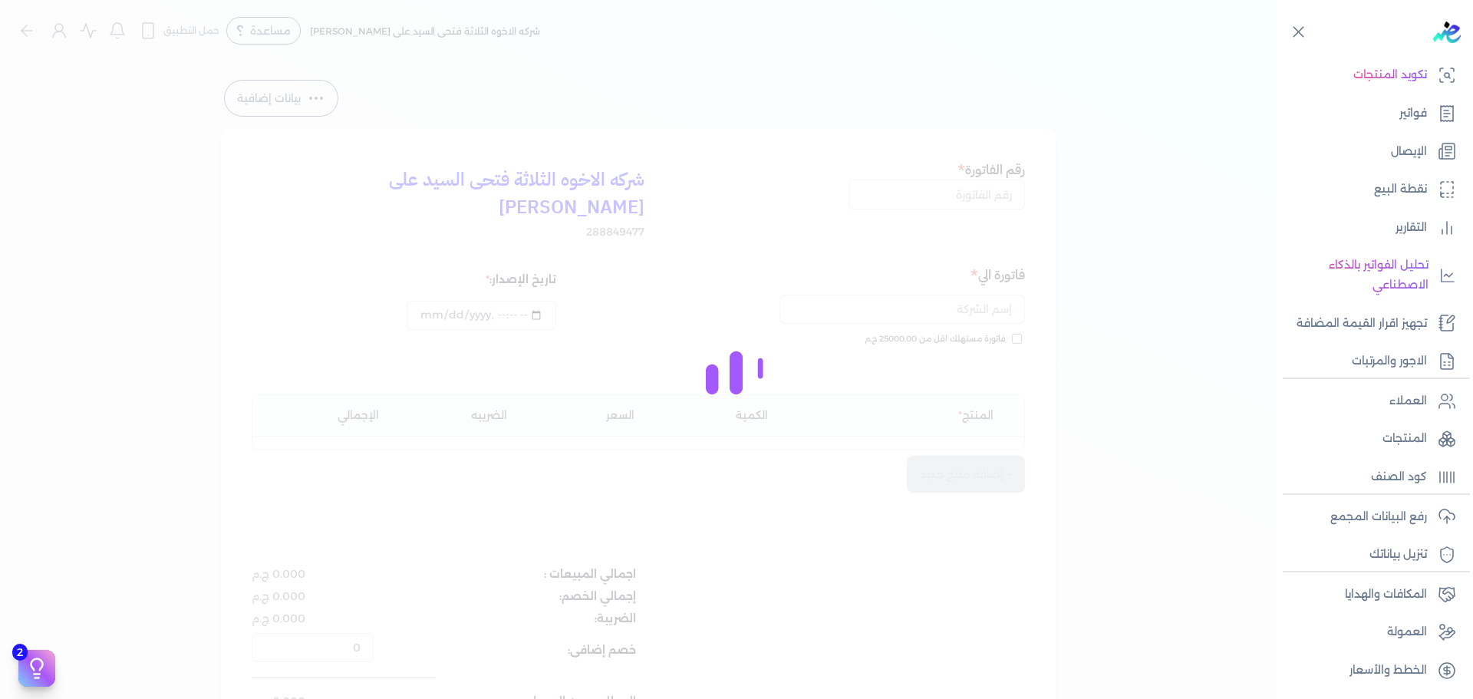
type input "[DATE]T11:24:53"
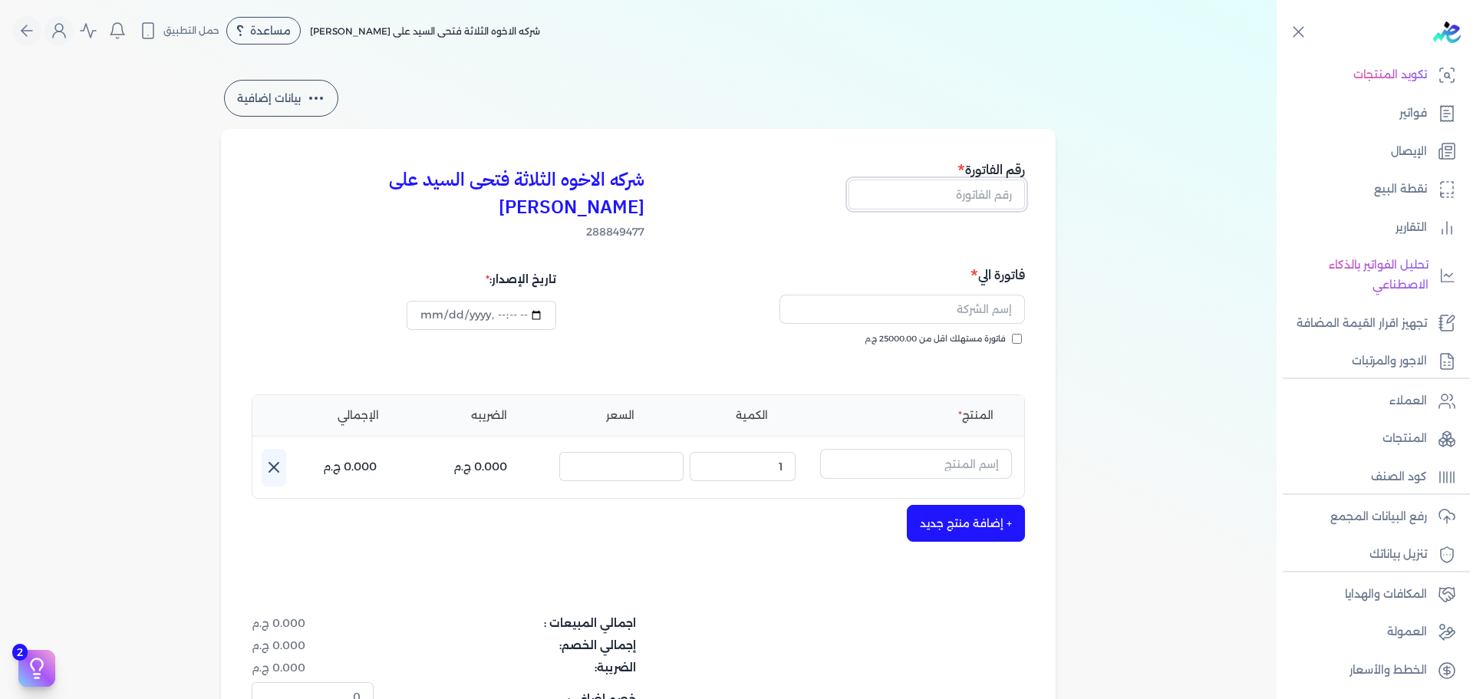
drag, startPoint x: 976, startPoint y: 192, endPoint x: 996, endPoint y: 193, distance: 19.2
click at [976, 192] on input "text" at bounding box center [936, 193] width 176 height 29
type input "13804"
click at [953, 301] on button "button" at bounding box center [901, 312] width 245 height 35
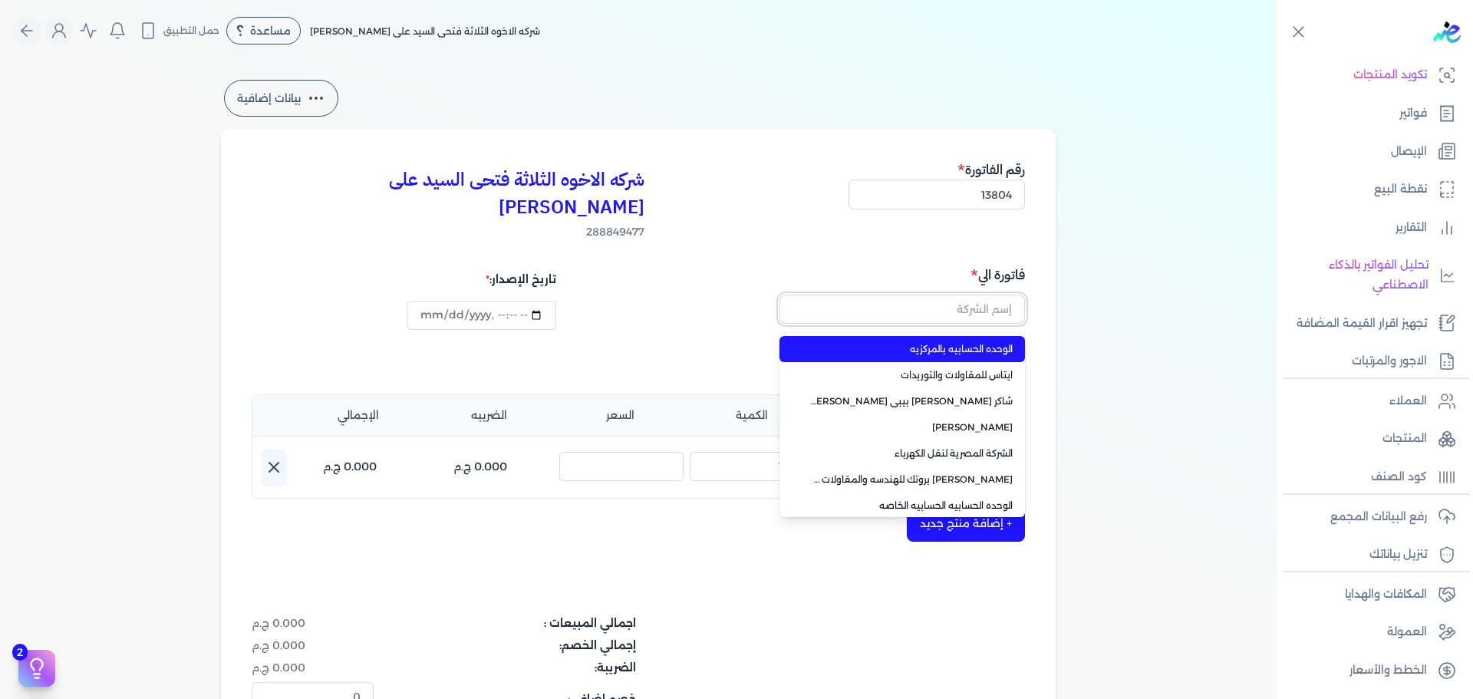
click at [957, 295] on input "text" at bounding box center [901, 309] width 245 height 29
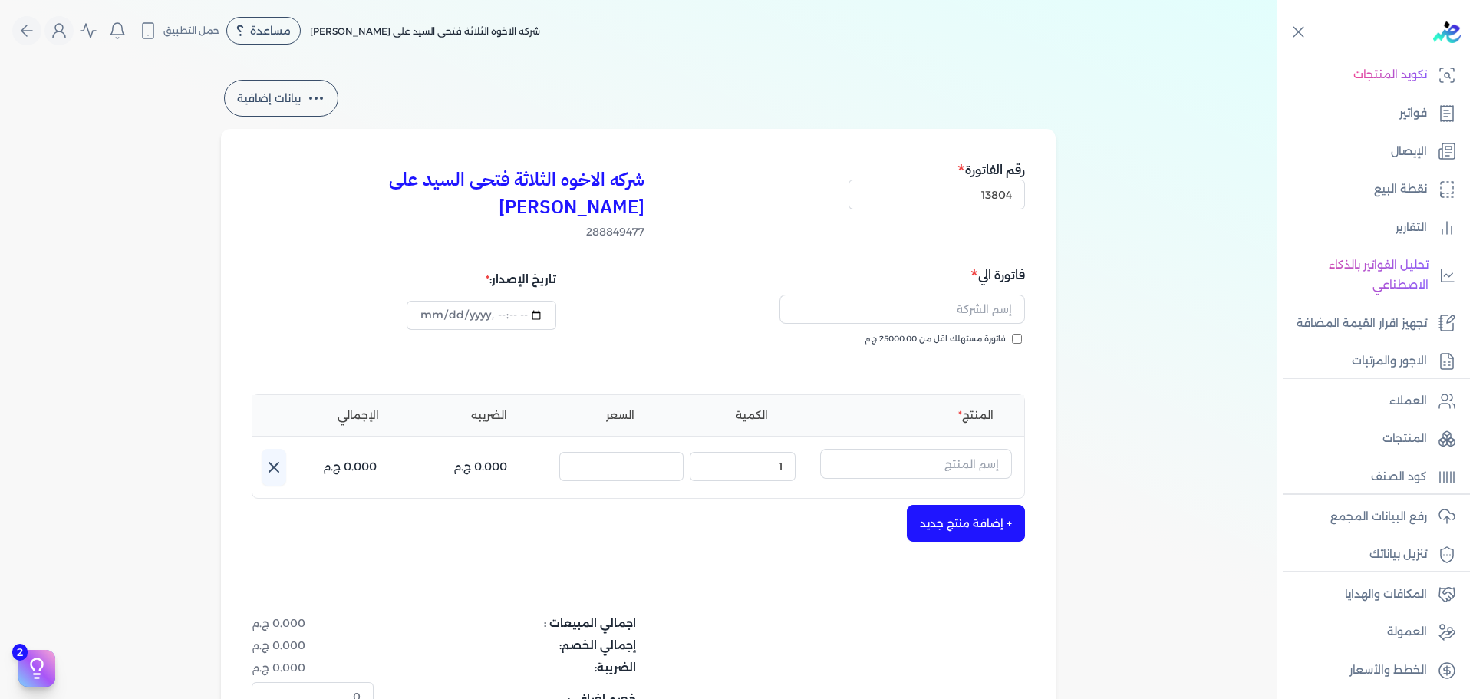
click at [970, 333] on span "فاتورة مستهلك اقل من 25000.00 ج.م" at bounding box center [934, 339] width 141 height 12
click at [1012, 334] on input "فاتورة مستهلك اقل من 25000.00 ج.م" at bounding box center [1017, 339] width 10 height 10
checkbox input "true"
click at [968, 295] on input "text" at bounding box center [901, 309] width 245 height 29
type input "[PERSON_NAME]"
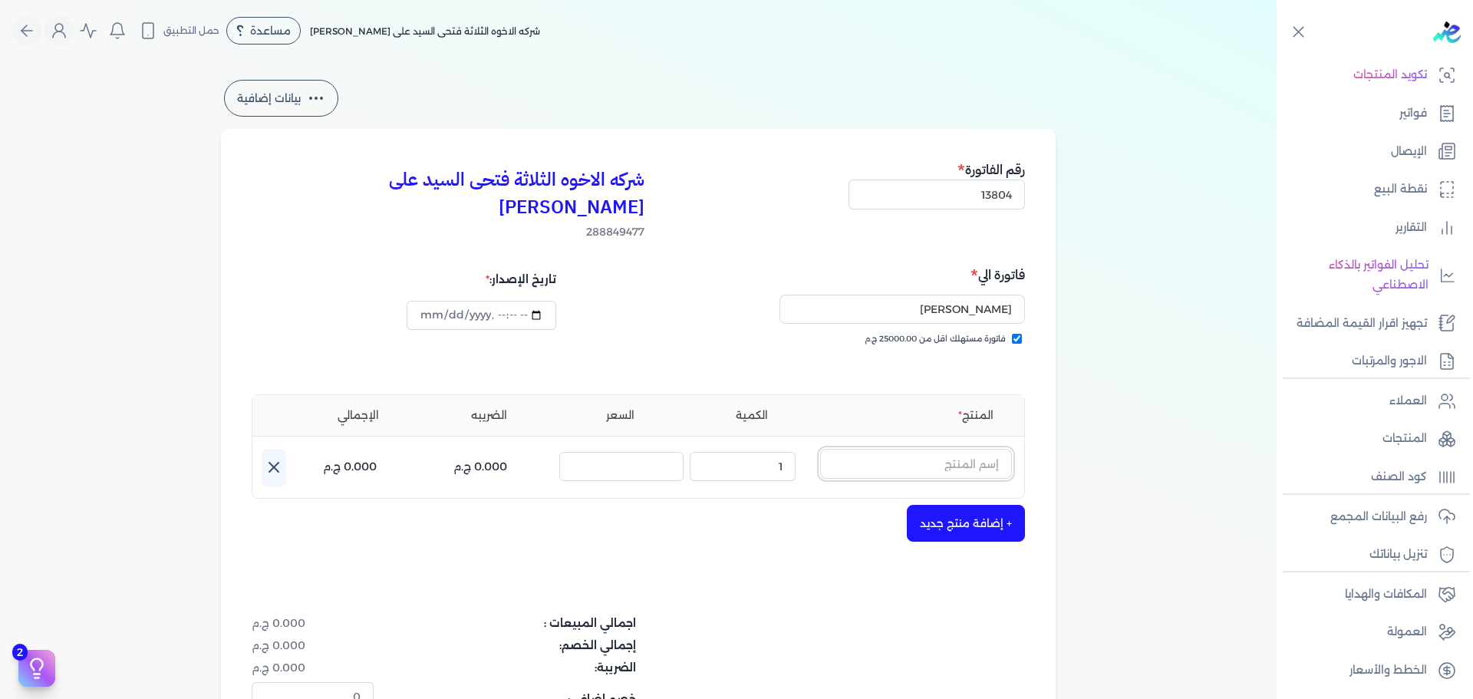
click at [965, 449] on input "text" at bounding box center [916, 463] width 192 height 29
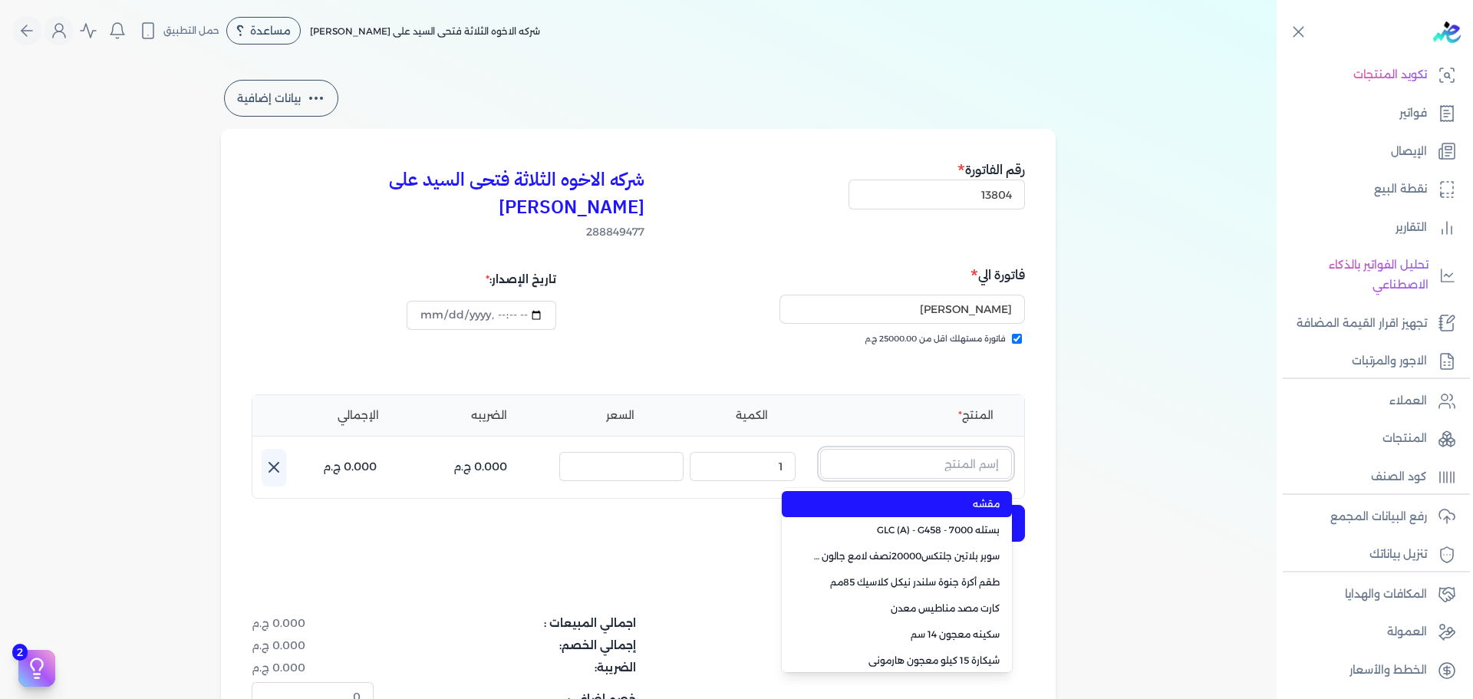
paste input "سوبر بلاتين سوبر لاك نصف لامع علبة 0.900 لتر Base C"
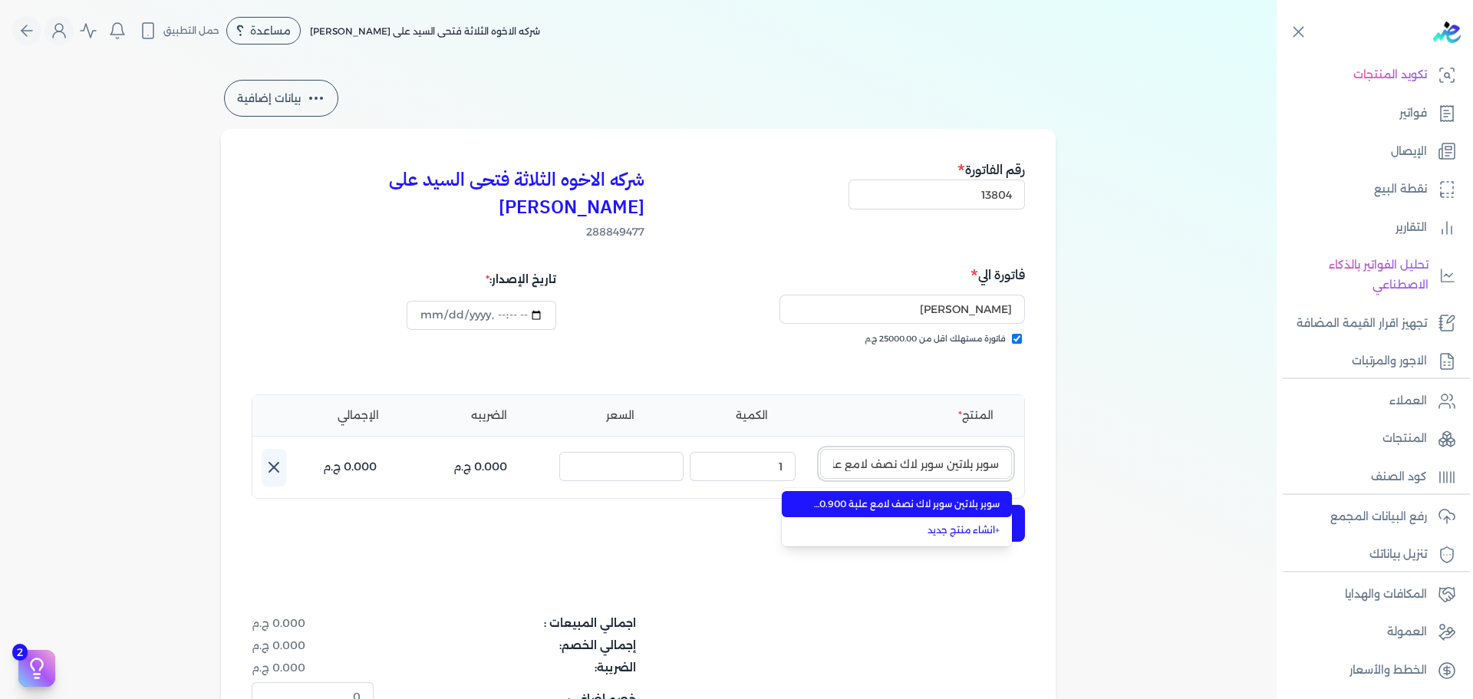
scroll to position [0, -99]
type input "سوبر بلاتين سوبر لاك نصف لامع علبة 0.900 لتر Base C"
click at [966, 497] on span "سوبر بلاتين سوبر لاك نصف لامع علبة 0.900 لتر Base C" at bounding box center [905, 504] width 187 height 14
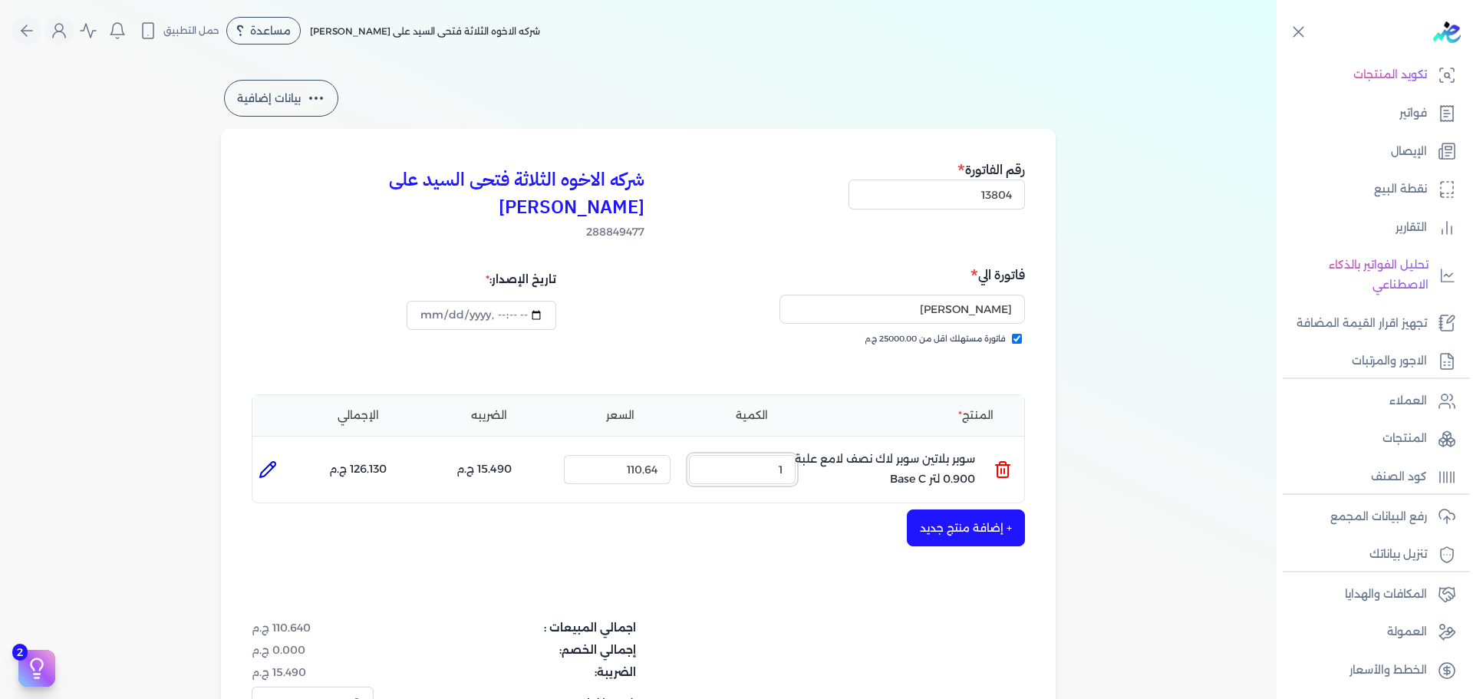
drag, startPoint x: 761, startPoint y: 442, endPoint x: 807, endPoint y: 453, distance: 47.3
click at [807, 453] on ul "المنتج : سوبر بلاتين سوبر لاك نصف لامع علبة 0.900 لتر Base C الكمية : 1 السعر :…" at bounding box center [638, 469] width 772 height 41
type input "5"
click at [969, 509] on button "+ إضافة منتج جديد" at bounding box center [966, 527] width 118 height 37
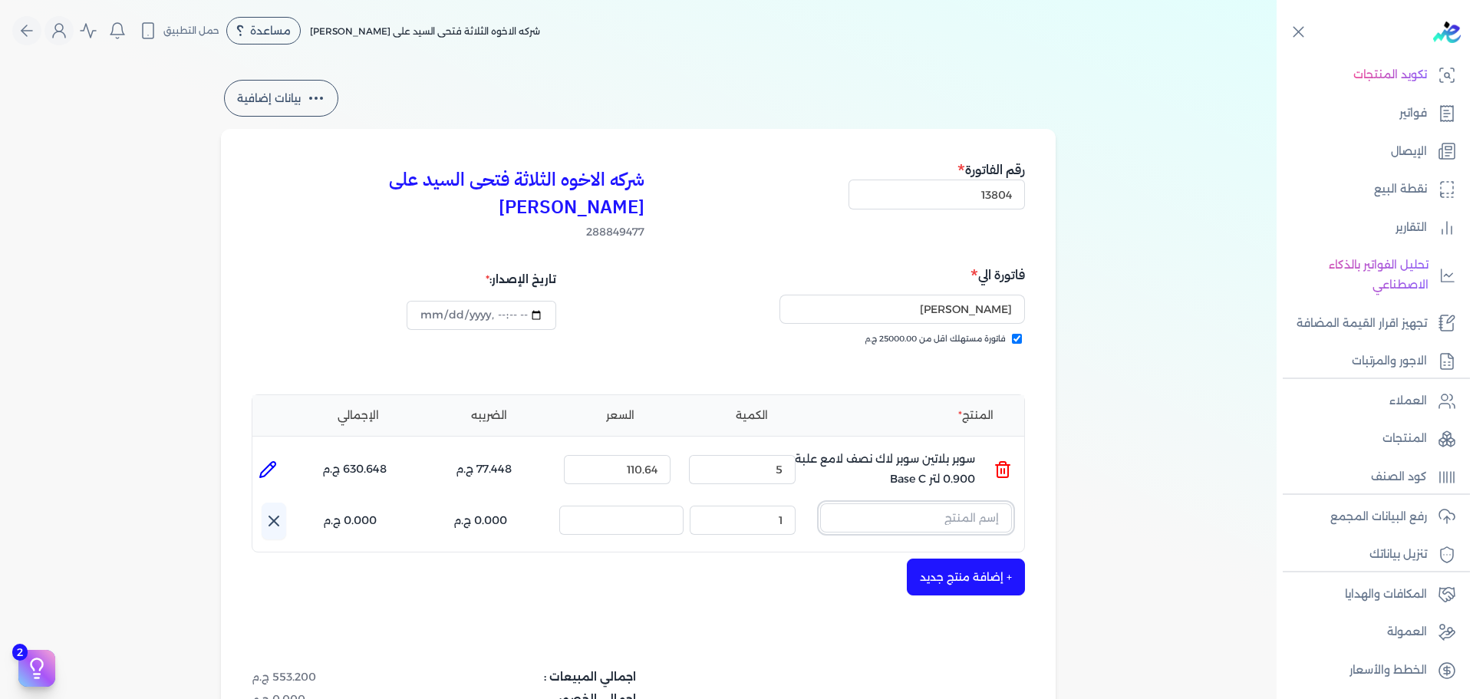
click at [949, 503] on input "text" at bounding box center [916, 517] width 192 height 29
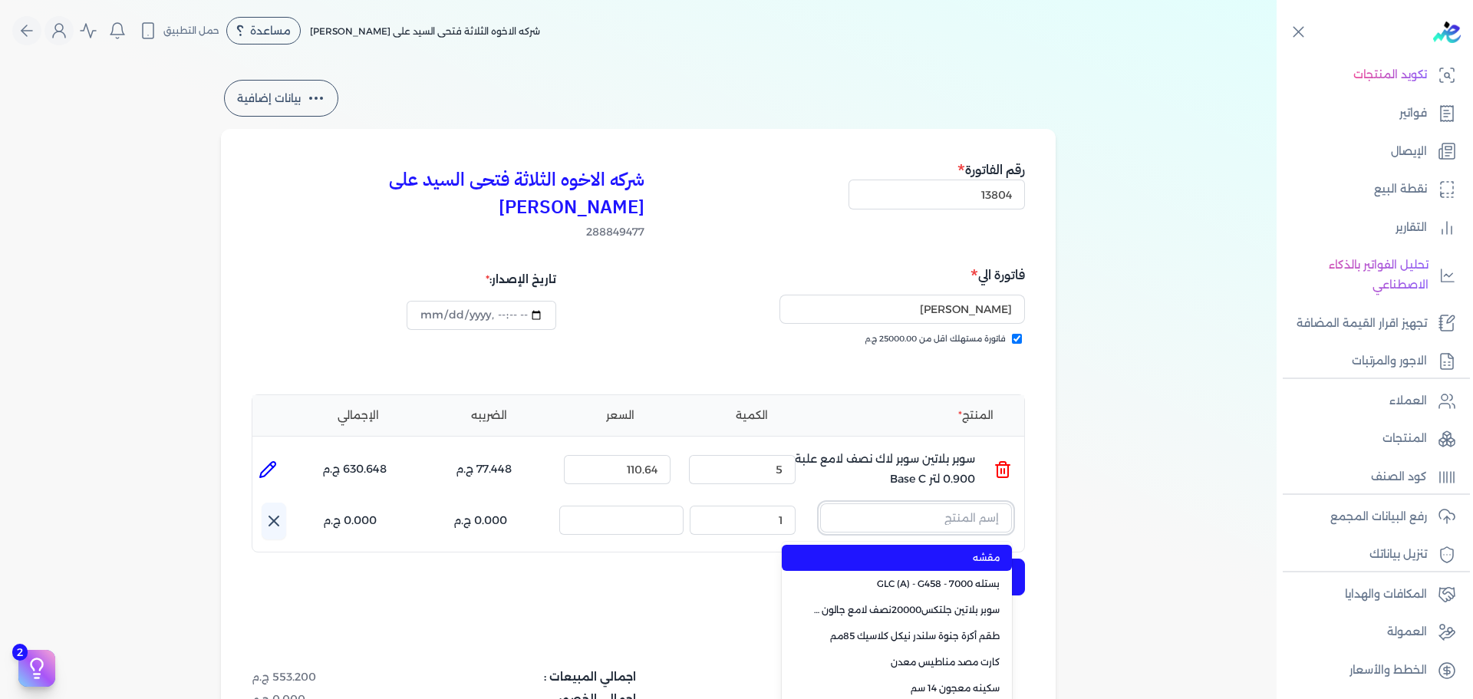
paste input "سوبر بلاتين سوبر لاك مط علبة 0.900 لتر Base B"
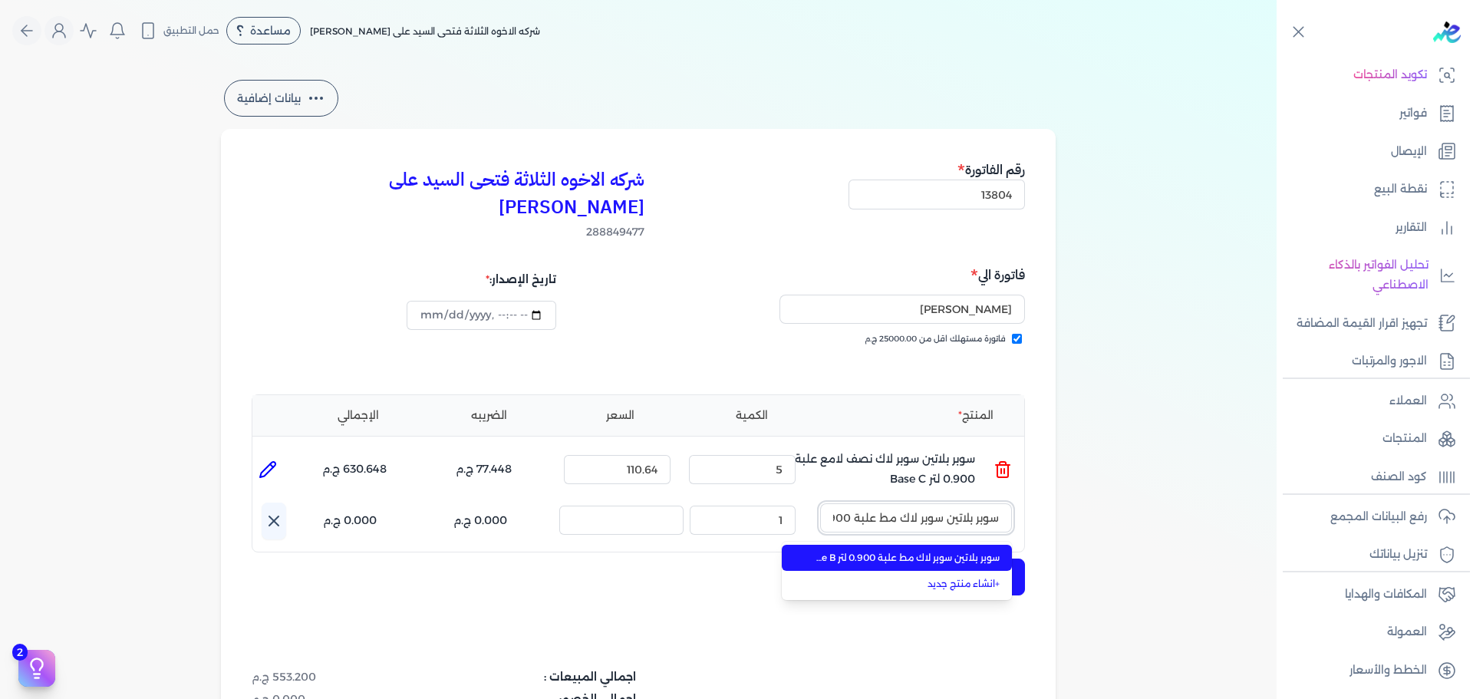
scroll to position [0, -64]
type input "سوبر بلاتين سوبر لاك مط علبة 0.900 لتر Base B"
click at [940, 551] on span "سوبر بلاتين سوبر لاك مط علبة 0.900 لتر Base B" at bounding box center [905, 558] width 187 height 14
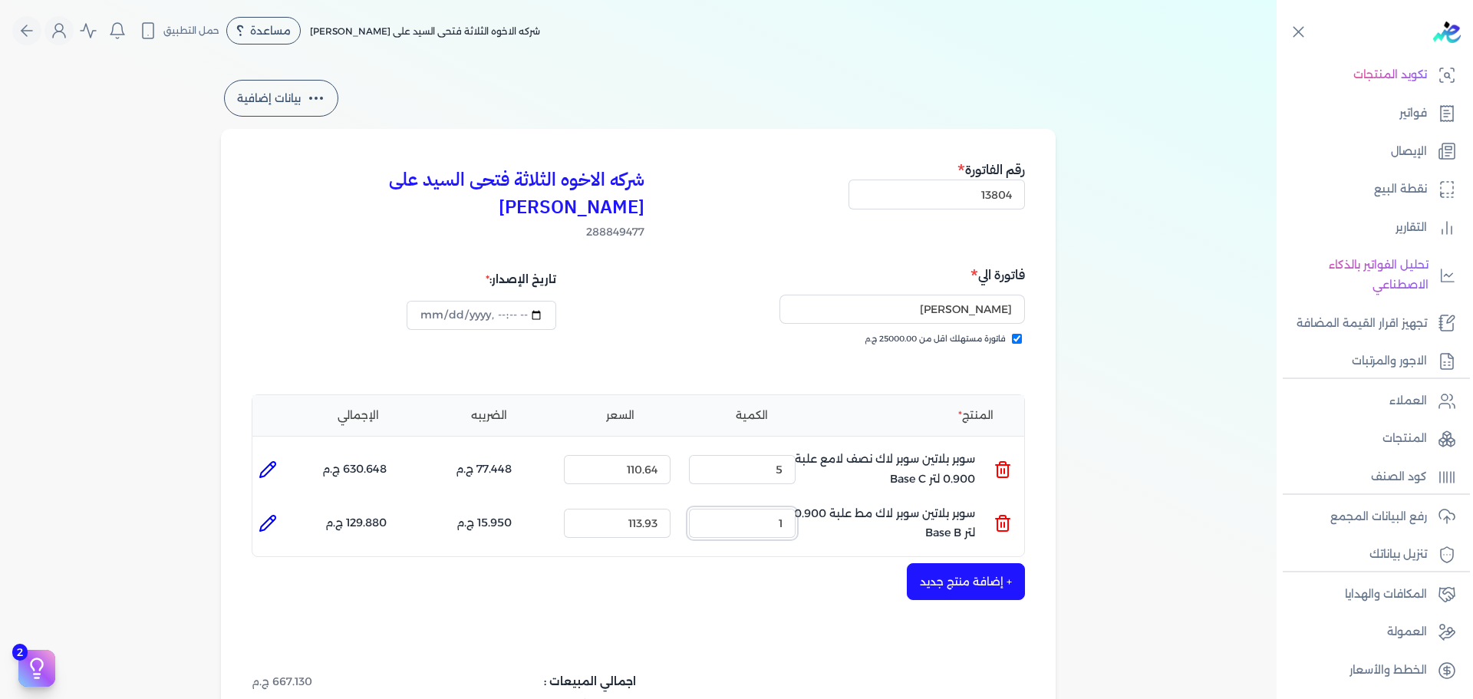
drag, startPoint x: 762, startPoint y: 489, endPoint x: 832, endPoint y: 499, distance: 71.2
click at [830, 502] on ul "المنتج : سوبر بلاتين سوبر لاك مط علبة 0.900 لتر Base B الكمية : 1 السعر : 113.9…" at bounding box center [638, 522] width 772 height 41
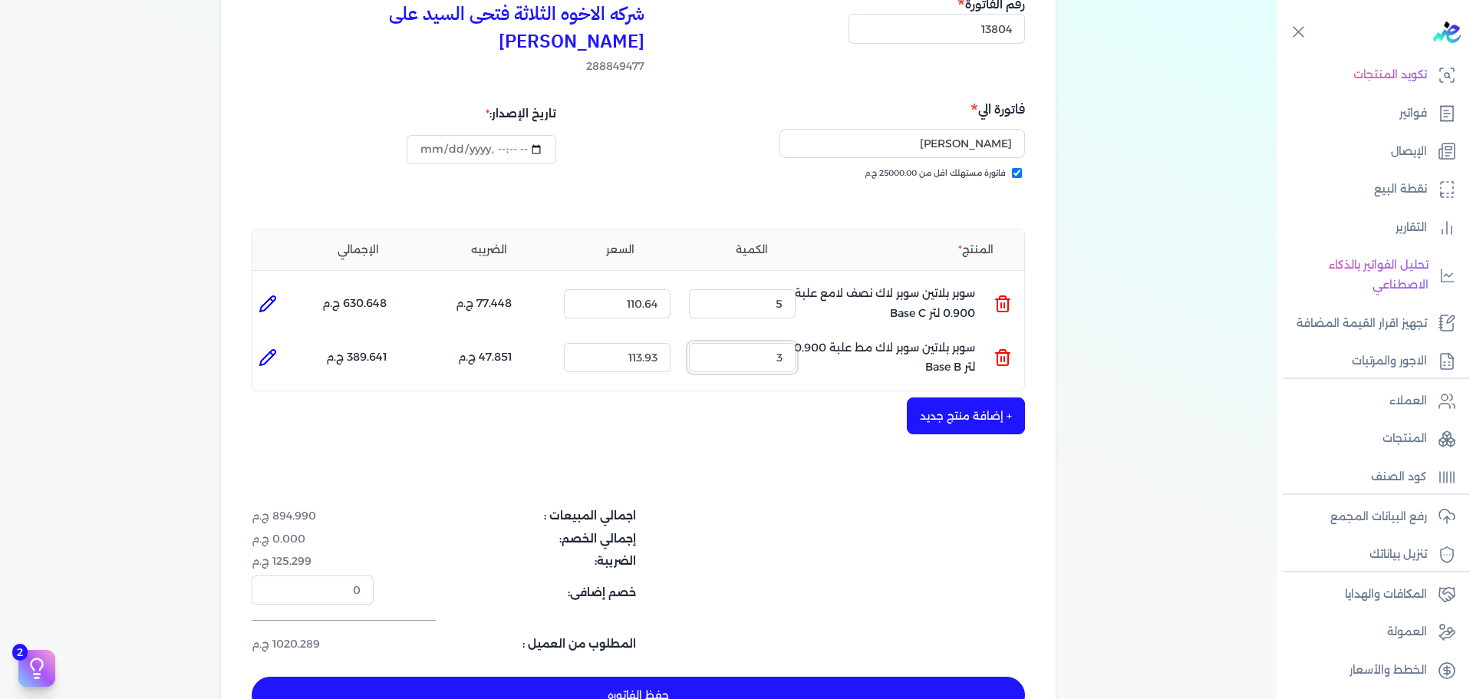
scroll to position [307, 0]
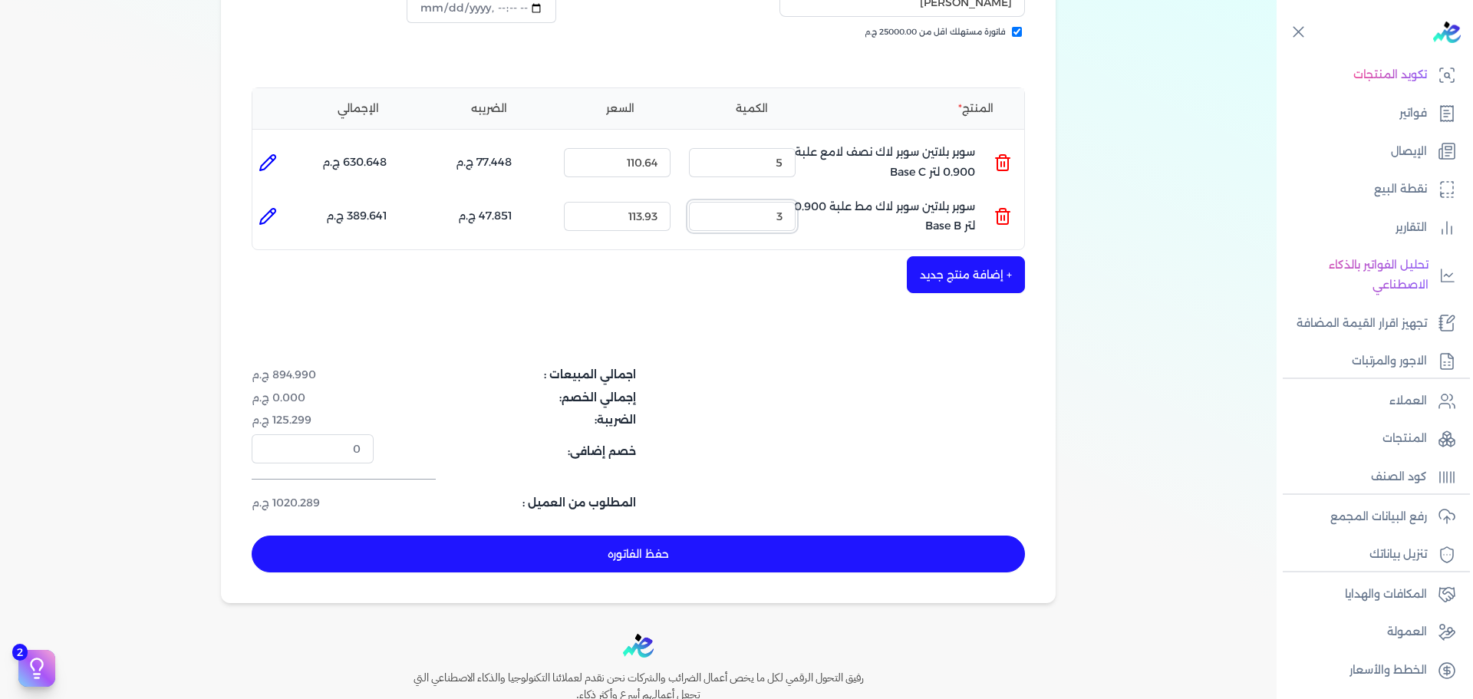
type input "3"
click at [812, 535] on button "حفظ الفاتوره" at bounding box center [638, 553] width 773 height 37
type input "[DATE]"
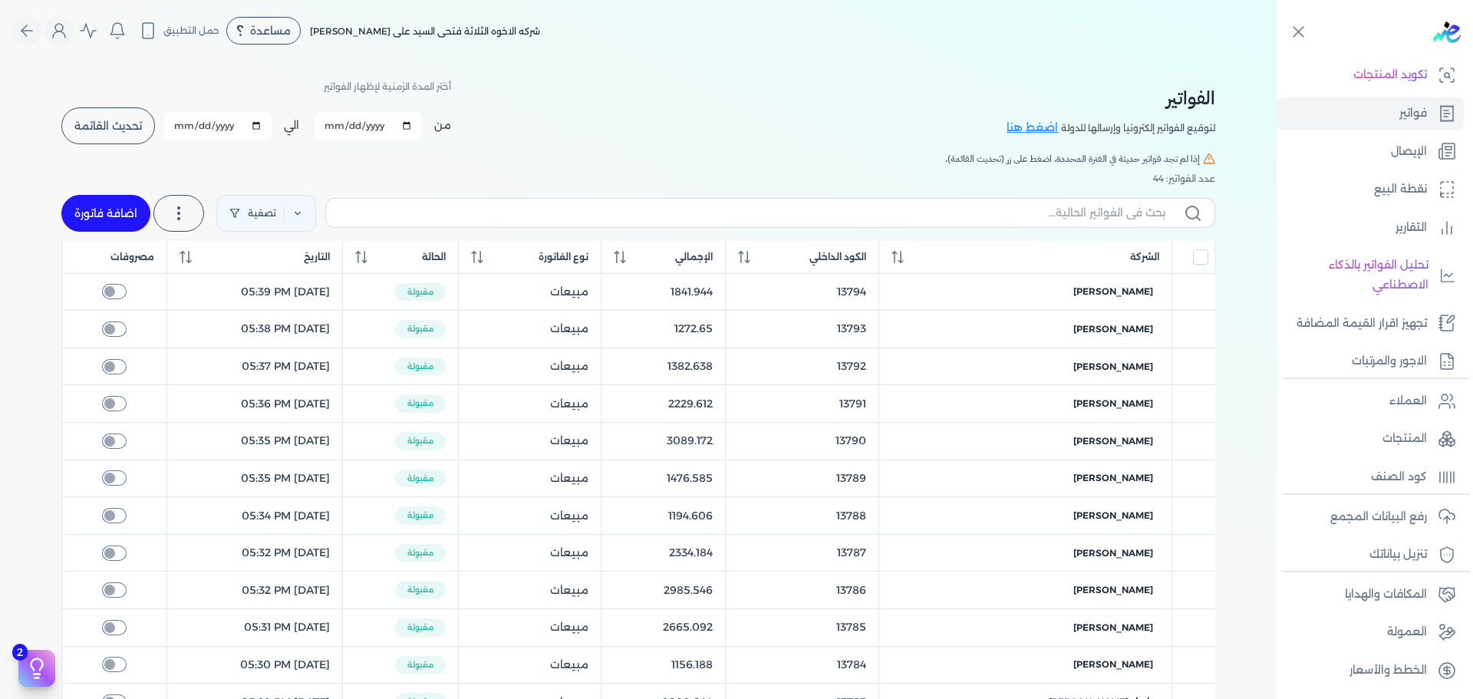
click at [111, 200] on link "اضافة فاتورة" at bounding box center [105, 213] width 89 height 37
select select "EGP"
select select "B"
select select "EGS"
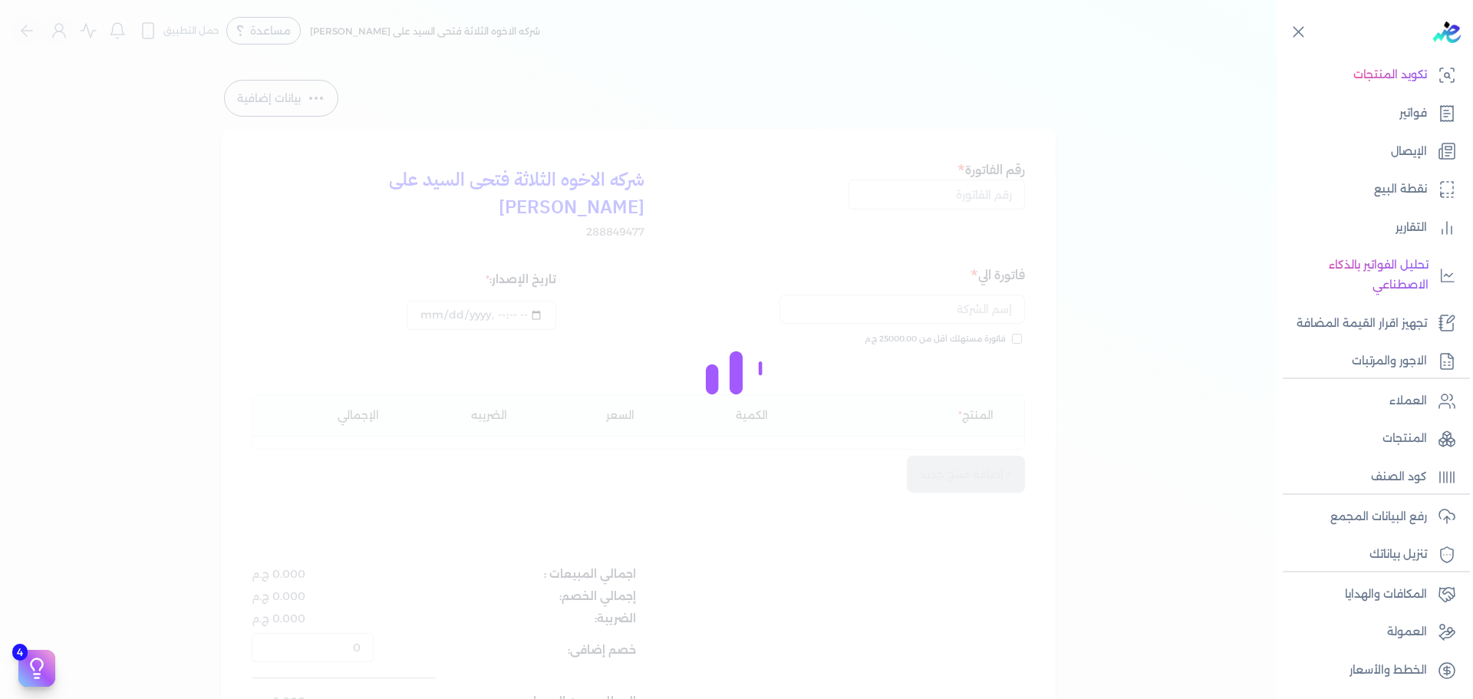
type input "[DATE]T11:25:59"
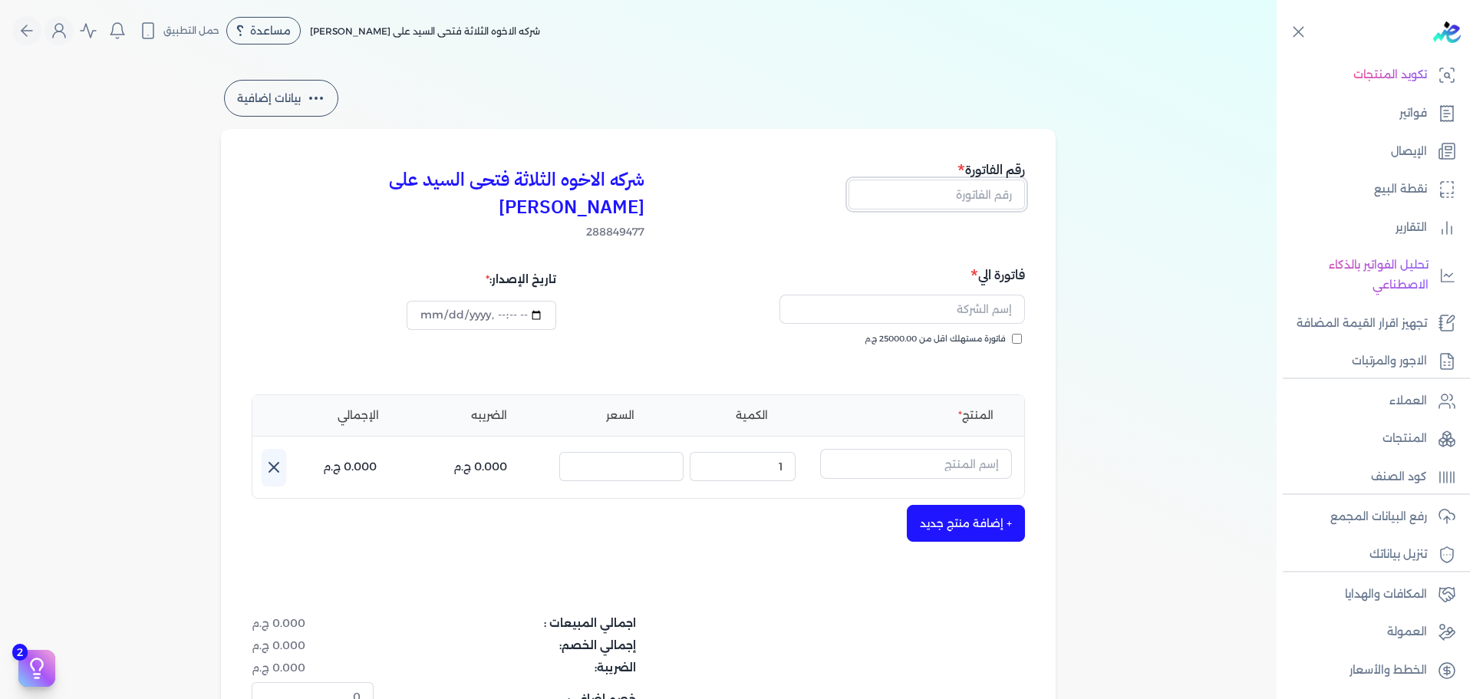
drag, startPoint x: 971, startPoint y: 193, endPoint x: 989, endPoint y: 199, distance: 18.7
click at [971, 193] on input "text" at bounding box center [936, 193] width 176 height 29
type input "13805"
click at [1011, 333] on label "فاتورة مستهلك اقل من 25000.00 ج.م" at bounding box center [942, 339] width 157 height 12
click at [1012, 334] on input "فاتورة مستهلك اقل من 25000.00 ج.م" at bounding box center [1017, 339] width 10 height 10
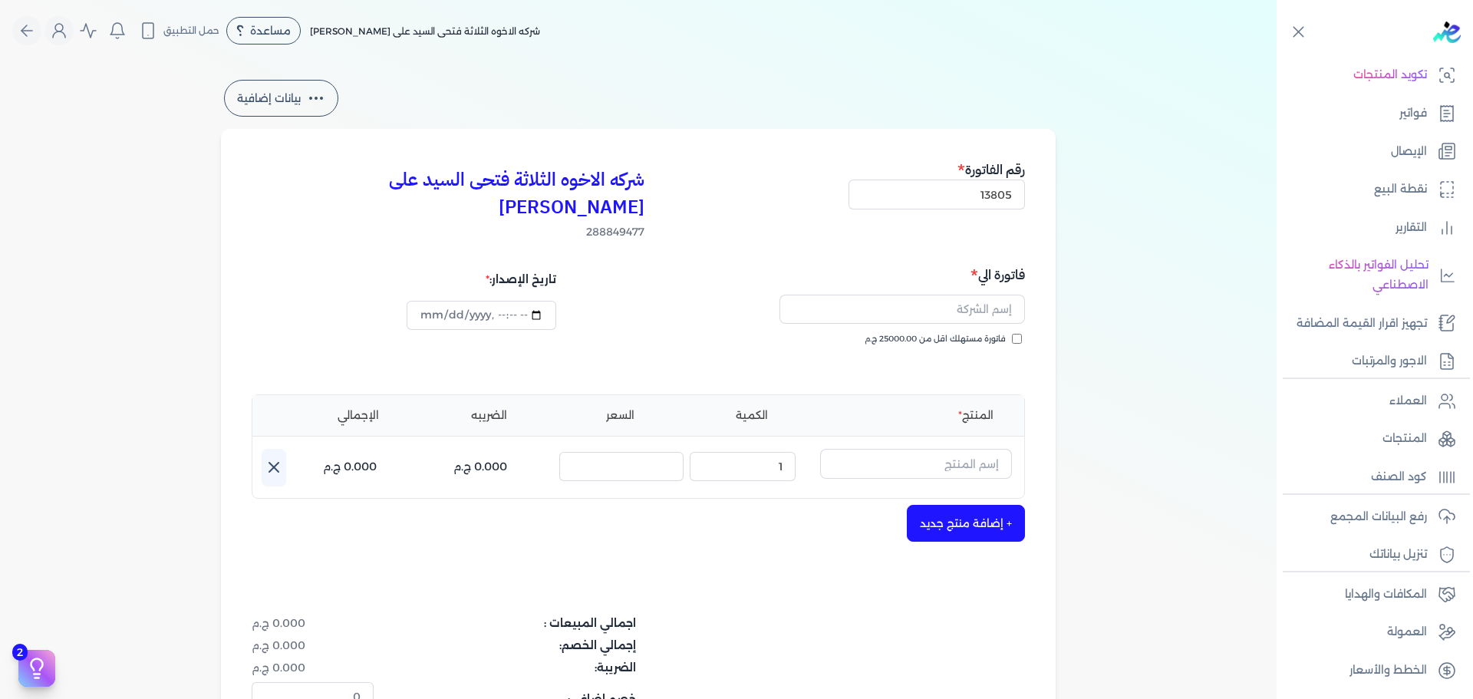
checkbox input "true"
click at [992, 295] on input "text" at bounding box center [901, 309] width 245 height 29
type input "[PERSON_NAME]"
click at [938, 449] on input "text" at bounding box center [916, 463] width 192 height 29
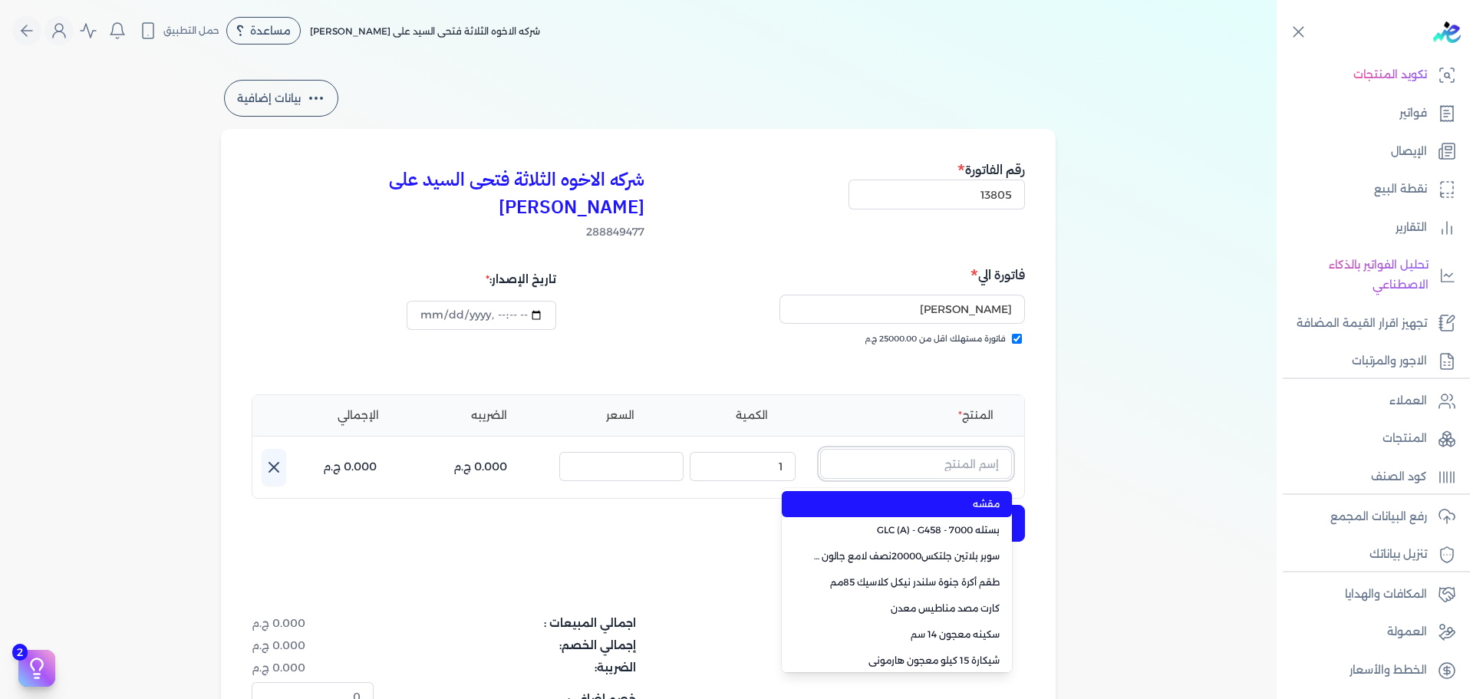
paste input "ستورم شيلد بنيتريتنج سيلر اساس زيتي جالون كومبو 3 لتر"
type input "ستورم شيلد بنيتريتنج سيلر اساس زيتي جالون كومبو 3 لتر"
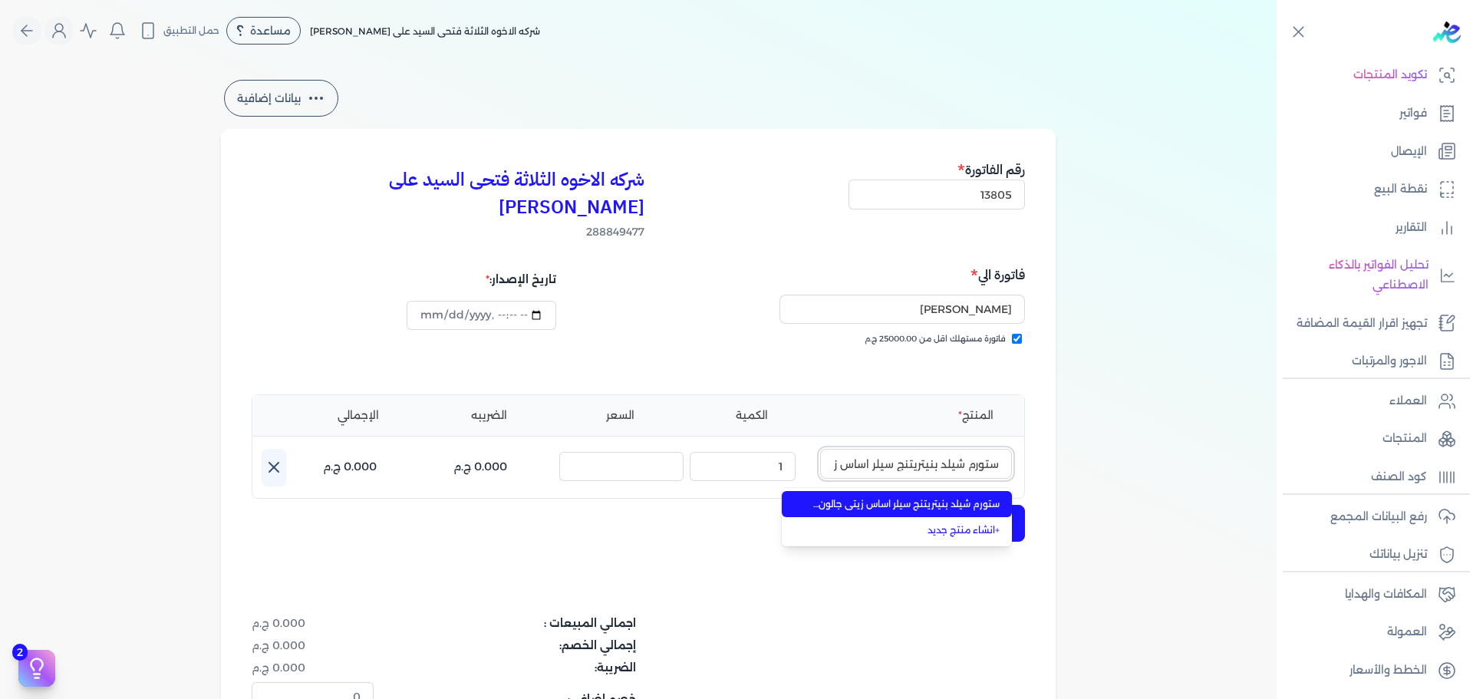
scroll to position [0, -100]
click at [952, 497] on span "ستورم شيلد بنيتريتنج سيلر اساس زيتي جالون كومبو 3 لتر" at bounding box center [905, 504] width 187 height 14
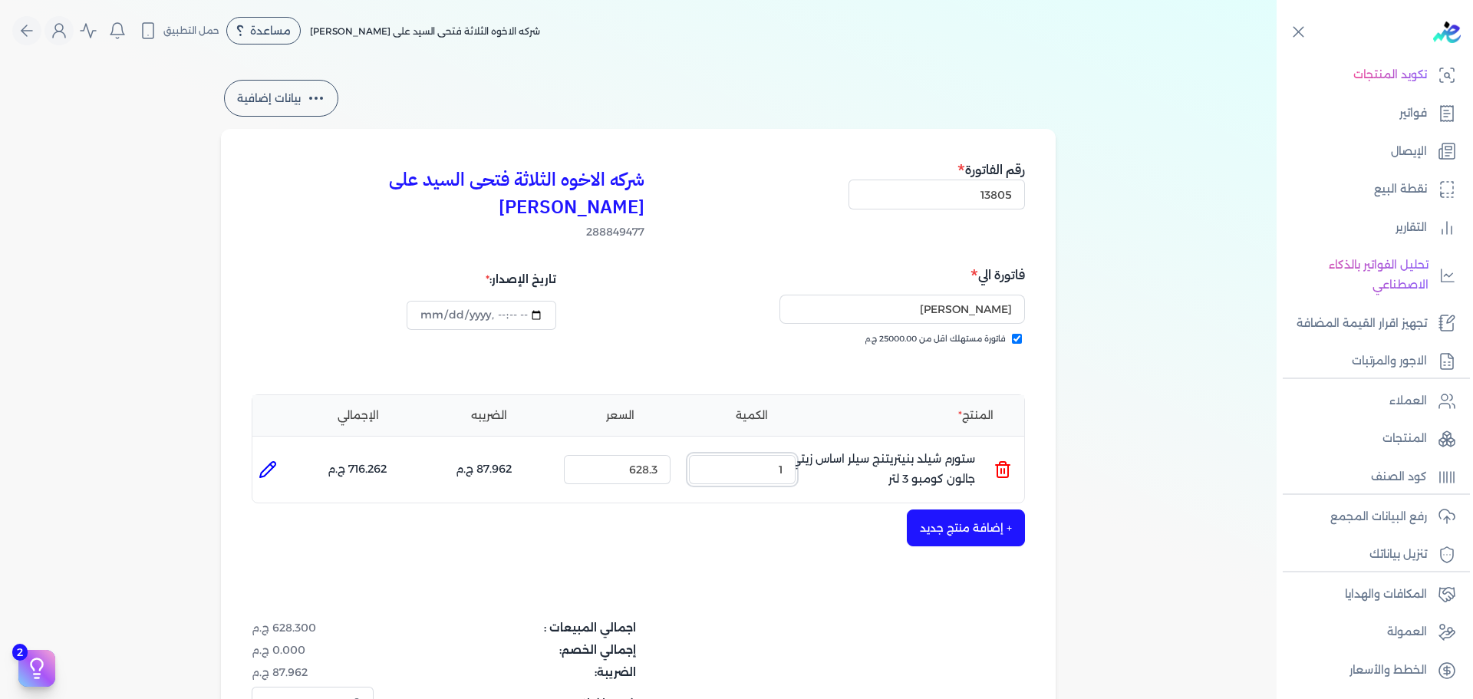
drag, startPoint x: 880, startPoint y: 436, endPoint x: 951, endPoint y: 436, distance: 71.3
click at [951, 449] on ul "المنتج : ستورم شيلد بنيتريتنج سيلر اساس زيتي جالون كومبو 3 لتر الكمية : 1 السعر…" at bounding box center [638, 469] width 772 height 41
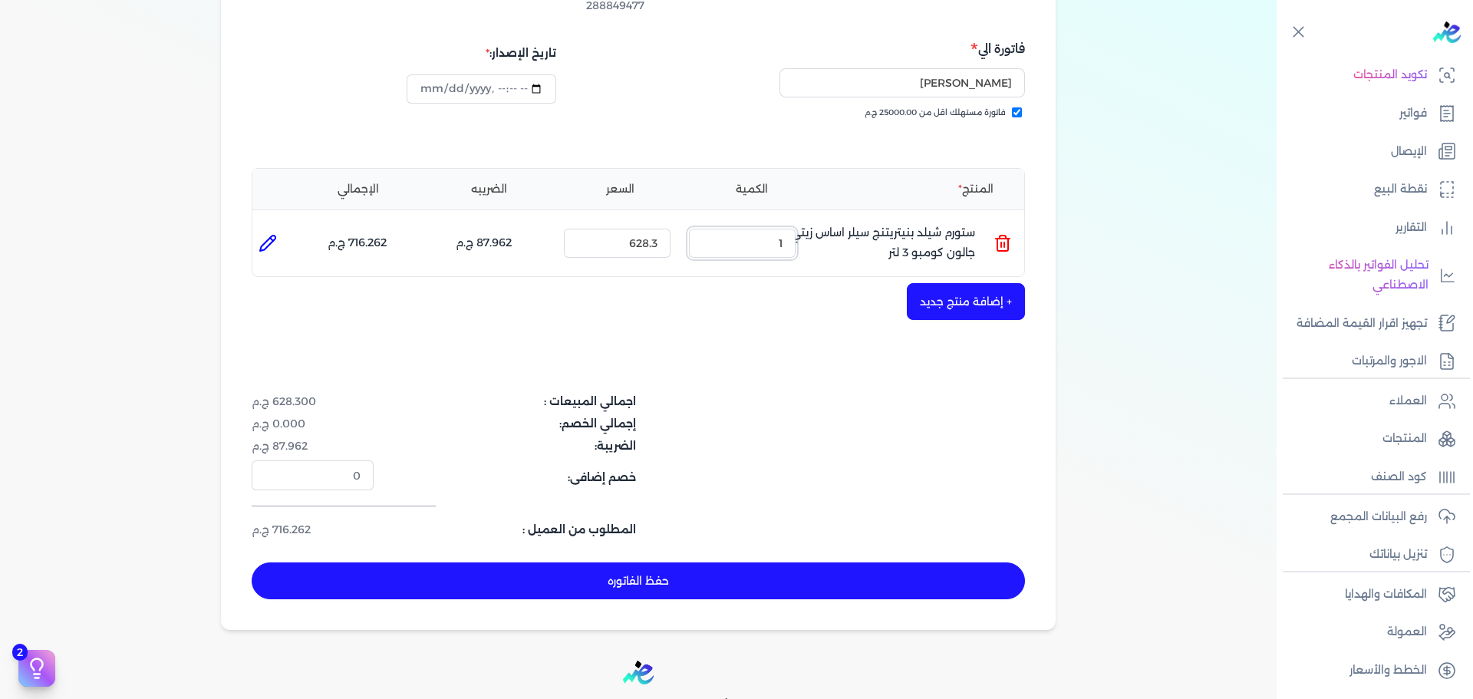
scroll to position [230, 0]
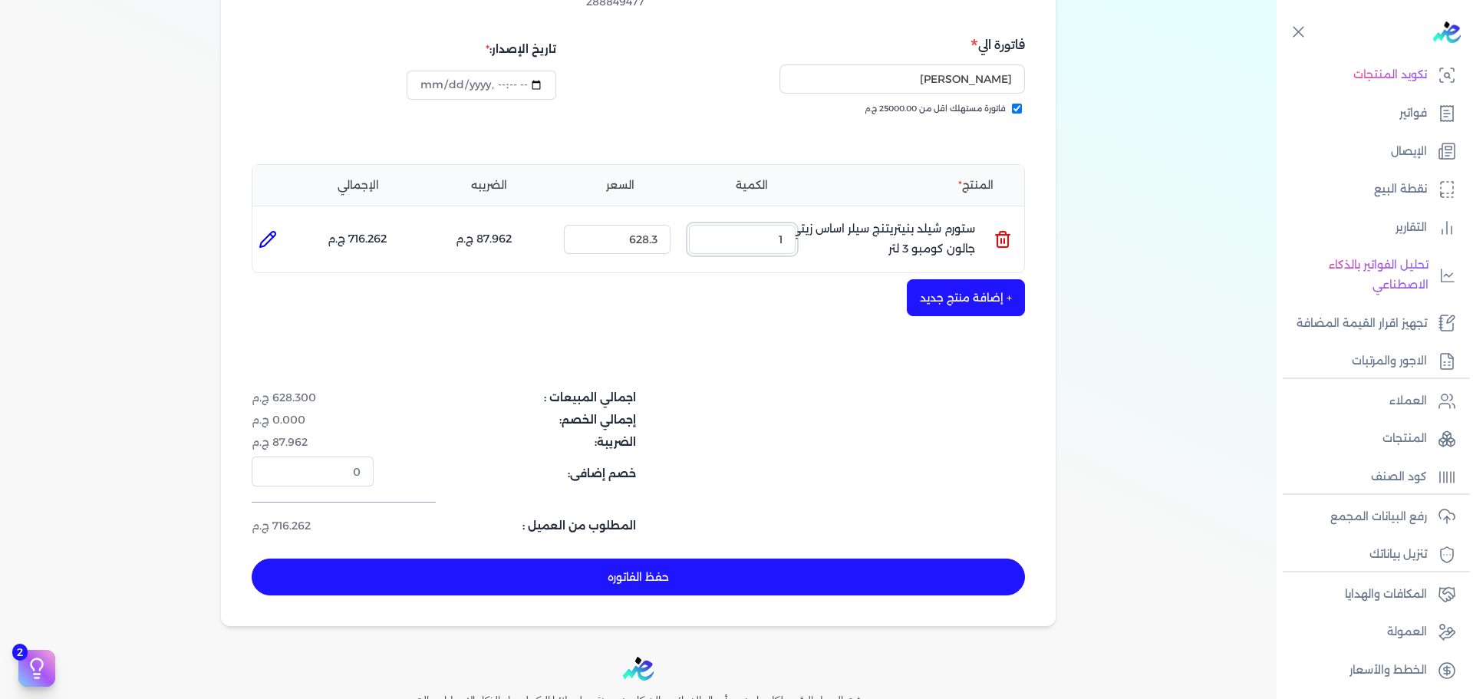
drag, startPoint x: 774, startPoint y: 212, endPoint x: 815, endPoint y: 212, distance: 40.7
click at [815, 219] on ul "المنتج : ستورم شيلد بنيتريتنج سيلر اساس زيتي جالون كومبو 3 لتر الكمية : 1 السعر…" at bounding box center [638, 239] width 772 height 41
type input "3"
click at [755, 558] on button "حفظ الفاتوره" at bounding box center [638, 576] width 773 height 37
type input "[DATE]"
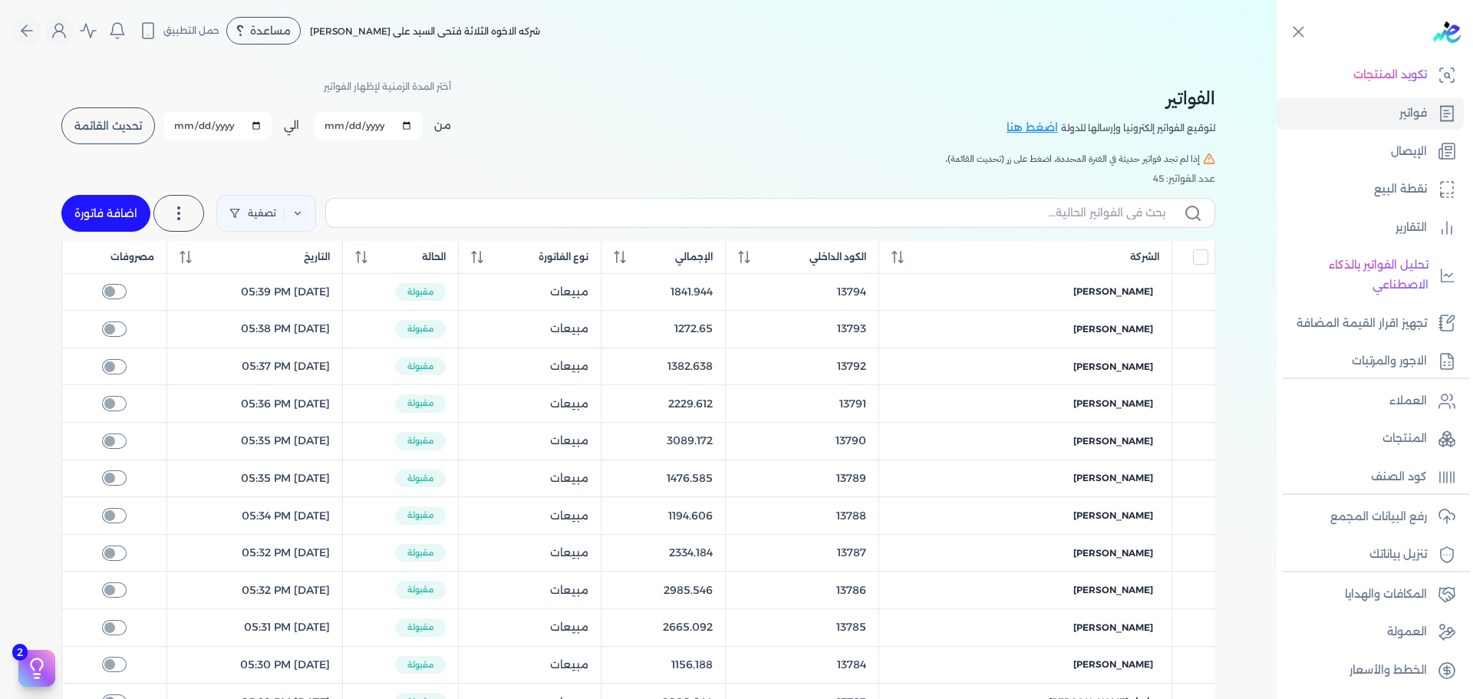
drag, startPoint x: 118, startPoint y: 221, endPoint x: 917, endPoint y: 219, distance: 799.2
click at [119, 220] on link "اضافة فاتورة" at bounding box center [105, 213] width 89 height 37
select select "EGP"
select select "B"
select select "EGS"
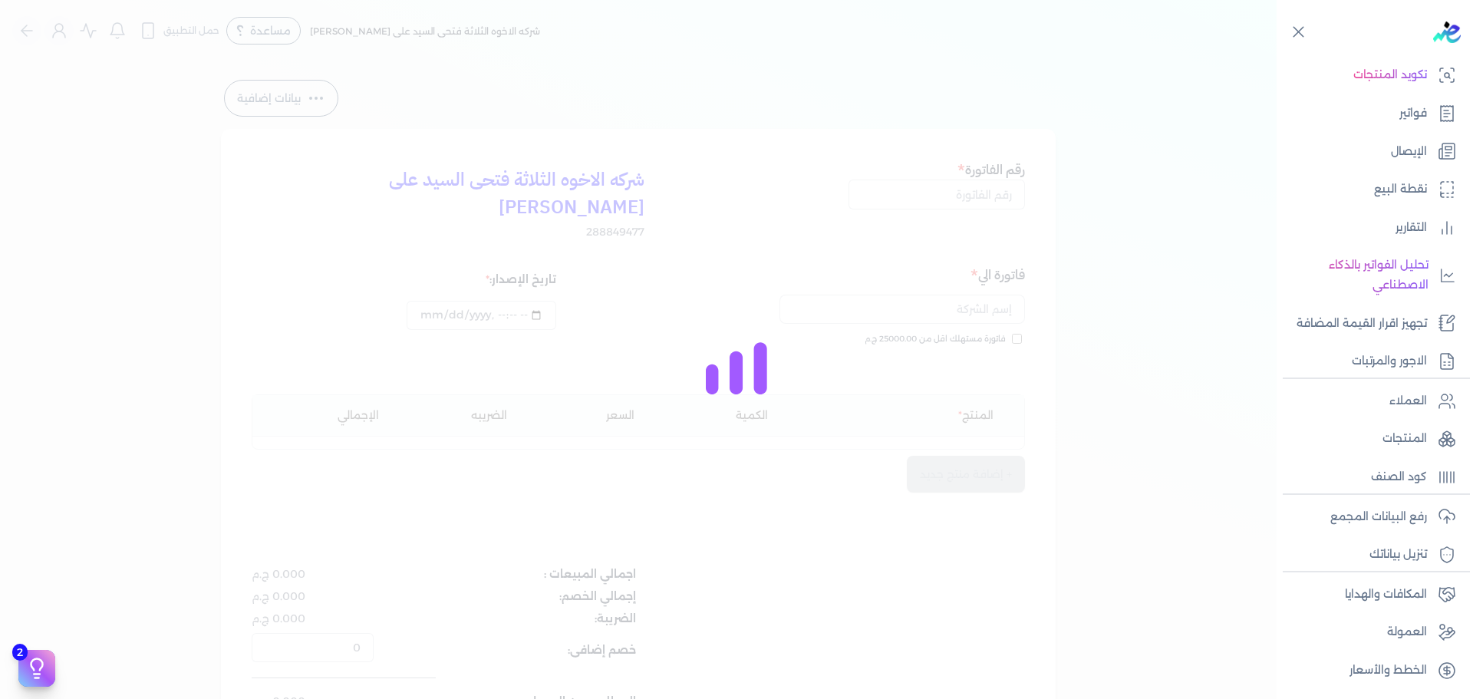
type input "[DATE]T11:27"
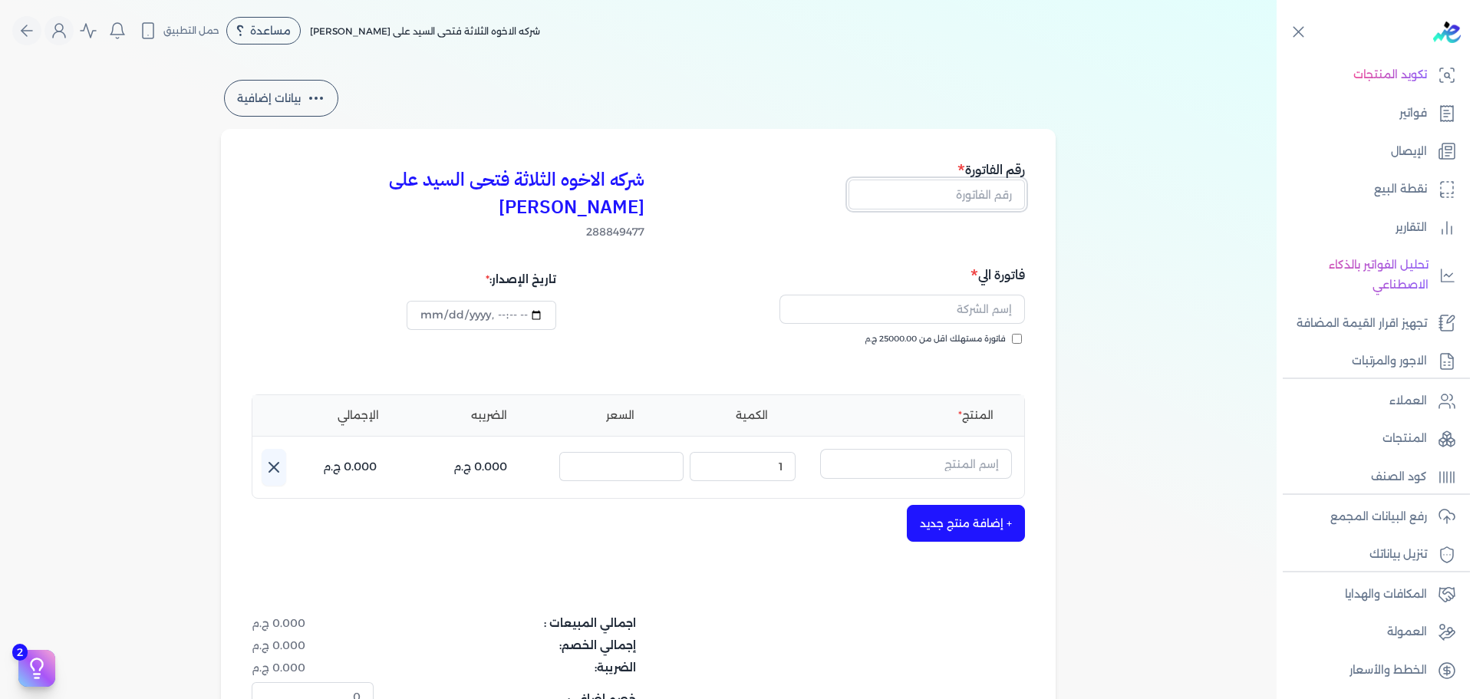
click at [990, 193] on input "text" at bounding box center [936, 193] width 176 height 29
type input "13806"
click at [980, 333] on span "فاتورة مستهلك اقل من 25000.00 ج.م" at bounding box center [934, 339] width 141 height 12
click at [1012, 334] on input "فاتورة مستهلك اقل من 25000.00 ج.م" at bounding box center [1017, 339] width 10 height 10
checkbox input "true"
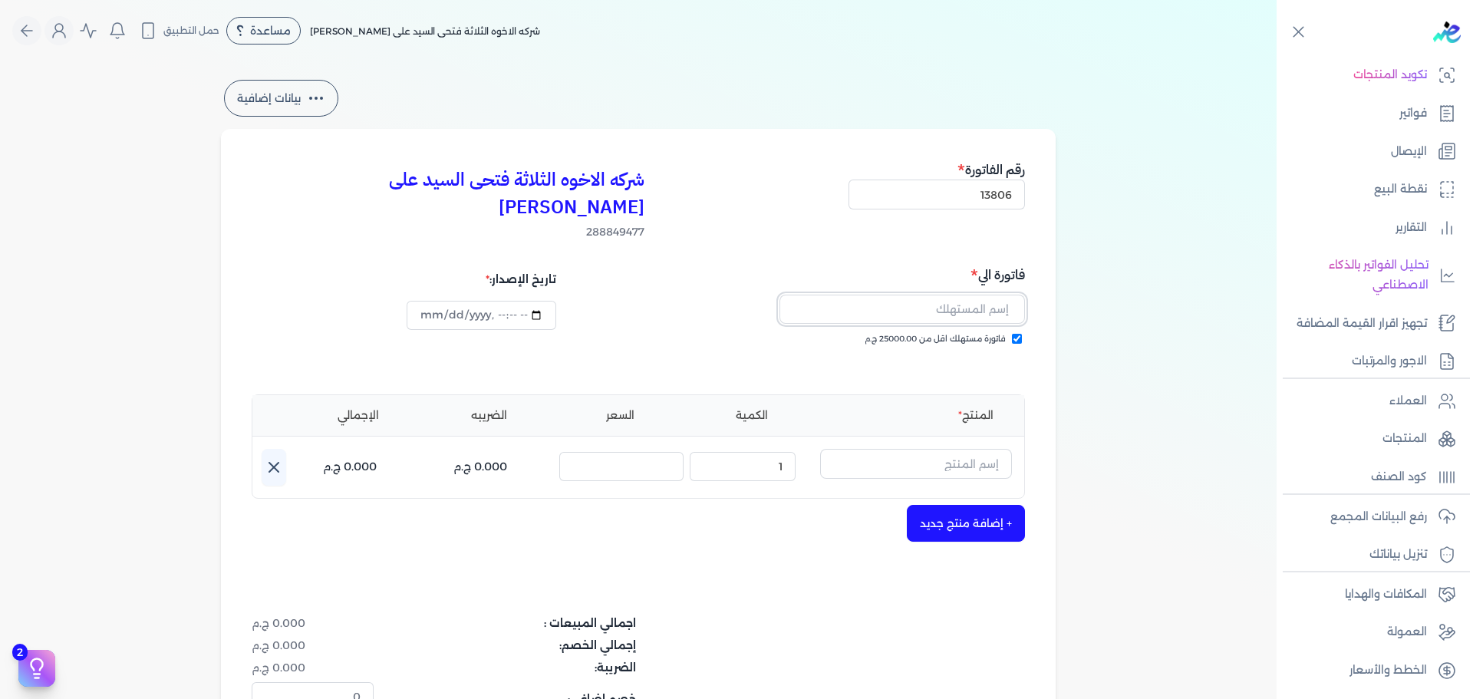
drag, startPoint x: 989, startPoint y: 288, endPoint x: 1009, endPoint y: 298, distance: 22.3
click at [991, 295] on input "text" at bounding box center [901, 309] width 245 height 29
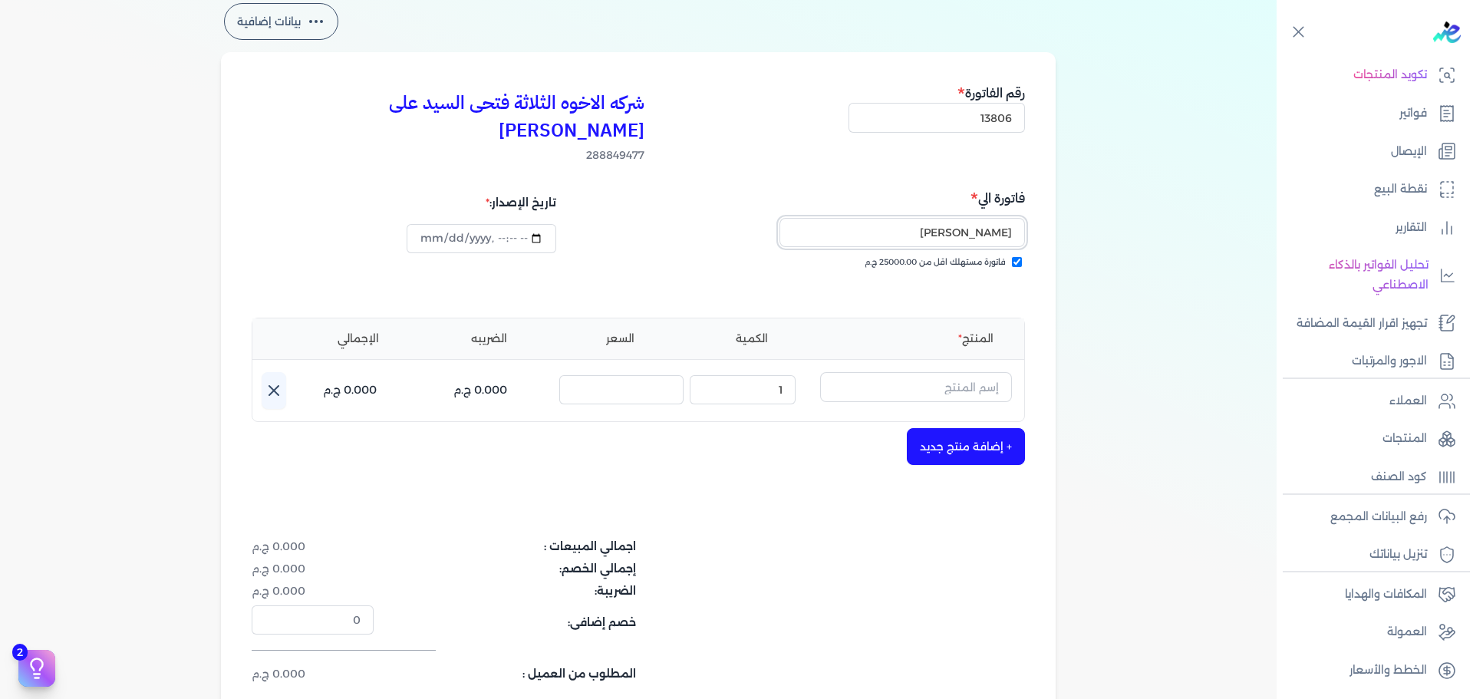
type input "[PERSON_NAME]"
click at [946, 372] on input "text" at bounding box center [916, 386] width 192 height 29
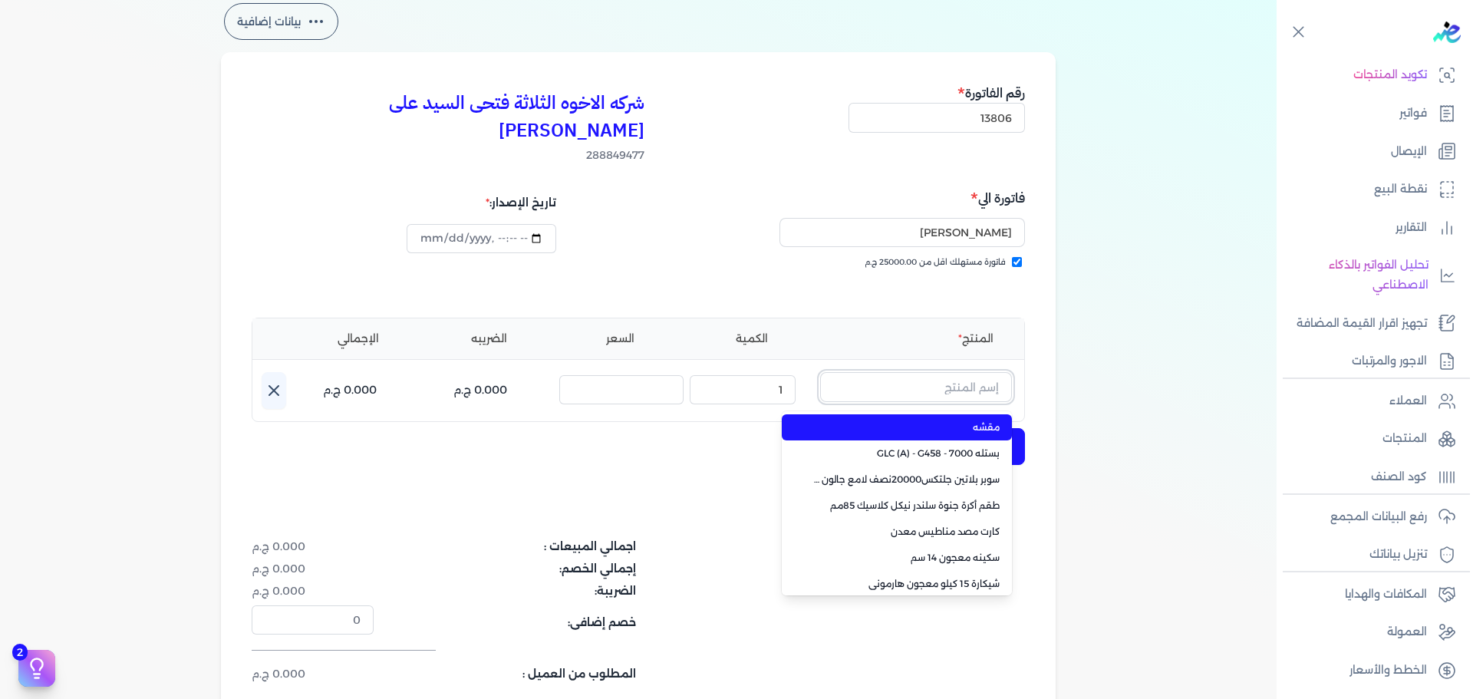
paste input "ستورم شيلد بنيتريتنج سيلر اساس زيتي علبة 0.750 لتر"
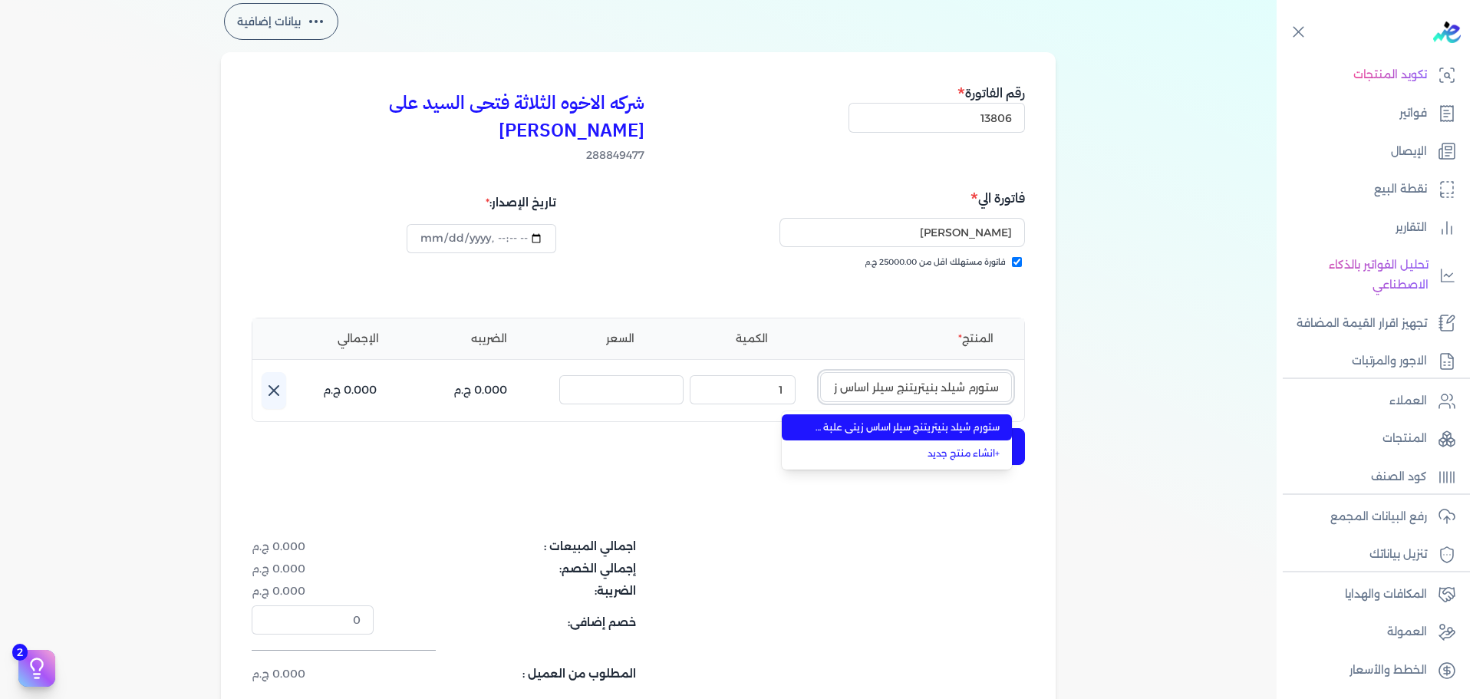
scroll to position [0, -84]
type input "ستورم شيلد بنيتريتنج سيلر اساس زيتي علبة 0.750 لتر"
click at [945, 420] on span "ستورم شيلد بنيتريتنج سيلر اساس زيتي علبة 0.750 لتر" at bounding box center [905, 427] width 187 height 14
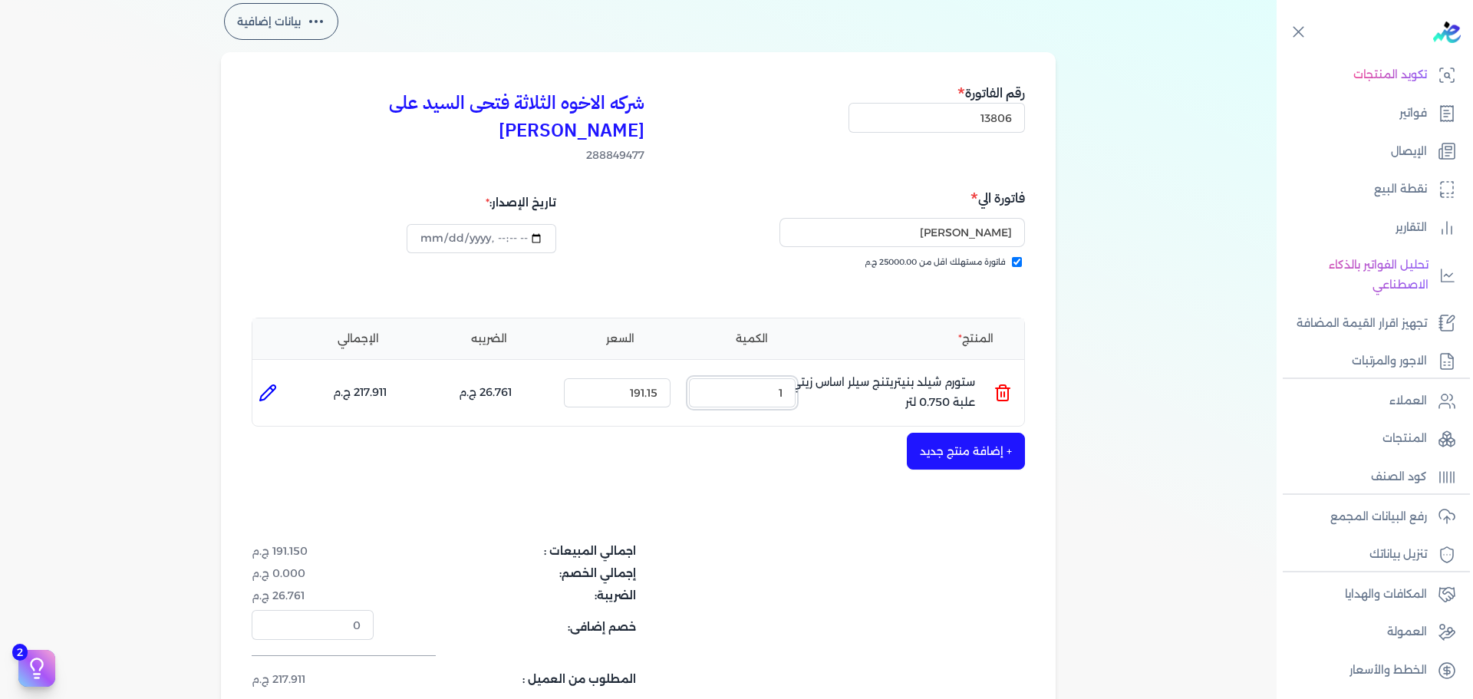
drag, startPoint x: 788, startPoint y: 360, endPoint x: 827, endPoint y: 362, distance: 39.2
click at [827, 372] on ul "المنتج : ستورم شيلد بنيتريتنج سيلر اساس زيتي علبة 0.750 لتر الكمية : 1 السعر : …" at bounding box center [638, 392] width 772 height 41
drag, startPoint x: 760, startPoint y: 358, endPoint x: 827, endPoint y: 358, distance: 66.7
click at [827, 372] on ul "المنتج : ستورم شيلد بنيتريتنج سيلر اساس زيتي علبة 0.750 لتر الكمية : 1 السعر : …" at bounding box center [638, 392] width 772 height 41
type input "3"
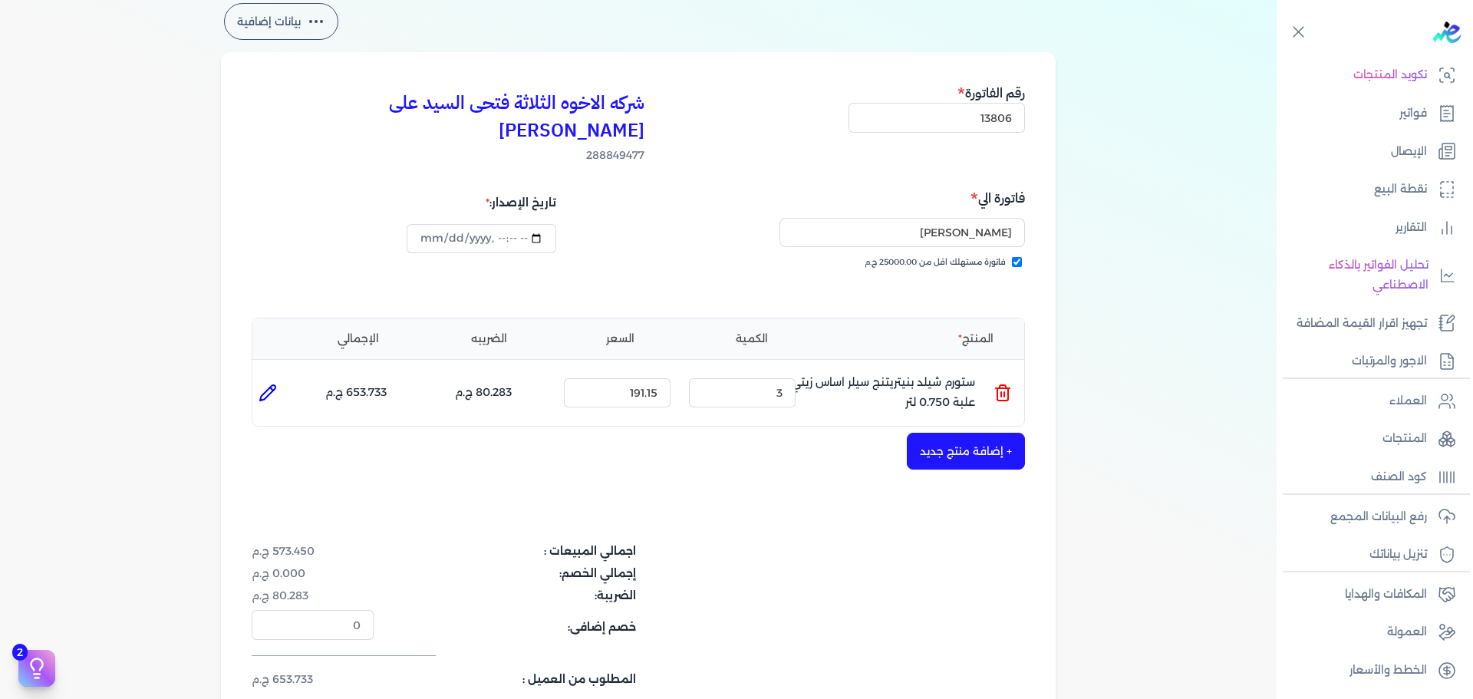
click at [956, 433] on button "+ إضافة منتج جديد" at bounding box center [966, 451] width 118 height 37
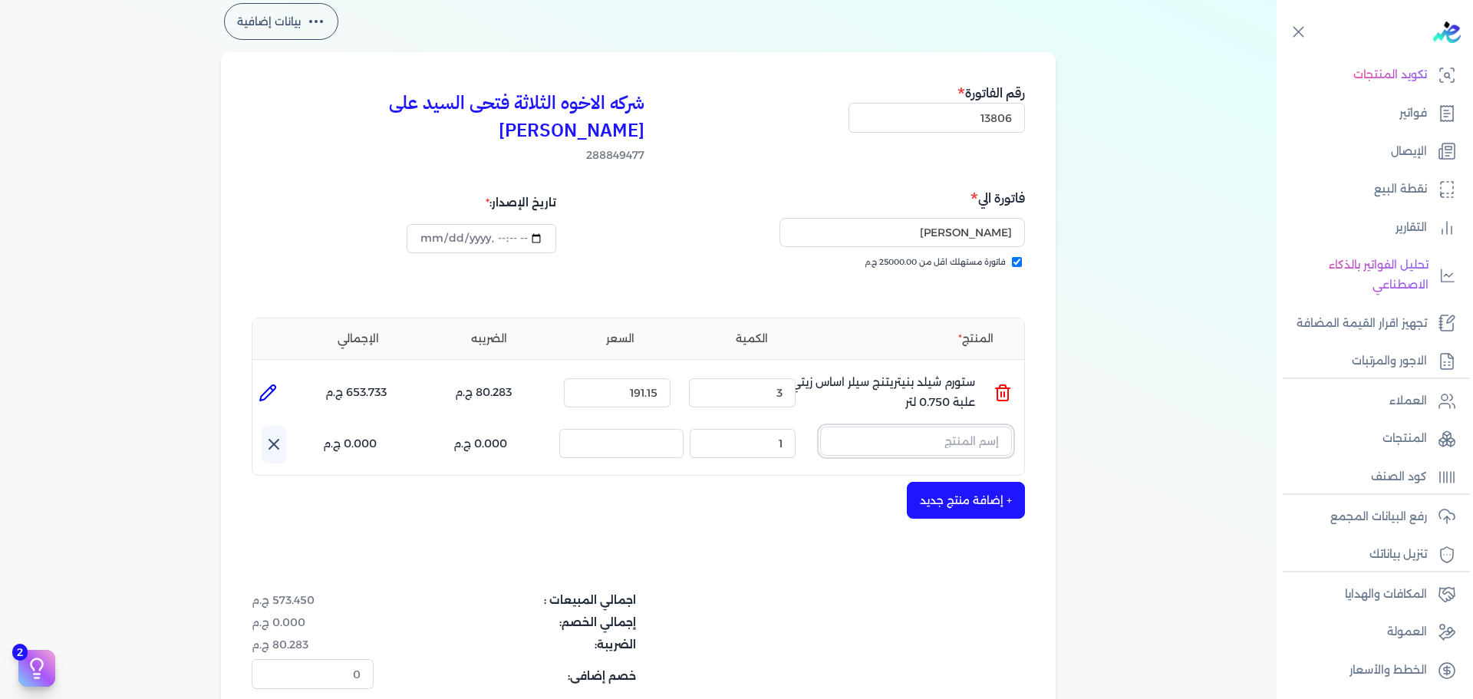
click at [938, 426] on input "text" at bounding box center [916, 440] width 192 height 29
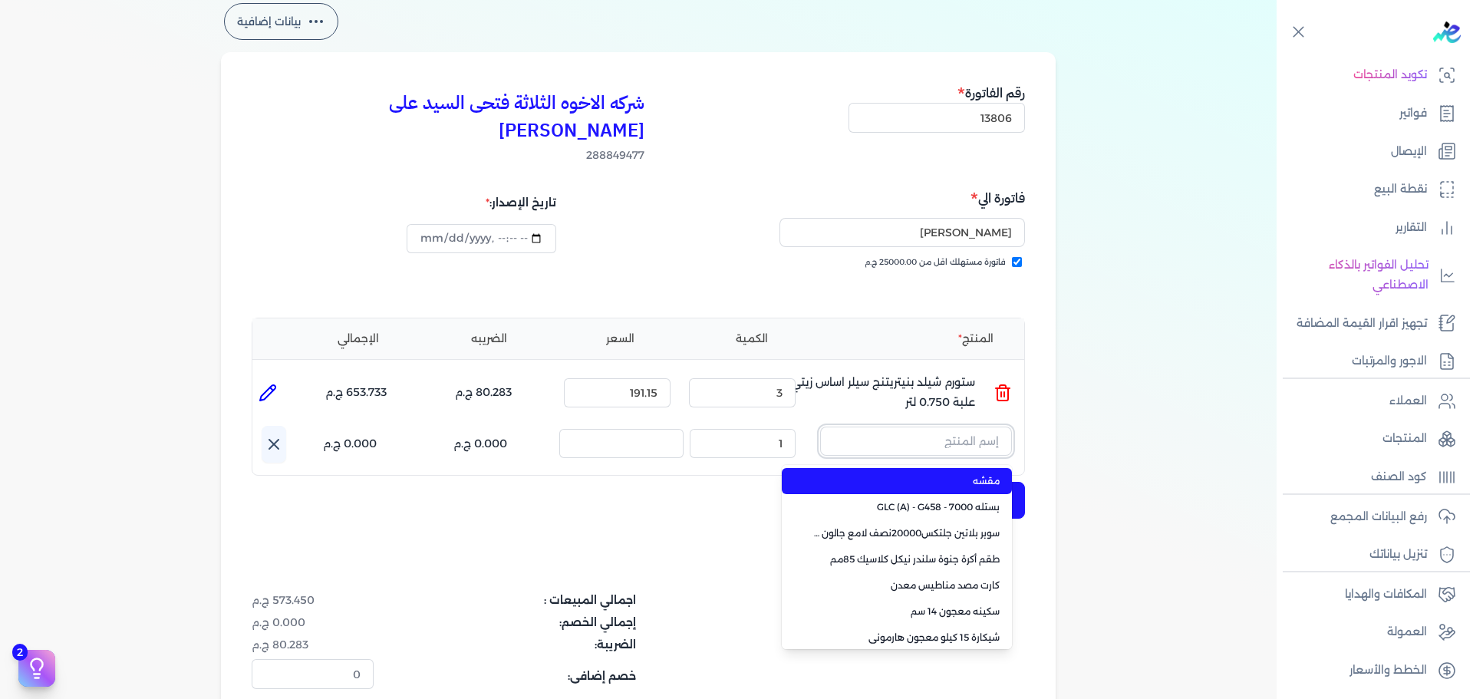
paste input "زيجزاج 303 علبة 0,750 لتر"
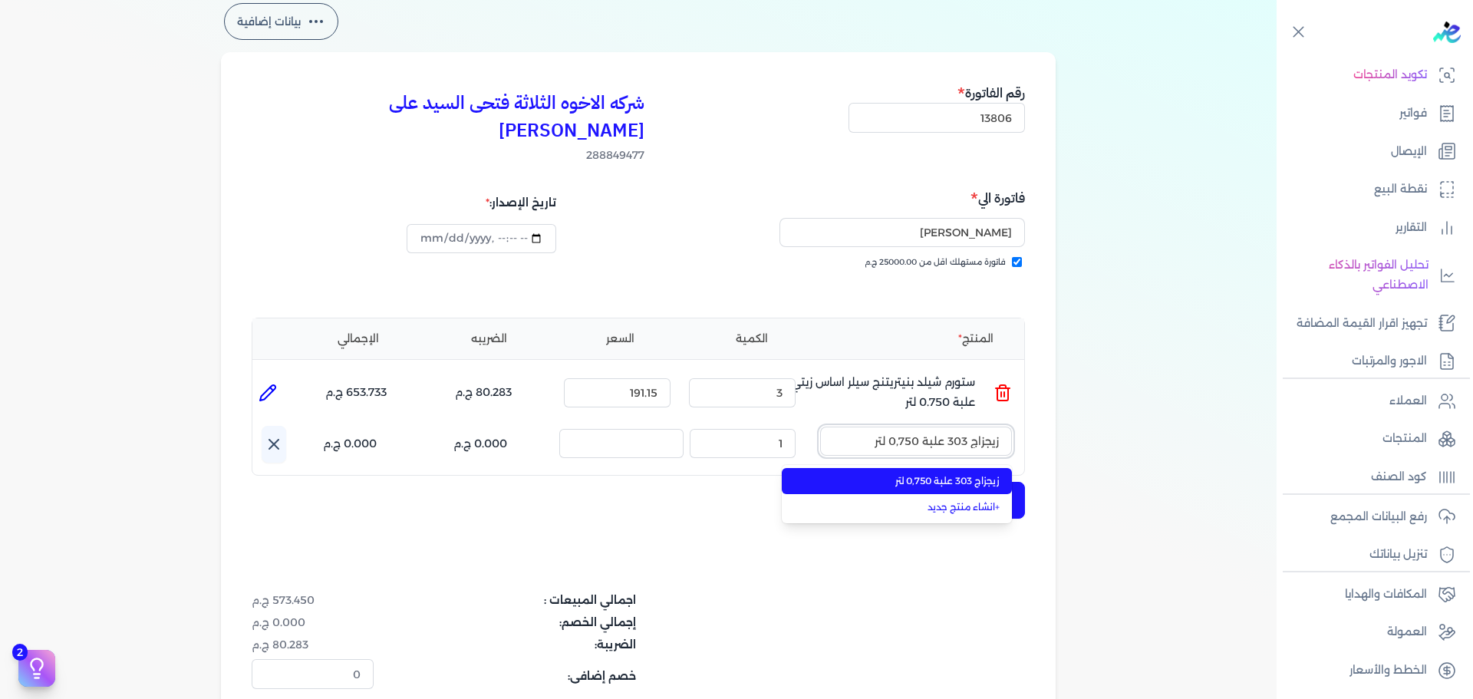
type input "زيجزاج 303 علبة 0,750 لتر"
click at [917, 474] on span "زيجزاج 303 علبة 0,750 لتر" at bounding box center [905, 481] width 187 height 14
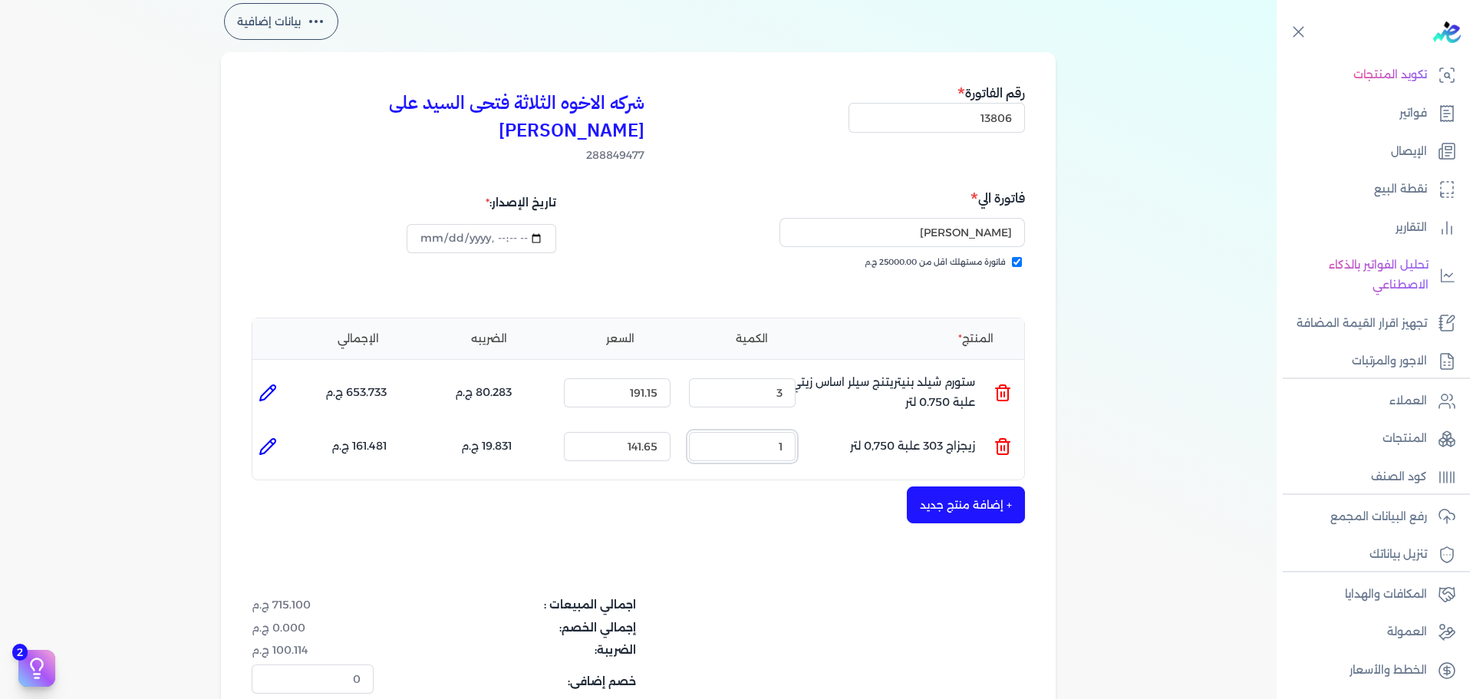
drag, startPoint x: 760, startPoint y: 414, endPoint x: 890, endPoint y: 412, distance: 129.6
click at [847, 426] on ul "المنتج : زيجزاج 303 علبة 0,750 لتر الكمية : 1 السعر : 141.65 الضريبه : 19.831 ج…" at bounding box center [638, 446] width 772 height 41
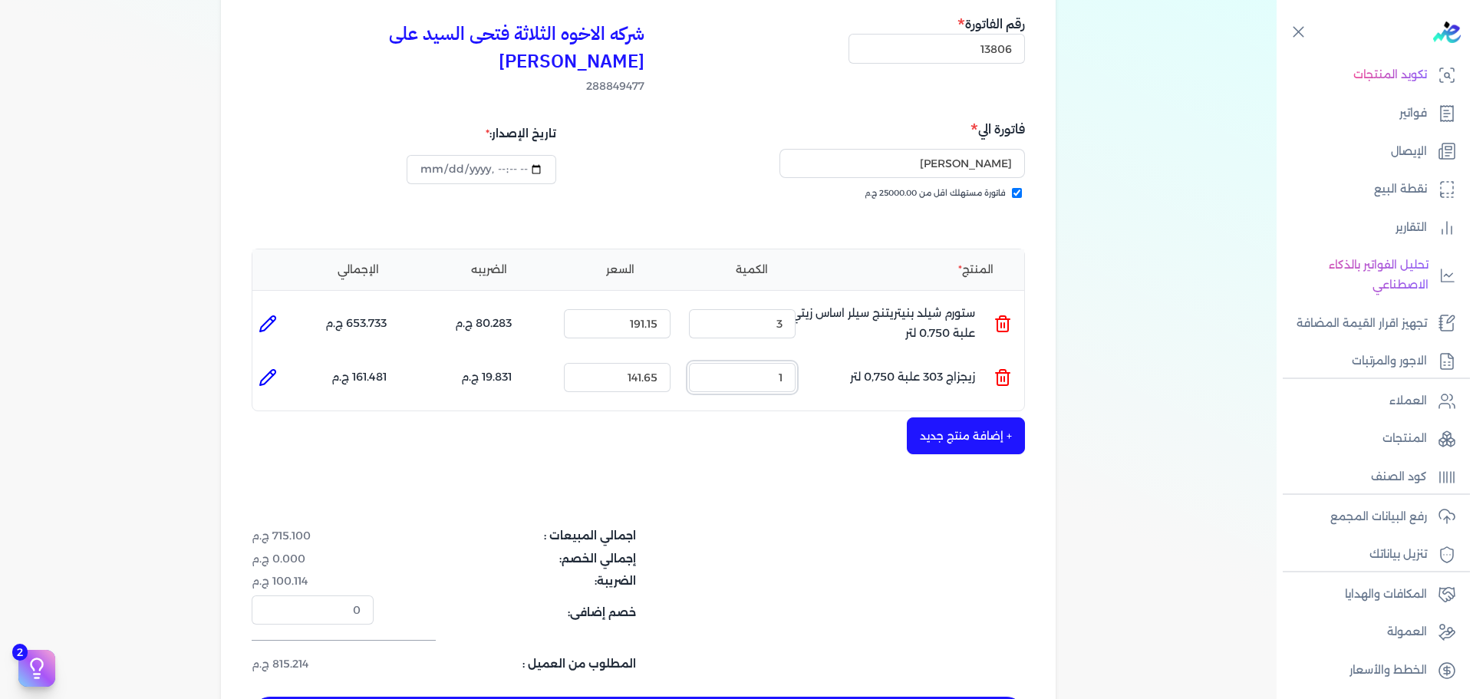
scroll to position [153, 0]
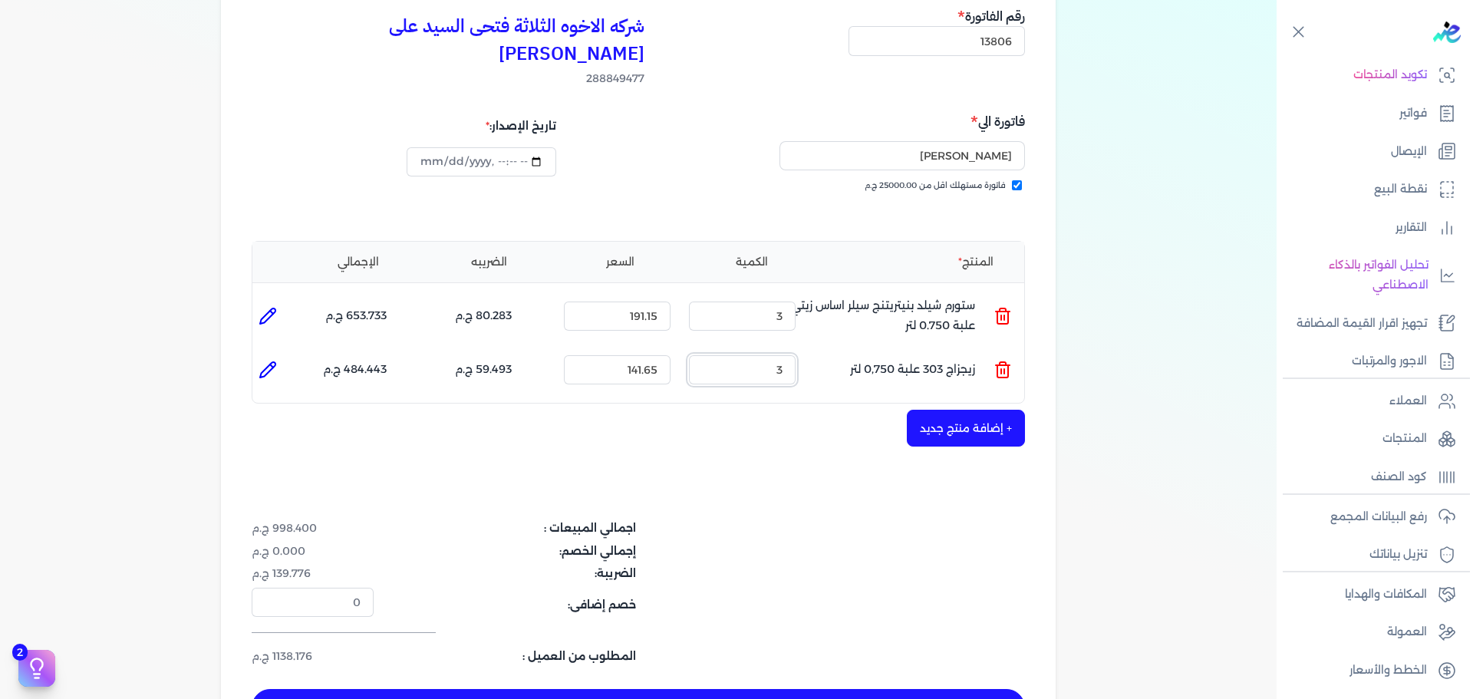
type input "3"
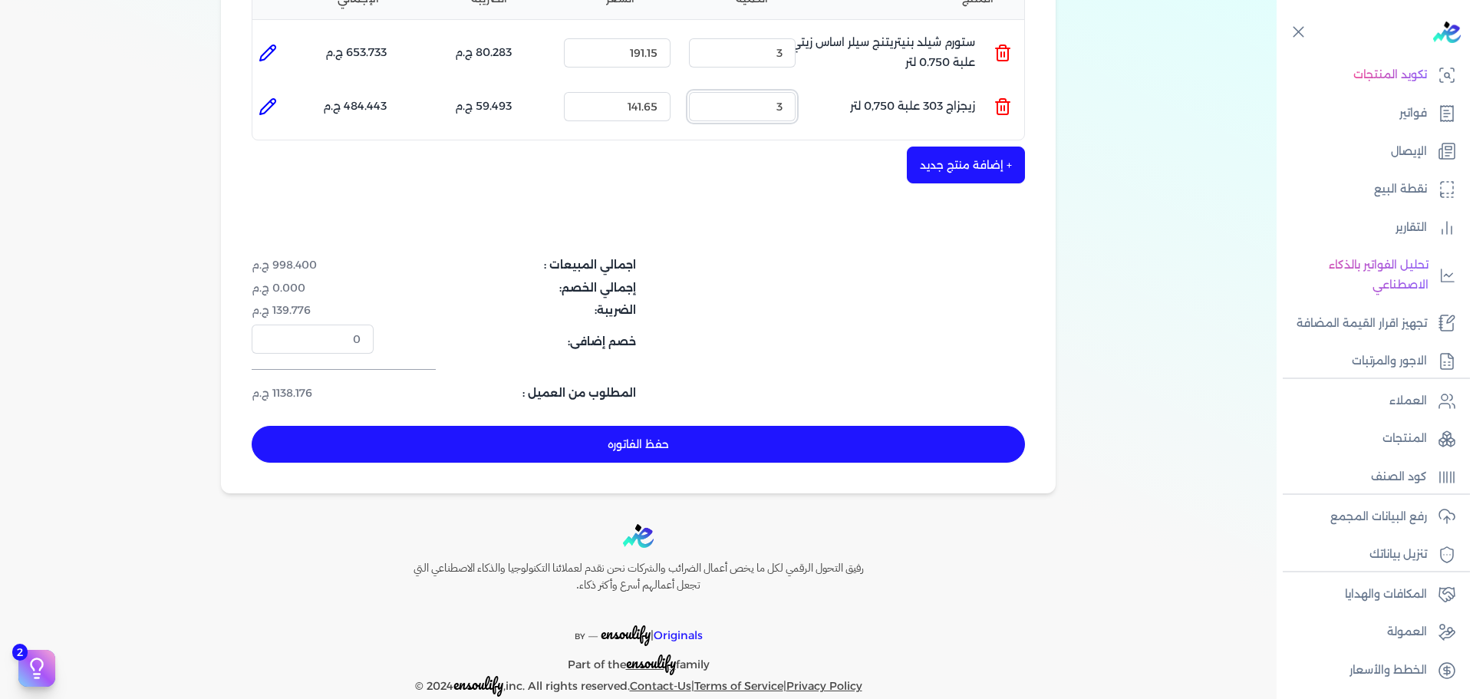
scroll to position [417, 0]
click at [864, 425] on button "حفظ الفاتوره" at bounding box center [638, 443] width 773 height 37
type input "[DATE]"
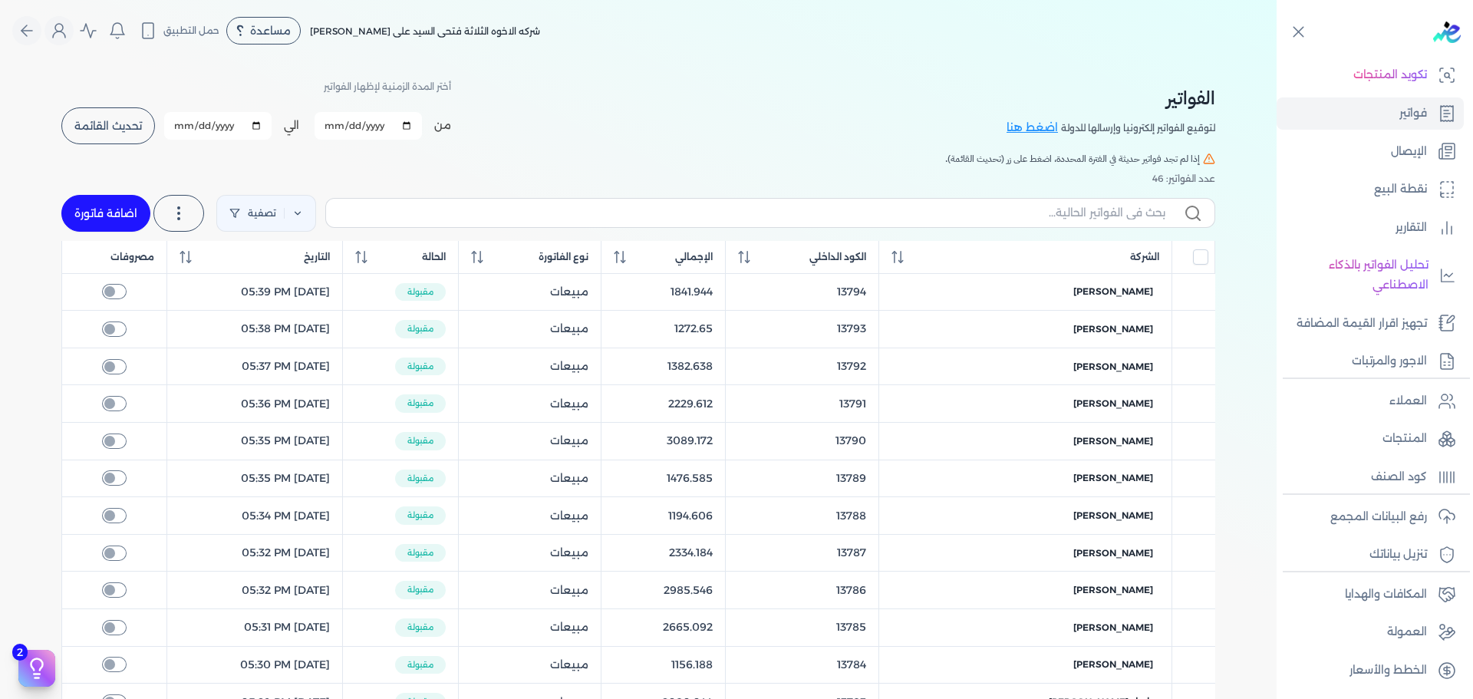
click at [94, 202] on link "اضافة فاتورة" at bounding box center [105, 213] width 89 height 37
select select "EGP"
select select "B"
select select "EGS"
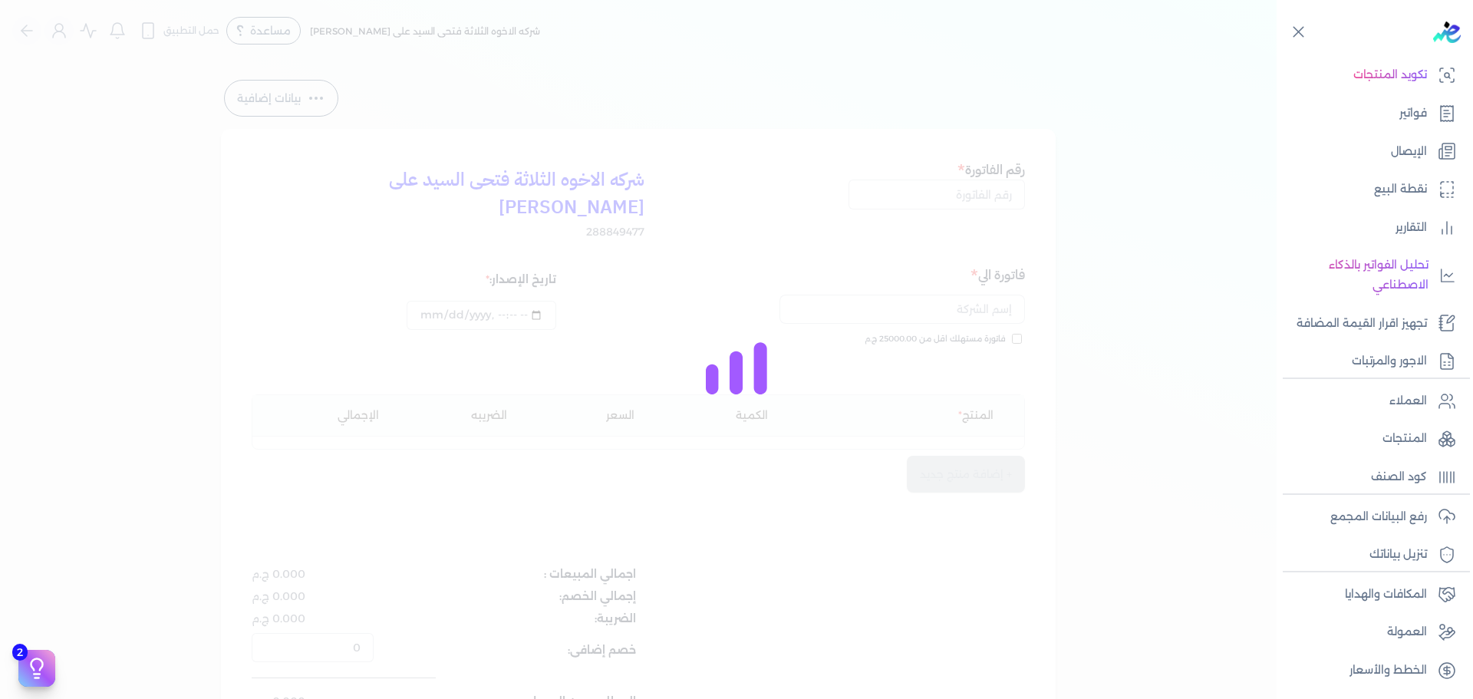
type input "[DATE]T11:27:57"
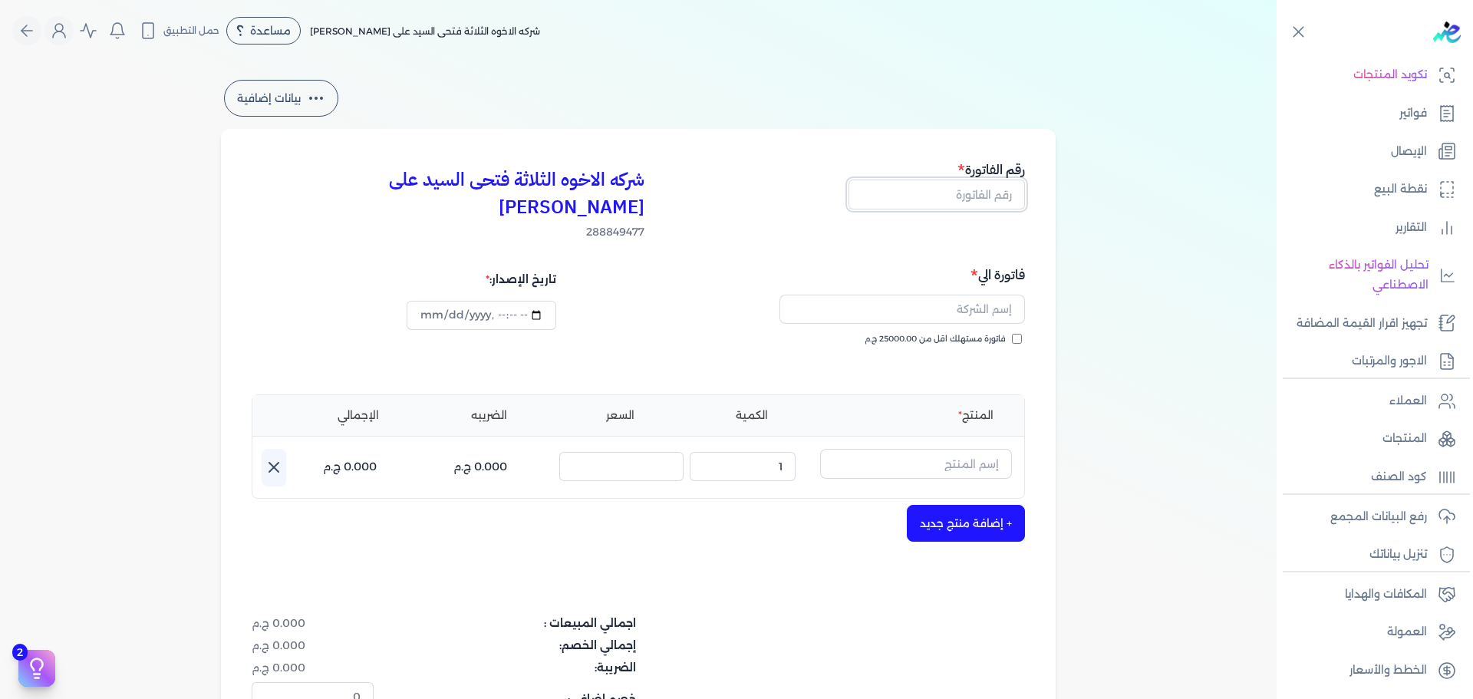
click at [972, 200] on input "text" at bounding box center [936, 193] width 176 height 29
type input "13807"
click at [958, 333] on span "فاتورة مستهلك اقل من 25000.00 ج.م" at bounding box center [934, 339] width 141 height 12
click at [1012, 334] on input "فاتورة مستهلك اقل من 25000.00 ج.م" at bounding box center [1017, 339] width 10 height 10
checkbox input "true"
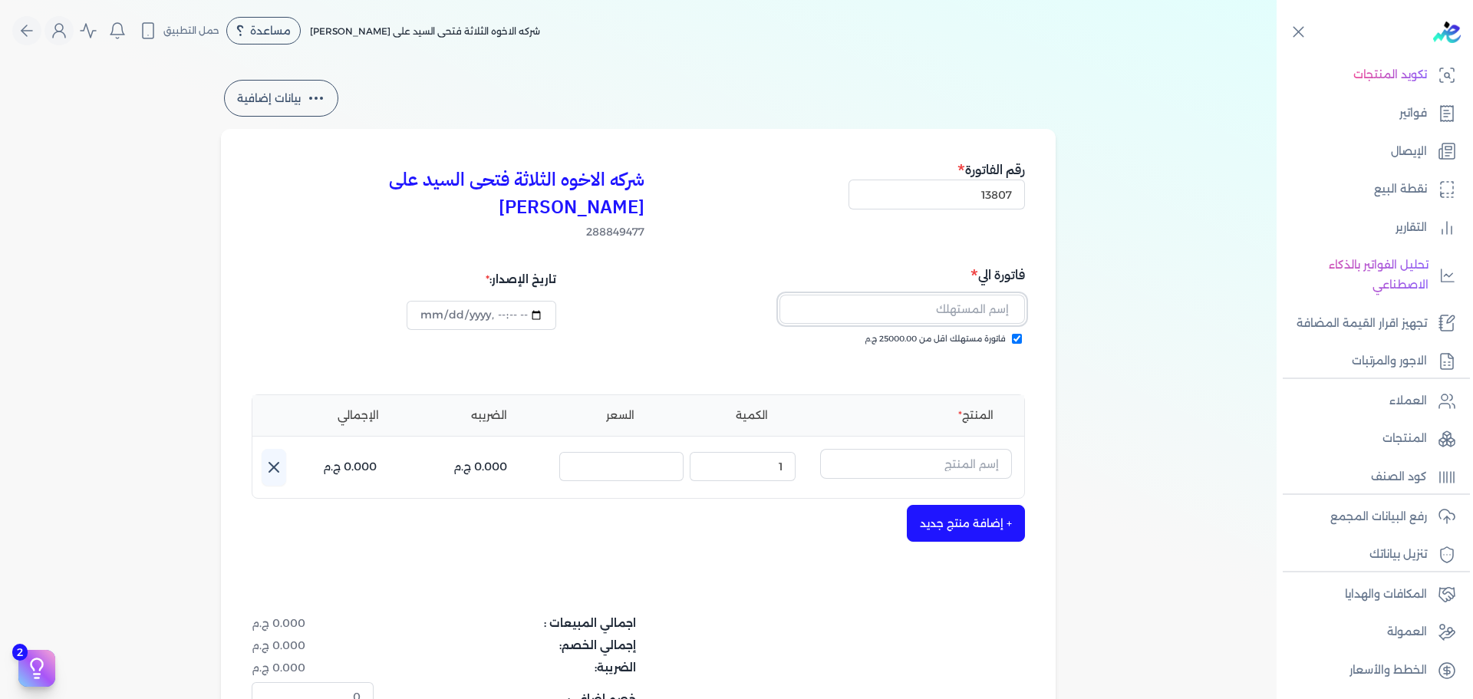
click at [998, 295] on input "text" at bounding box center [901, 309] width 245 height 29
type input "[PERSON_NAME]"
drag, startPoint x: 934, startPoint y: 452, endPoint x: 933, endPoint y: 444, distance: 7.8
click at [933, 451] on button "button" at bounding box center [916, 466] width 192 height 35
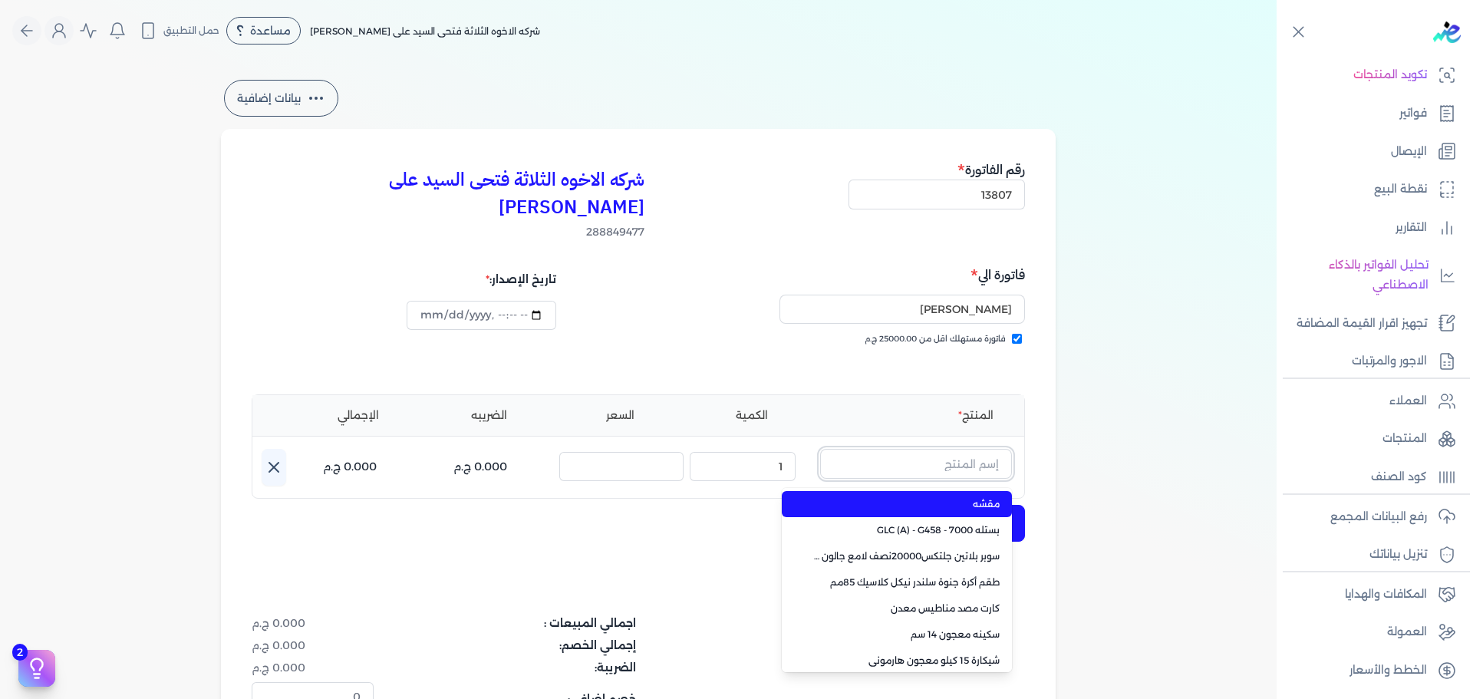
click at [933, 449] on input "text" at bounding box center [916, 463] width 192 height 29
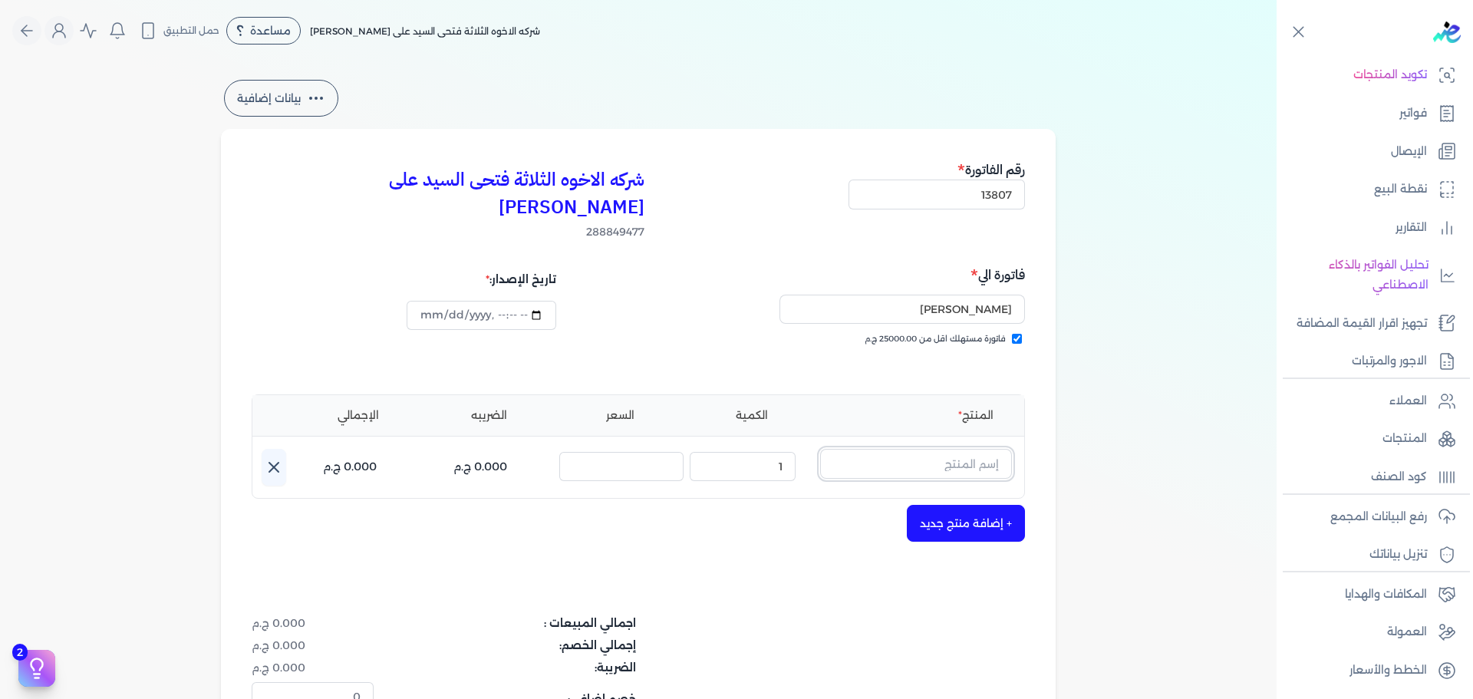
paste input "هاى سينس ذهبي 101 علبة 0.400 لتر"
type input "هاى سينس ذهبي 101 علبة 0.400 لتر"
click at [935, 497] on span "هاى سينس ذهبي 101 علبة 0.400 لتر" at bounding box center [905, 504] width 187 height 14
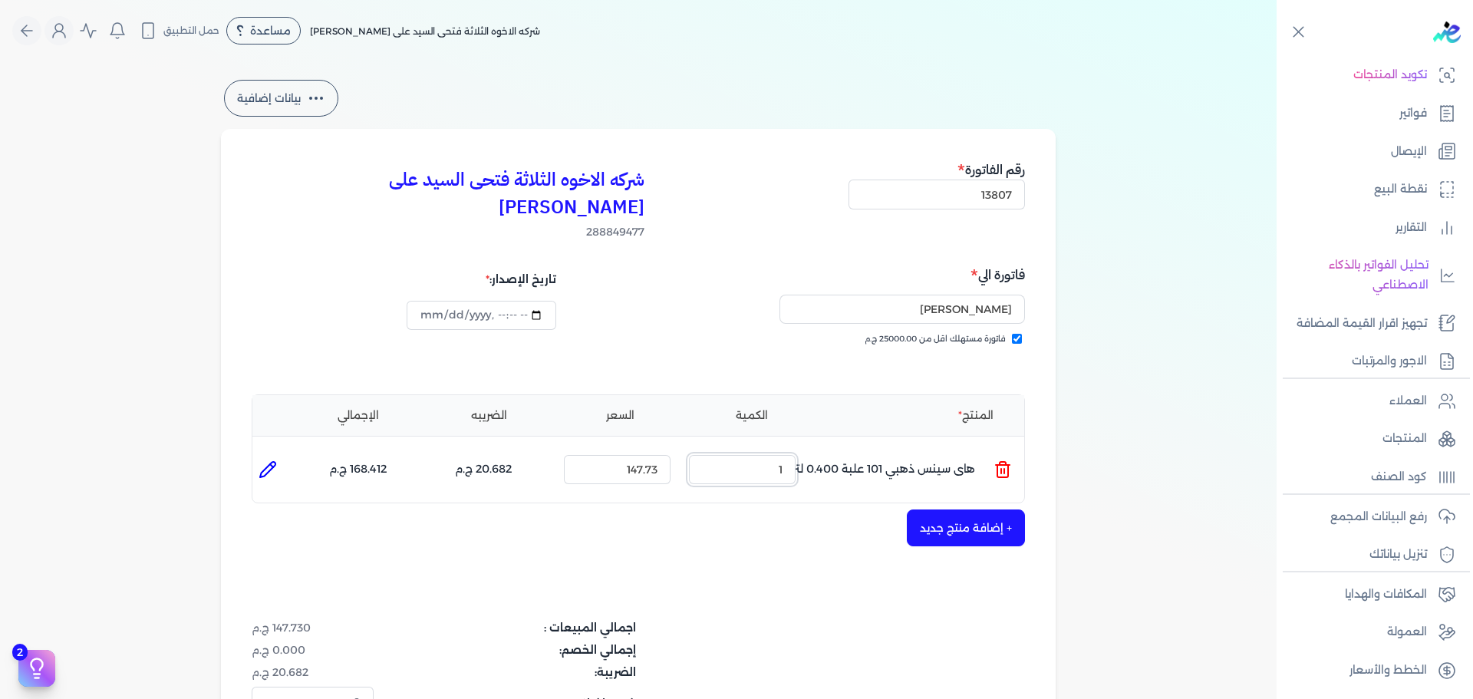
drag, startPoint x: 777, startPoint y: 441, endPoint x: 812, endPoint y: 432, distance: 36.5
click at [811, 449] on ul "المنتج : هاى سينس ذهبي 101 علبة 0.400 لتر الكمية : 1 السعر : 147.73 الضريبه : 2…" at bounding box center [638, 469] width 772 height 41
type input "3"
click at [975, 509] on button "+ إضافة منتج جديد" at bounding box center [966, 527] width 118 height 37
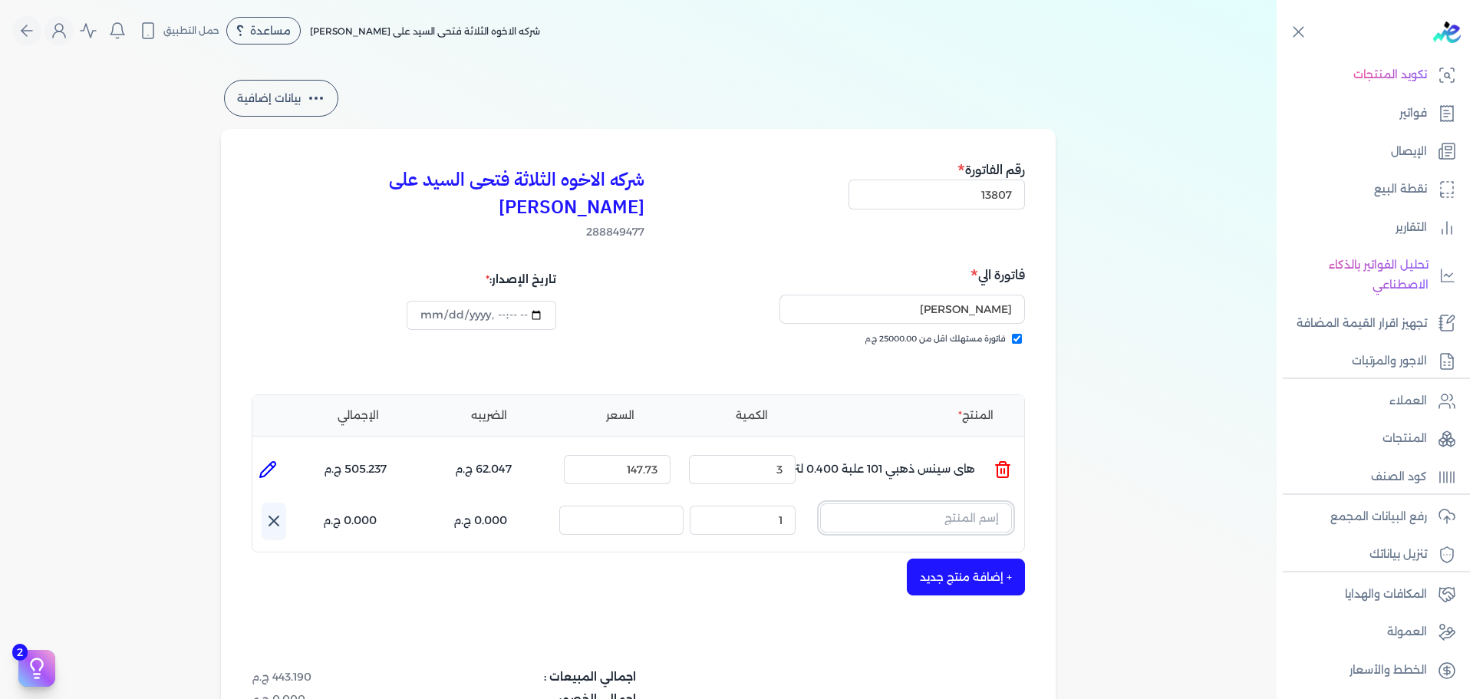
click at [957, 503] on input "text" at bounding box center [916, 517] width 192 height 29
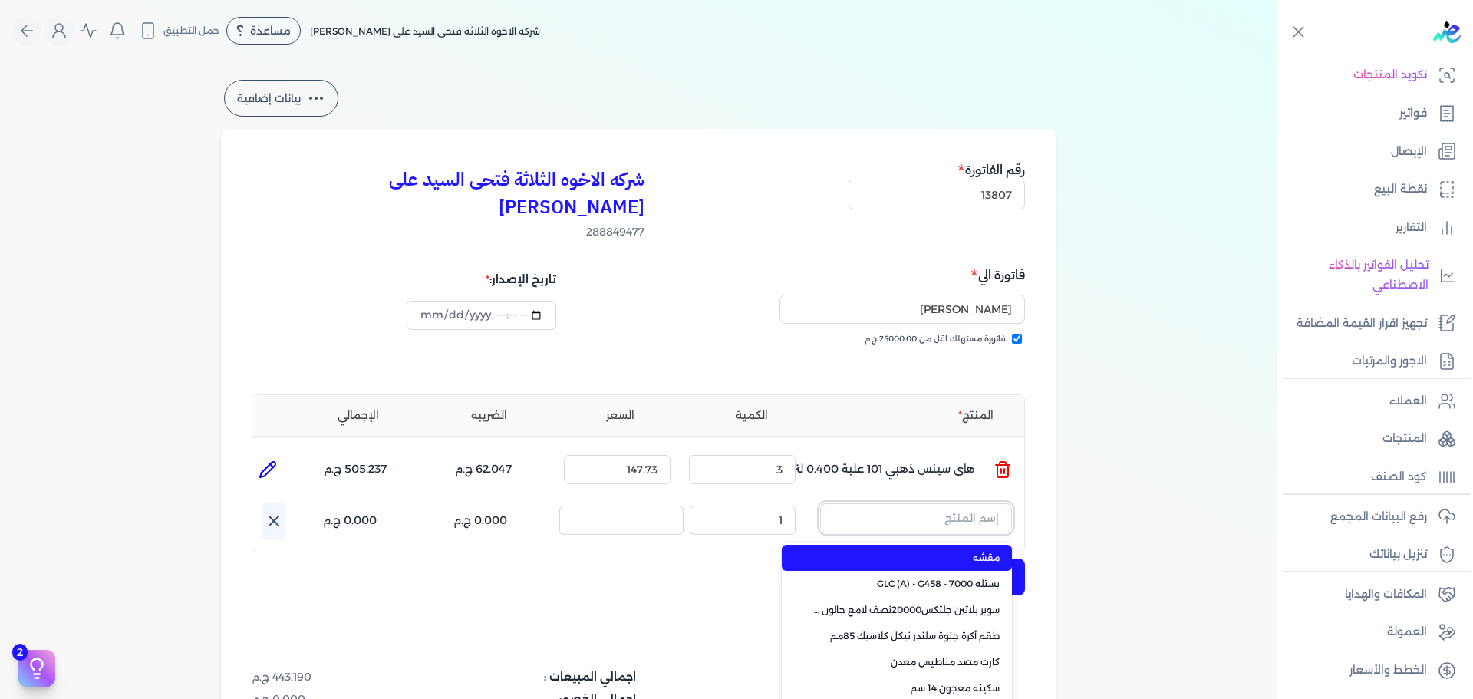
paste input "هاى سينس ذهبي 101 علبة 0.750 لتر"
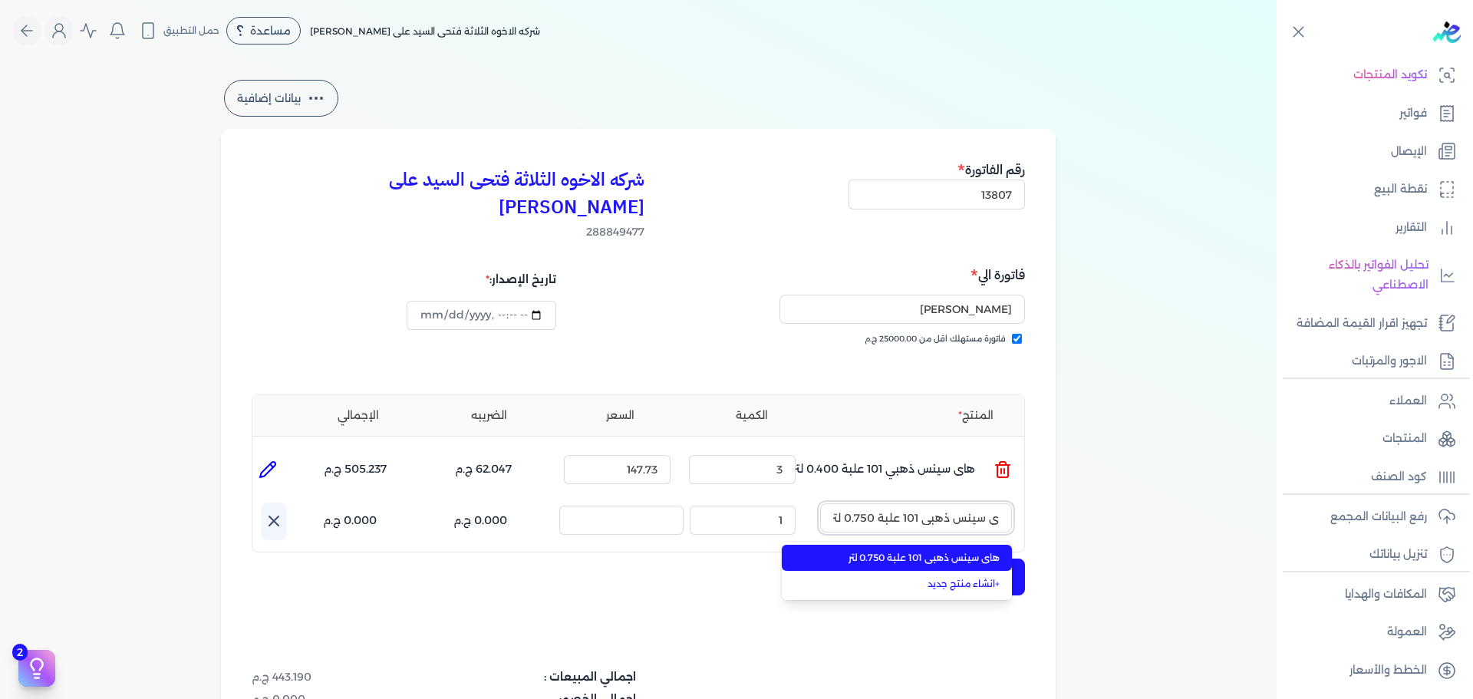
type input "هاى سينس ذهبي 101 علبة 0.750 لتر"
click at [920, 551] on span "هاى سينس ذهبي 101 علبة 0.750 لتر" at bounding box center [905, 558] width 187 height 14
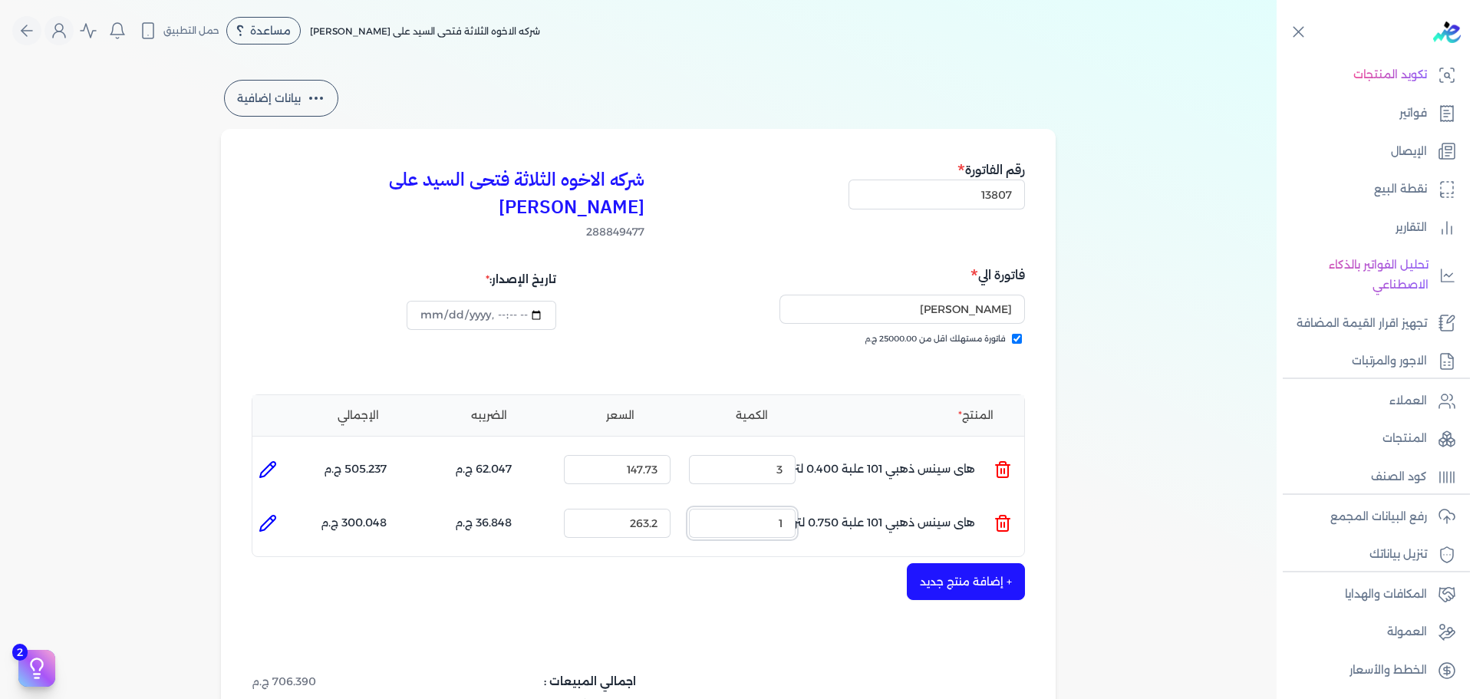
drag, startPoint x: 764, startPoint y: 489, endPoint x: 834, endPoint y: 496, distance: 70.9
click at [834, 502] on ul "المنتج : هاى سينس ذهبي 101 علبة 0.750 لتر الكمية : 1 السعر : 263.2 الضريبه : 36…" at bounding box center [638, 522] width 772 height 41
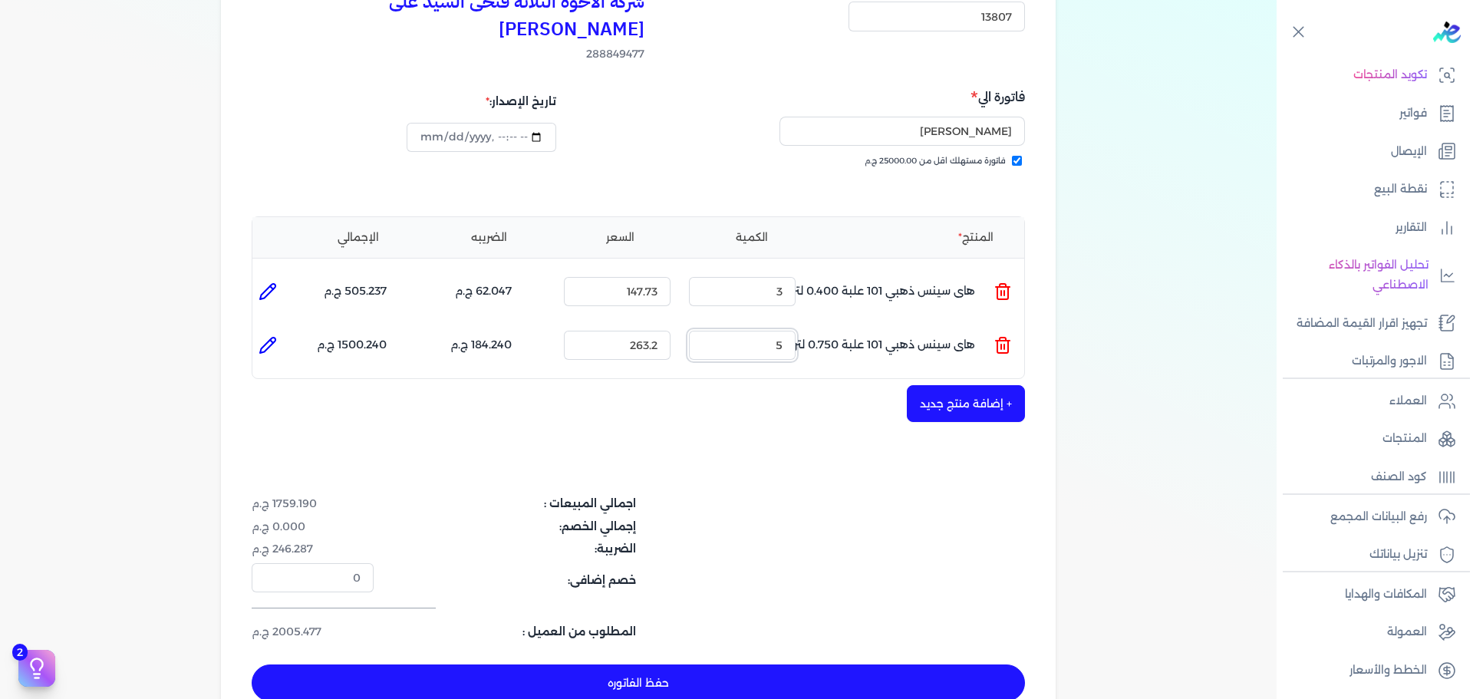
scroll to position [383, 0]
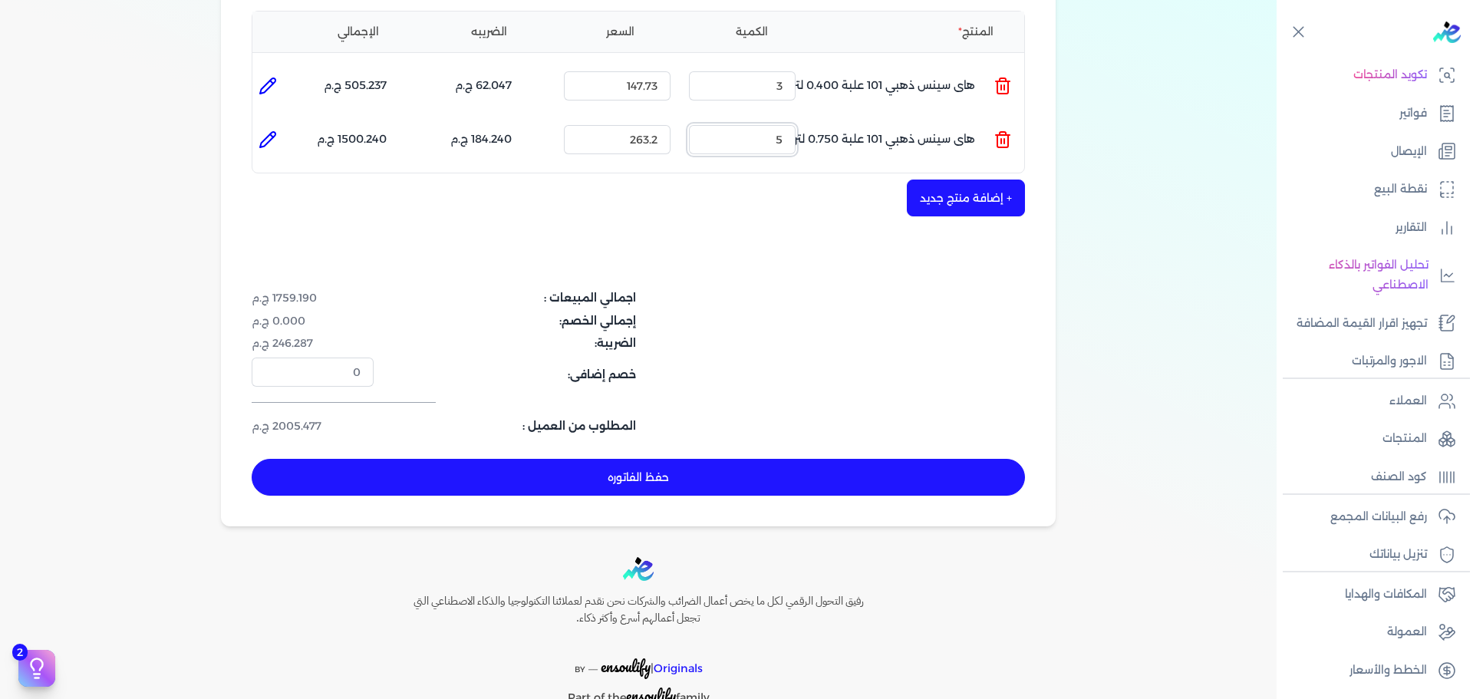
type input "5"
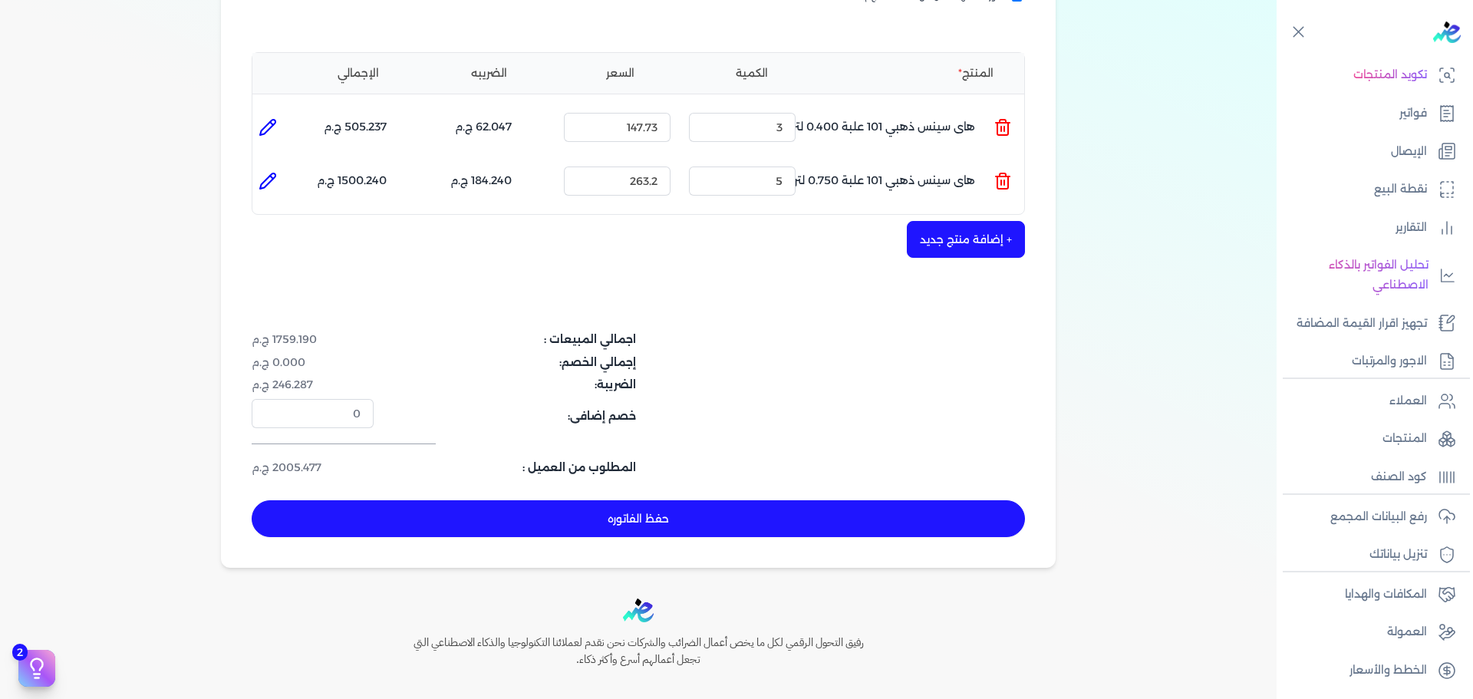
scroll to position [307, 0]
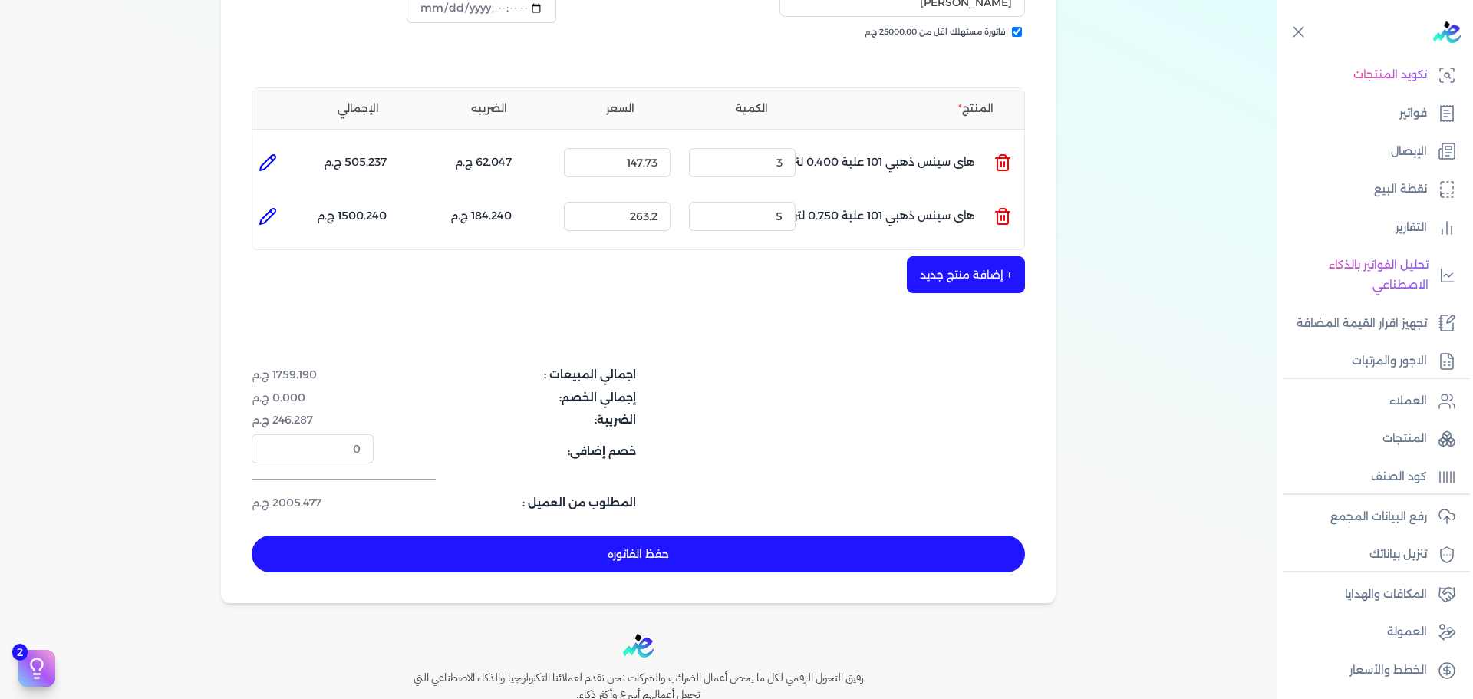
click at [792, 535] on button "حفظ الفاتوره" at bounding box center [638, 553] width 773 height 37
type input "[DATE]"
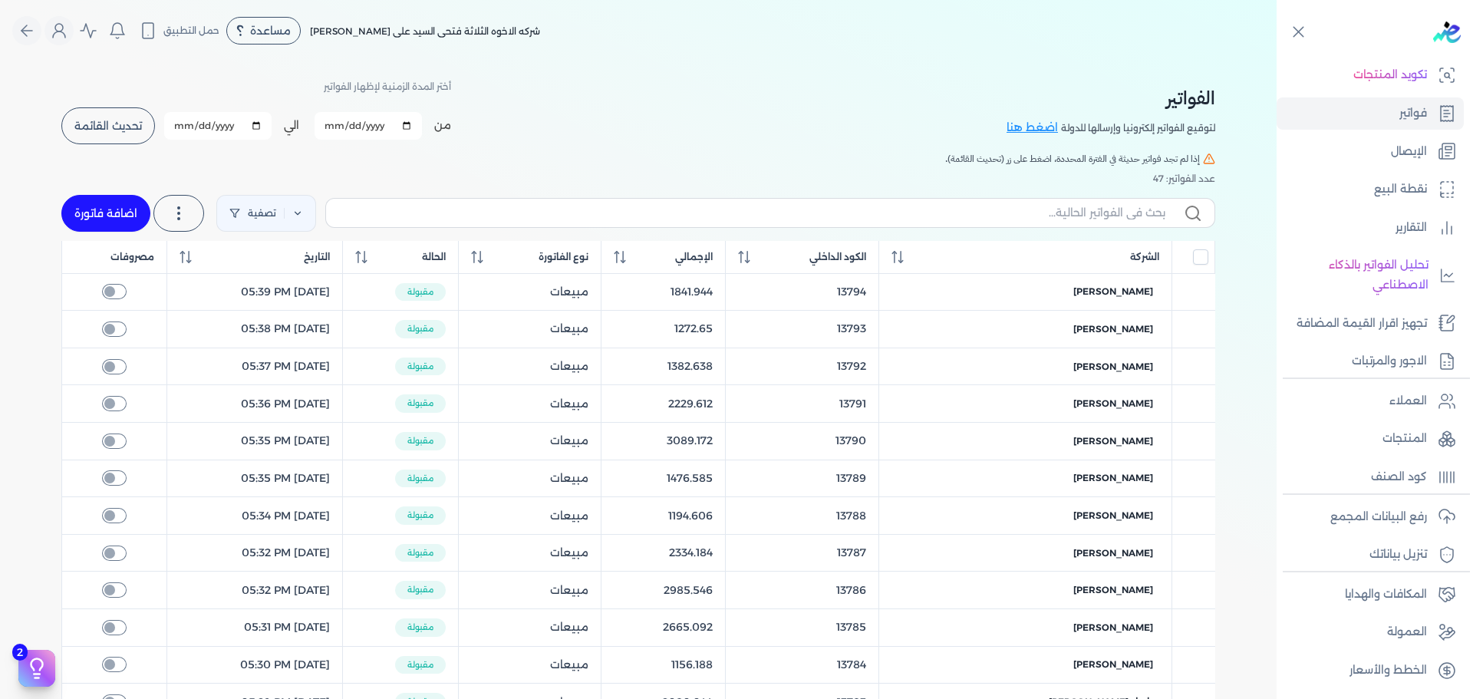
click at [97, 213] on link "اضافة فاتورة" at bounding box center [105, 213] width 89 height 37
select select "EGP"
select select "B"
select select "EGS"
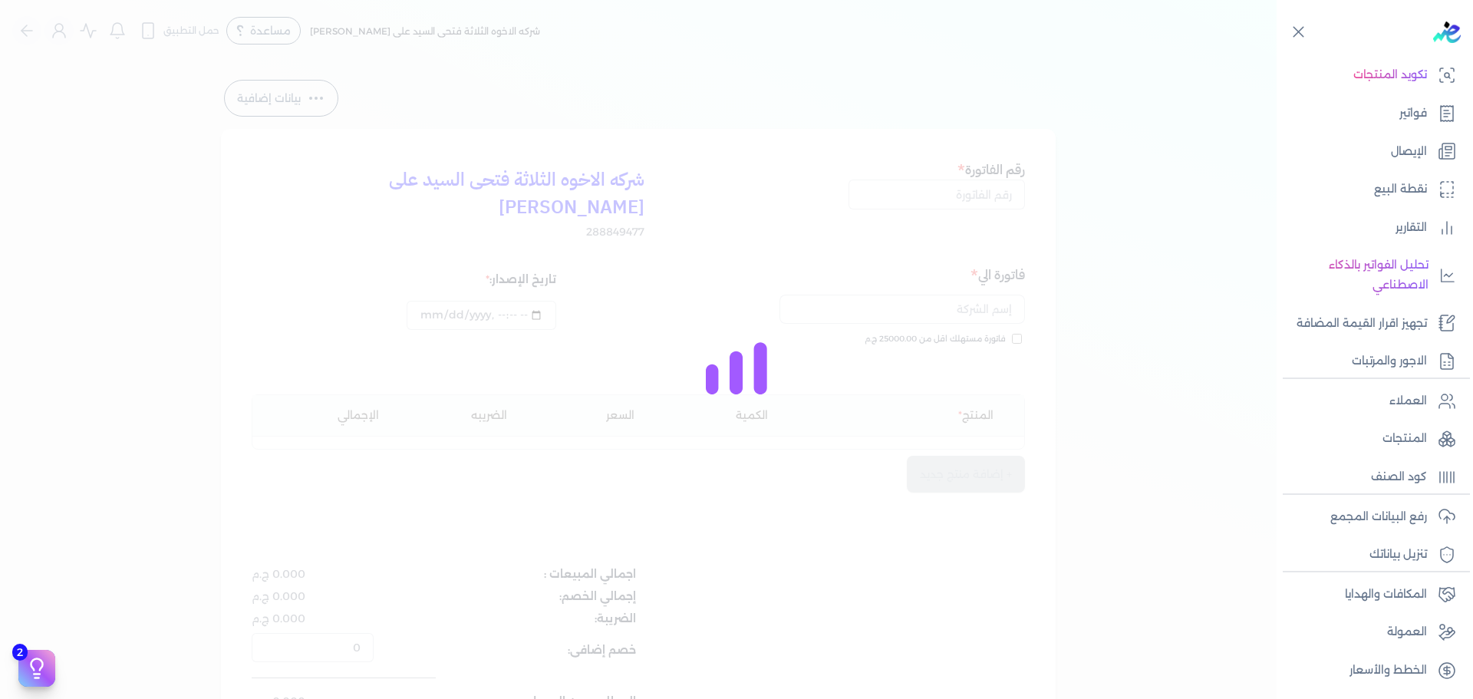
type input "[DATE]T11:29:33"
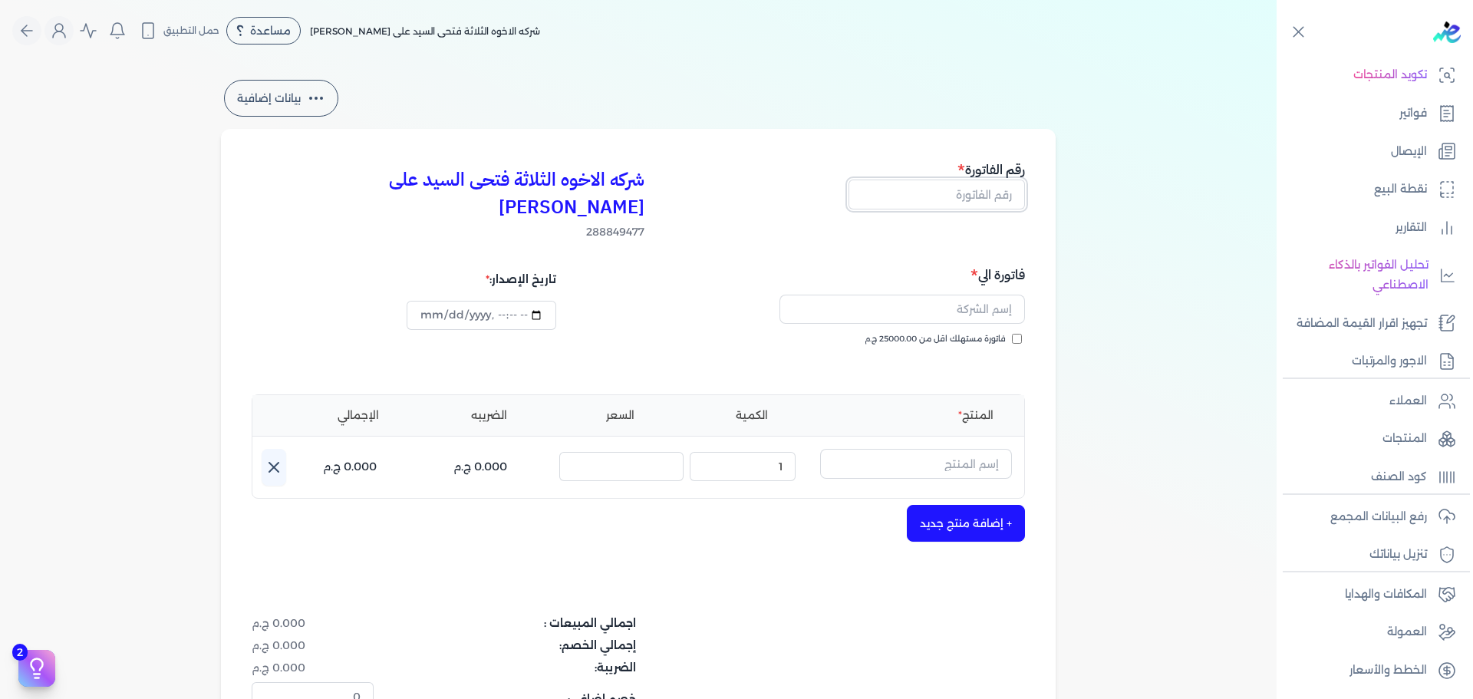
click at [891, 201] on input "text" at bounding box center [936, 193] width 176 height 29
type input "13808"
click at [965, 333] on span "فاتورة مستهلك اقل من 25000.00 ج.م" at bounding box center [934, 339] width 141 height 12
click at [1012, 334] on input "فاتورة مستهلك اقل من 25000.00 ج.م" at bounding box center [1017, 339] width 10 height 10
checkbox input "true"
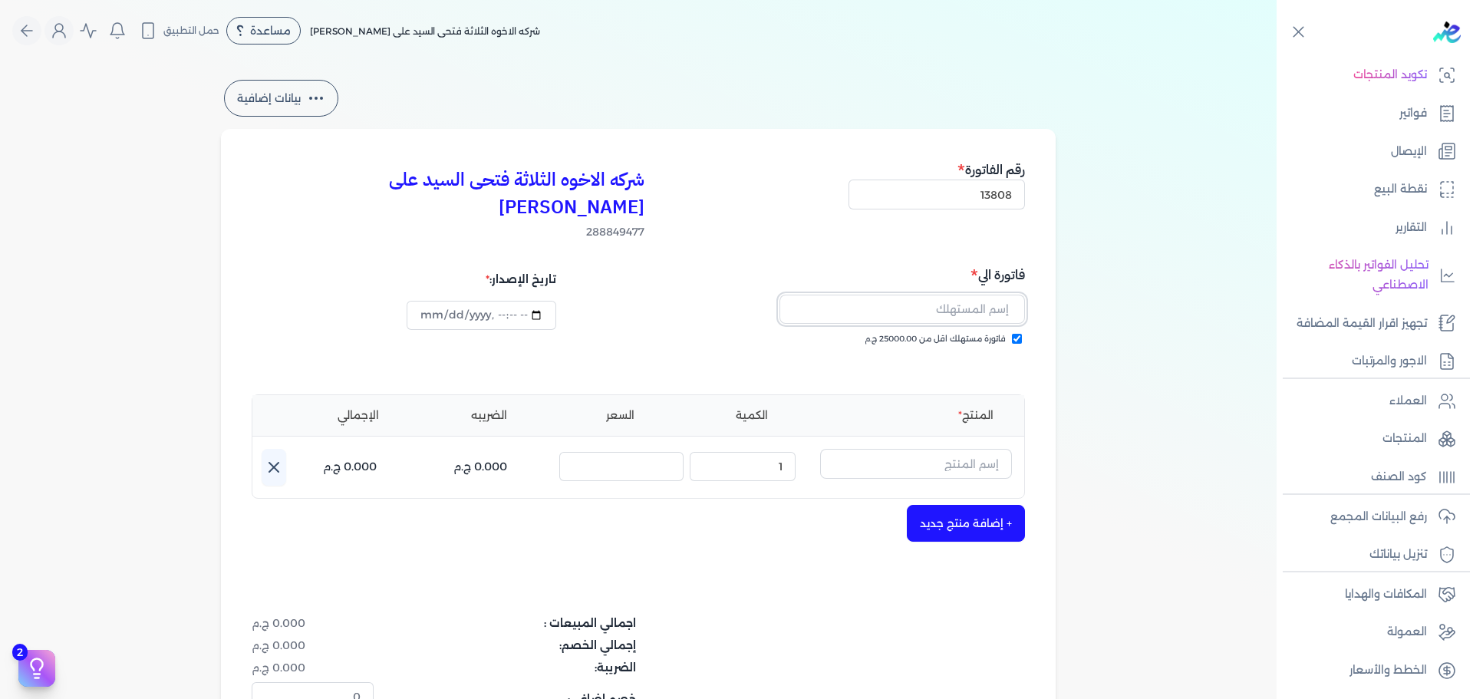
click at [989, 295] on input "text" at bounding box center [901, 309] width 245 height 29
type input "[PERSON_NAME] [PERSON_NAME]"
click at [954, 449] on input "text" at bounding box center [916, 463] width 192 height 29
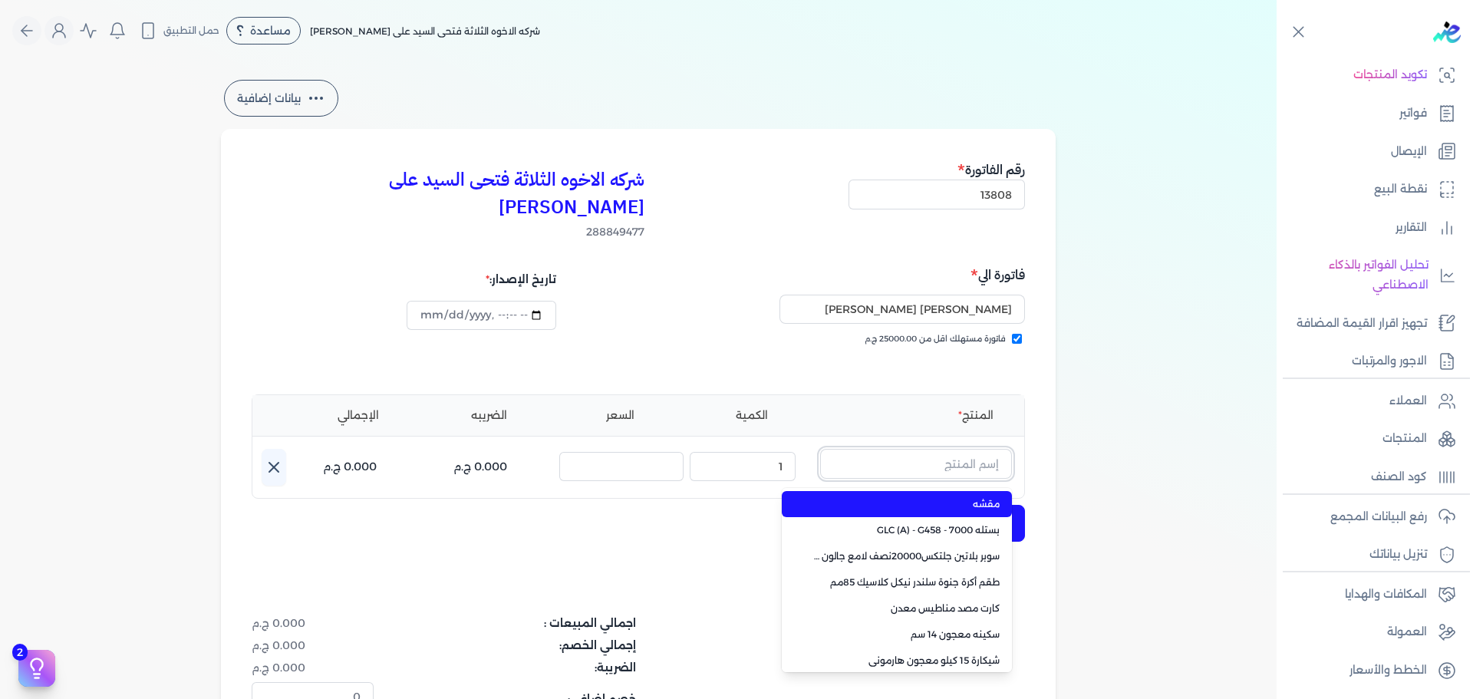
paste input "سوبر بلاتين سوبرلاك نصف لامع علبة 0.900 لتر Base A"
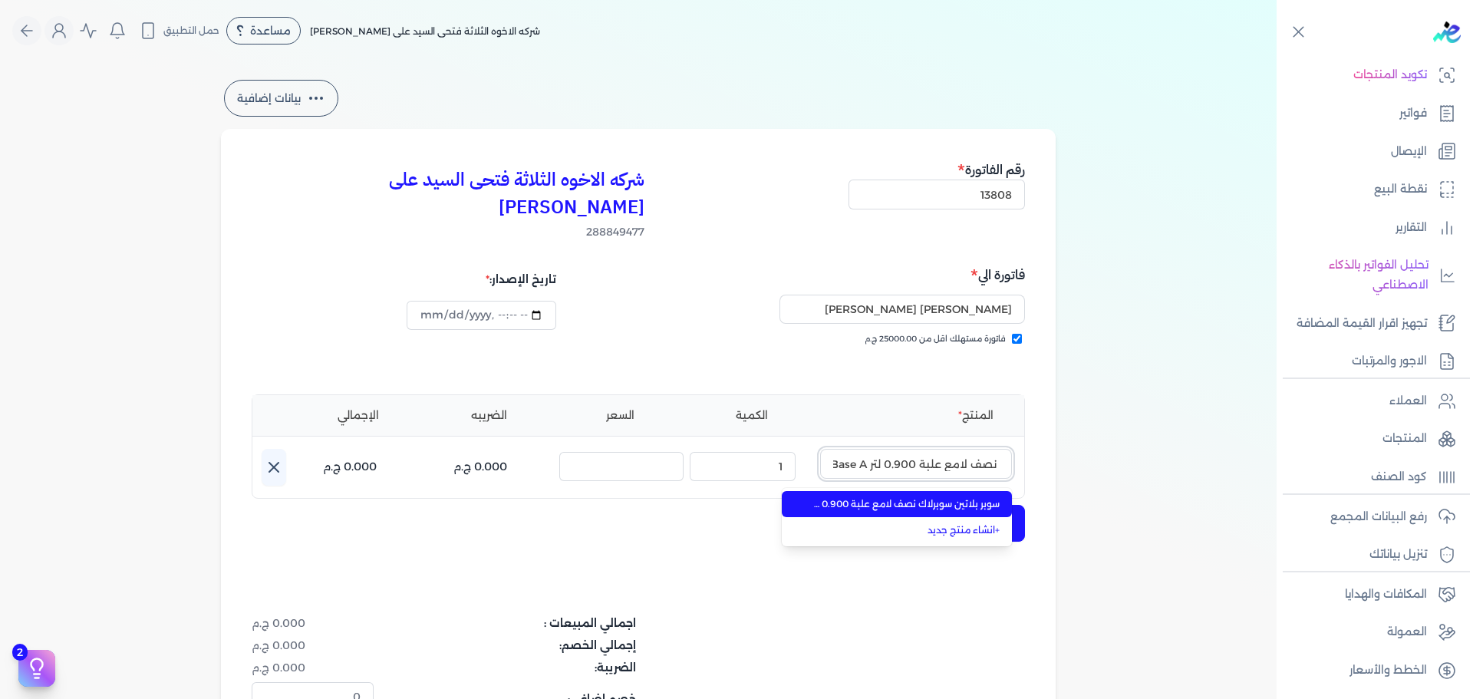
type input "سوبر بلاتين سوبرلاك نصف لامع علبة 0.900 لتر Base A"
click at [930, 497] on span "سوبر بلاتين سوبرلاك نصف لامع علبة 0.900 لتر Base A" at bounding box center [905, 504] width 187 height 14
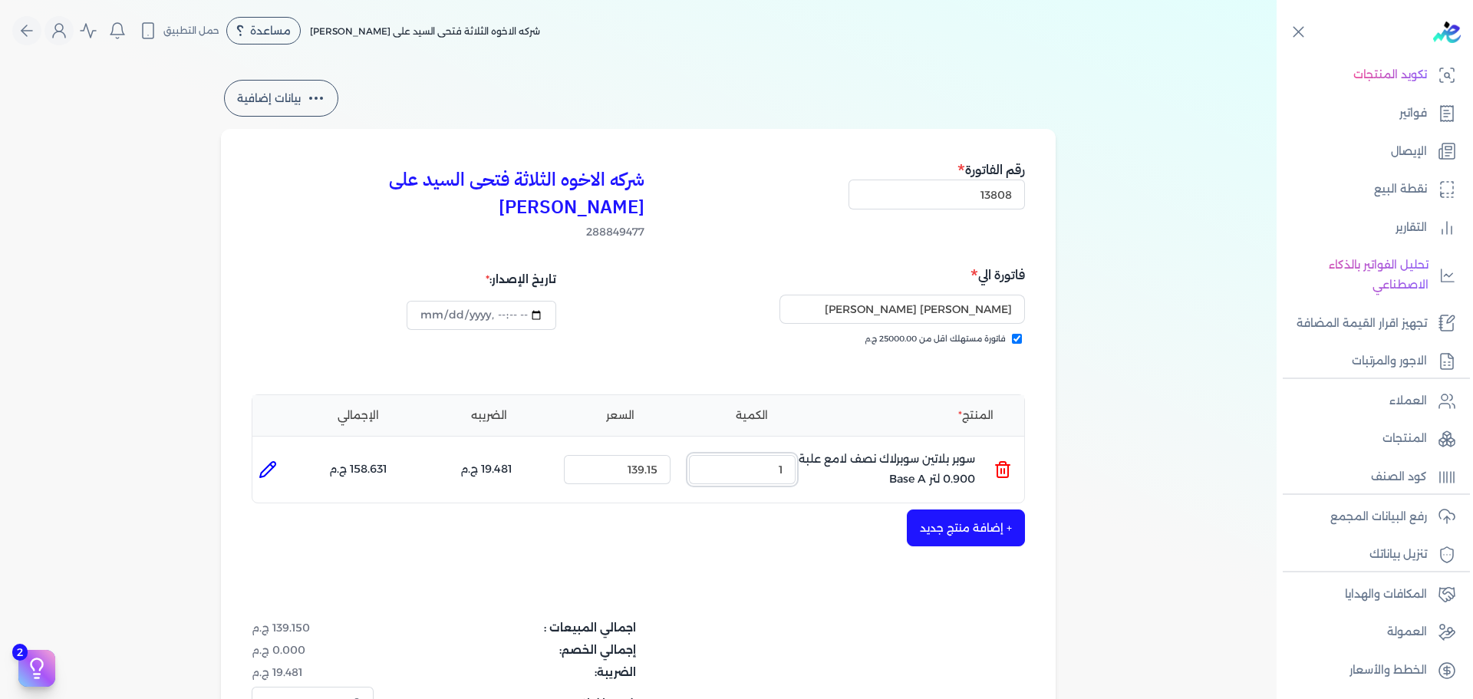
drag, startPoint x: 847, startPoint y: 448, endPoint x: 884, endPoint y: 451, distance: 36.9
click at [881, 449] on ul "المنتج : سوبر بلاتين سوبرلاك نصف لامع علبة 0.900 لتر Base A الكمية : 1 السعر : …" at bounding box center [638, 469] width 772 height 41
type input "4"
click at [949, 509] on button "+ إضافة منتج جديد" at bounding box center [966, 527] width 118 height 37
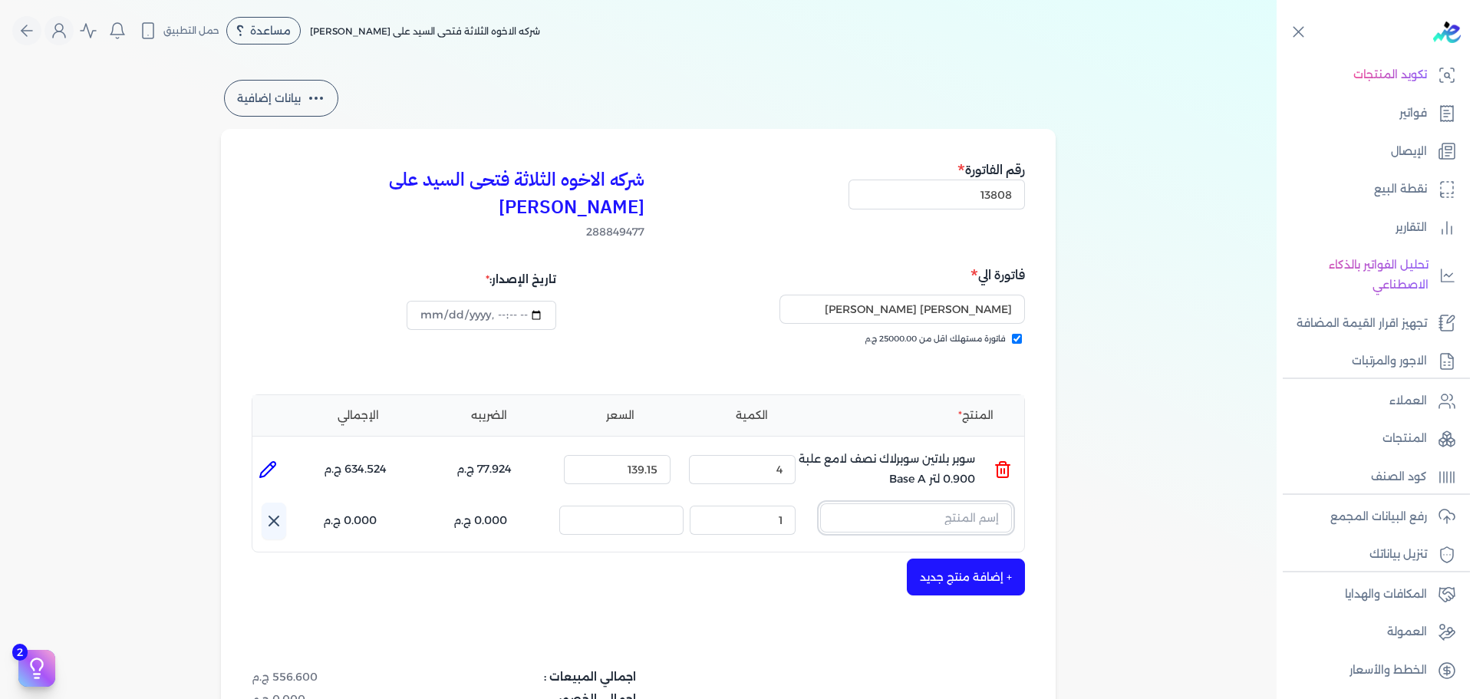
click at [943, 503] on input "text" at bounding box center [916, 517] width 192 height 29
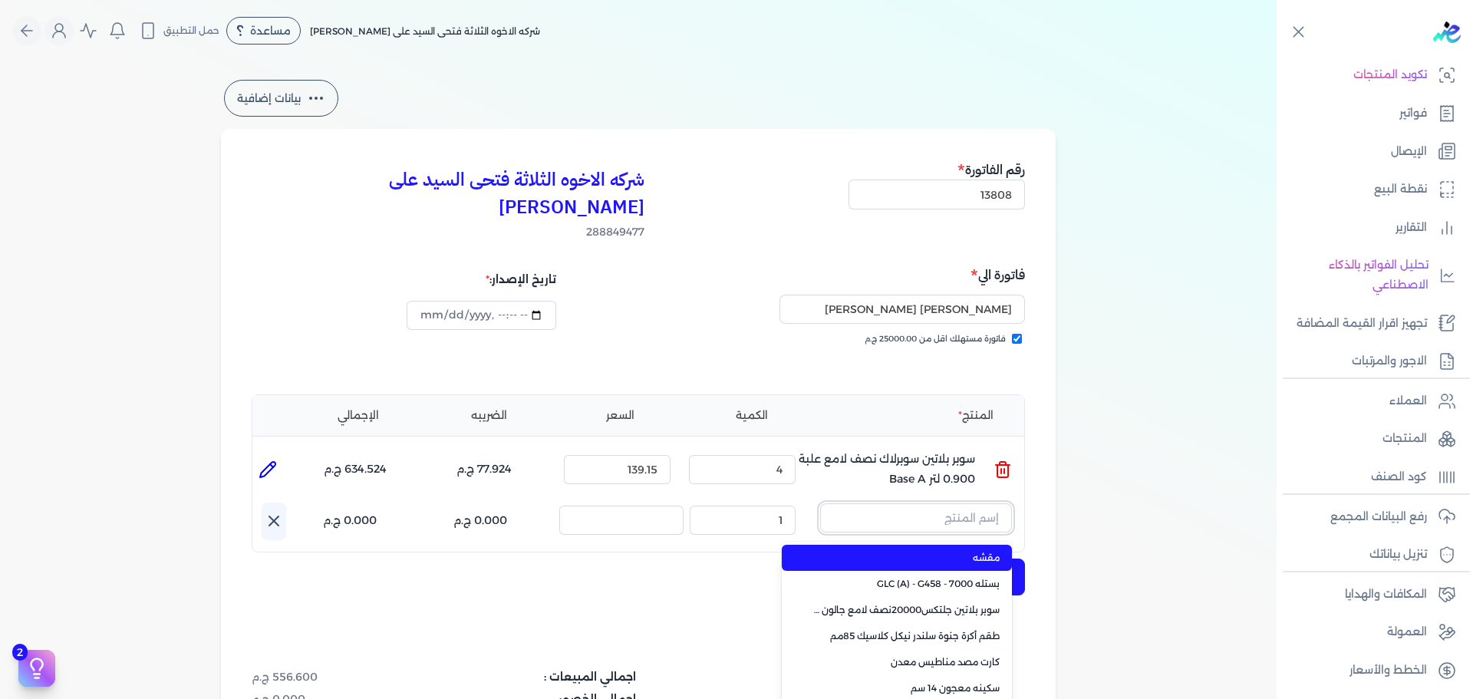
paste input "داي ستون 7070 بستلة 9 لتر لون اسود"
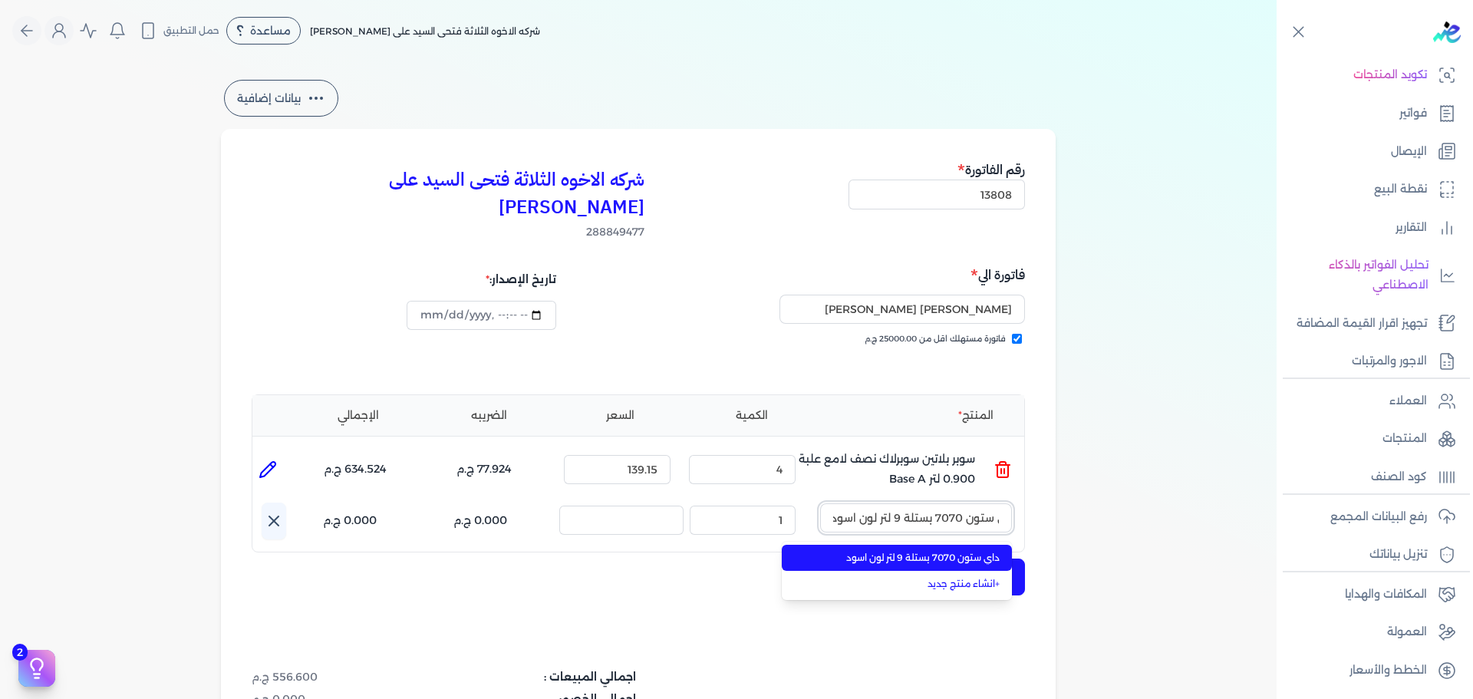
type input "داي ستون 7070 بستلة 9 لتر لون اسود"
click at [944, 551] on span "داي ستون 7070 بستلة 9 لتر لون اسود" at bounding box center [905, 558] width 187 height 14
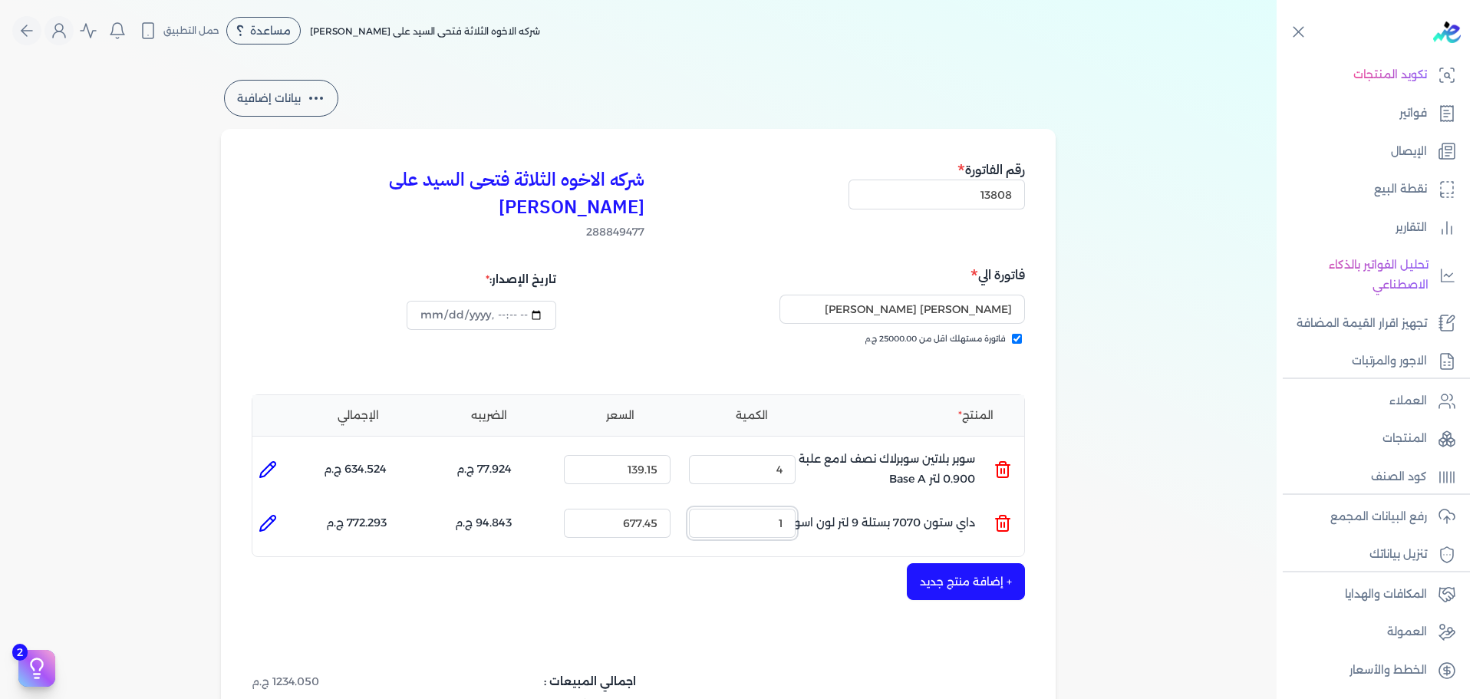
drag, startPoint x: 778, startPoint y: 489, endPoint x: 838, endPoint y: 490, distance: 59.1
click at [833, 502] on ul "المنتج : داي ستون 7070 بستلة 9 لتر لون اسود الكمية : 1 السعر : 677.45 الضريبه :…" at bounding box center [638, 522] width 772 height 41
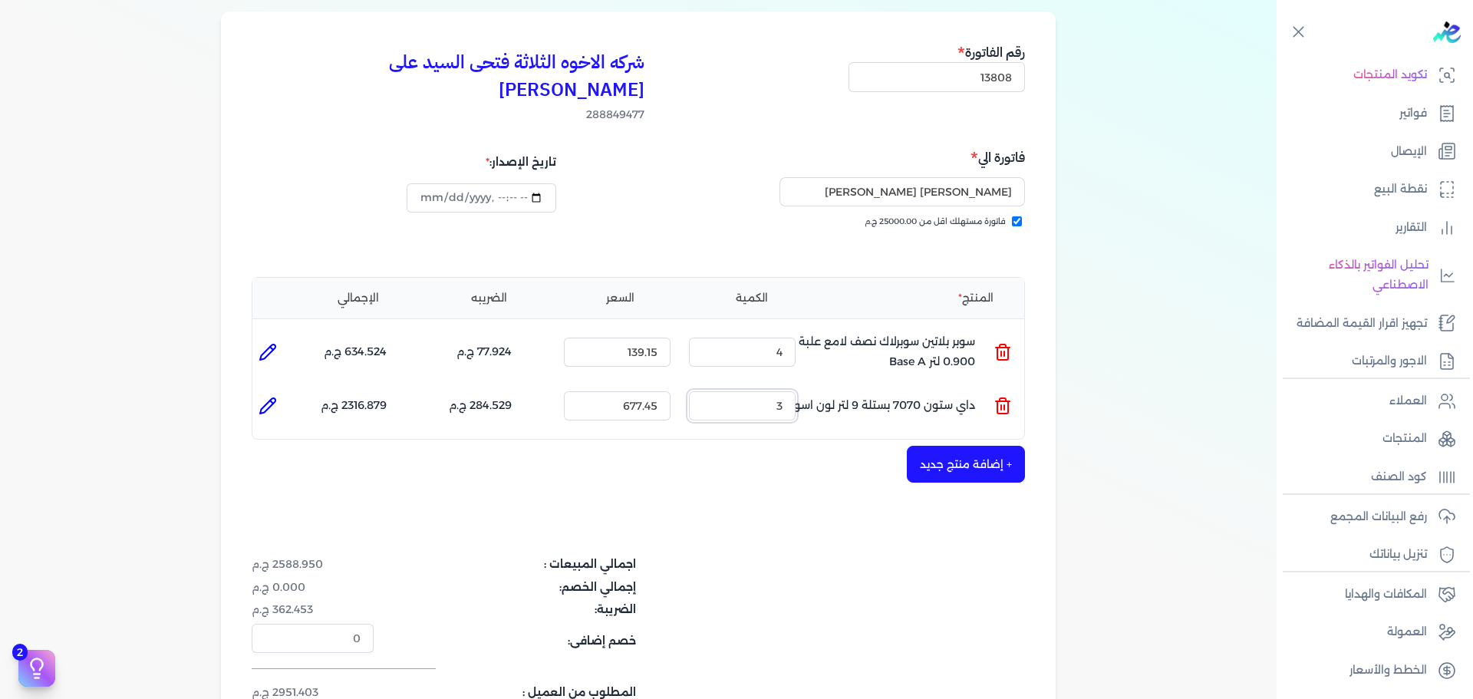
scroll to position [153, 0]
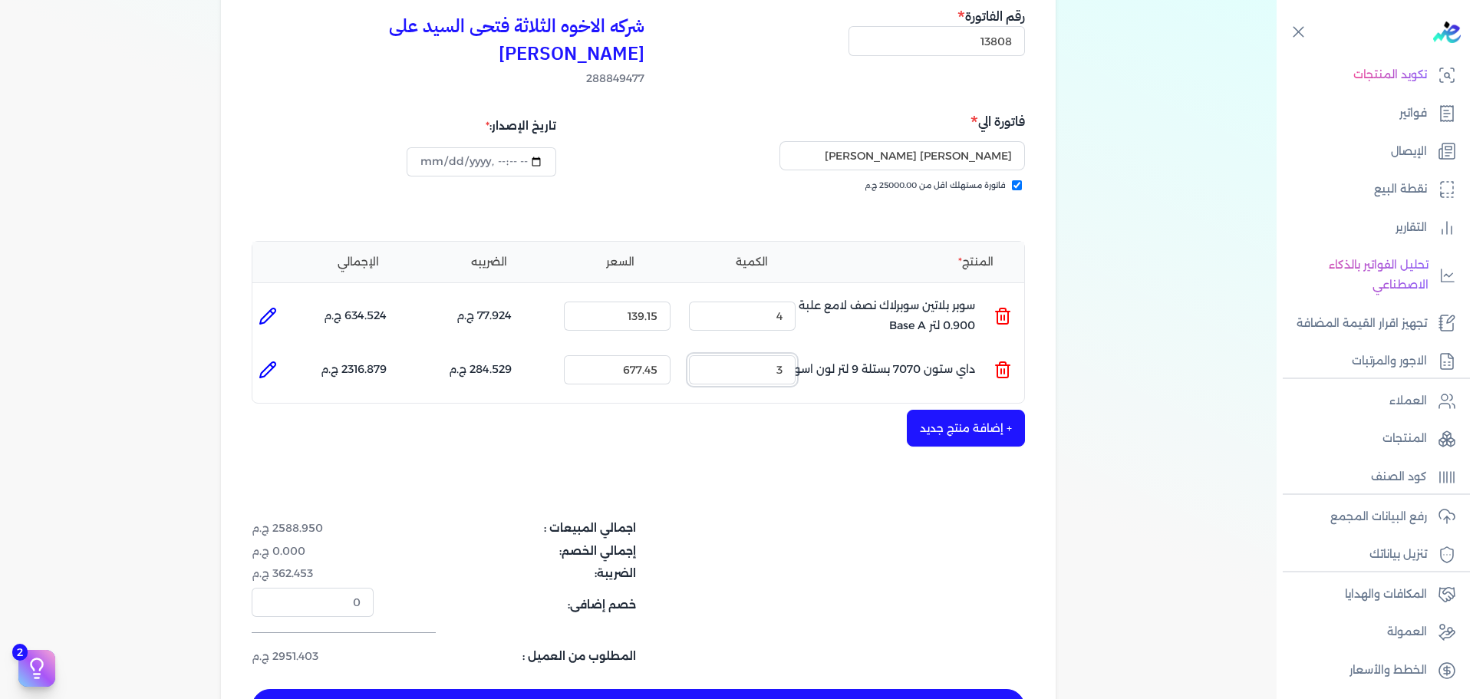
type input "3"
click at [827, 689] on button "حفظ الفاتوره" at bounding box center [638, 707] width 773 height 37
type input "[DATE]"
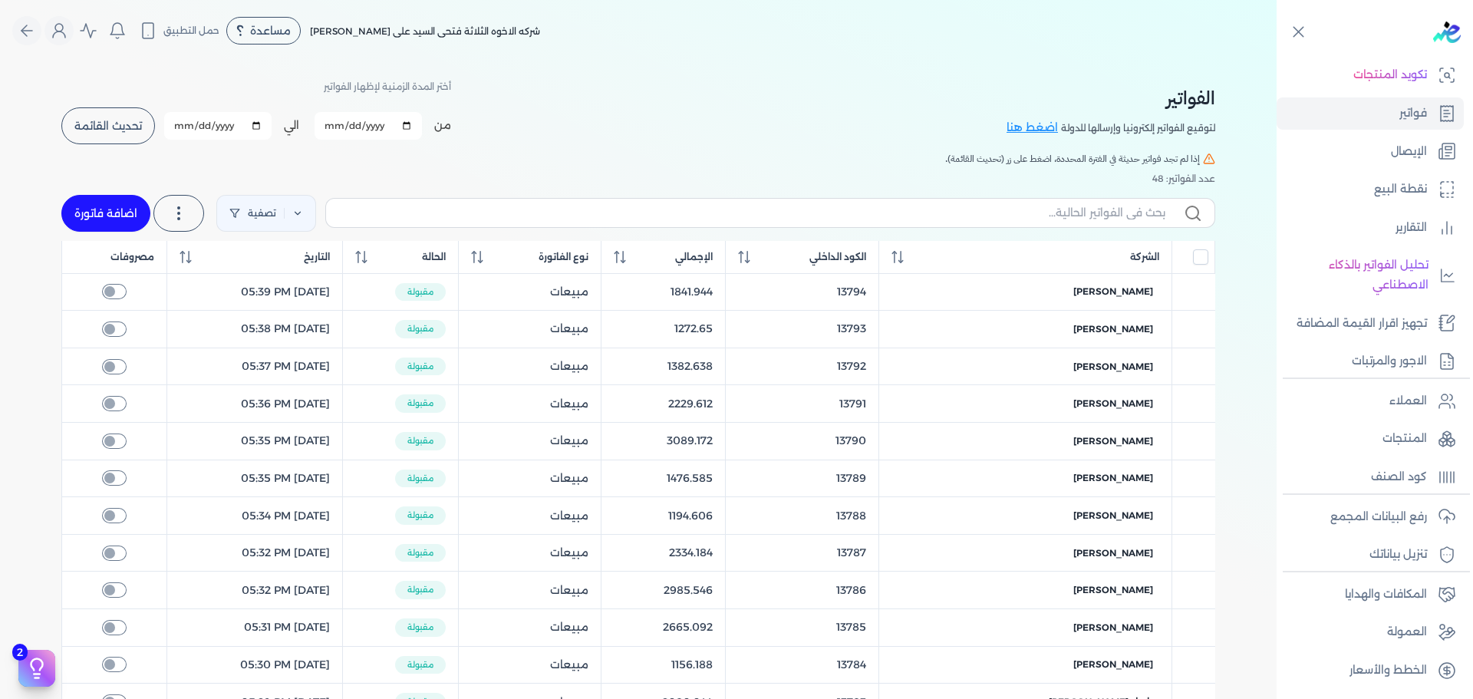
click at [117, 202] on link "اضافة فاتورة" at bounding box center [105, 213] width 89 height 37
select select "EGP"
select select "B"
select select "EGS"
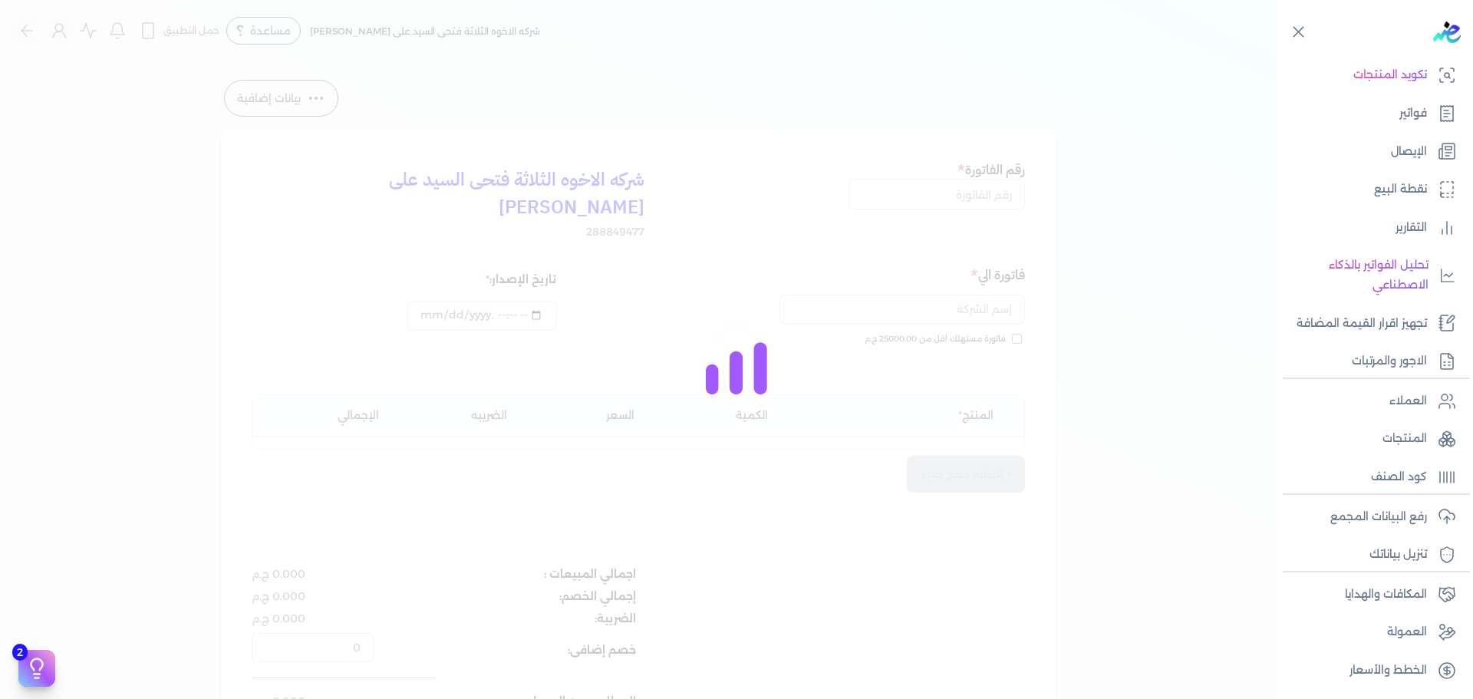
type input "[DATE]T11:30:43"
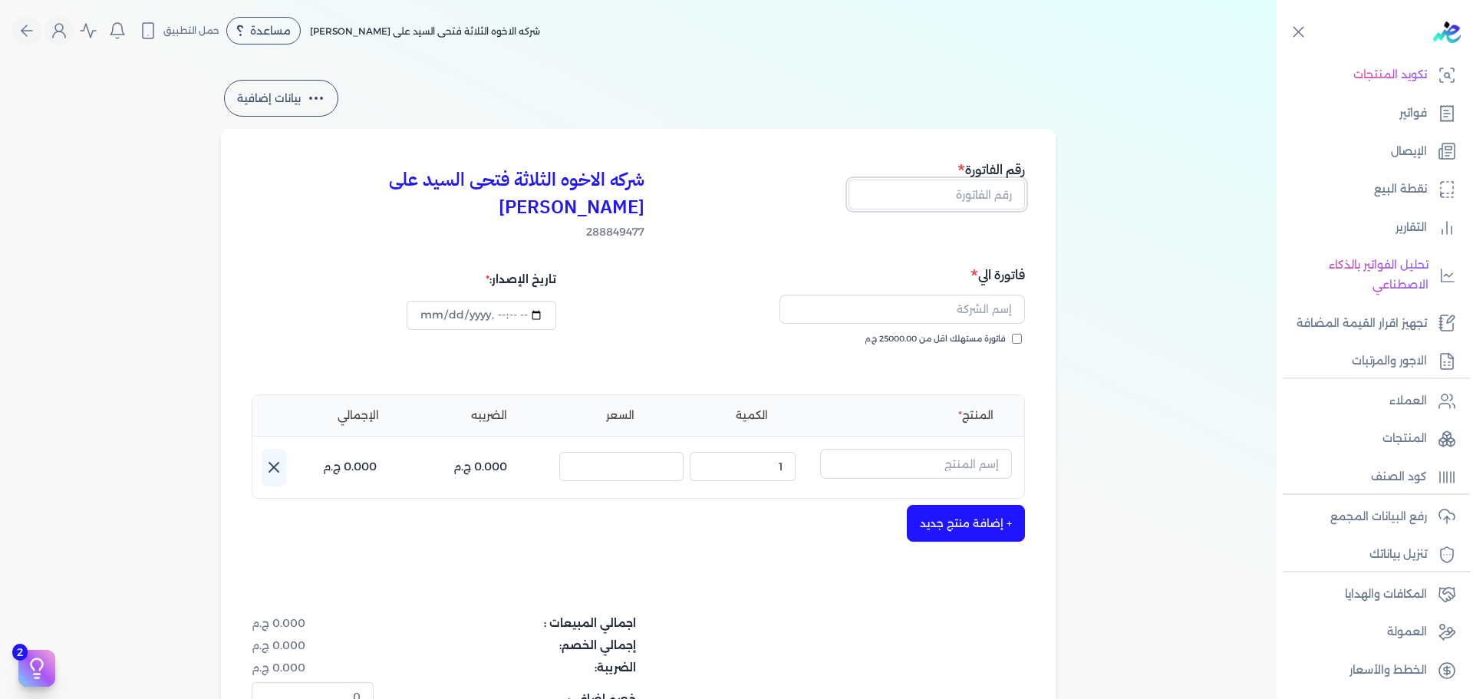
click at [992, 191] on input "text" at bounding box center [936, 193] width 176 height 29
type input "13809"
click at [1000, 333] on span "فاتورة مستهلك اقل من 25000.00 ج.م" at bounding box center [934, 339] width 141 height 12
click at [1012, 334] on input "فاتورة مستهلك اقل من 25000.00 ج.م" at bounding box center [1017, 339] width 10 height 10
checkbox input "true"
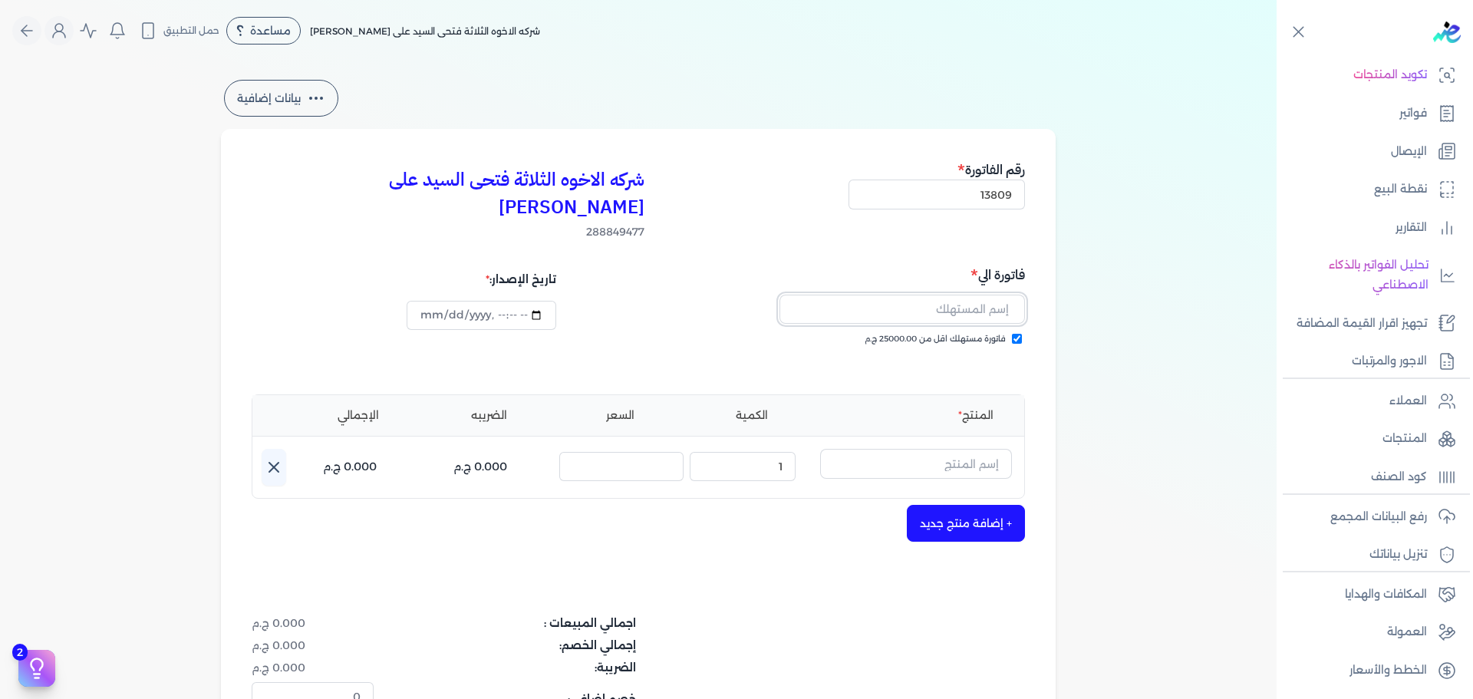
click at [968, 295] on input "text" at bounding box center [901, 309] width 245 height 29
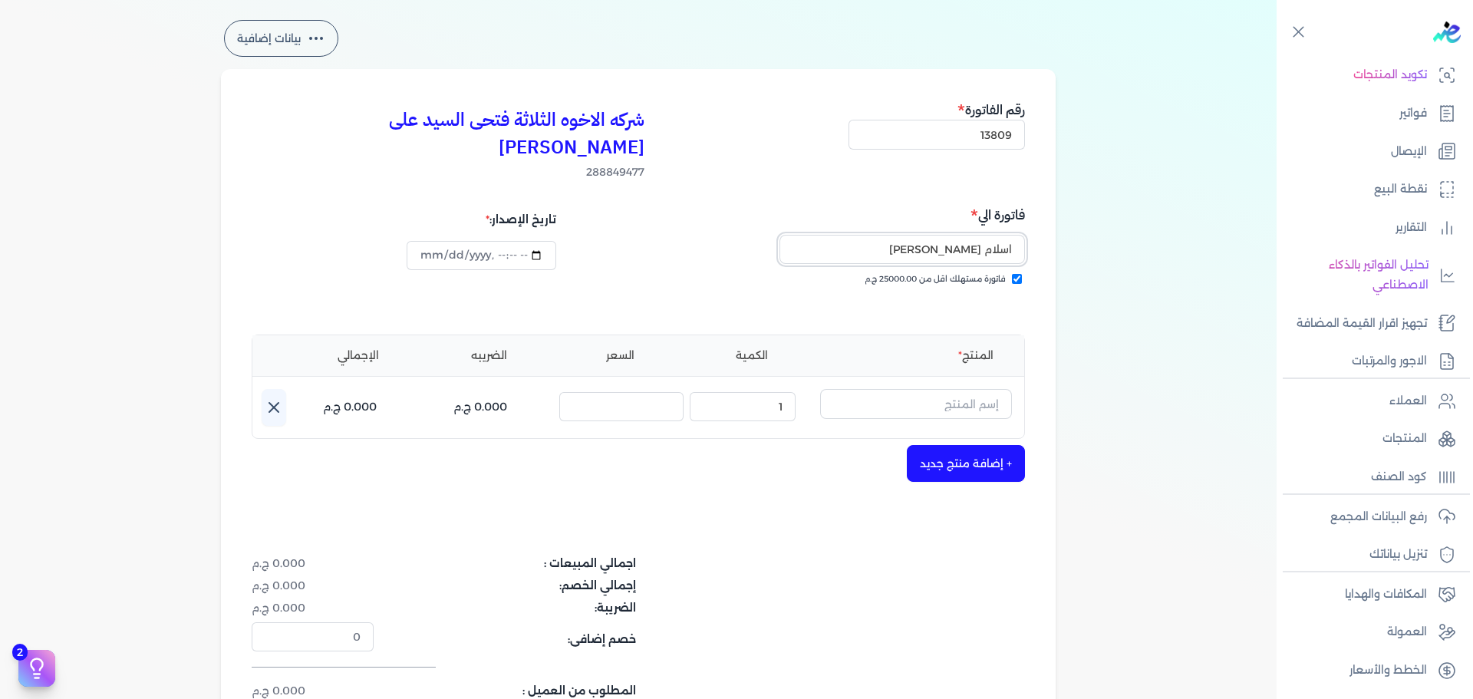
scroll to position [153, 0]
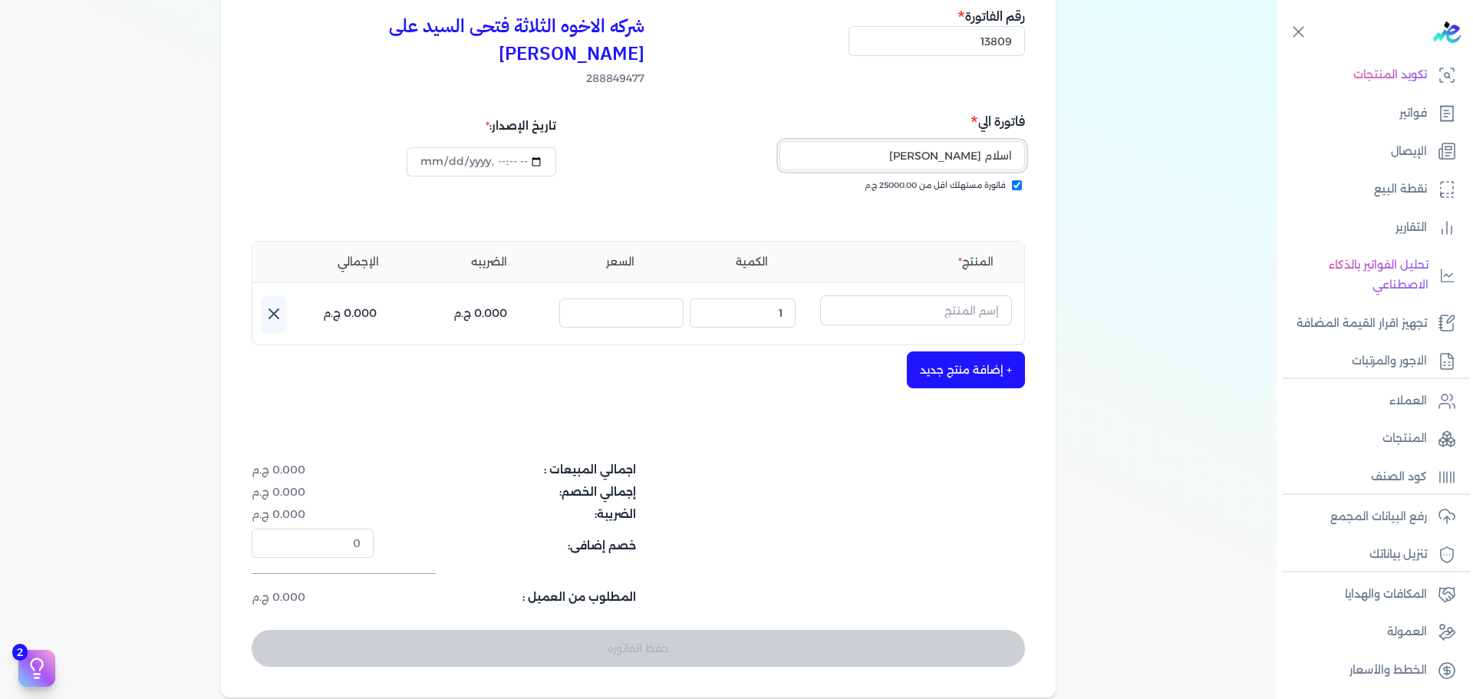
type input "اسلام [PERSON_NAME]"
click at [888, 295] on input "text" at bounding box center [916, 309] width 192 height 29
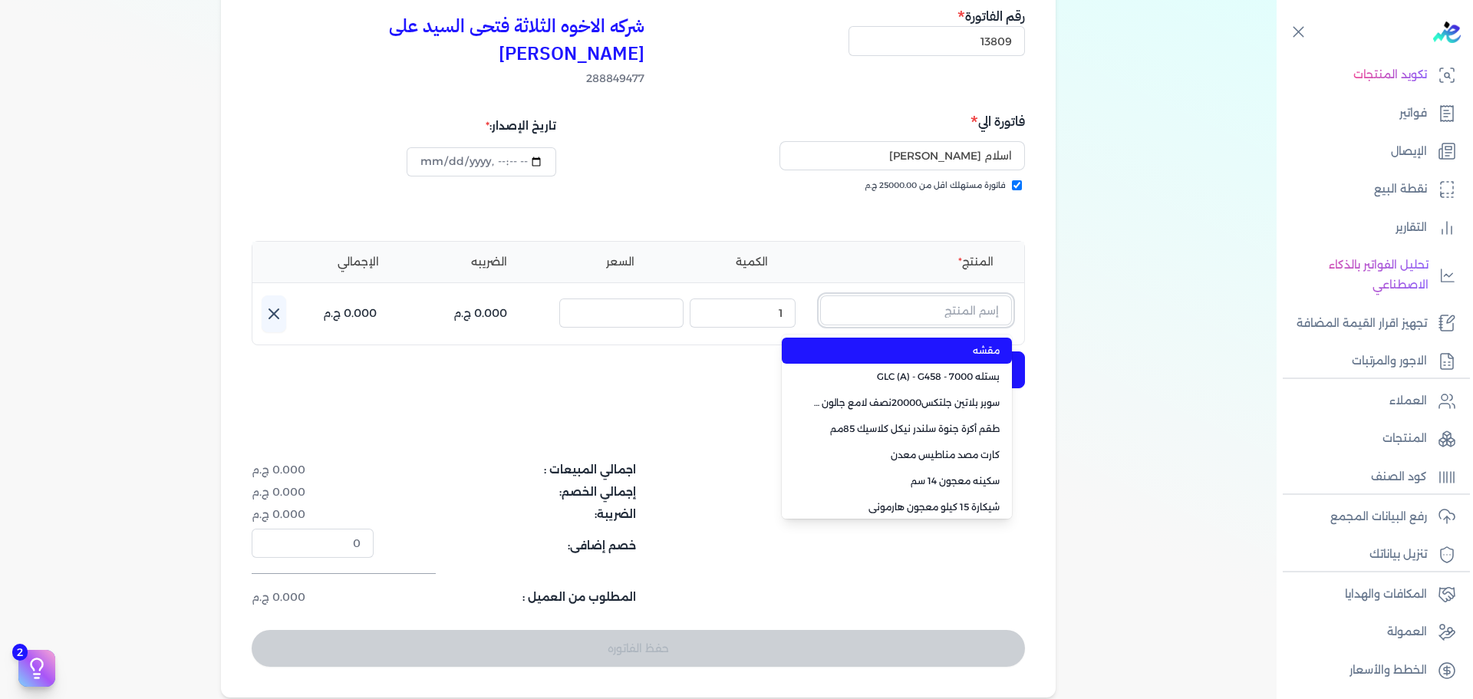
paste input "سوبر بلاتين سوبرلاك نصف لامع جالون 2.700 لتر Base A"
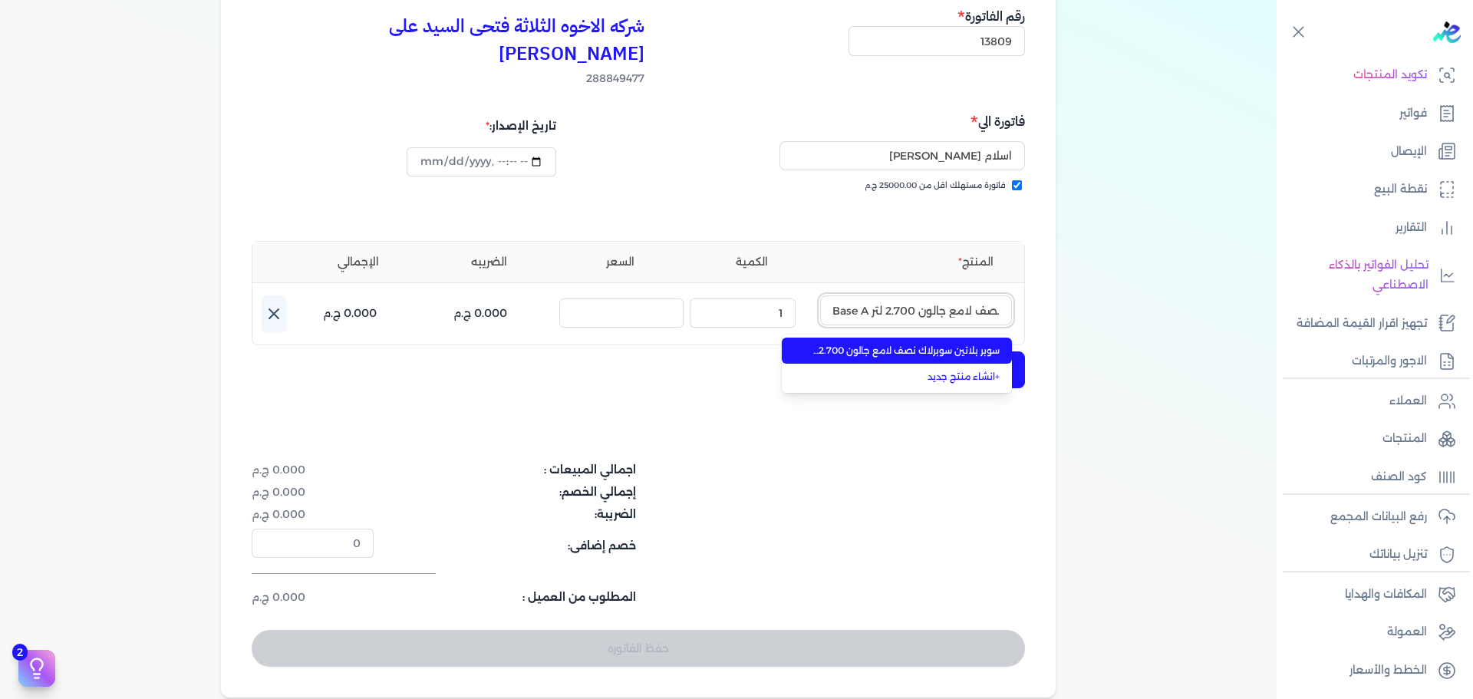
type input "سوبر بلاتين سوبرلاك نصف لامع جالون 2.700 لتر Base A"
drag, startPoint x: 895, startPoint y: 319, endPoint x: 851, endPoint y: 314, distance: 44.7
click at [894, 344] on span "سوبر بلاتين سوبرلاك نصف لامع جالون 2.700 لتر Base A" at bounding box center [905, 351] width 187 height 14
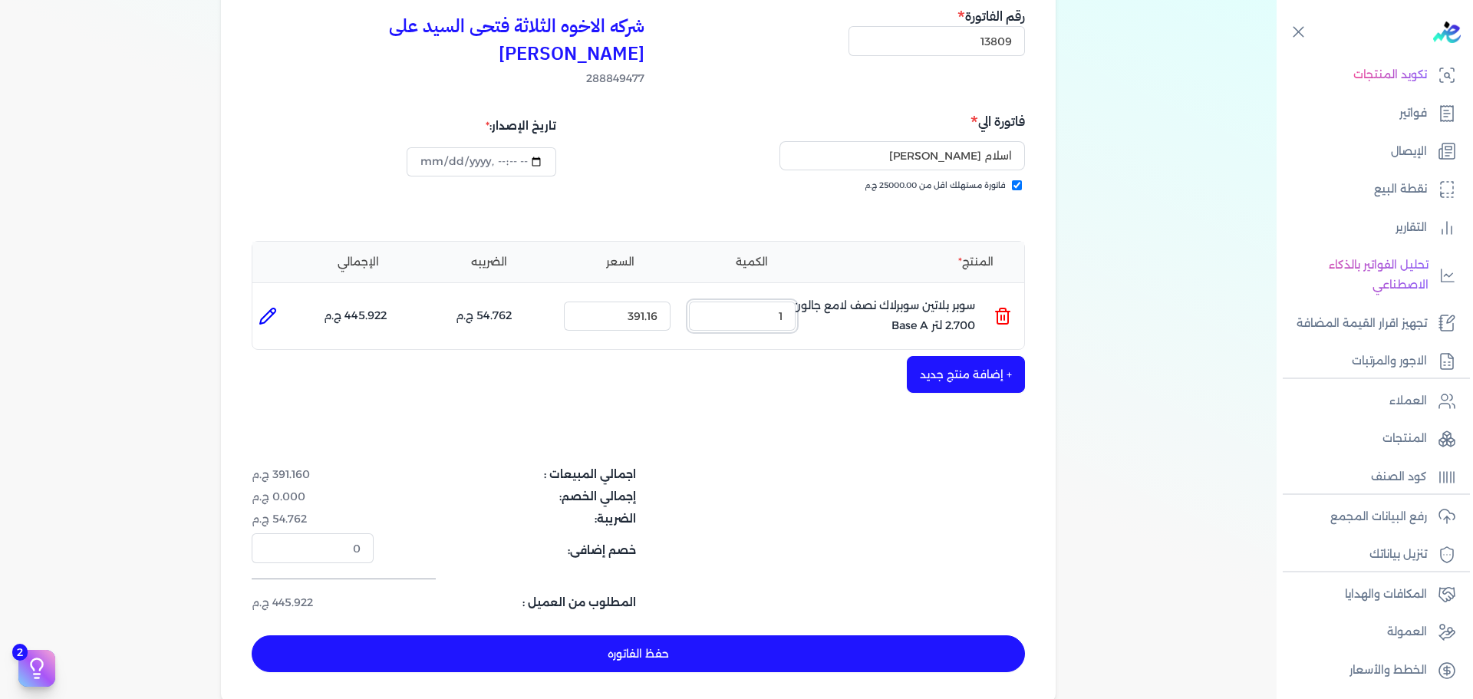
drag, startPoint x: 763, startPoint y: 292, endPoint x: 865, endPoint y: 289, distance: 102.1
click at [856, 295] on ul "المنتج : سوبر بلاتين سوبرلاك نصف لامع جالون 2.700 لتر Base A الكمية : 1 السعر :…" at bounding box center [638, 315] width 772 height 41
type input "4"
click at [762, 635] on button "حفظ الفاتوره" at bounding box center [638, 653] width 773 height 37
type input "[DATE]"
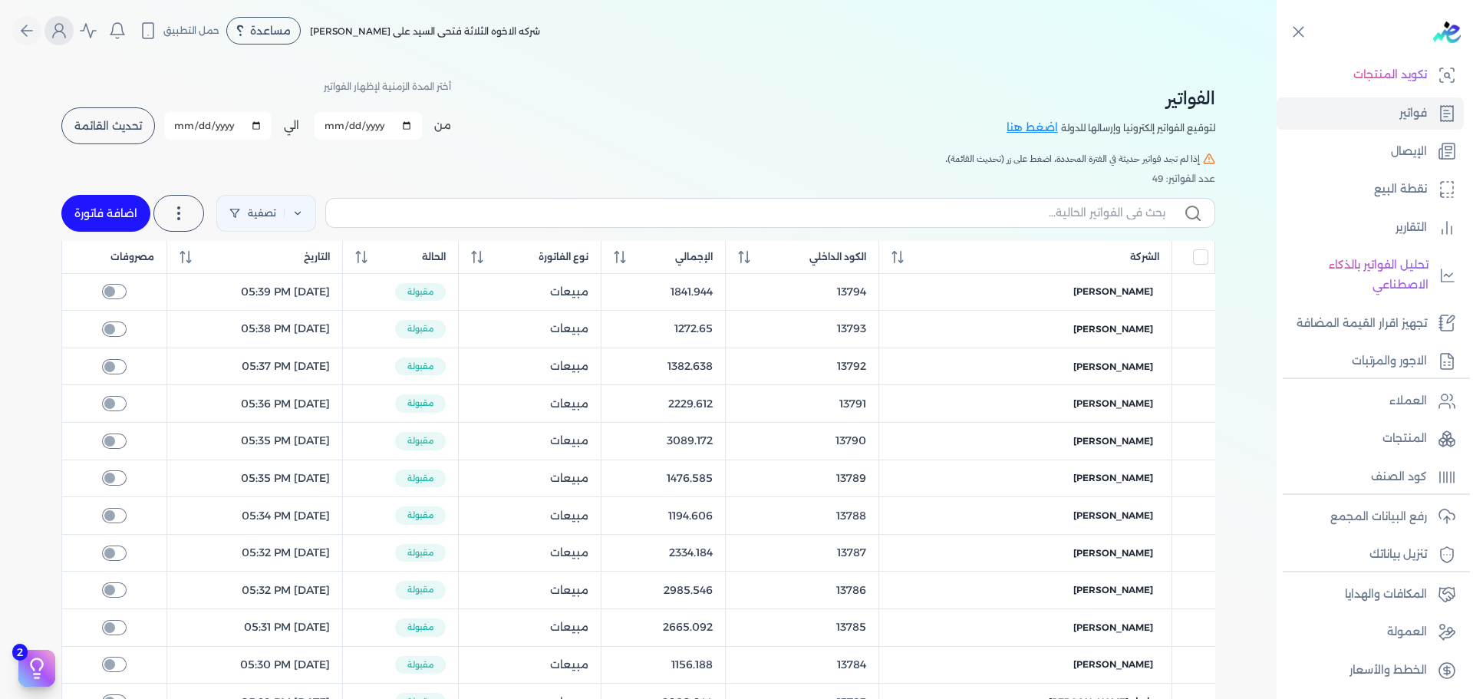
click at [74, 41] on button "Global" at bounding box center [58, 30] width 29 height 29
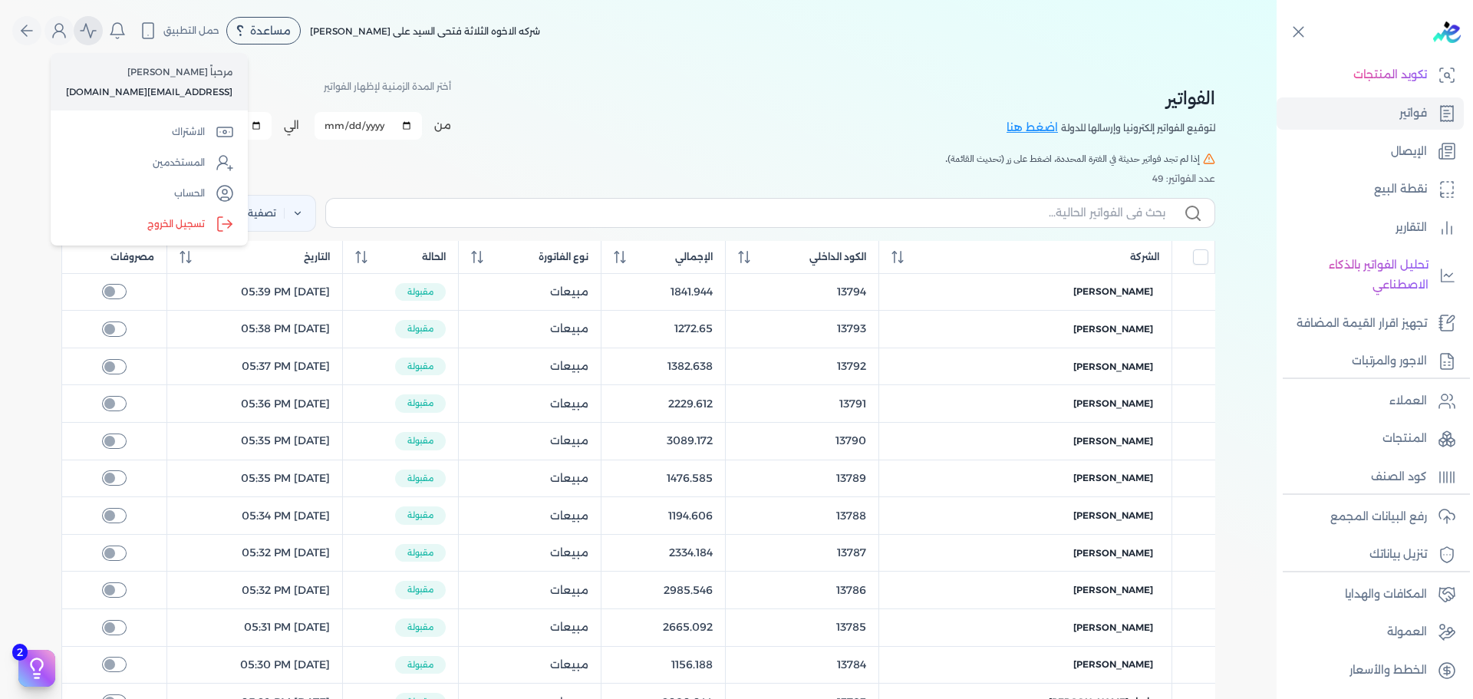
click at [97, 30] on icon "Global" at bounding box center [88, 30] width 18 height 18
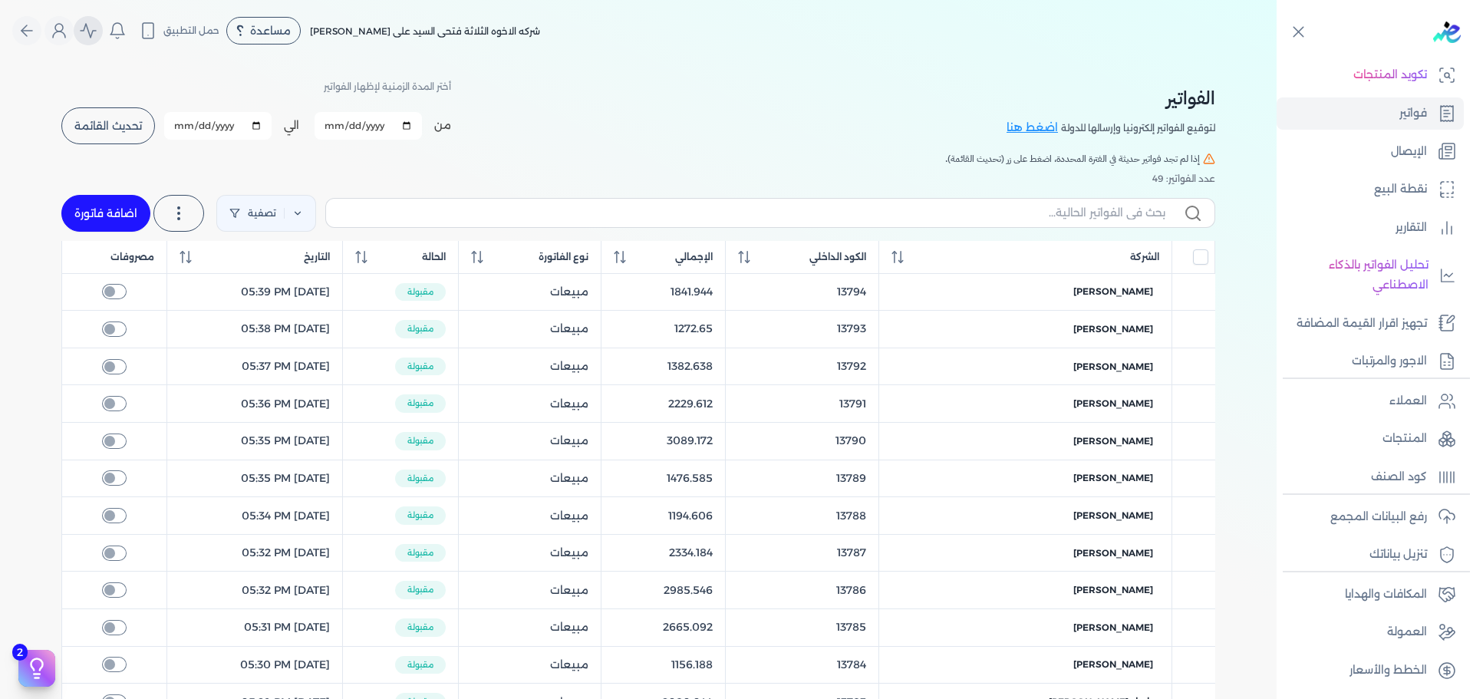
click at [97, 31] on icon "Global" at bounding box center [88, 30] width 18 height 18
click at [41, 23] on button "Global" at bounding box center [26, 30] width 29 height 29
select select "EGP"
select select "B"
select select "EGS"
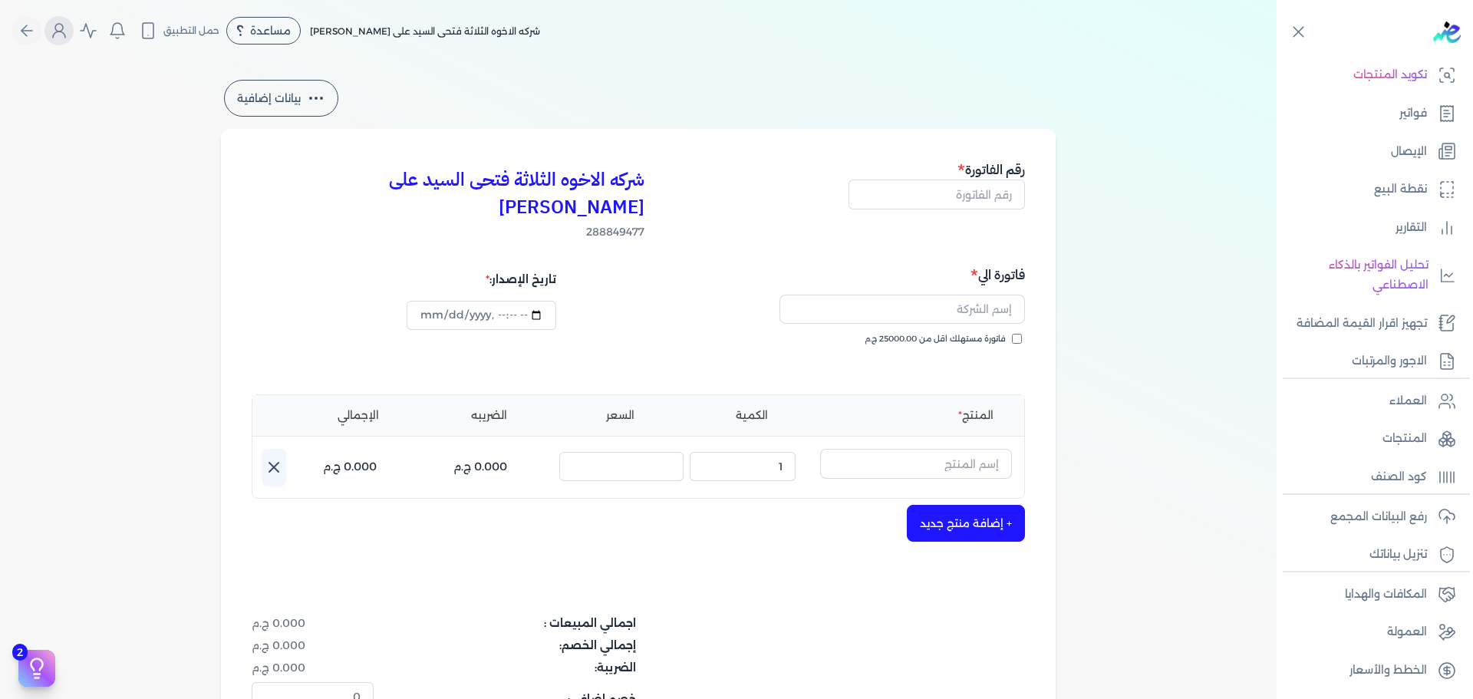
type input "[DATE]T11:32:38"
click at [1434, 74] on link "تكويد المنتجات" at bounding box center [1369, 75] width 187 height 32
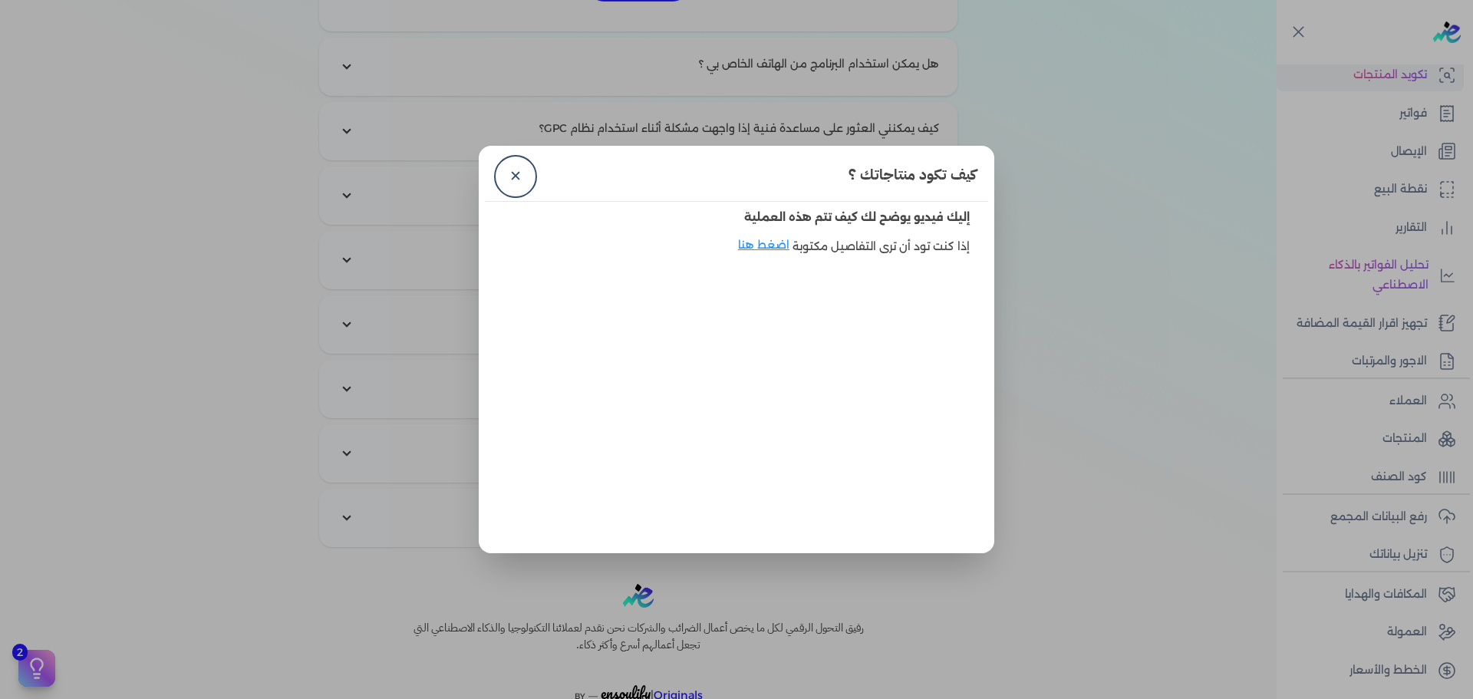
scroll to position [2236, 0]
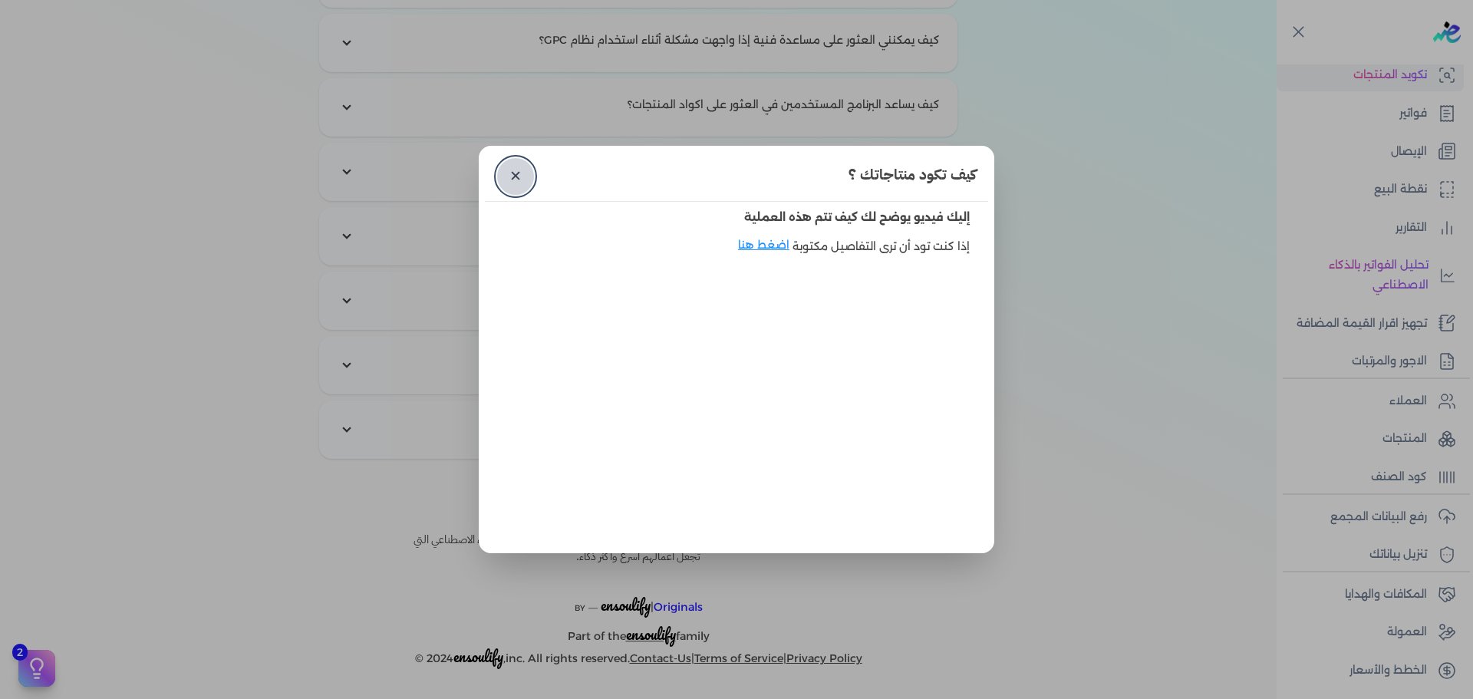
click at [508, 179] on link "✕" at bounding box center [515, 176] width 37 height 37
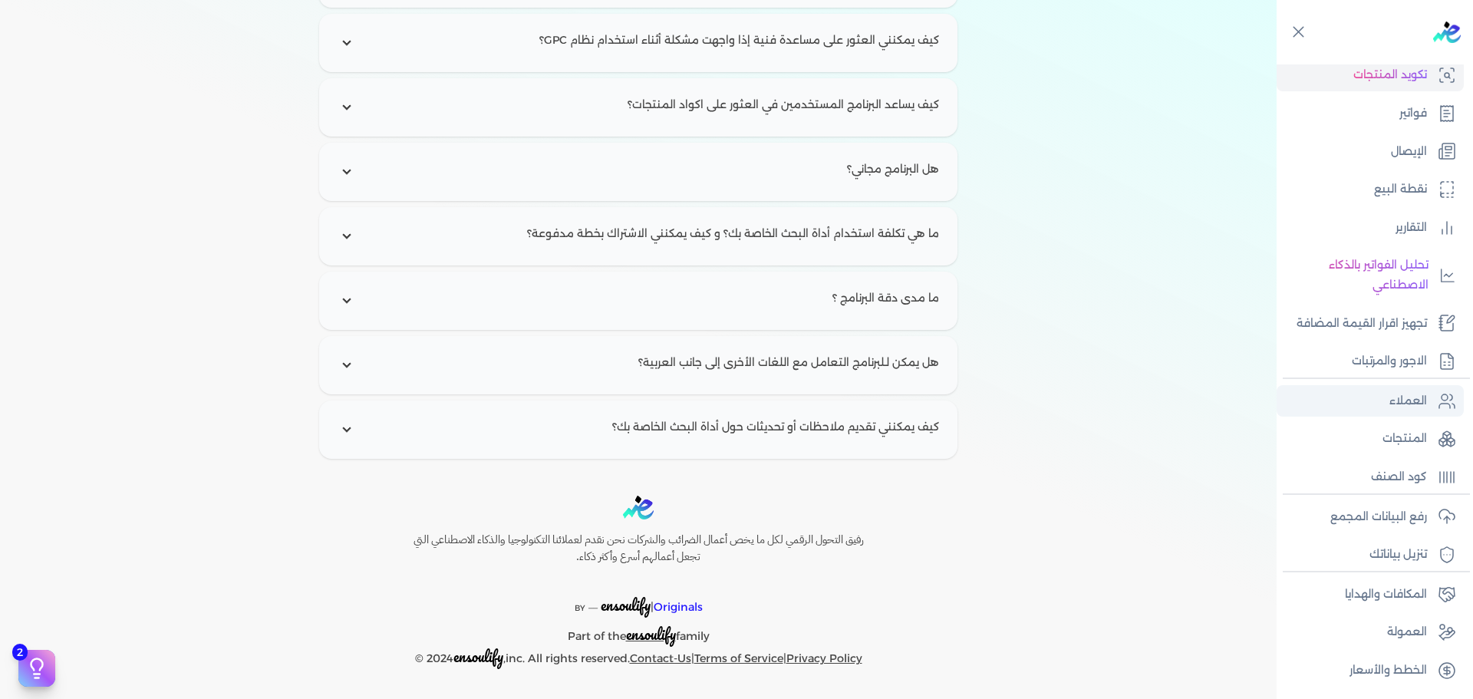
click at [1390, 397] on p "العملاء" at bounding box center [1408, 401] width 38 height 20
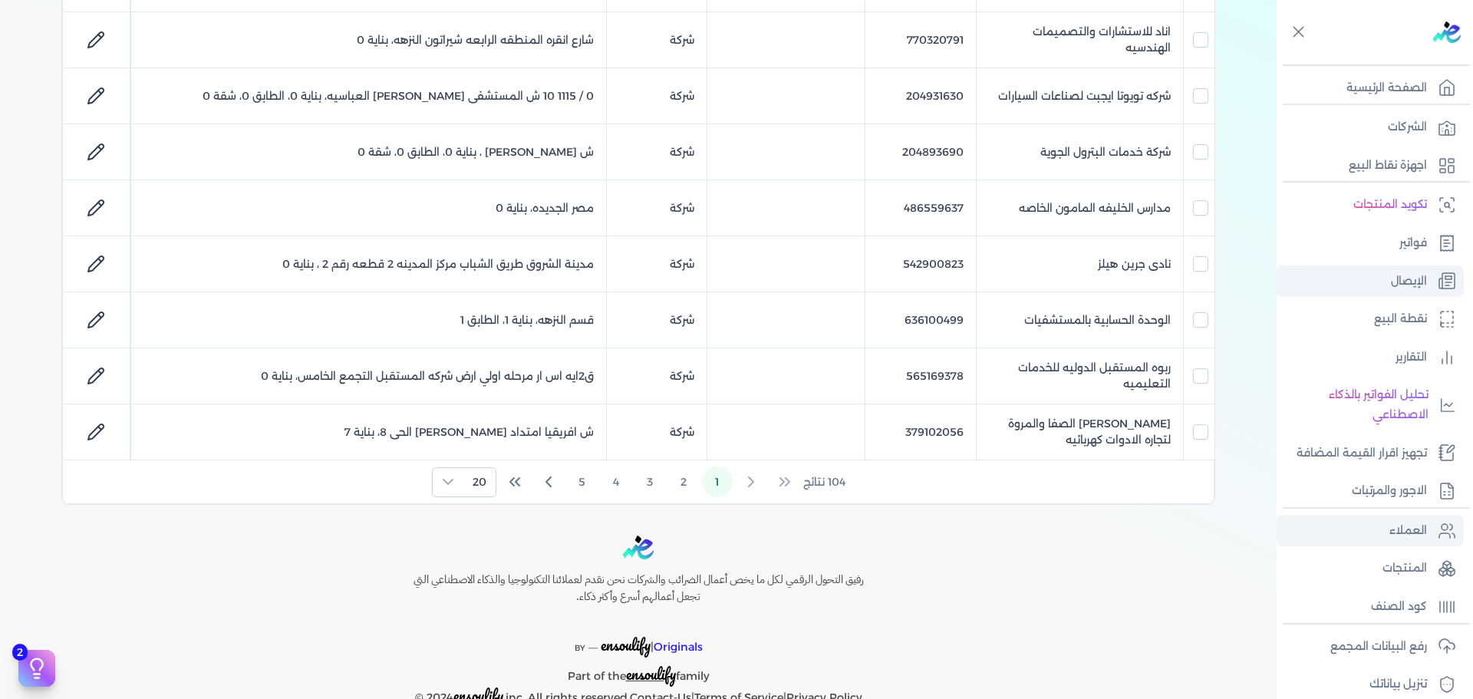
click at [1356, 280] on link "الإيصال" at bounding box center [1369, 281] width 187 height 32
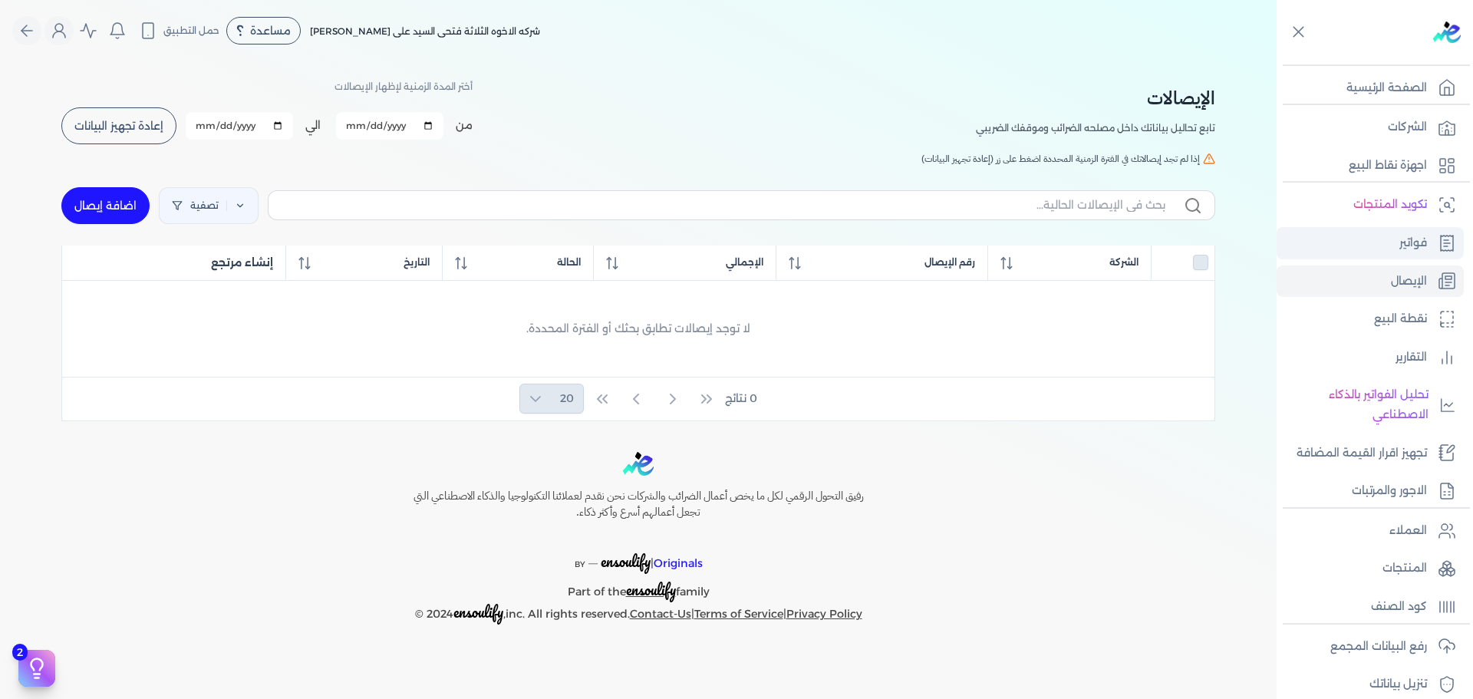
click at [1358, 239] on link "فواتير" at bounding box center [1369, 243] width 187 height 32
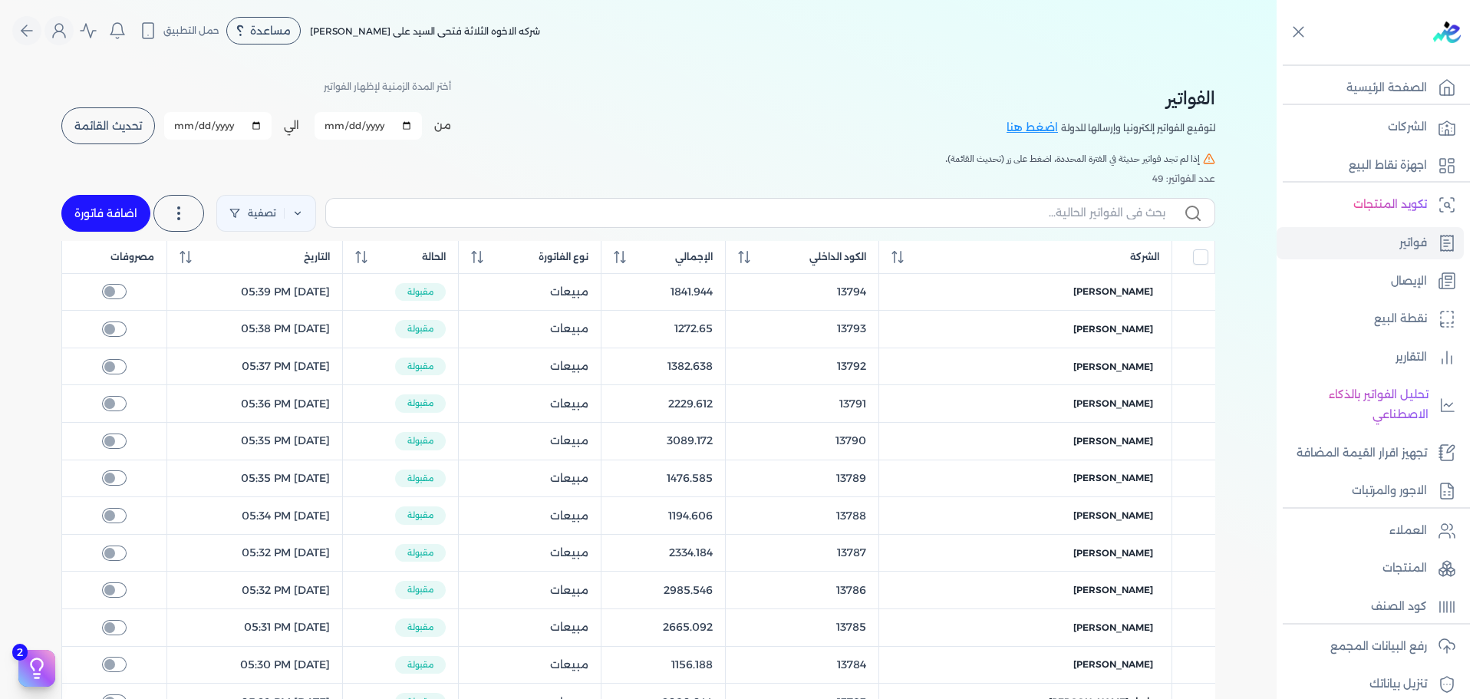
click at [1025, 119] on div "لتوقيع الفواتير إلكترونيا وإرسالها للدولة اضغط هنا" at bounding box center [1110, 128] width 209 height 20
click at [1025, 126] on link "اضغط هنا" at bounding box center [1033, 128] width 54 height 17
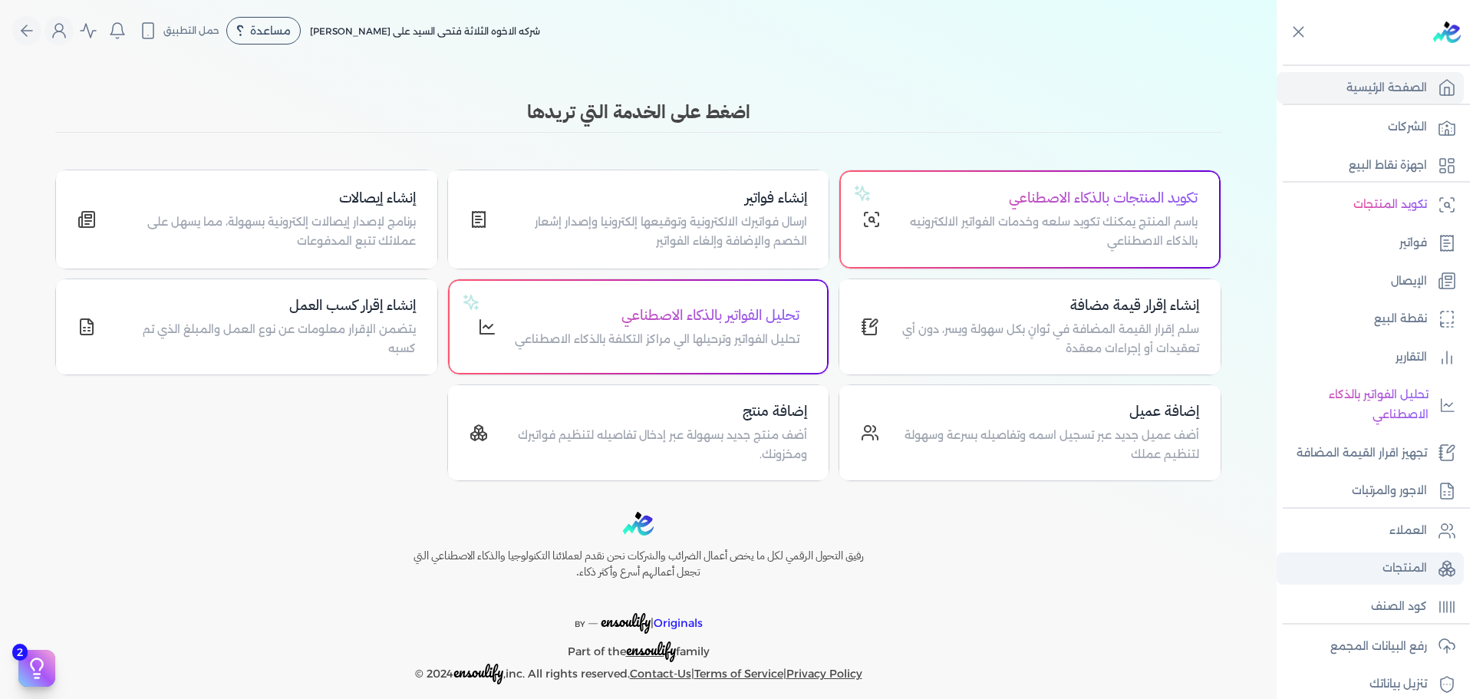
click at [1425, 564] on p "المنتجات" at bounding box center [1404, 568] width 44 height 20
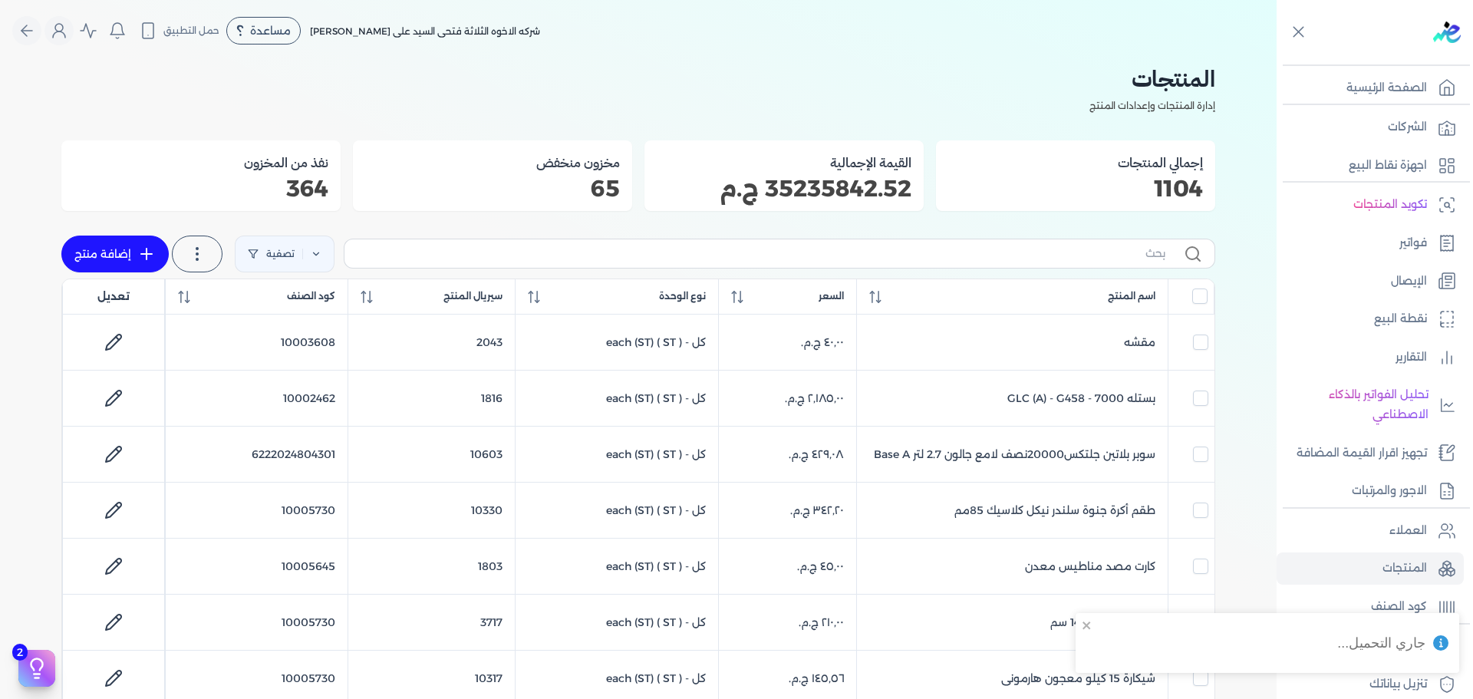
click at [100, 259] on link "إضافة منتج" at bounding box center [114, 253] width 107 height 37
select select "EGS"
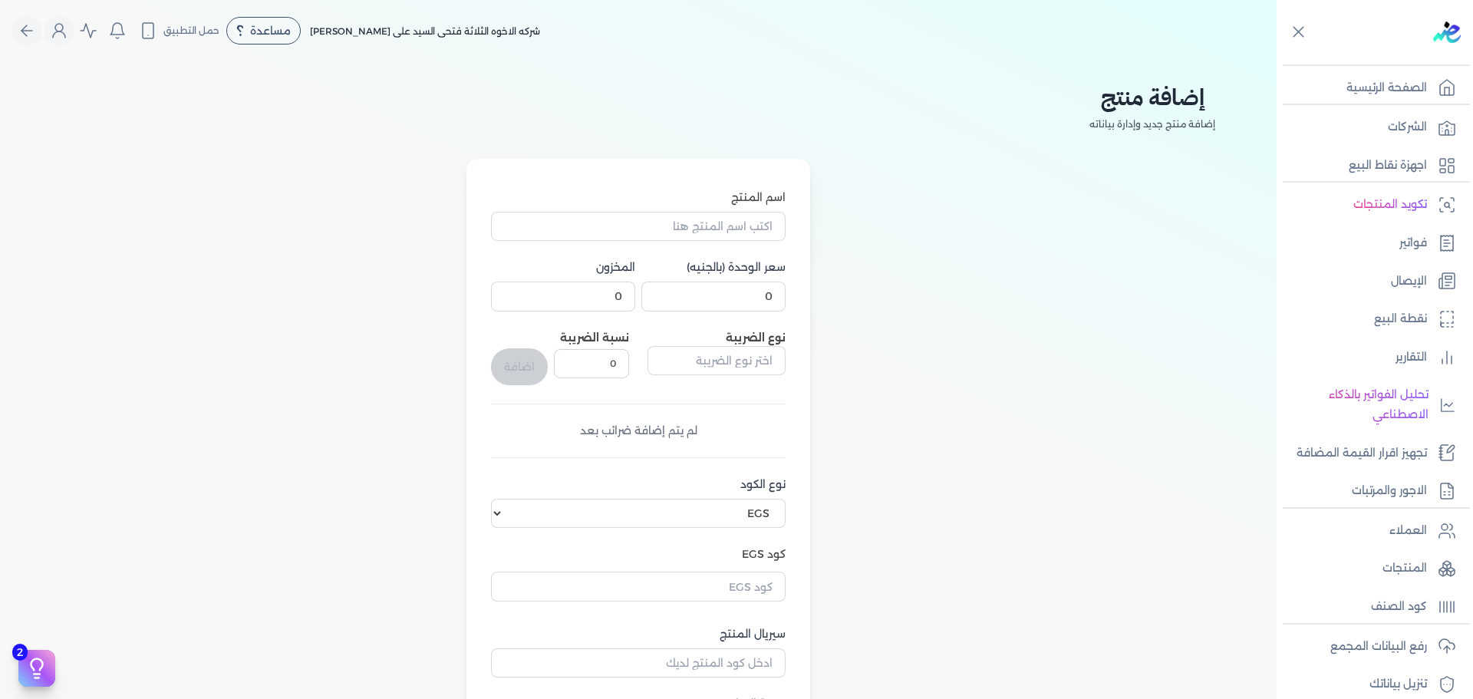
drag, startPoint x: 47, startPoint y: 38, endPoint x: 32, endPoint y: 38, distance: 14.6
click at [42, 38] on div "شركه الاخوه الثلاثة فتحى السيد على عمران وشركاه مساعدة خدمة العملاء دليل المستخ…" at bounding box center [276, 30] width 528 height 29
click at [25, 37] on icon "Global" at bounding box center [27, 30] width 18 height 18
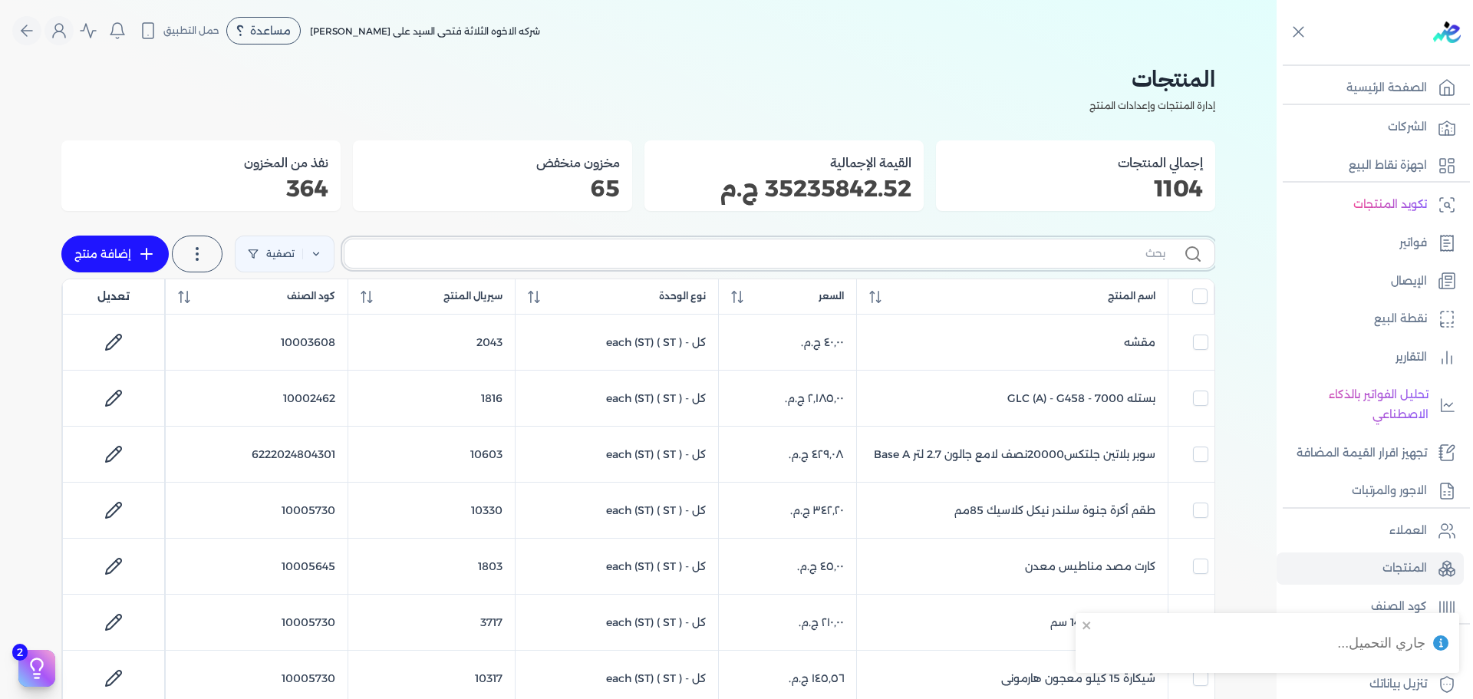
click at [907, 258] on input "text" at bounding box center [761, 253] width 808 height 16
paste input "جلتكس 20000 نصف لامع بلاستيك بستلة 9 لتر"
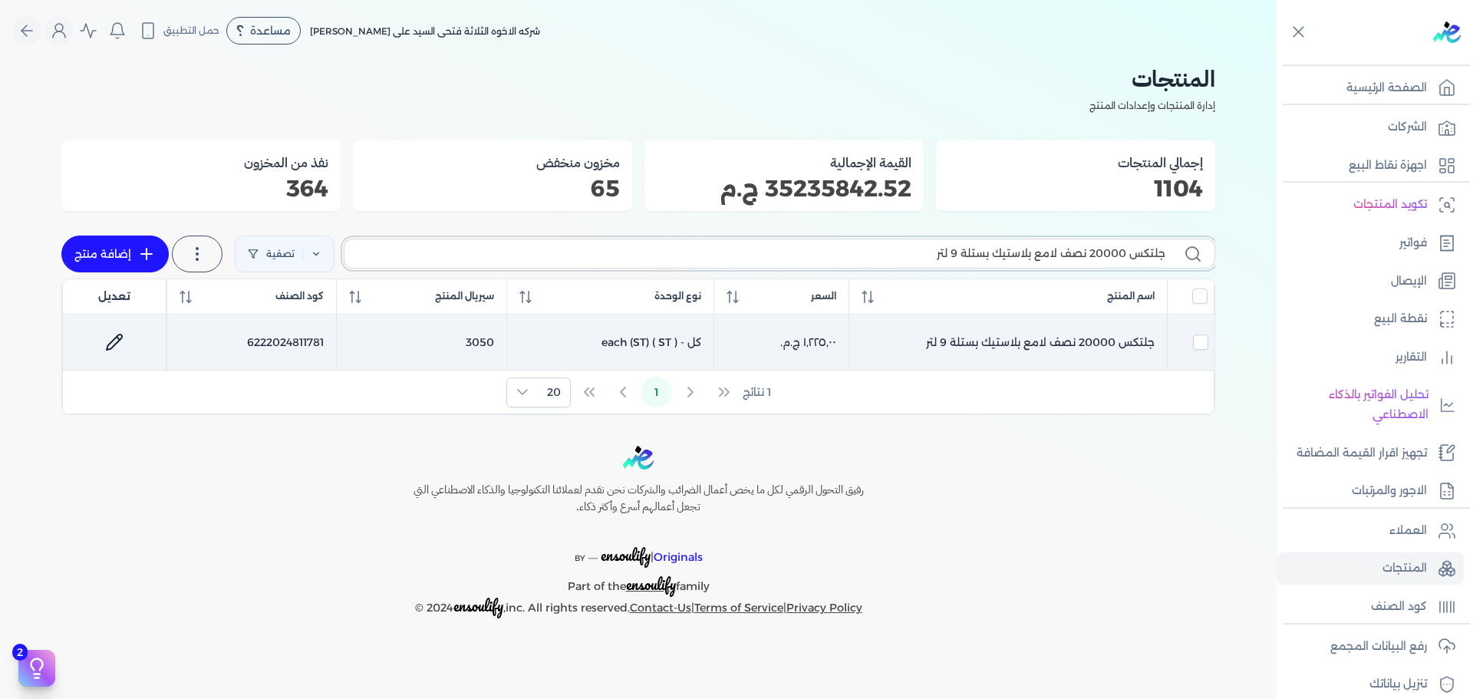
type input "جلتكس 20000 نصف لامع بلاستيك بستلة 9 لتر"
click at [118, 329] on link at bounding box center [114, 342] width 37 height 37
select select "GS1"
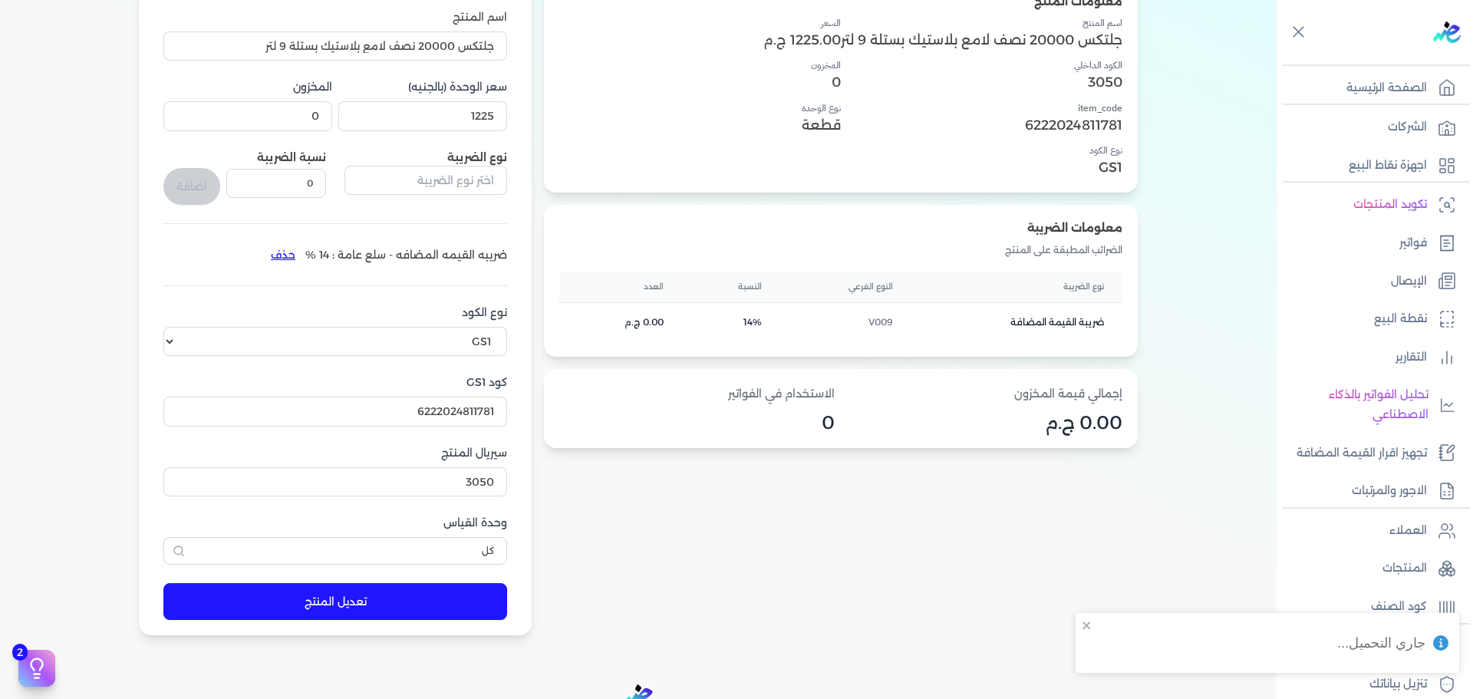
scroll to position [153, 0]
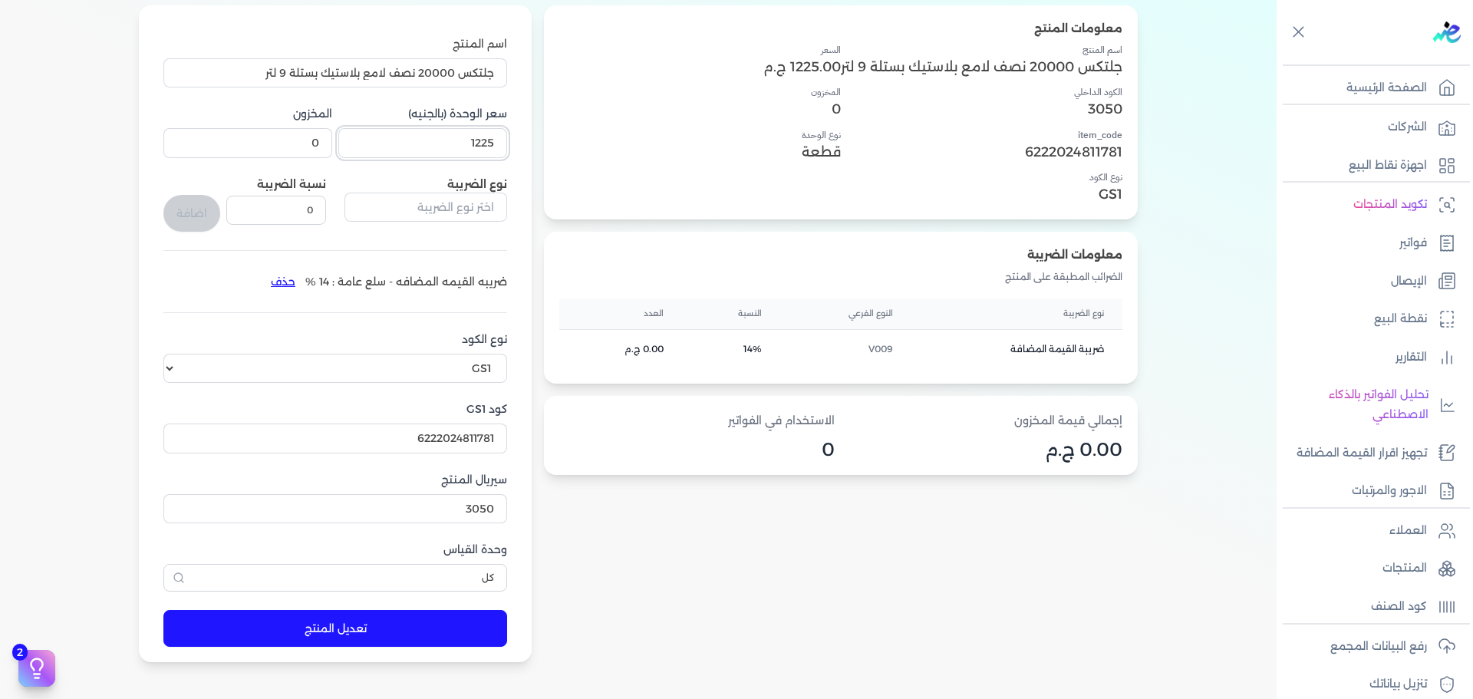
click at [403, 137] on input "1225" at bounding box center [422, 142] width 169 height 29
type input "1207"
click at [324, 627] on button "تعديل المنتج" at bounding box center [335, 628] width 344 height 37
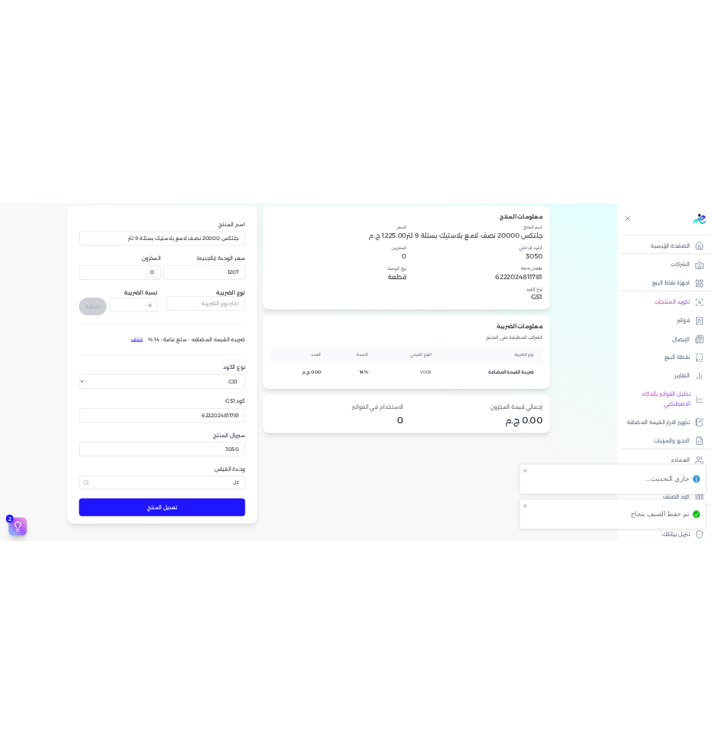
scroll to position [0, 0]
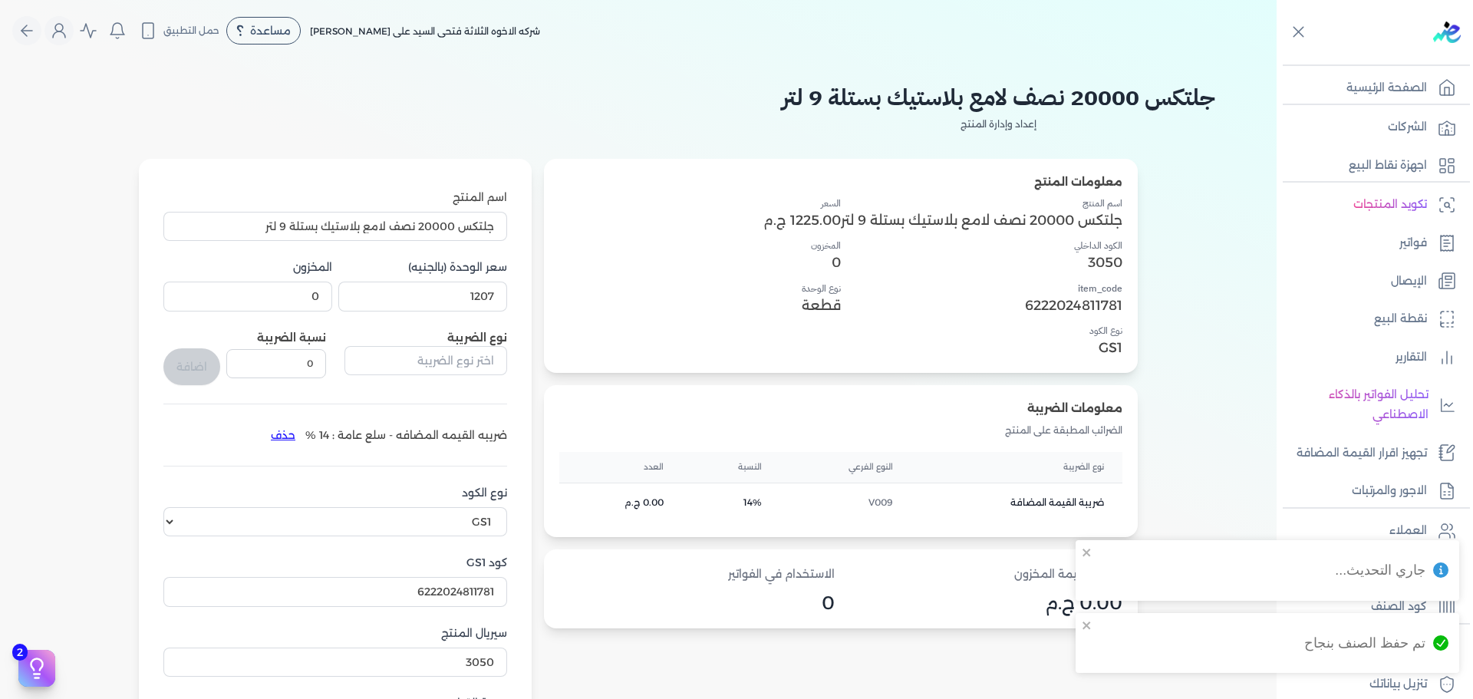
click at [9, 35] on nav "Toggle Navigation الاسعار العمولات مساعدة خدمة العملاء دليل المستخدم تسجيل الدخ…" at bounding box center [638, 30] width 1276 height 61
click at [19, 34] on button "Global" at bounding box center [26, 30] width 29 height 29
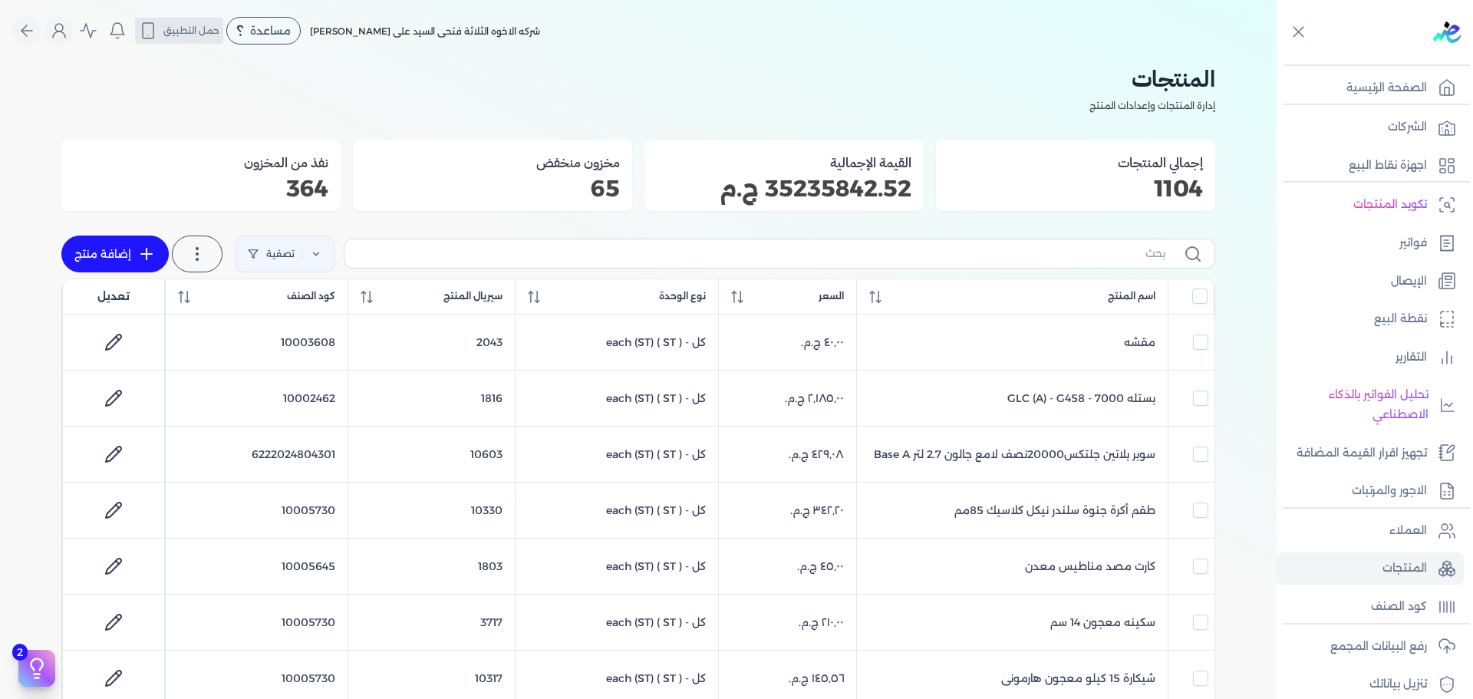
click at [172, 41] on button "حمل التطبيق" at bounding box center [179, 31] width 88 height 26
